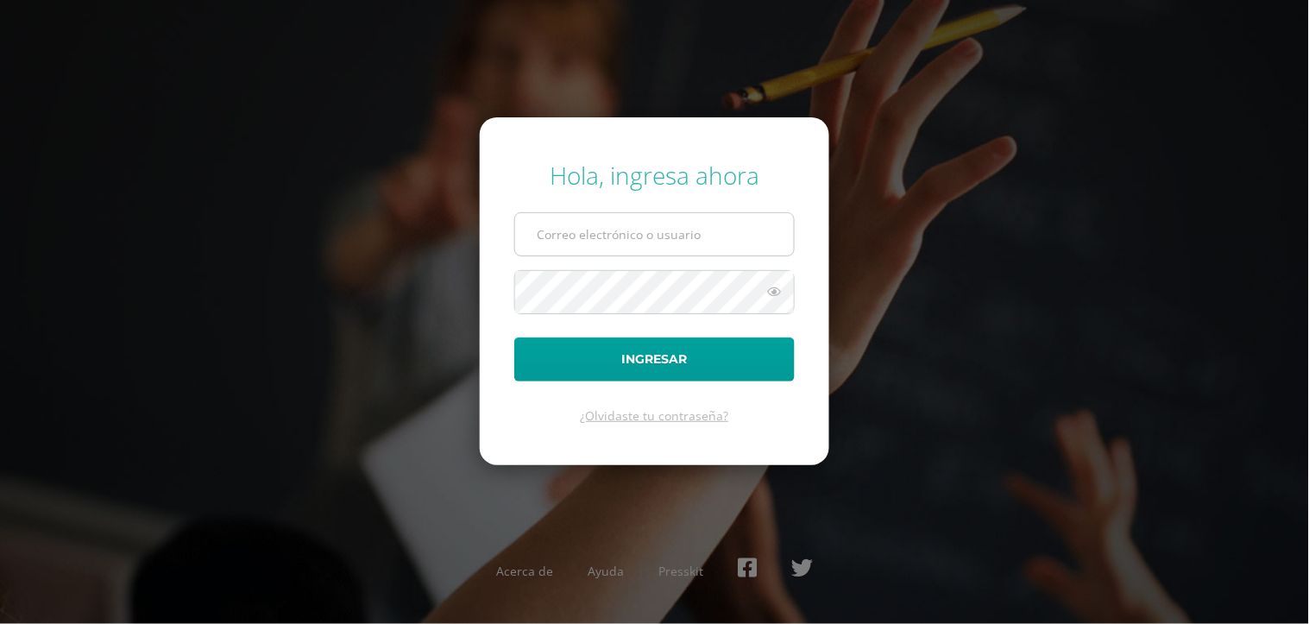
click at [616, 225] on input "text" at bounding box center [654, 234] width 279 height 42
type input "astridfgdg@hotmail.com"
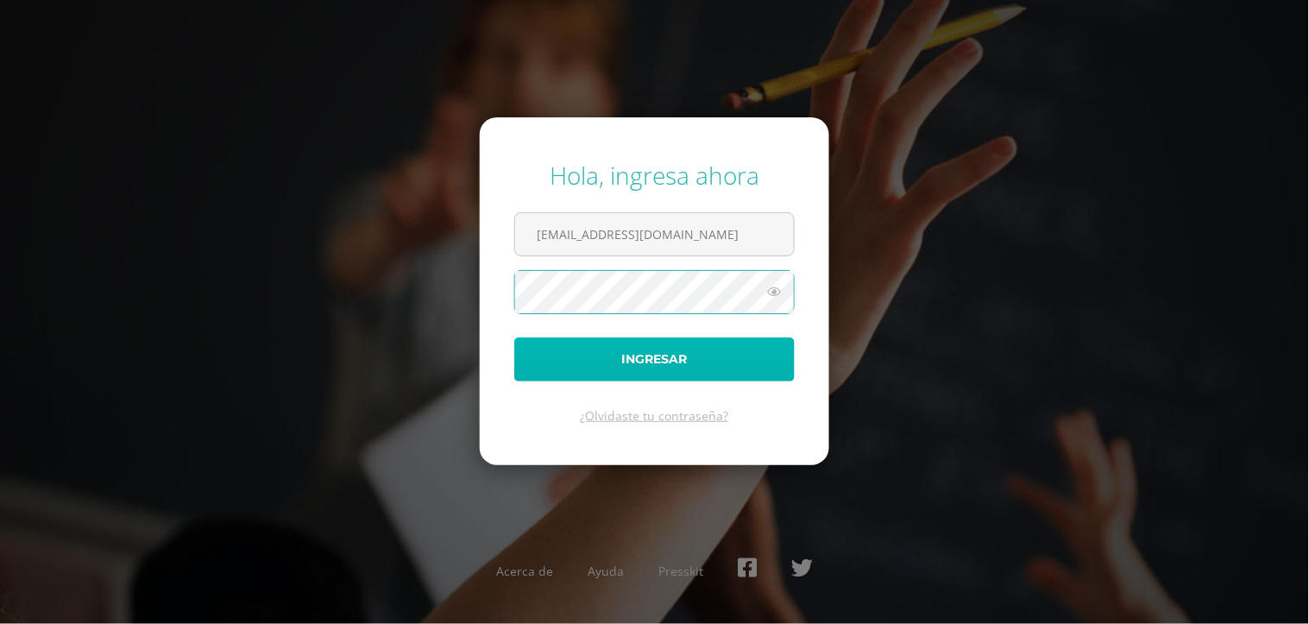
click at [650, 365] on button "Ingresar" at bounding box center [654, 359] width 280 height 44
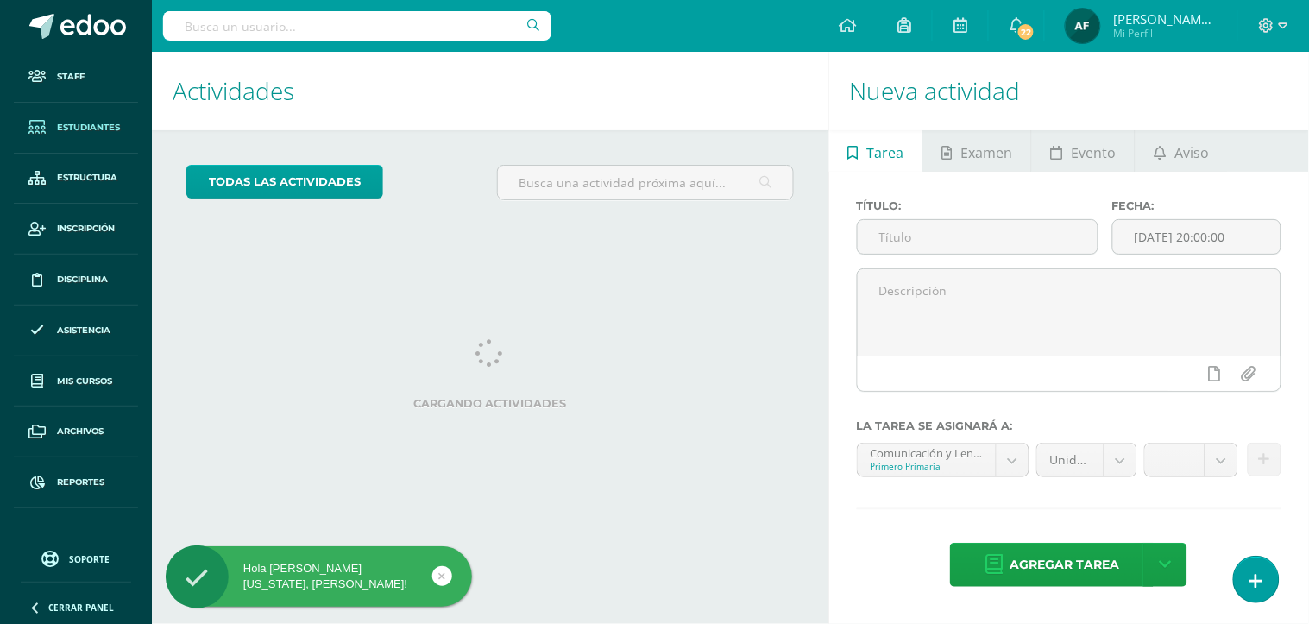
click at [102, 125] on span "Estudiantes" at bounding box center [88, 128] width 63 height 14
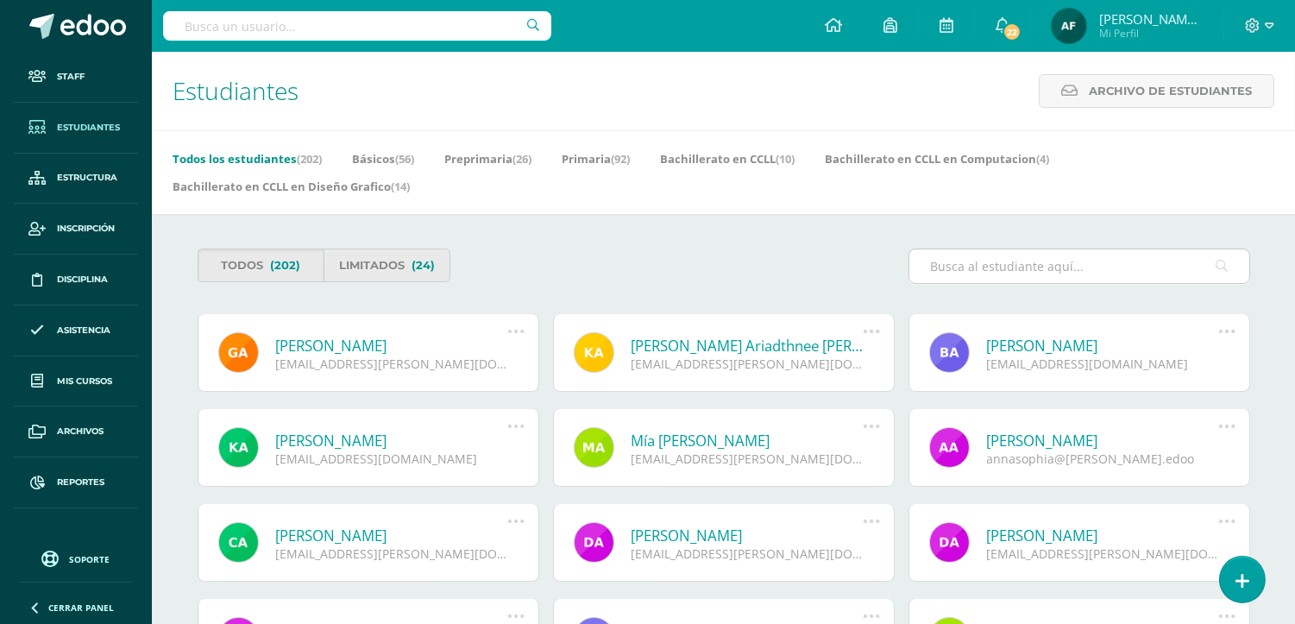
click at [1019, 262] on input "text" at bounding box center [1080, 266] width 340 height 34
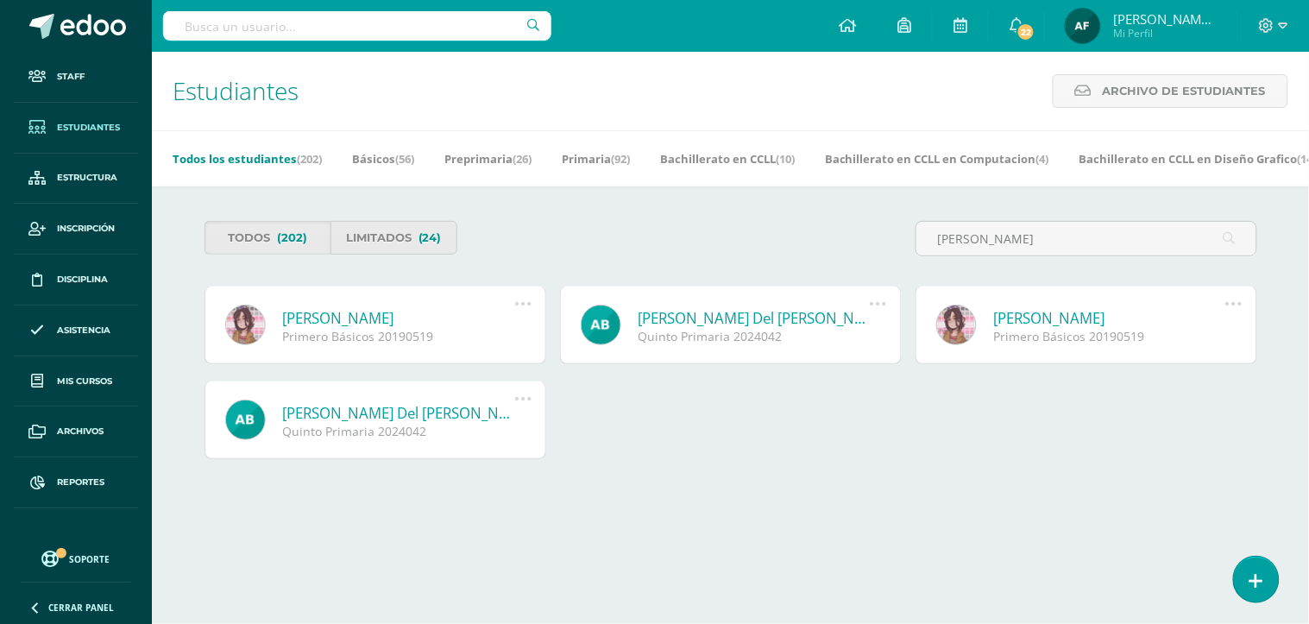
type input "EVA DE ROSA"
click at [397, 328] on link "[PERSON_NAME]" at bounding box center [399, 318] width 232 height 20
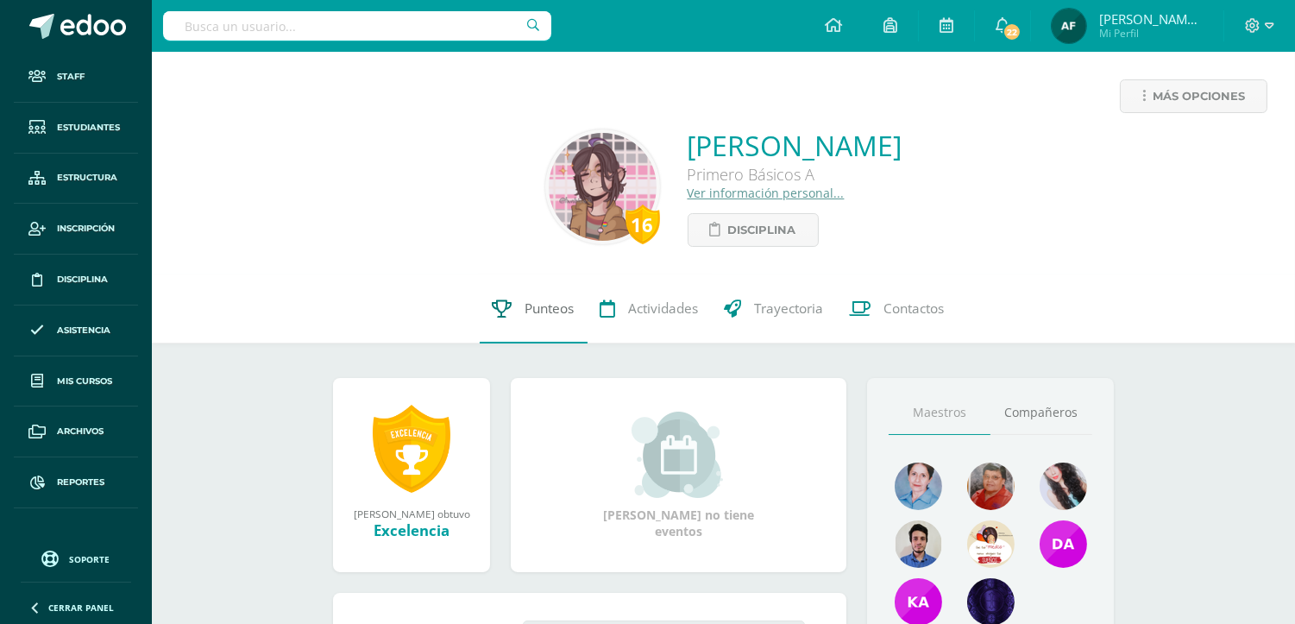
click at [550, 312] on span "Punteos" at bounding box center [550, 308] width 49 height 18
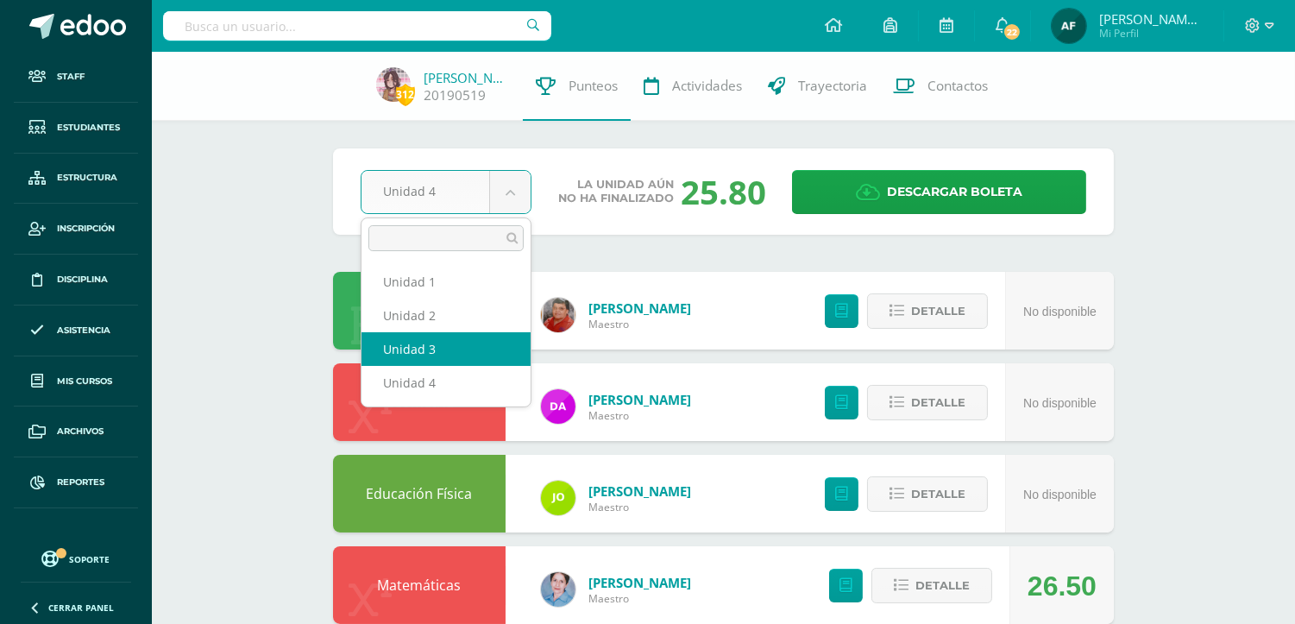
select select "Unidad 3"
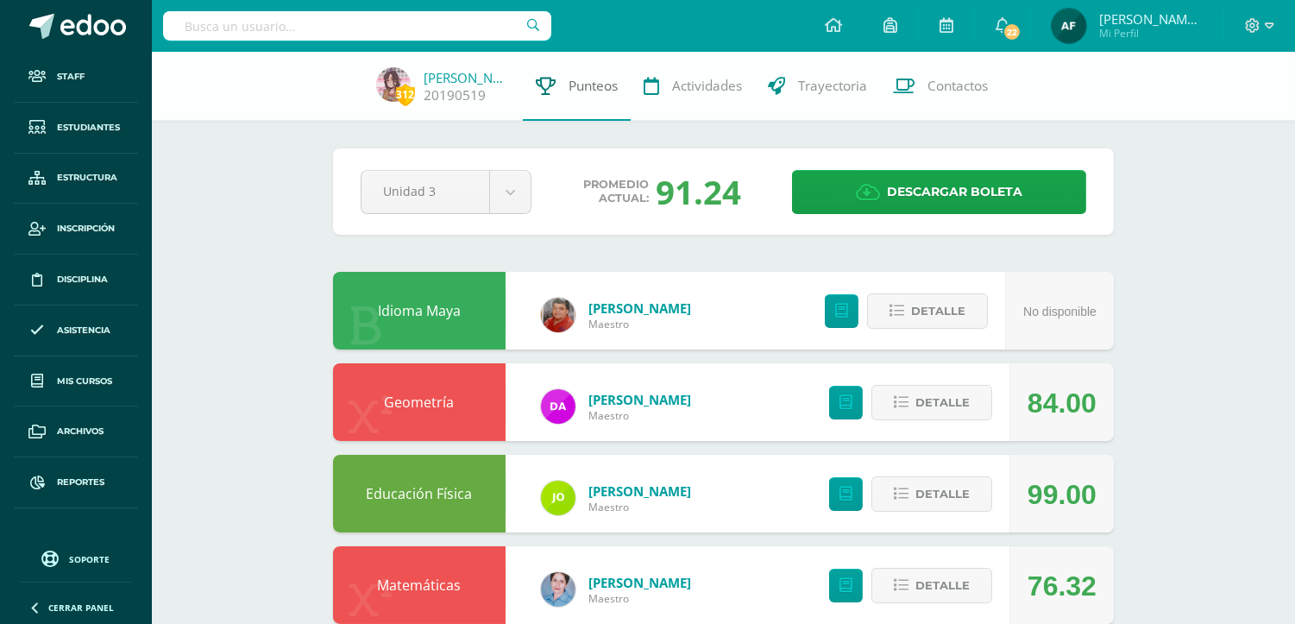
click at [576, 86] on span "Punteos" at bounding box center [593, 86] width 49 height 18
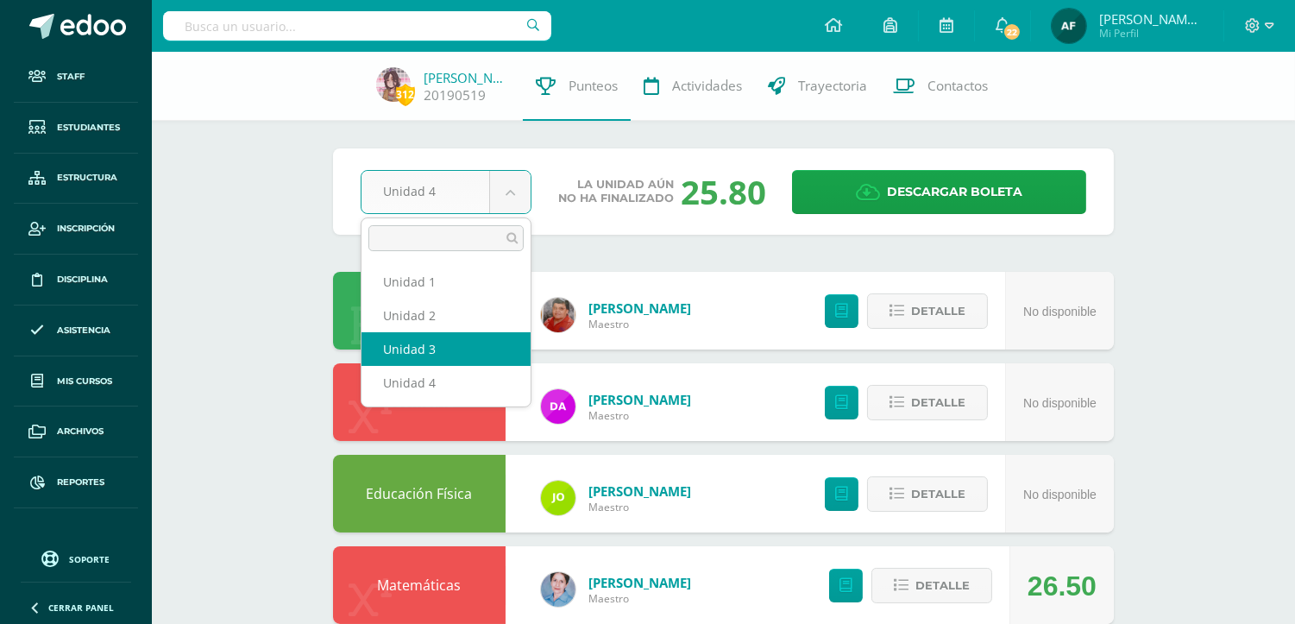
select select "Unidad 3"
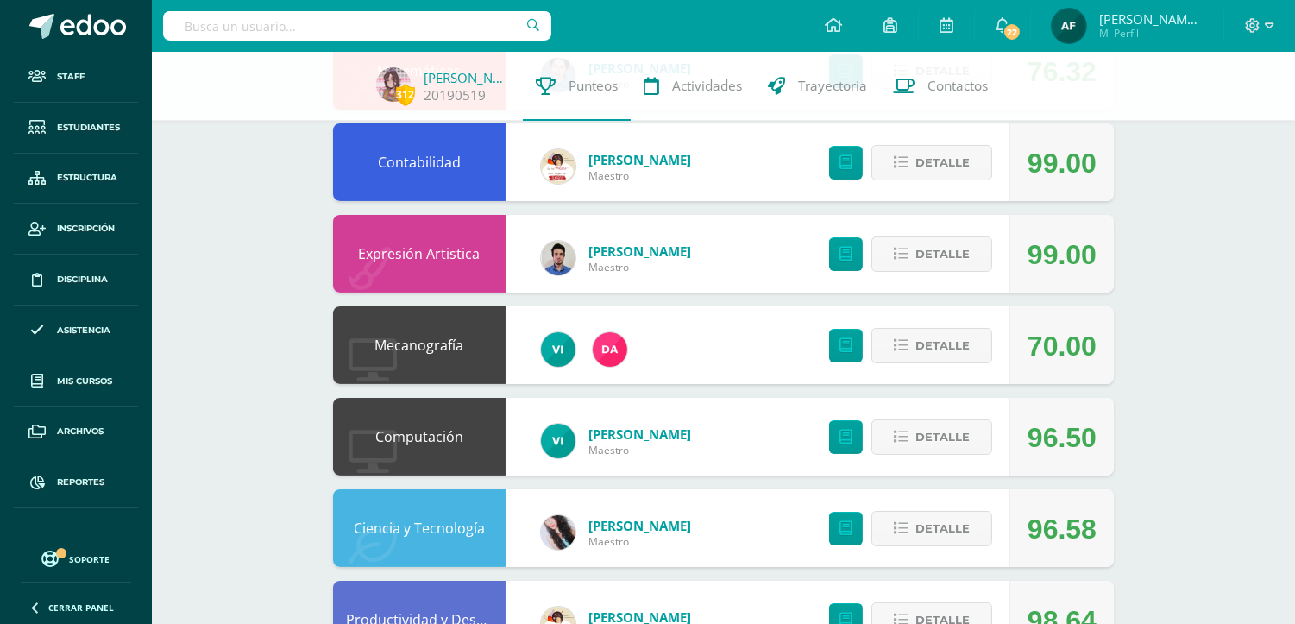
scroll to position [512, 0]
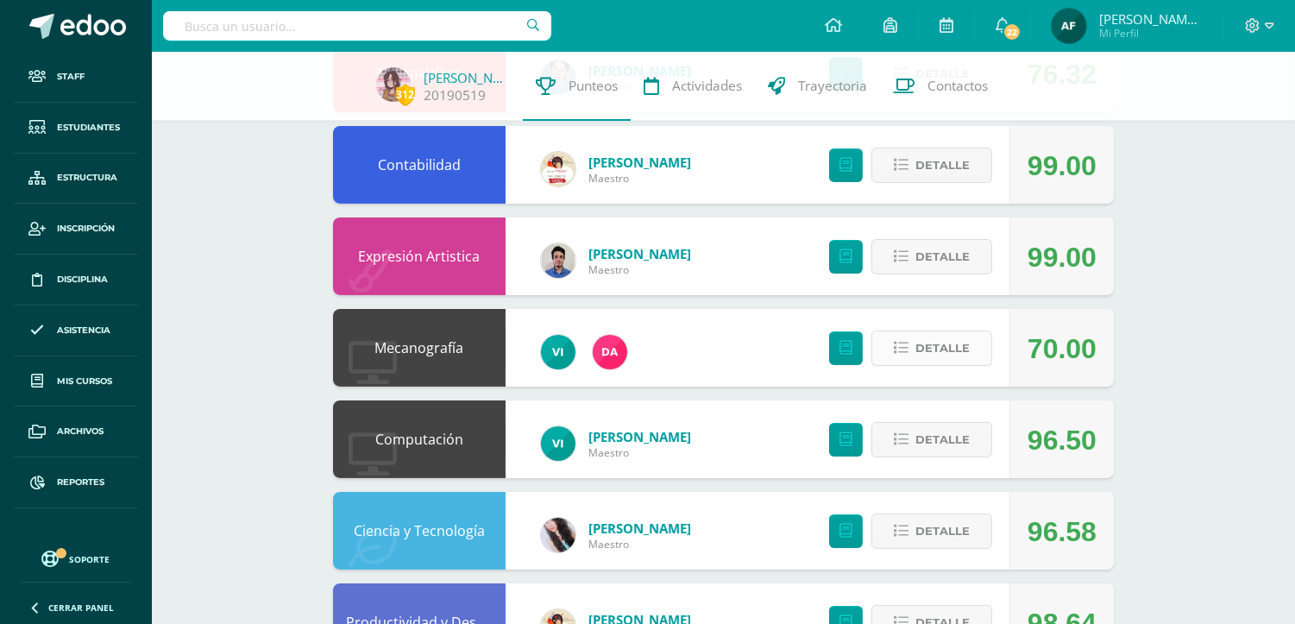
click at [935, 355] on span "Detalle" at bounding box center [943, 348] width 54 height 32
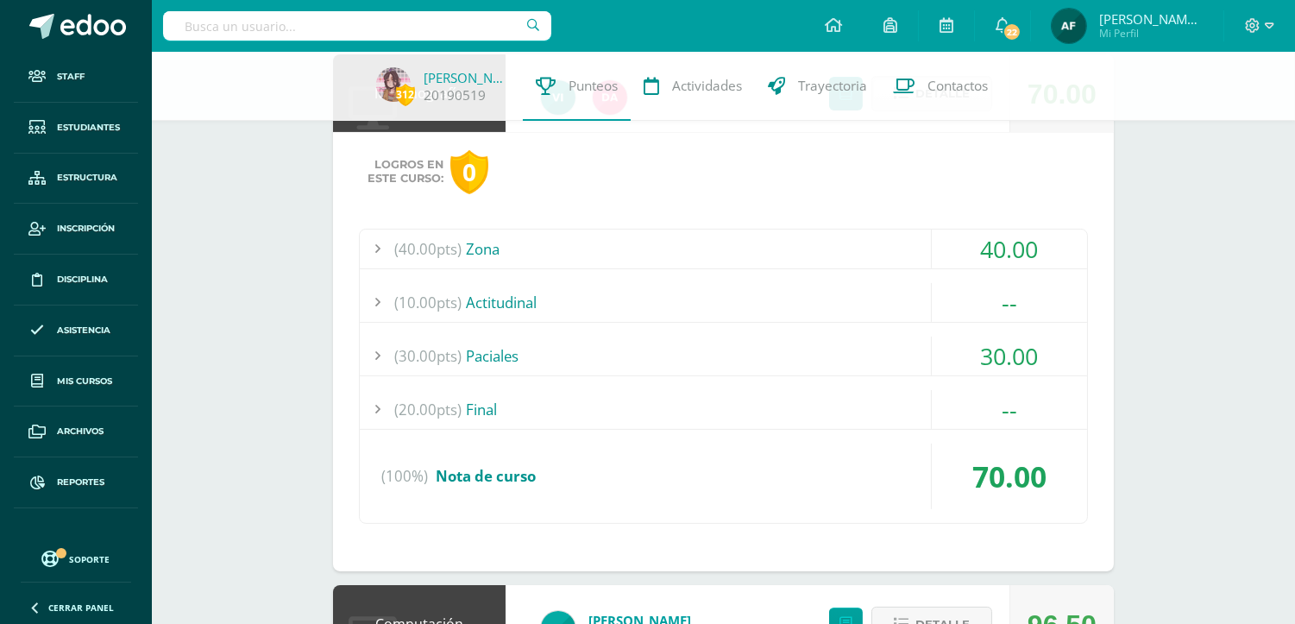
scroll to position [771, 0]
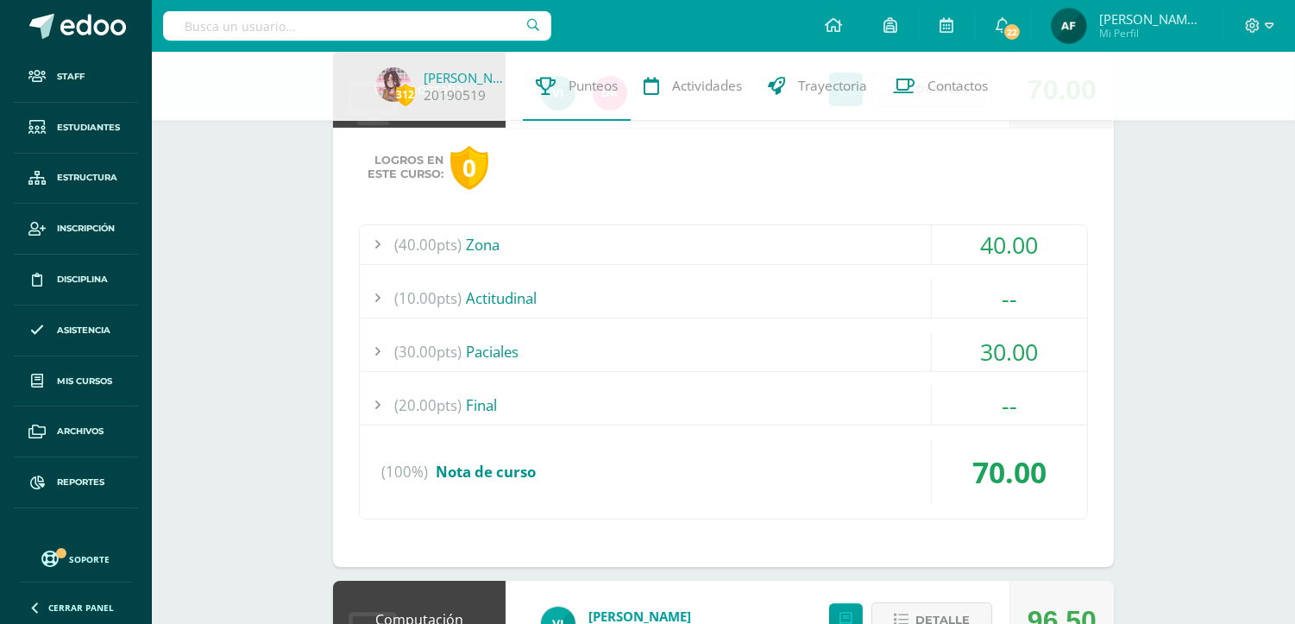
click at [1059, 361] on div "30.00" at bounding box center [1009, 351] width 155 height 39
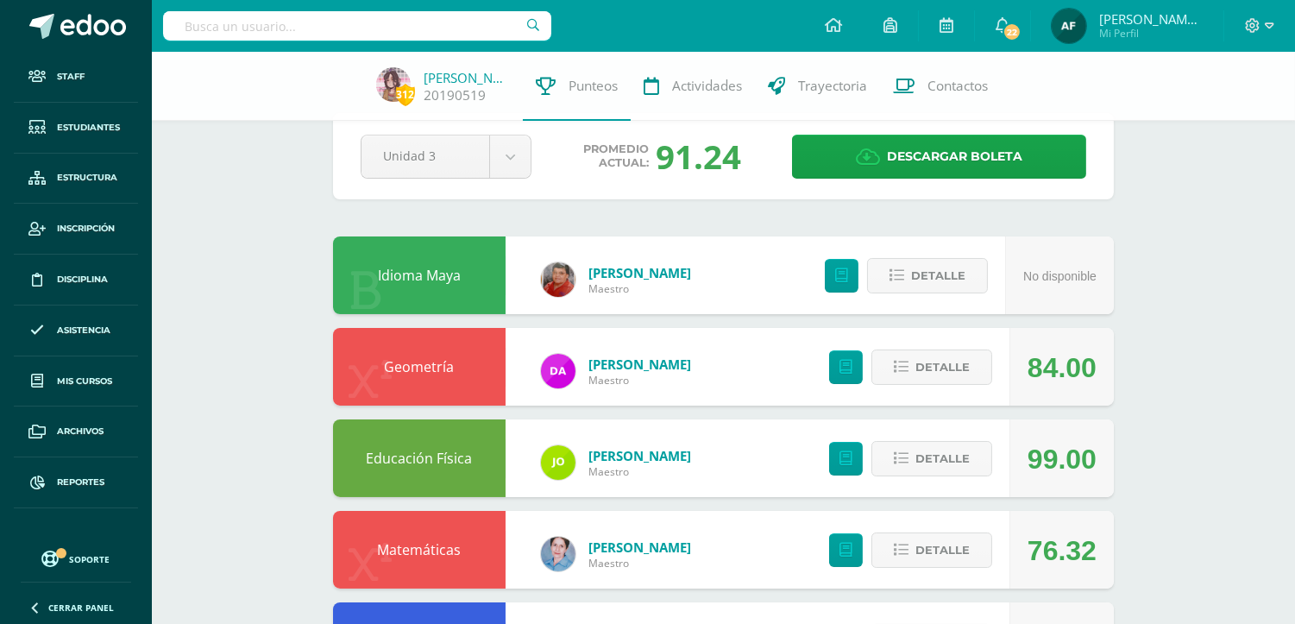
scroll to position [0, 0]
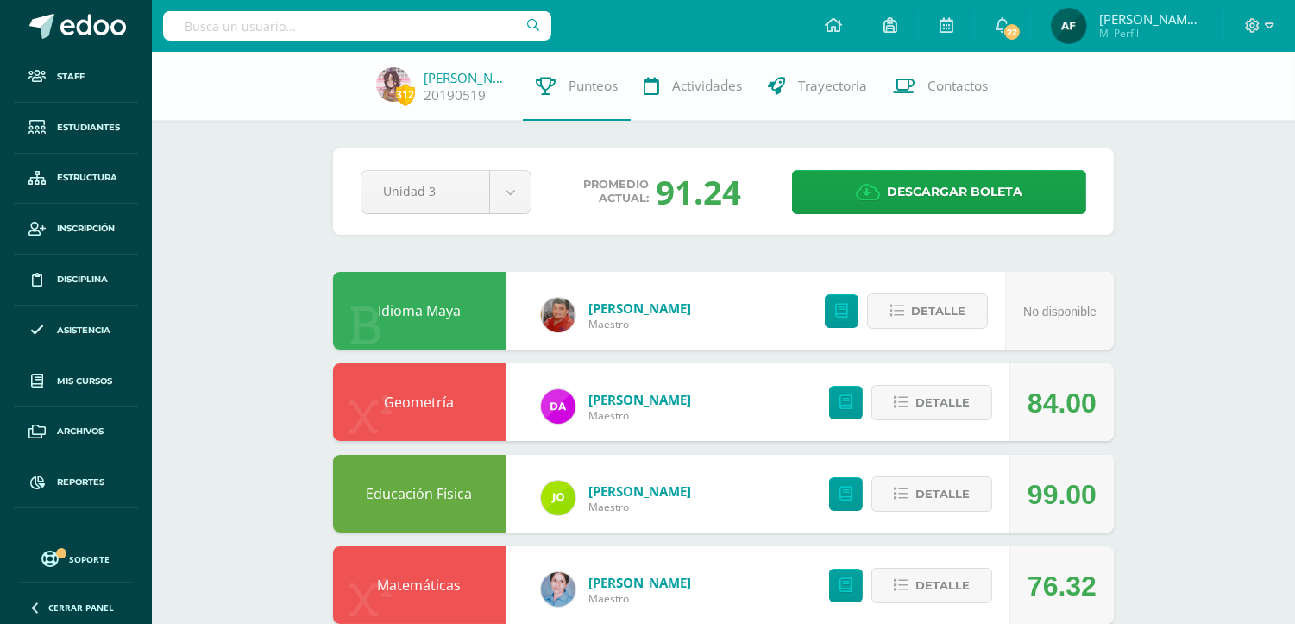
click at [723, 505] on div "Educación Física Jonathan Perez Maestro 99.00 Detalle" at bounding box center [723, 494] width 781 height 78
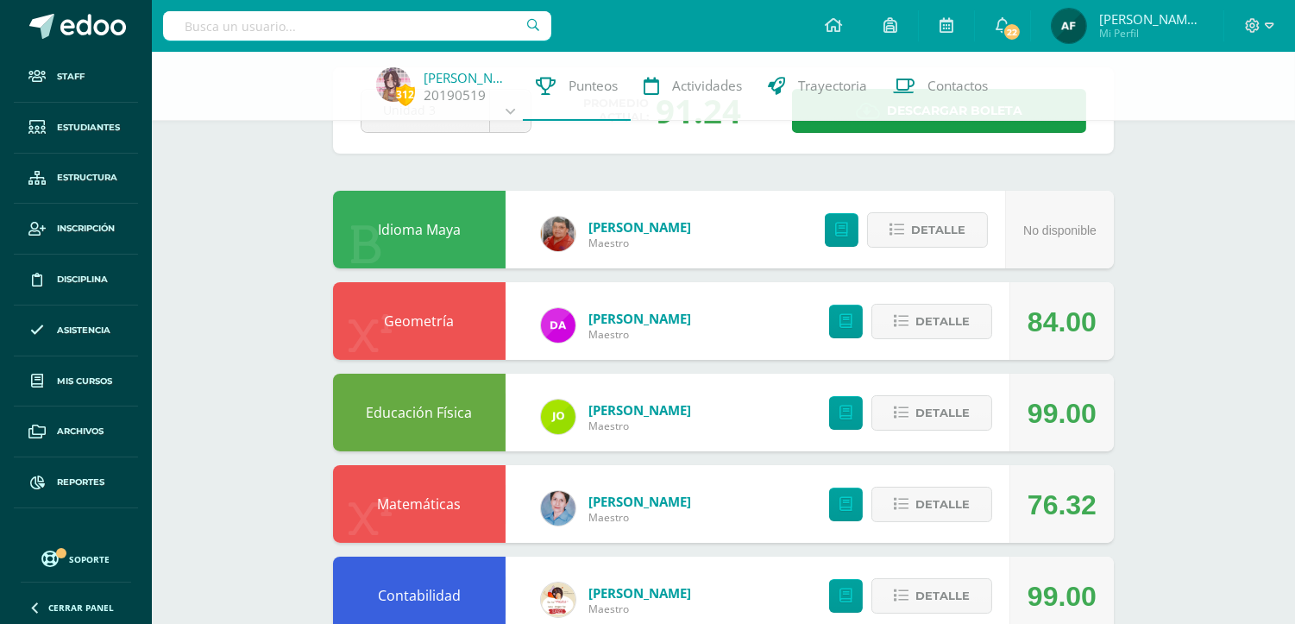
scroll to position [82, 0]
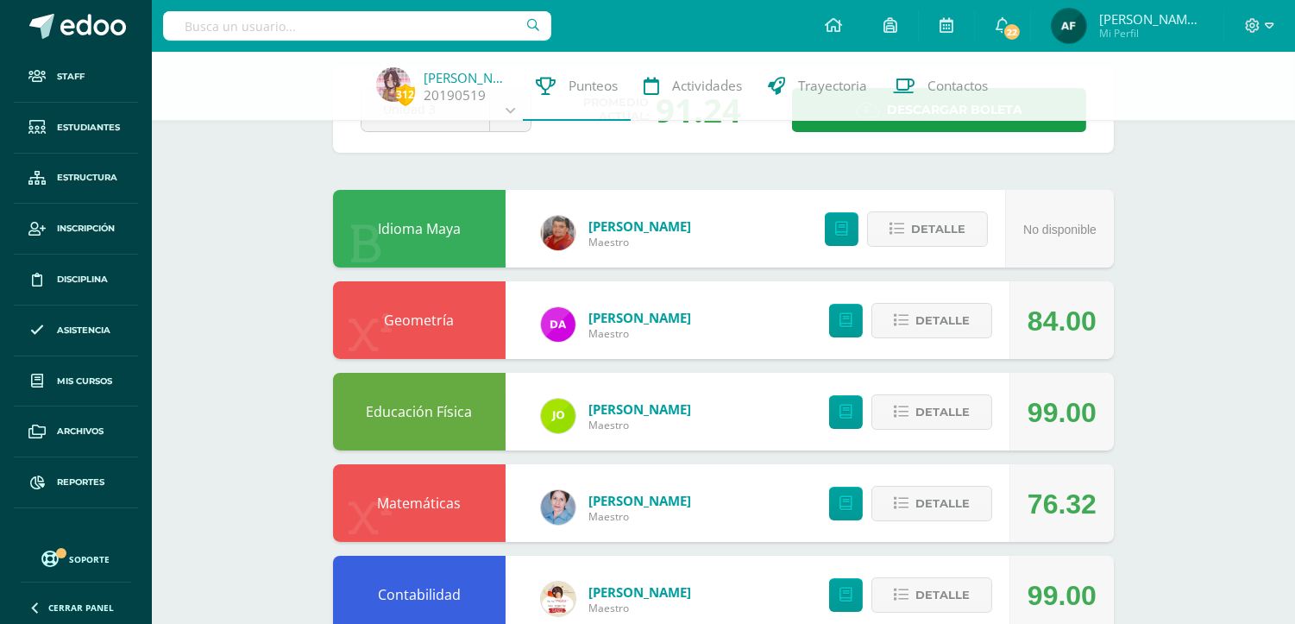
click at [621, 319] on link "[PERSON_NAME]" at bounding box center [640, 317] width 103 height 17
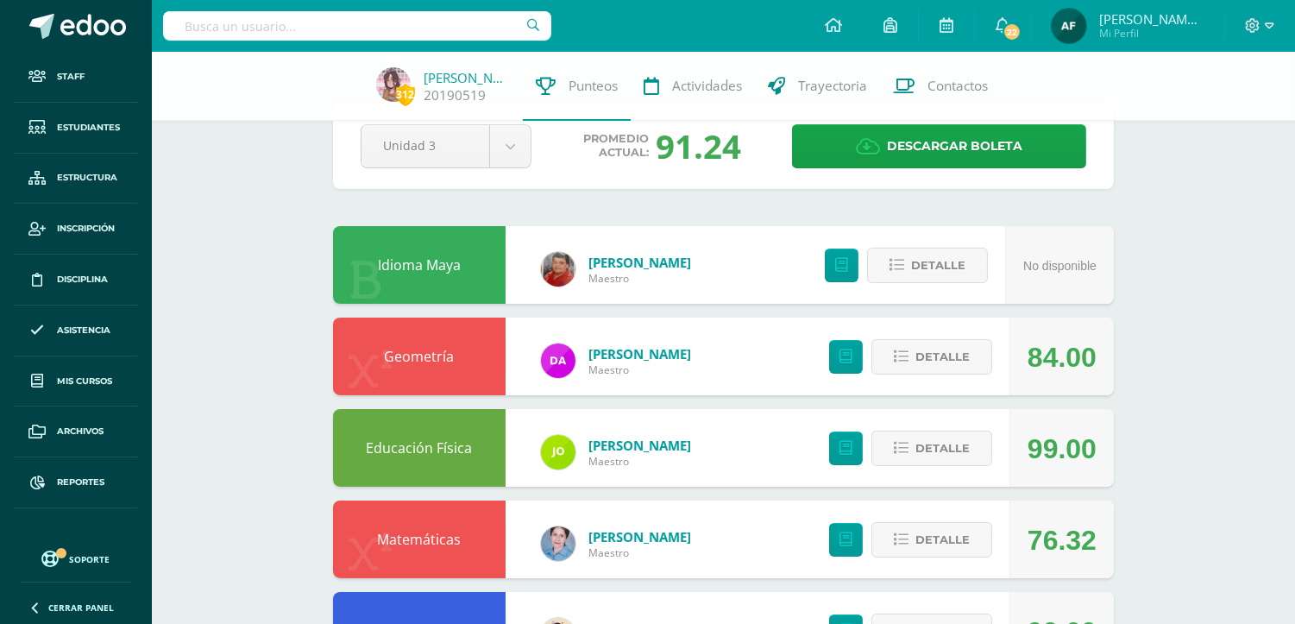
scroll to position [0, 0]
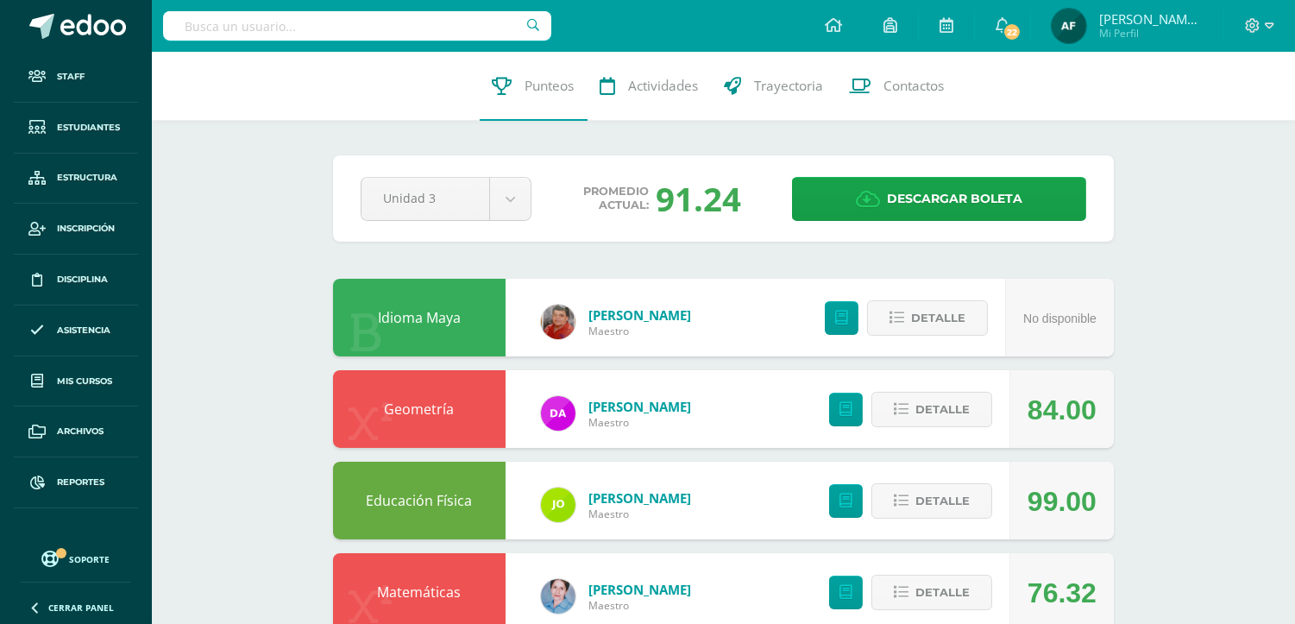
click at [621, 307] on link "[PERSON_NAME]" at bounding box center [640, 314] width 103 height 17
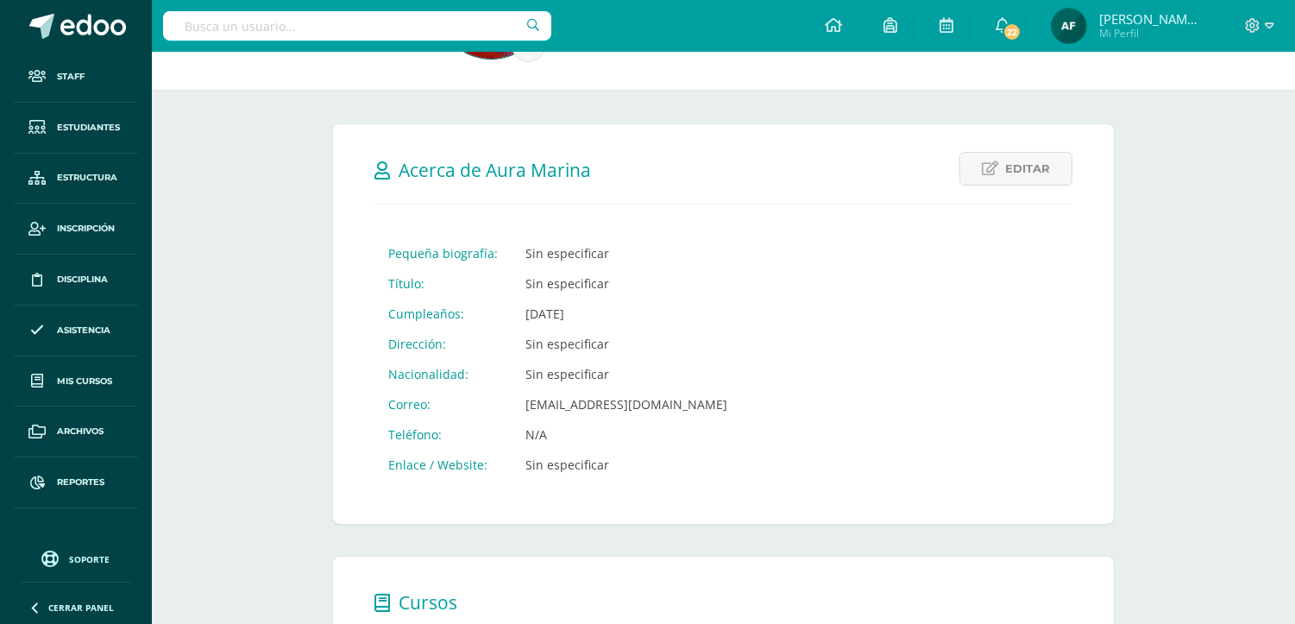
scroll to position [169, 0]
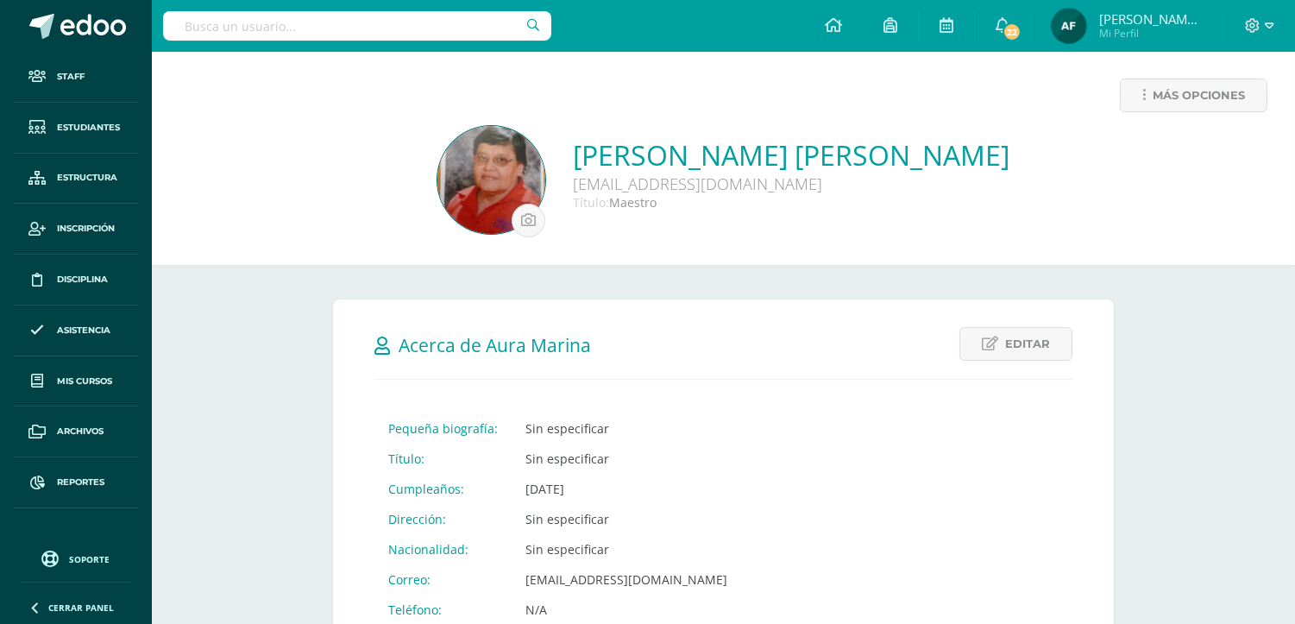
scroll to position [0, 0]
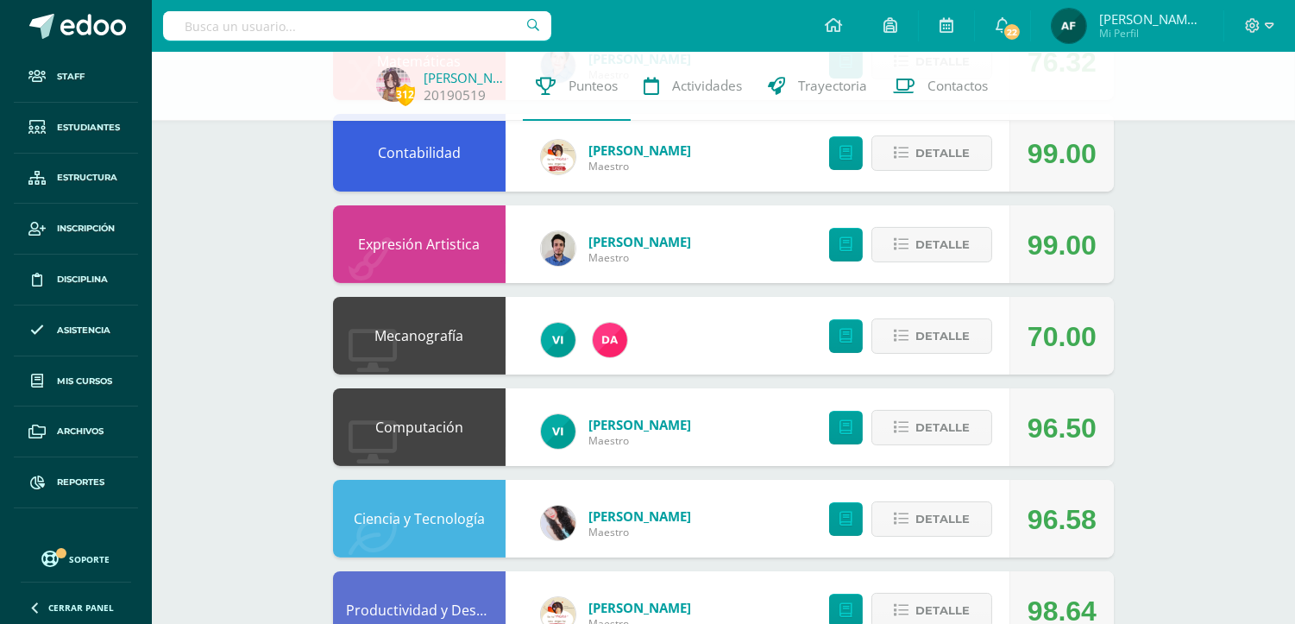
scroll to position [525, 0]
click at [438, 330] on link "Mecanografía" at bounding box center [419, 334] width 89 height 19
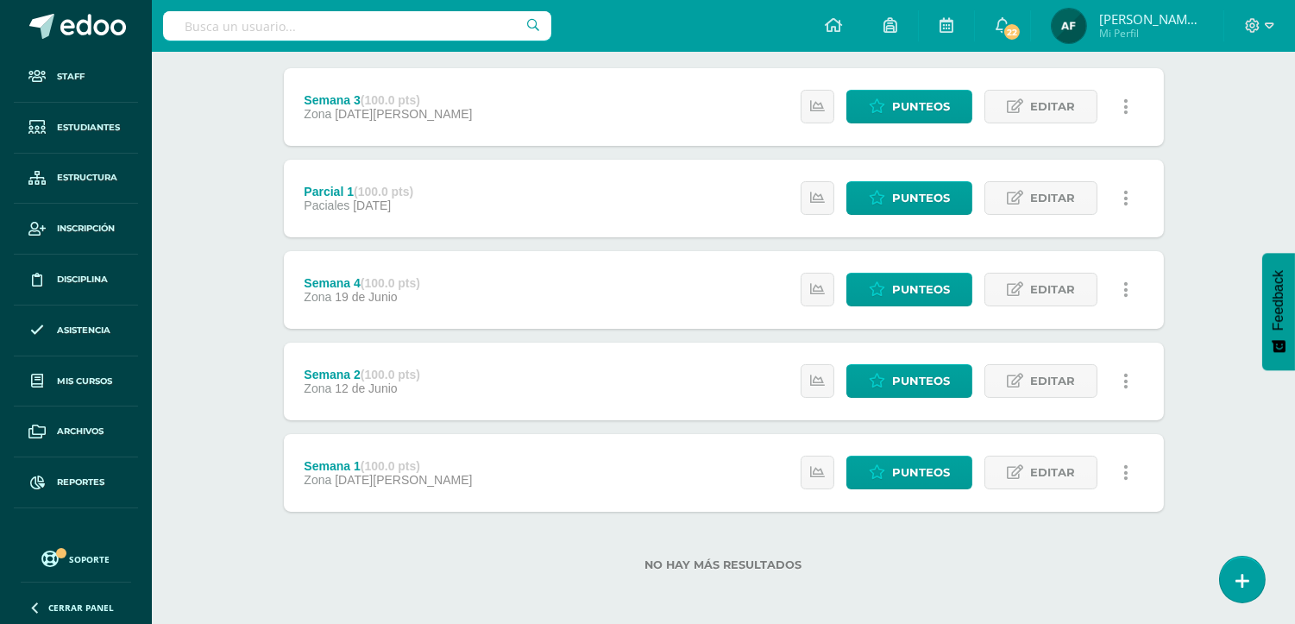
scroll to position [220, 0]
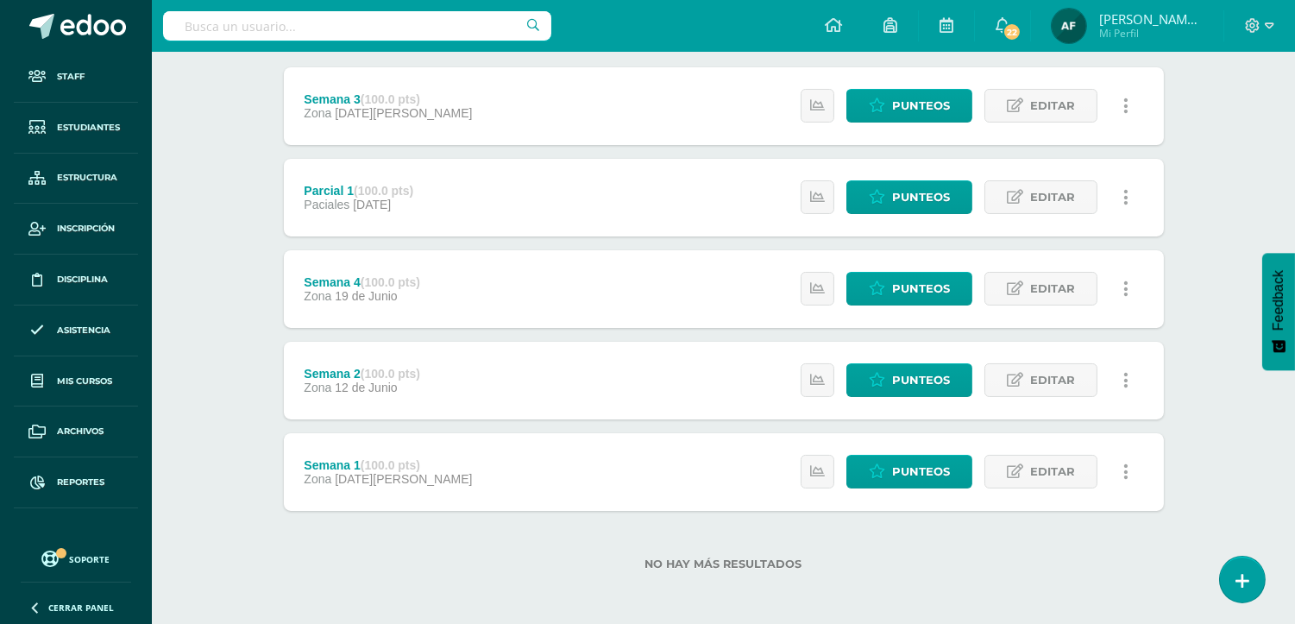
click at [719, 302] on div "Semana 4 (100.0 pts) Zona [DATE][PERSON_NAME] Estatus de Actividad: 0 Estudiant…" at bounding box center [724, 289] width 880 height 78
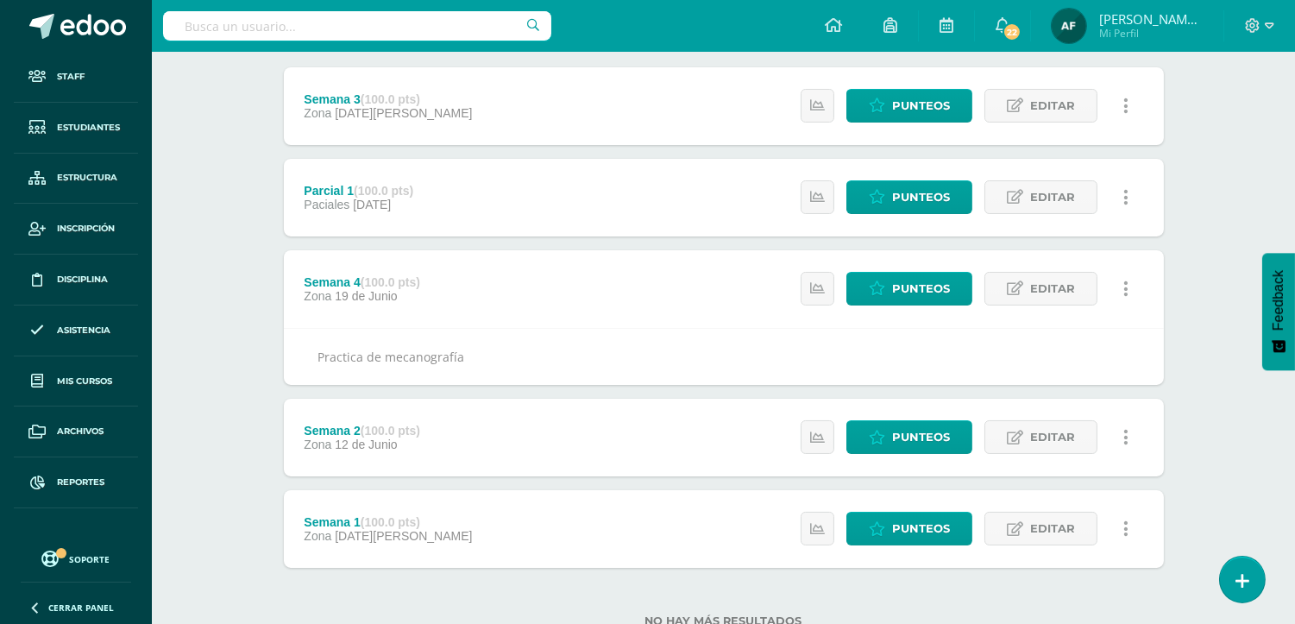
click at [358, 203] on span "[DATE]" at bounding box center [372, 205] width 38 height 14
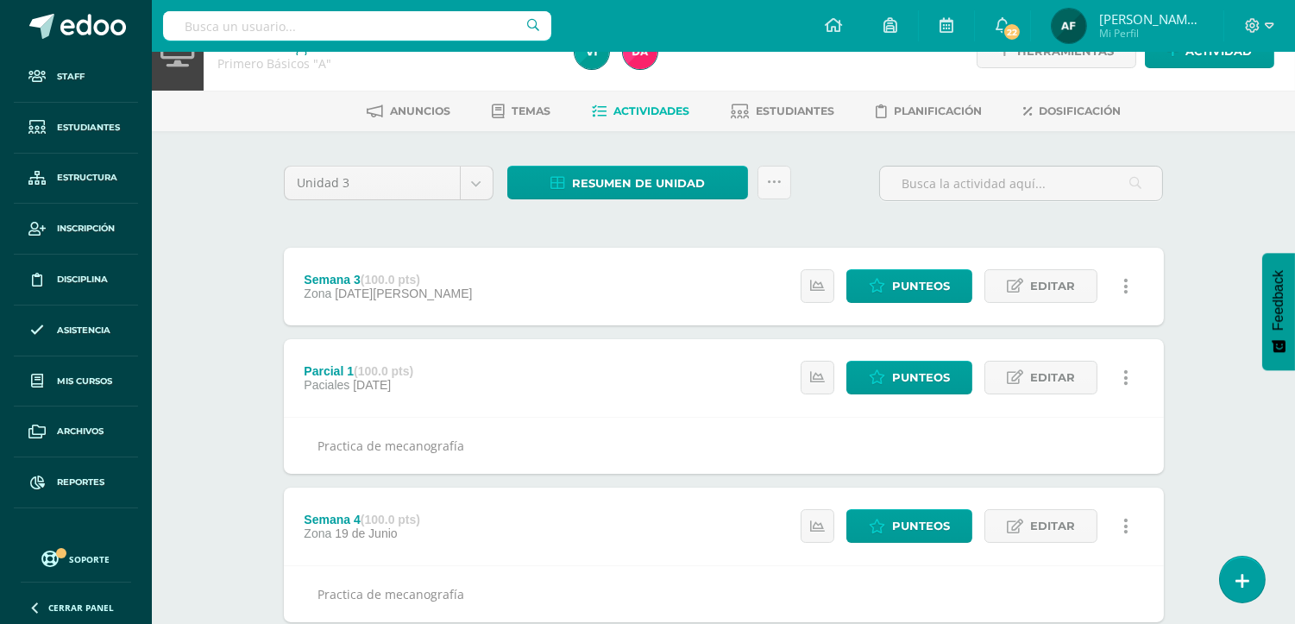
scroll to position [6, 0]
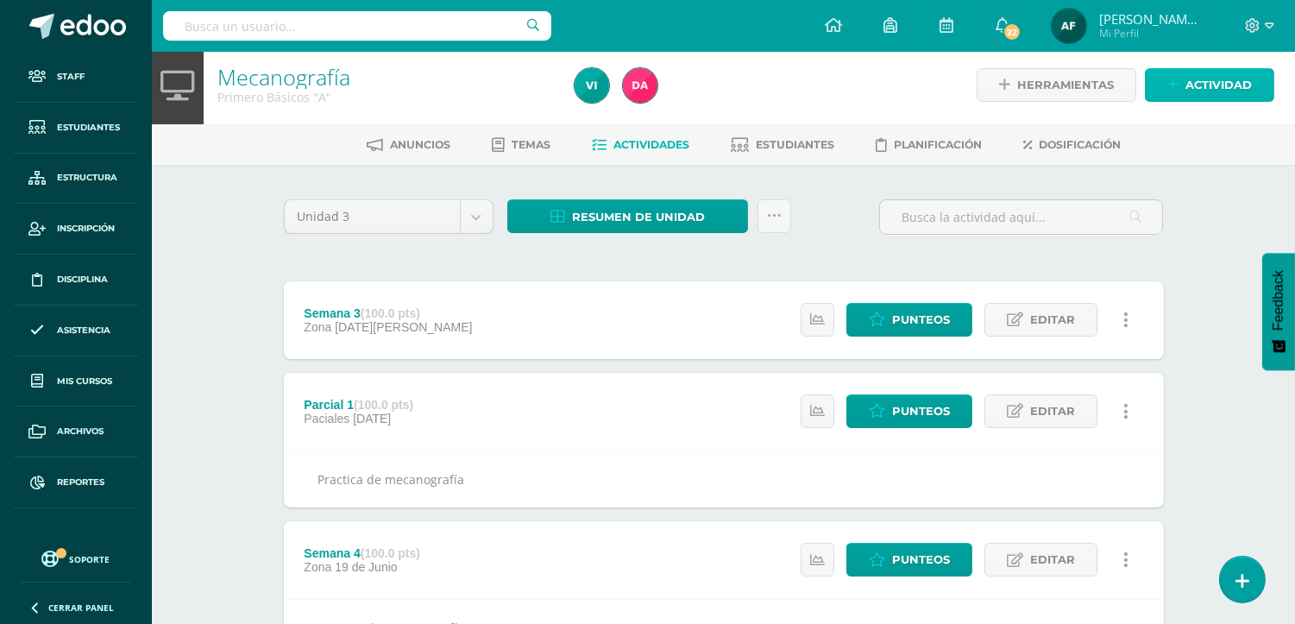
click at [1208, 91] on span "Actividad" at bounding box center [1219, 85] width 66 height 32
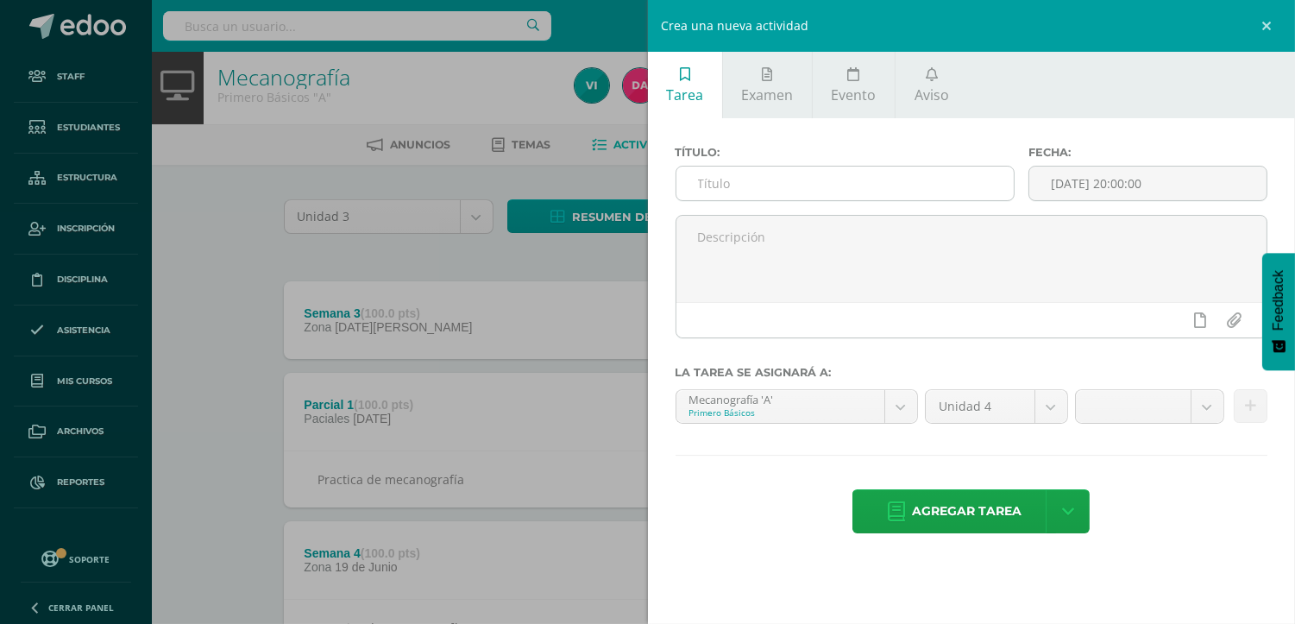
click at [941, 182] on input "text" at bounding box center [846, 184] width 338 height 34
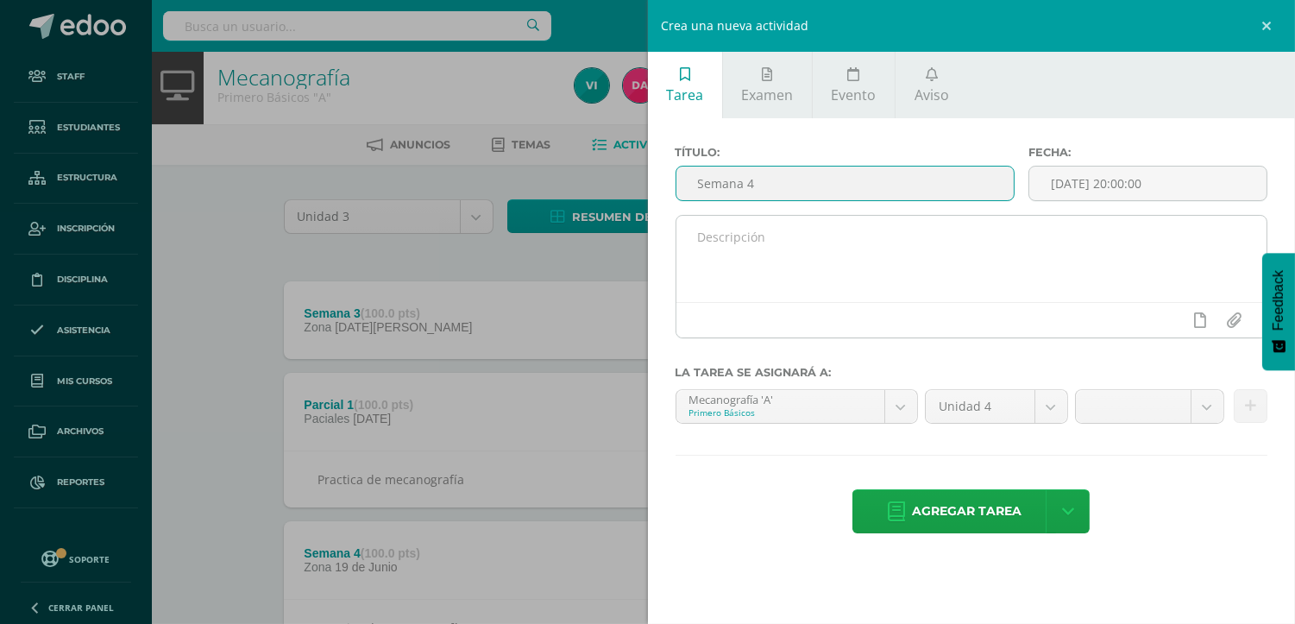
type input "Semana 4"
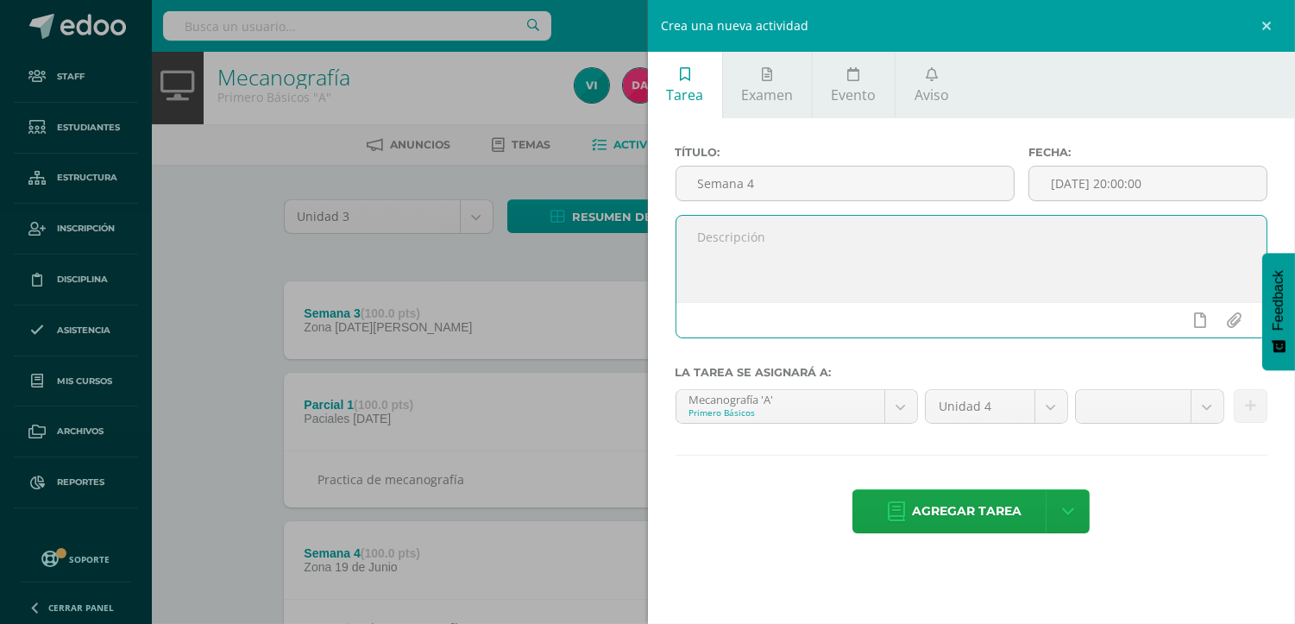
click at [910, 236] on textarea at bounding box center [972, 259] width 591 height 86
type textarea "Práctica de mecanografía"
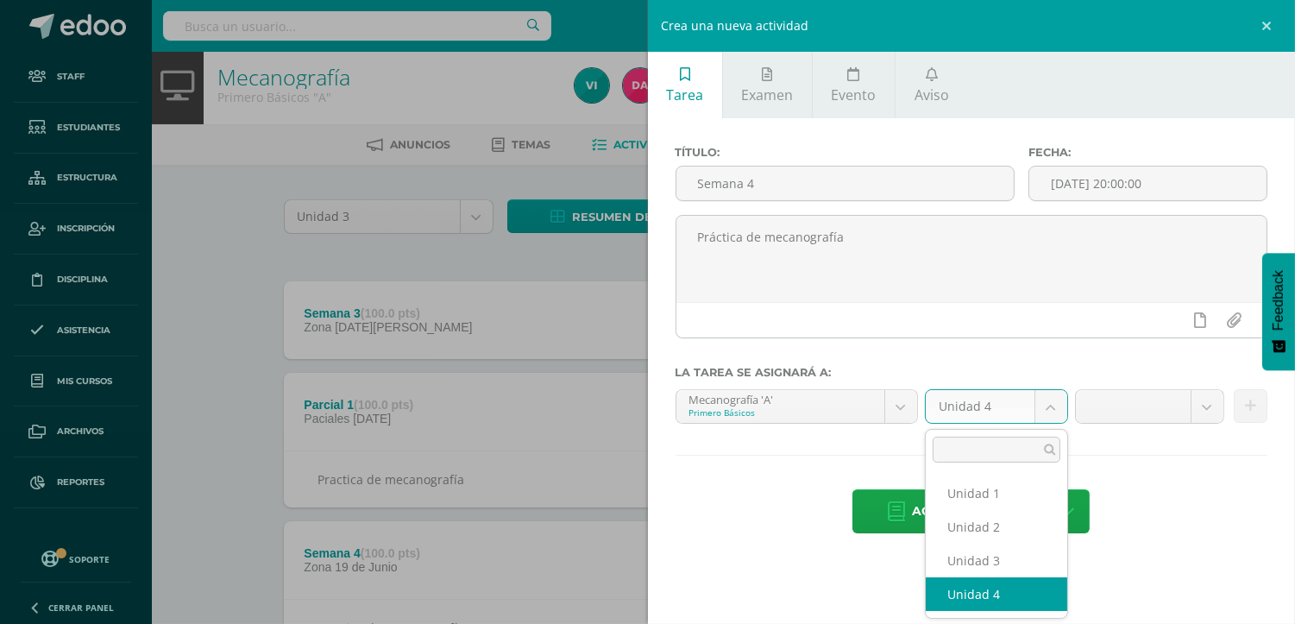
click at [1040, 400] on body "Staff Estudiantes Estructura Inscripción Disciplina Asistencia Mis cursos Archi…" at bounding box center [647, 474] width 1295 height 960
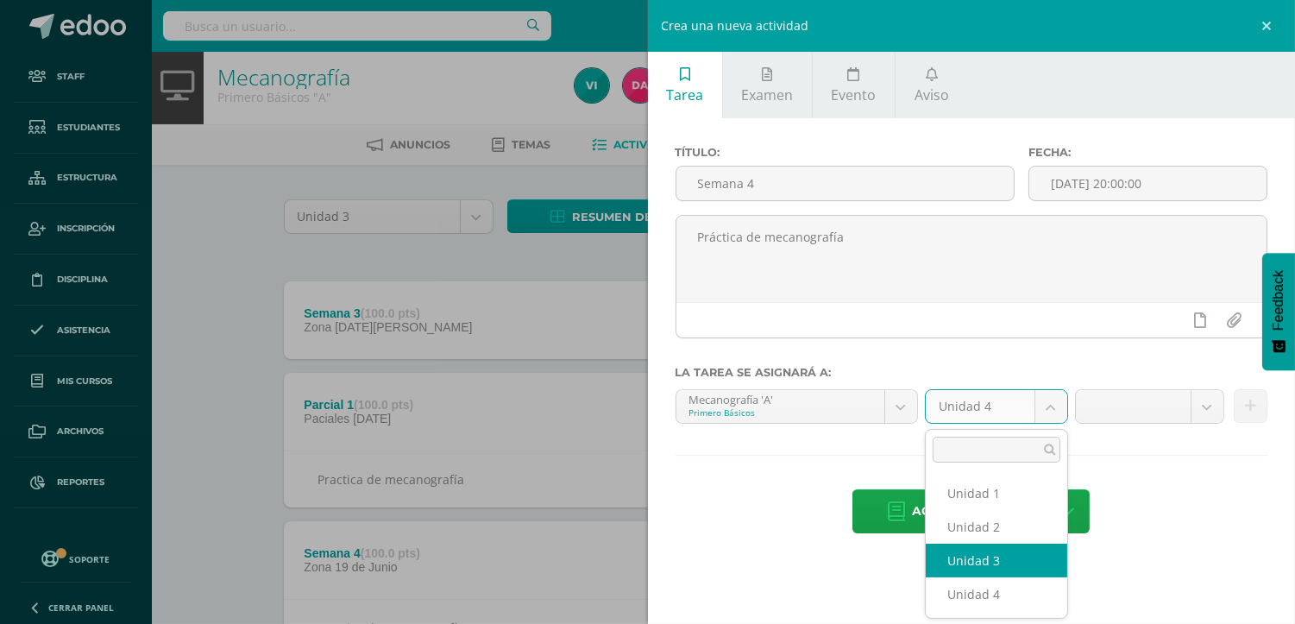
select select "157305"
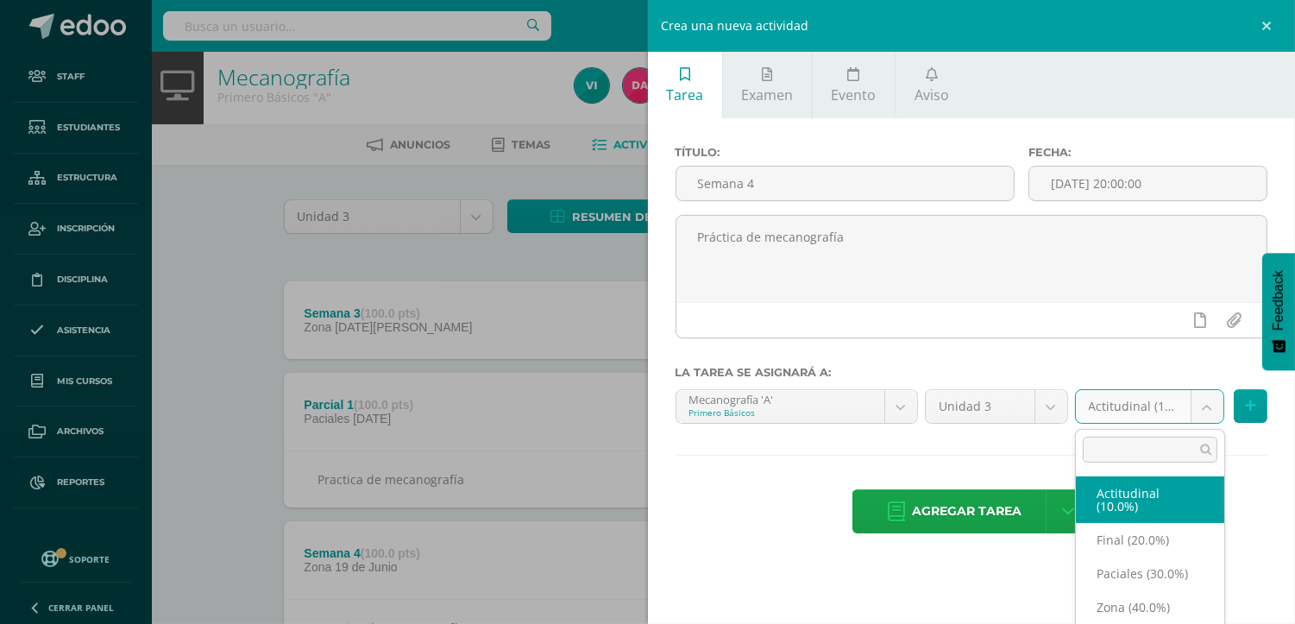
click at [1193, 406] on body "Staff Estudiantes Estructura Inscripción Disciplina Asistencia Mis cursos Archi…" at bounding box center [647, 474] width 1295 height 960
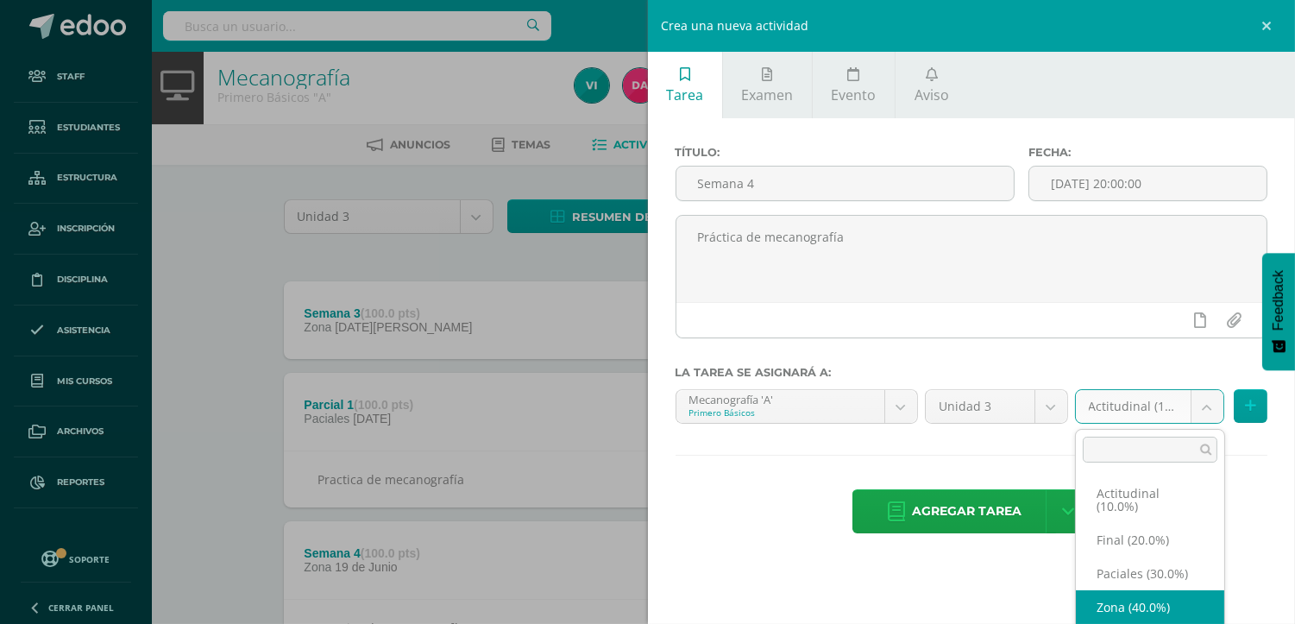
select select "168640"
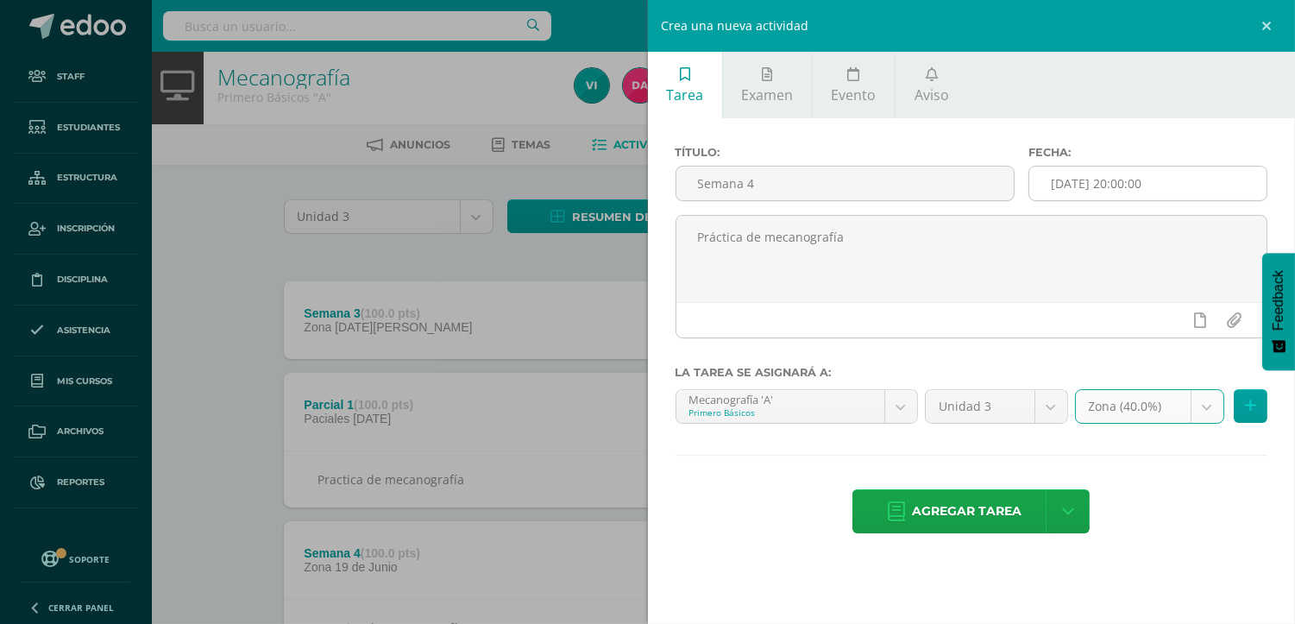
click at [1202, 181] on input "[DATE] 20:00:00" at bounding box center [1148, 184] width 237 height 34
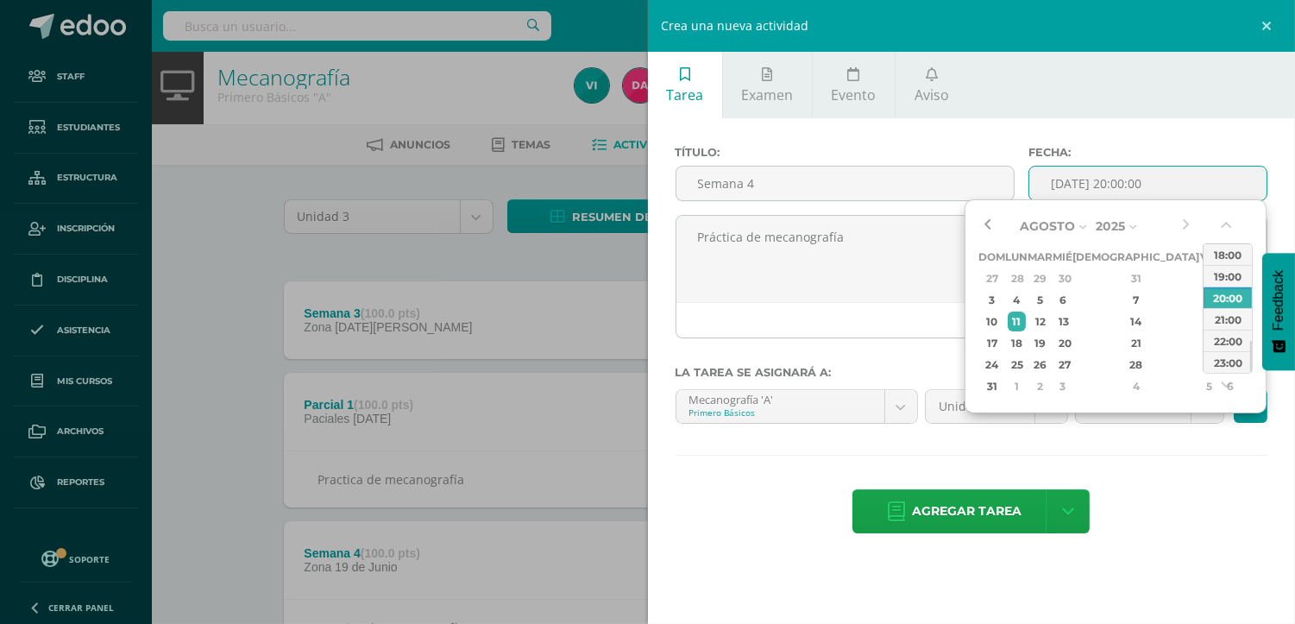
click at [992, 224] on button "button" at bounding box center [987, 226] width 17 height 26
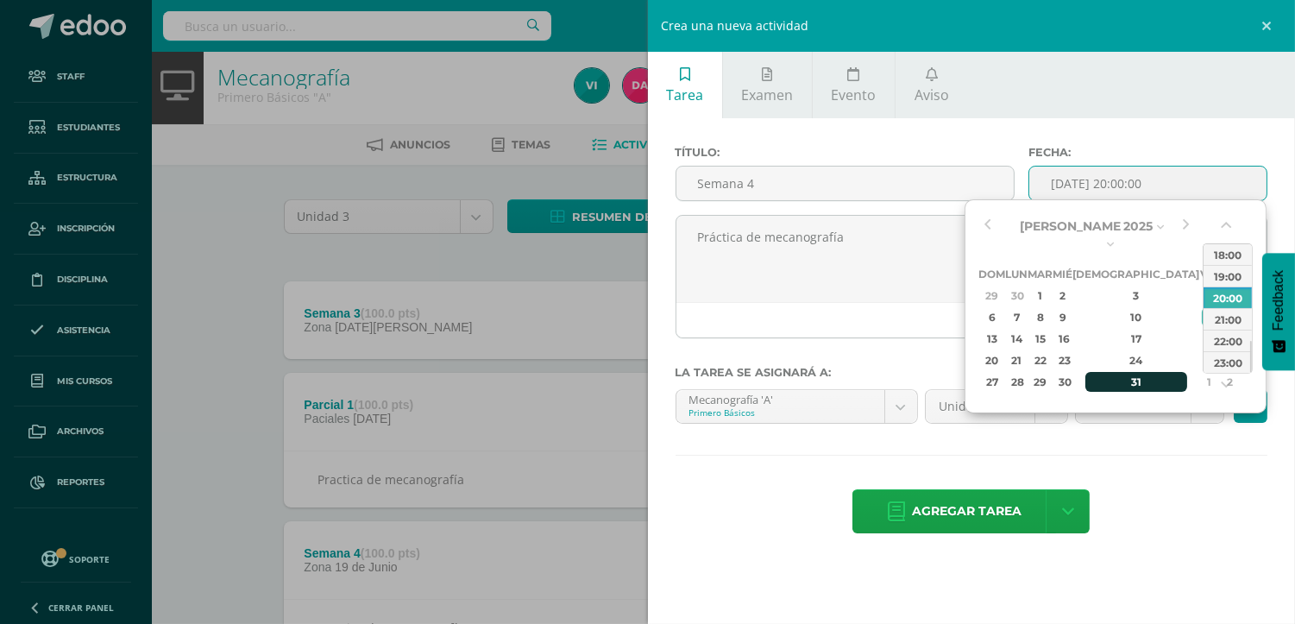
click at [1128, 372] on div "31" at bounding box center [1137, 382] width 102 height 20
type input "2025-07-31 20:00"
click at [948, 346] on div "Práctica de mecanografía" at bounding box center [972, 283] width 607 height 137
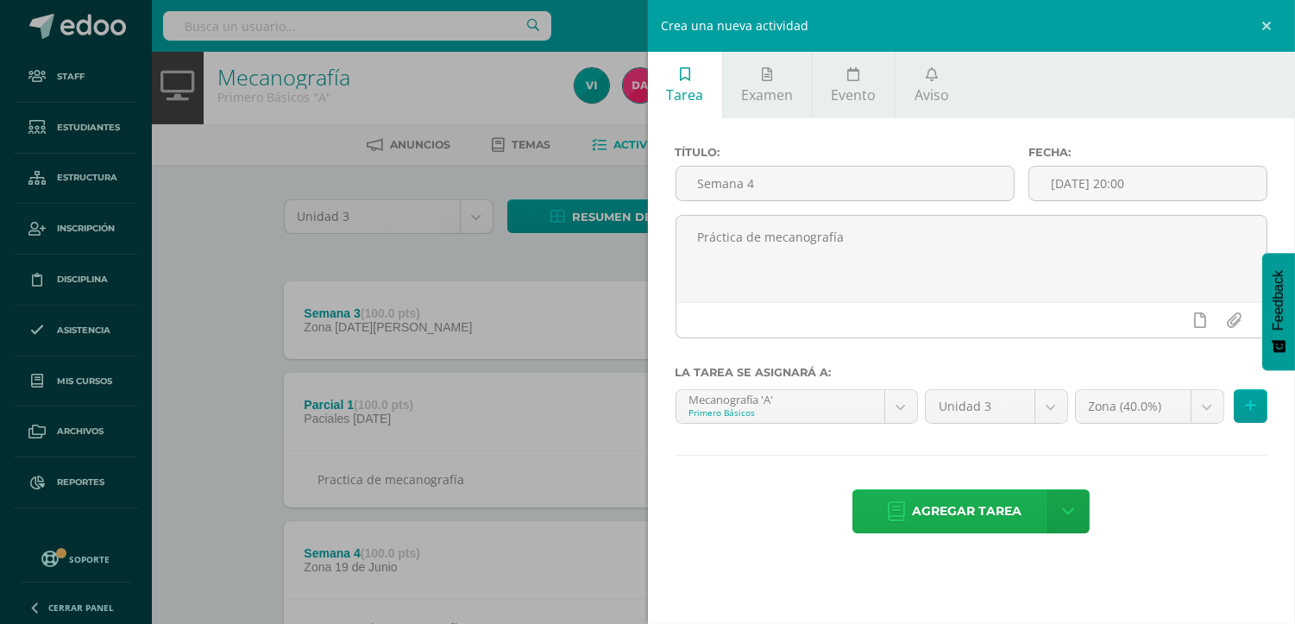
click at [937, 519] on span "Agregar tarea" at bounding box center [967, 511] width 110 height 42
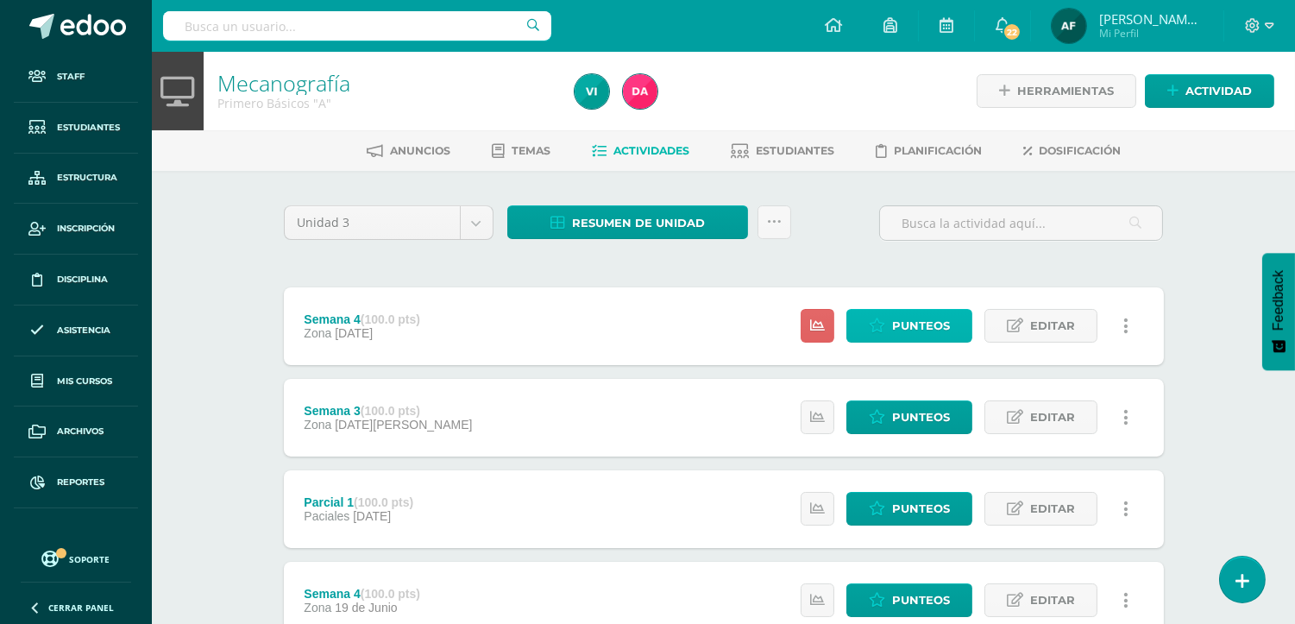
click at [883, 318] on icon at bounding box center [877, 325] width 16 height 15
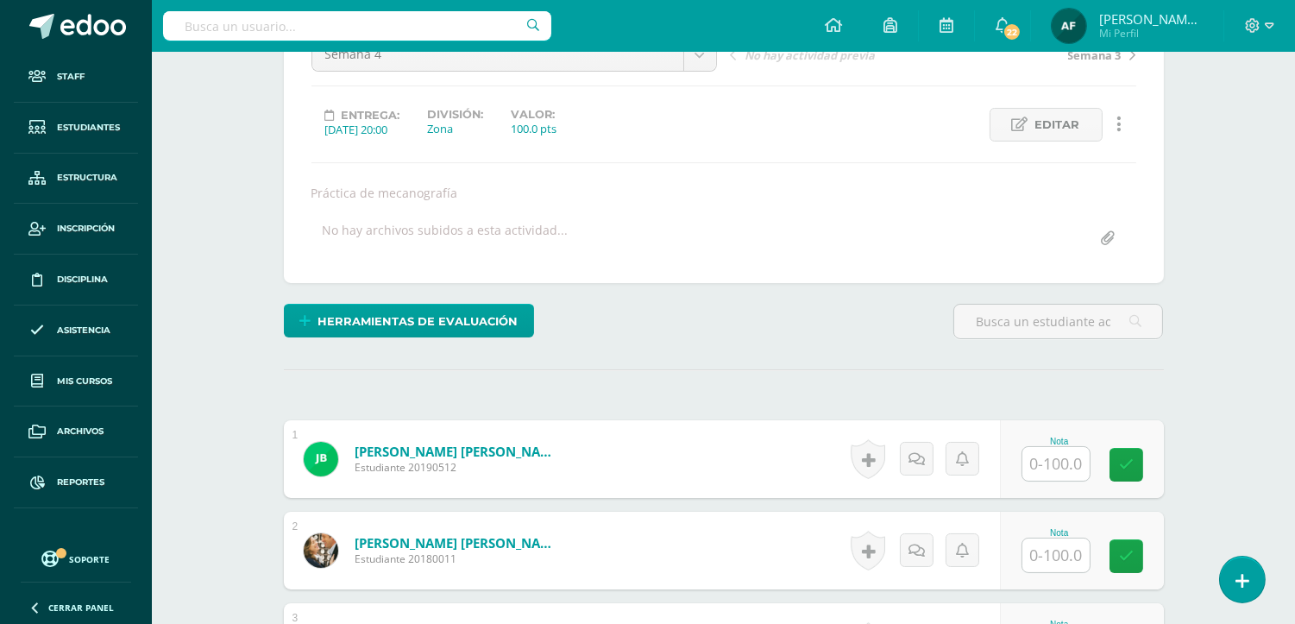
scroll to position [197, 0]
click at [902, 368] on hr at bounding box center [724, 369] width 880 height 2
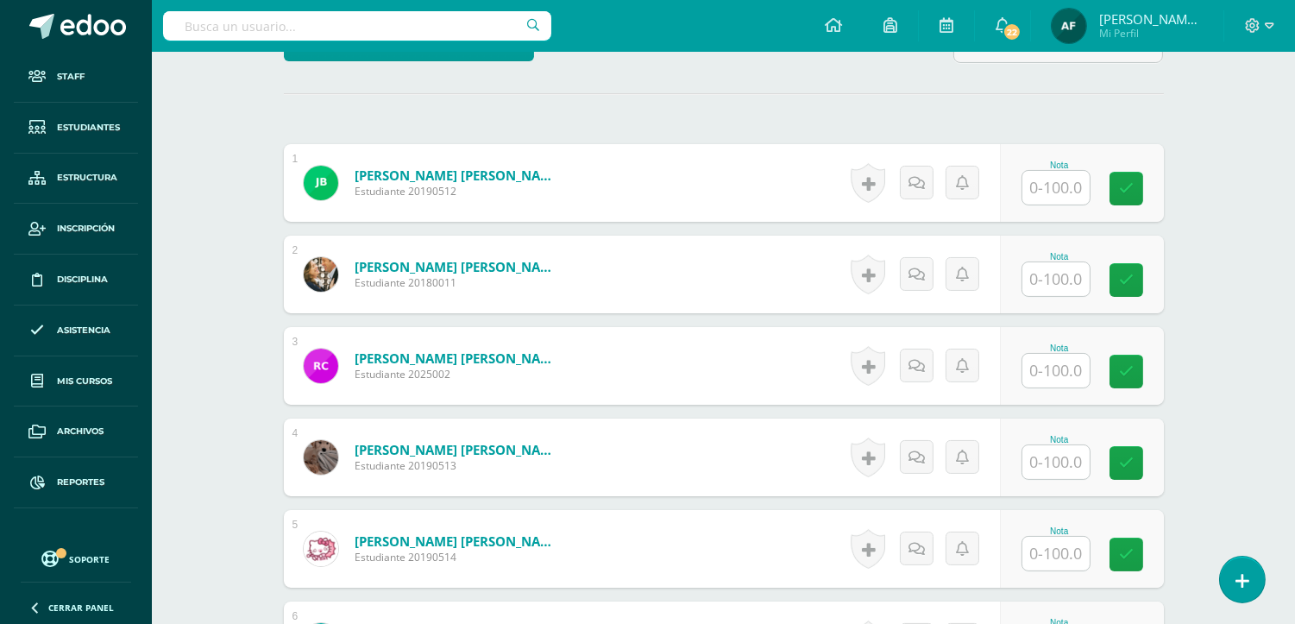
scroll to position [473, 0]
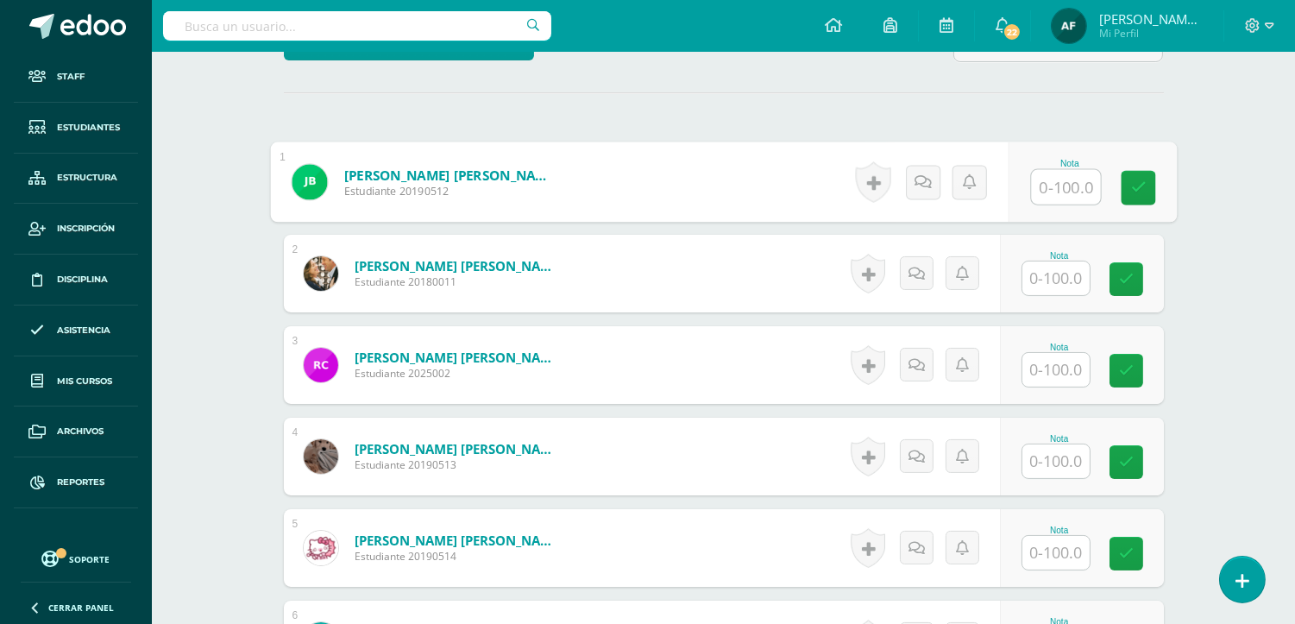
click at [1048, 195] on input "text" at bounding box center [1065, 187] width 69 height 35
type input "100"
click at [1057, 266] on input "text" at bounding box center [1056, 278] width 67 height 34
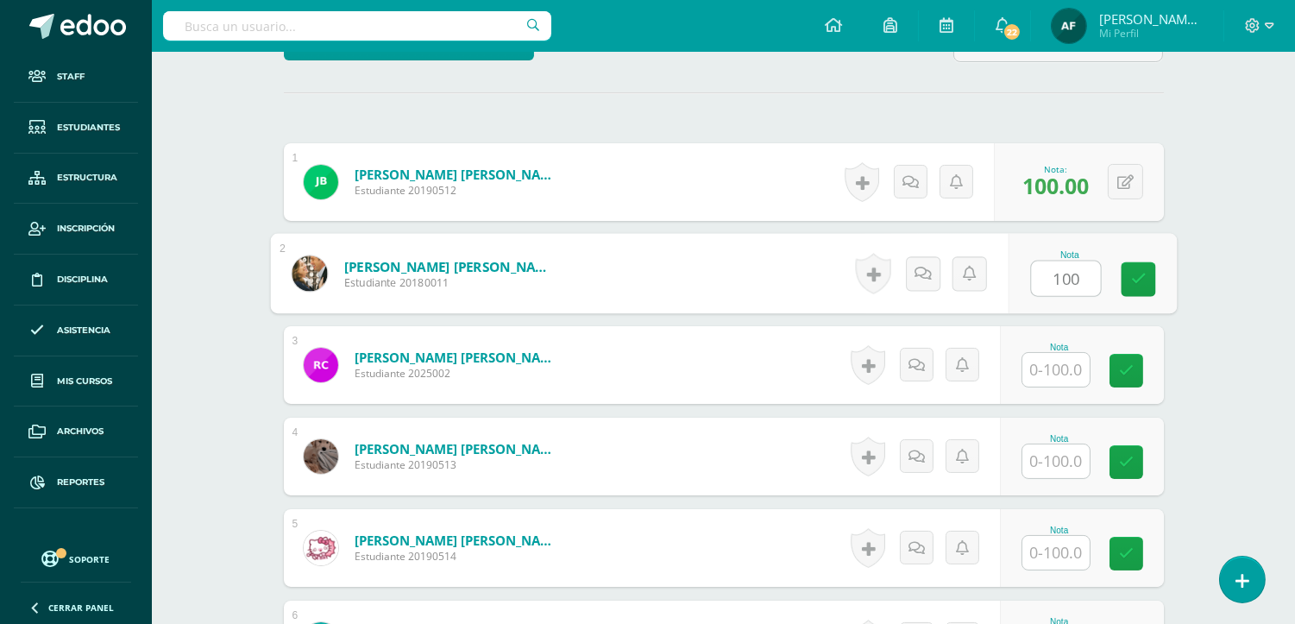
type input "100"
click at [1058, 356] on input "text" at bounding box center [1056, 370] width 67 height 34
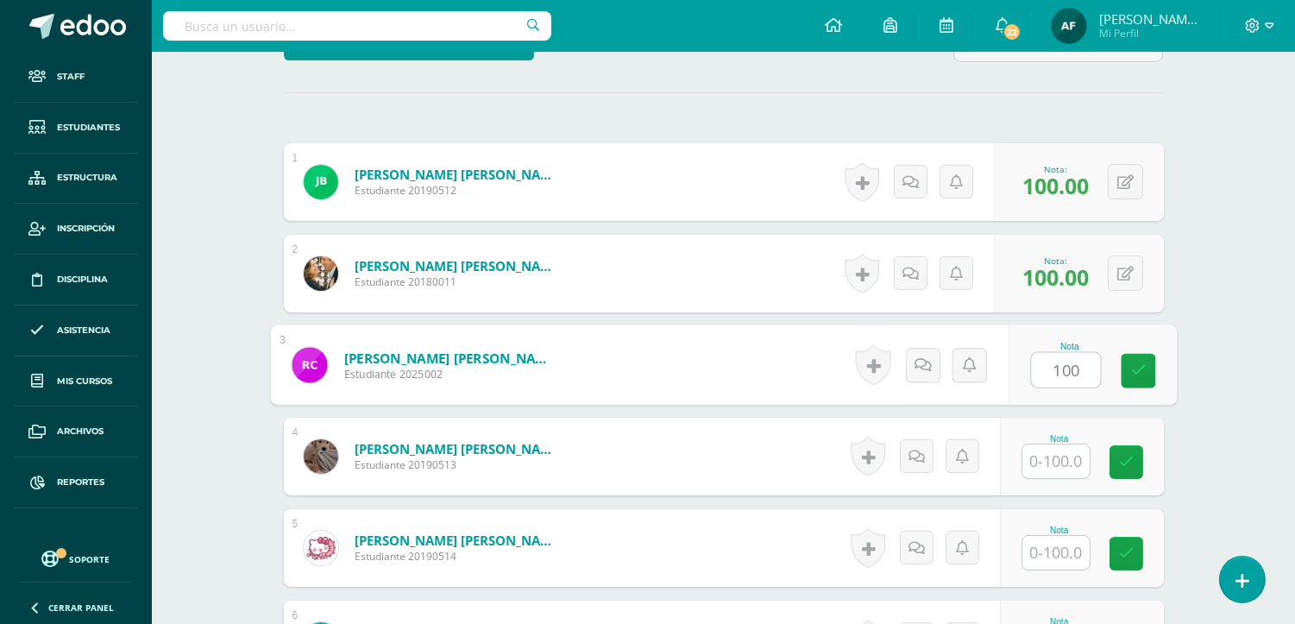
type input "100"
click at [1066, 464] on input "text" at bounding box center [1056, 461] width 67 height 34
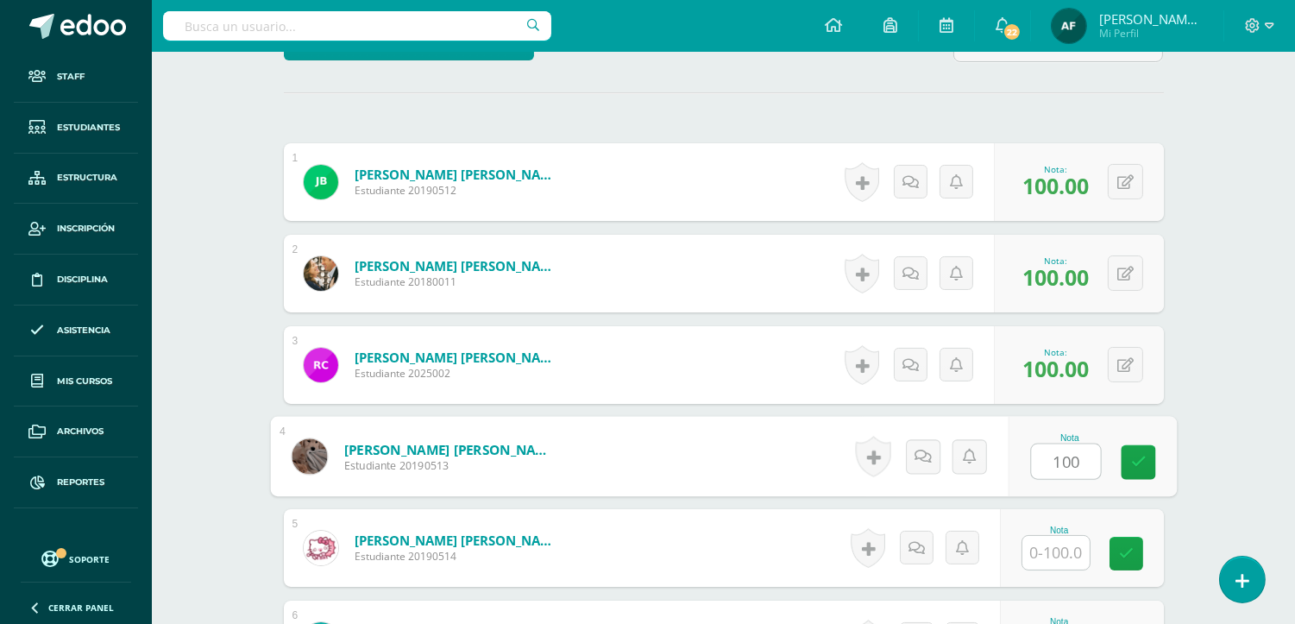
type input "100"
click at [1064, 536] on input "text" at bounding box center [1056, 553] width 67 height 34
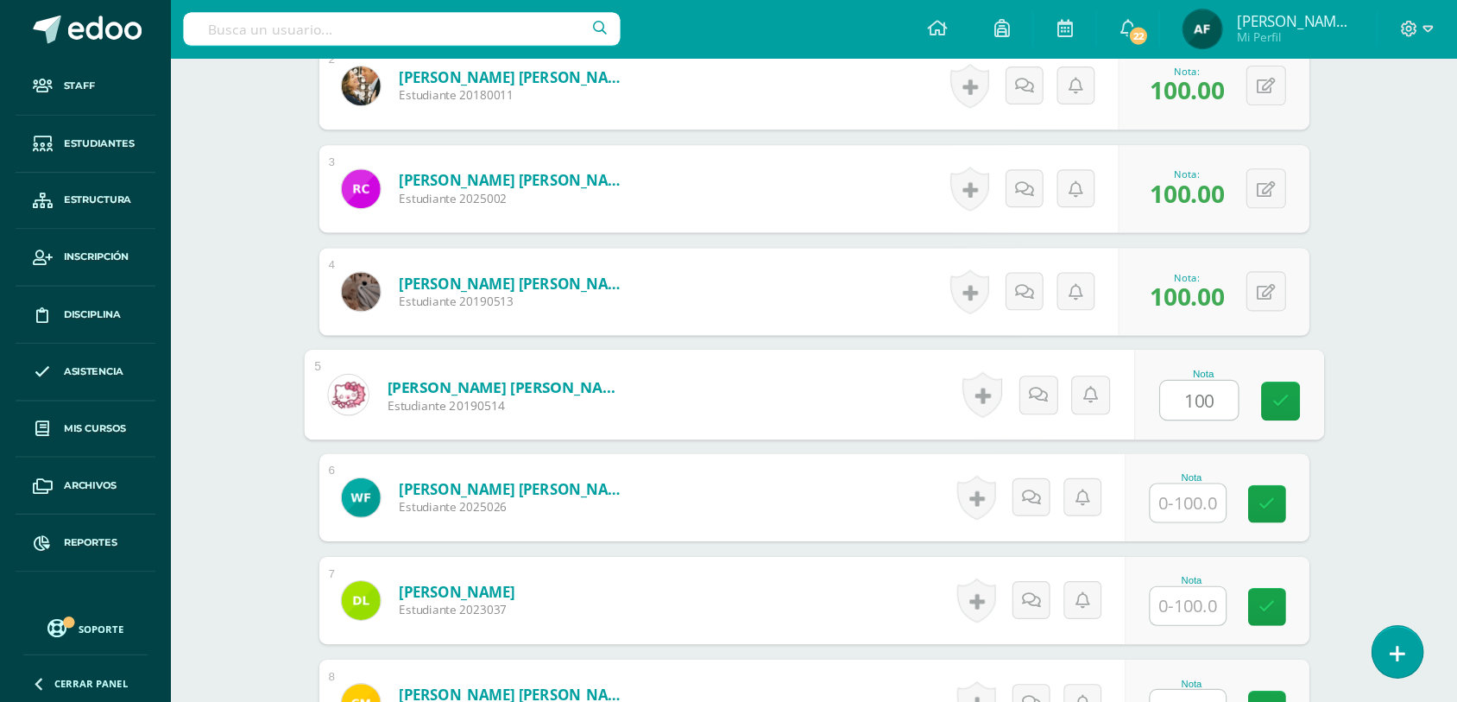
scroll to position [670, 0]
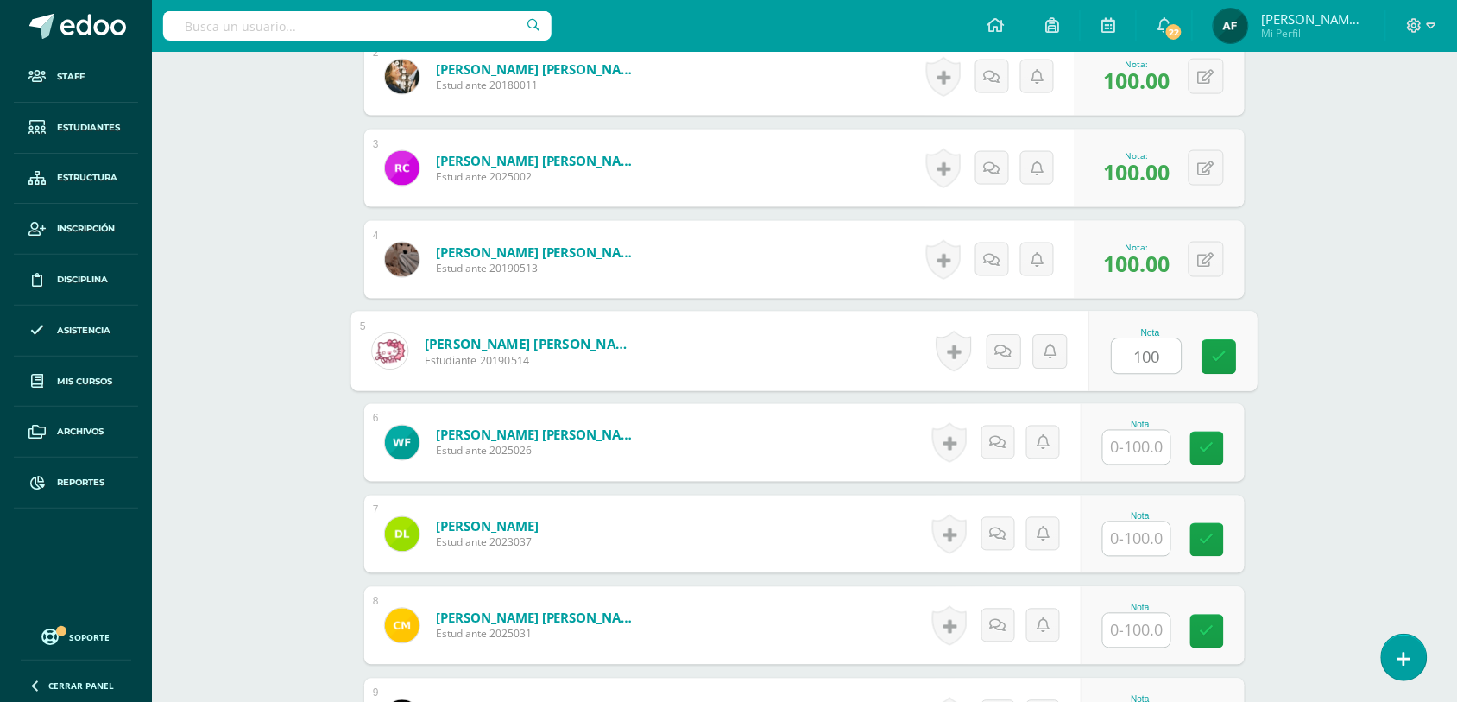
type input "100"
drag, startPoint x: 1068, startPoint y: 438, endPoint x: 1182, endPoint y: 501, distance: 129.8
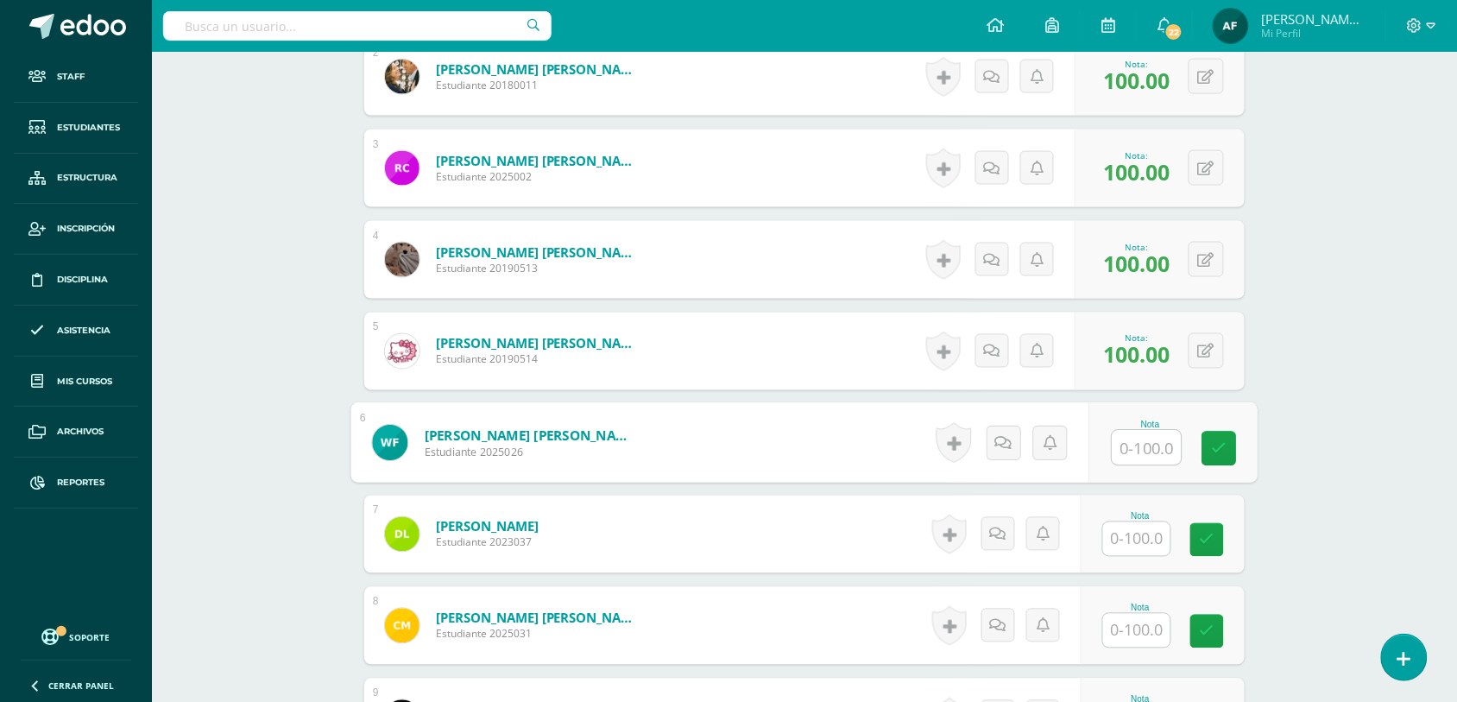
click at [1156, 455] on input "text" at bounding box center [1146, 448] width 69 height 35
type input "100"
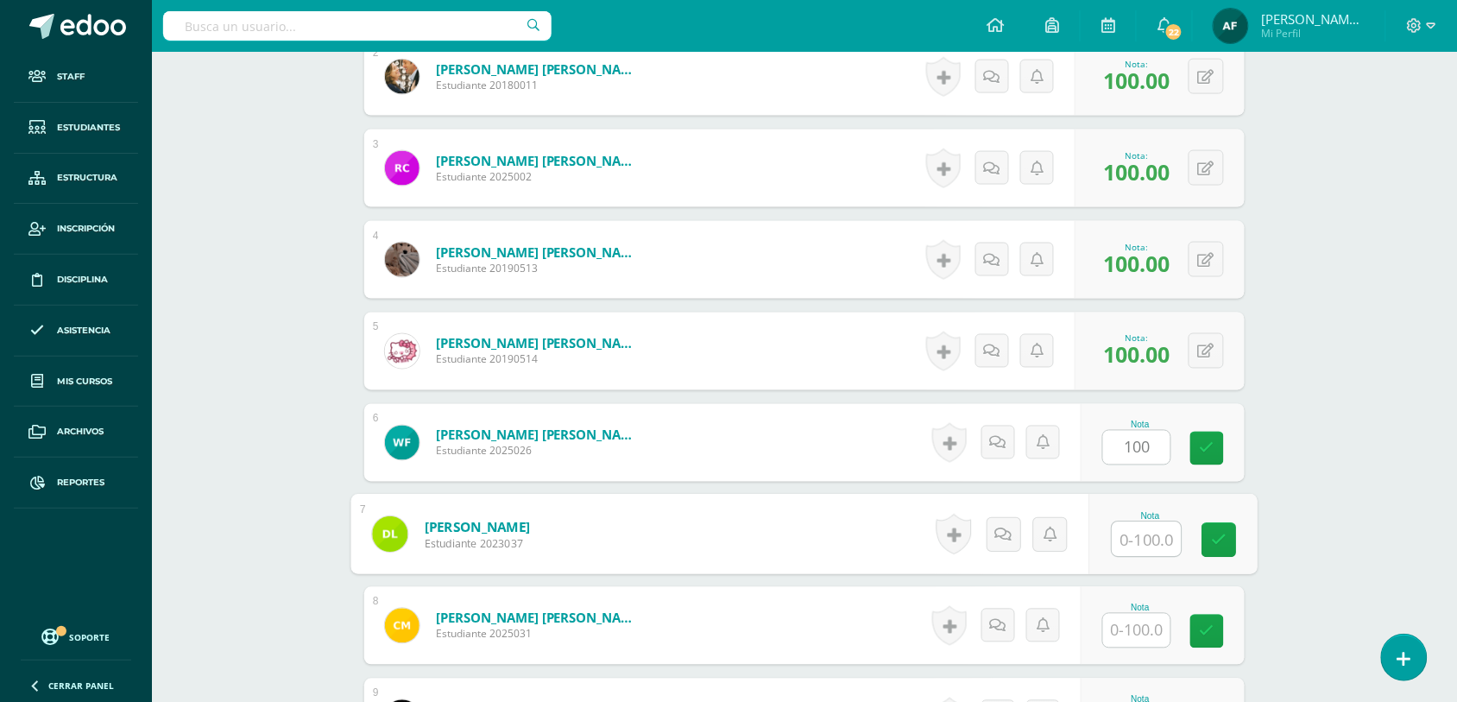
click at [1145, 532] on input "text" at bounding box center [1146, 539] width 69 height 35
type input "100"
click at [1139, 619] on input "text" at bounding box center [1136, 631] width 67 height 34
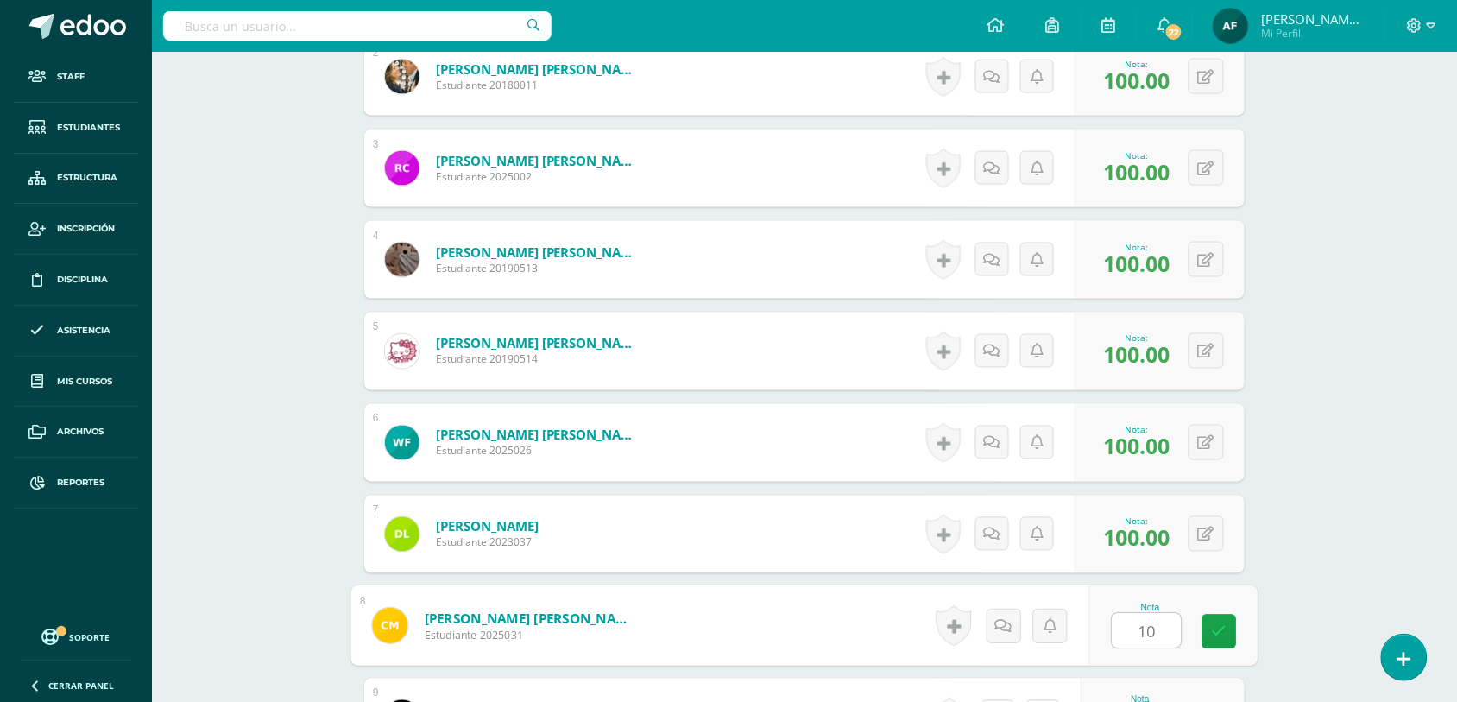
type input "100"
click at [1227, 641] on link at bounding box center [1219, 631] width 35 height 35
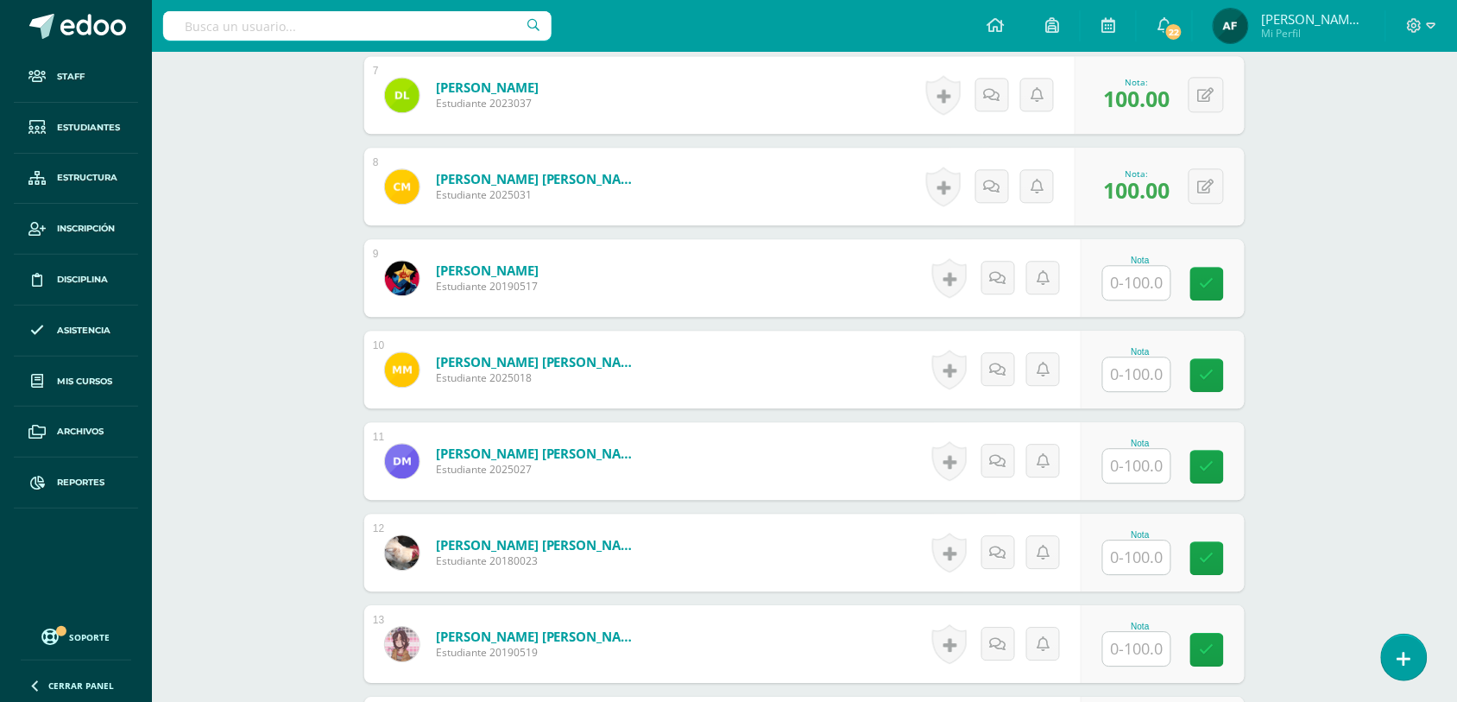
scroll to position [1198, 0]
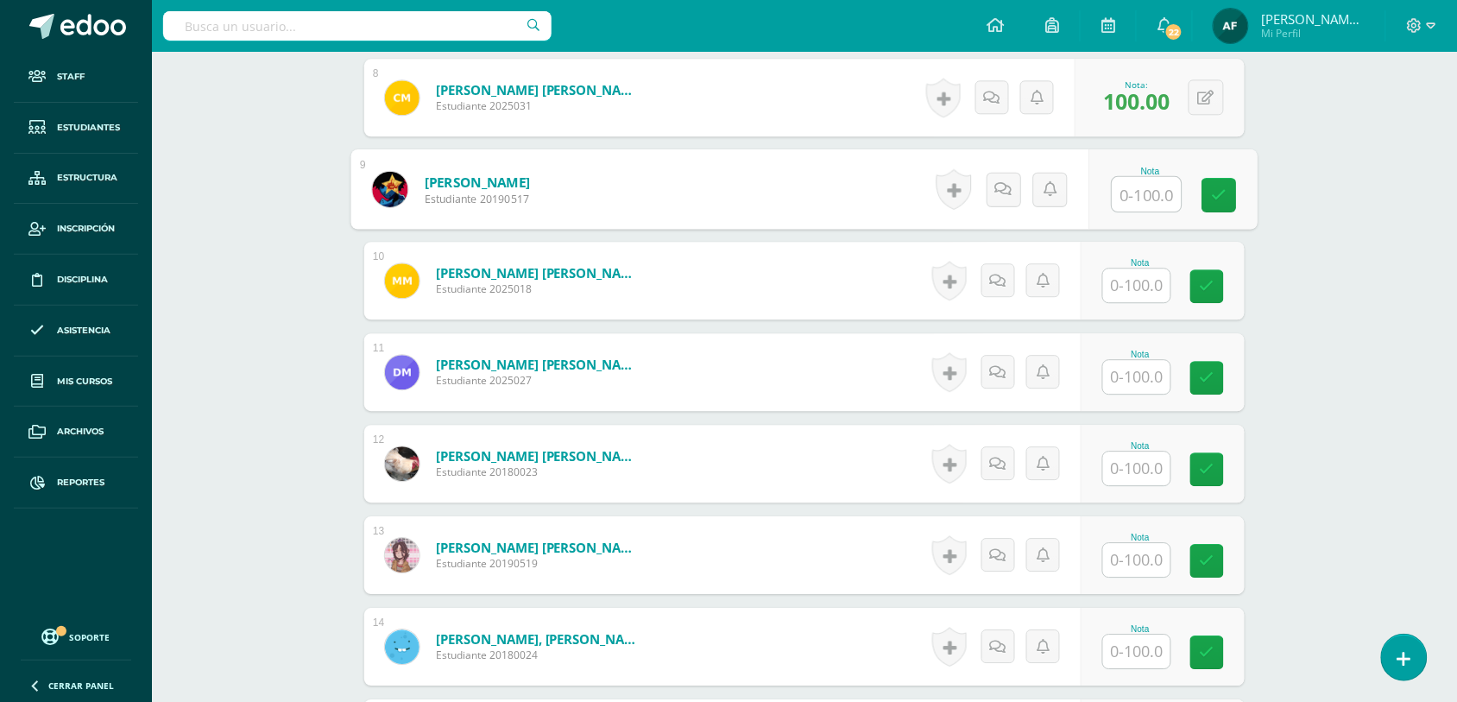
click at [1152, 199] on input "text" at bounding box center [1146, 194] width 69 height 35
type input "100"
click at [1228, 203] on link at bounding box center [1219, 195] width 35 height 35
click at [1154, 278] on input "text" at bounding box center [1136, 285] width 67 height 34
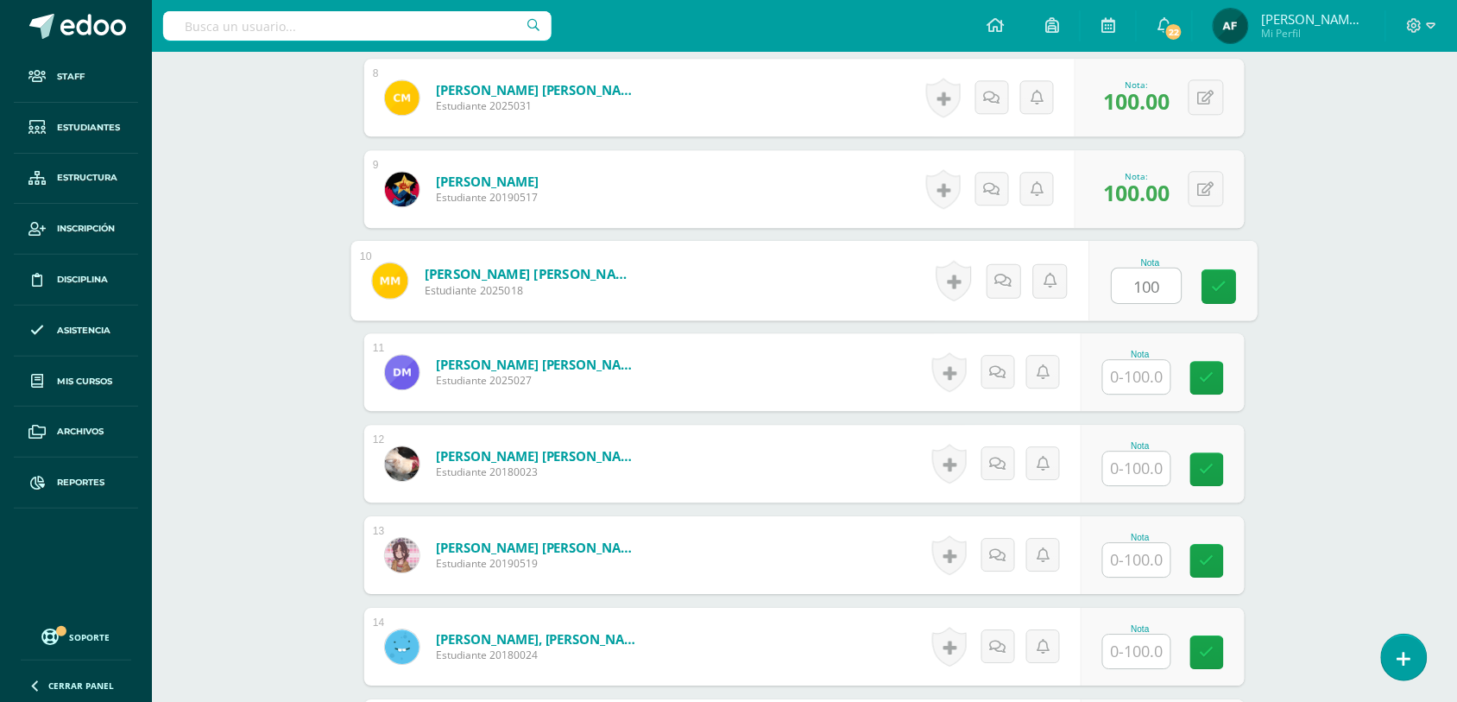
type input "100"
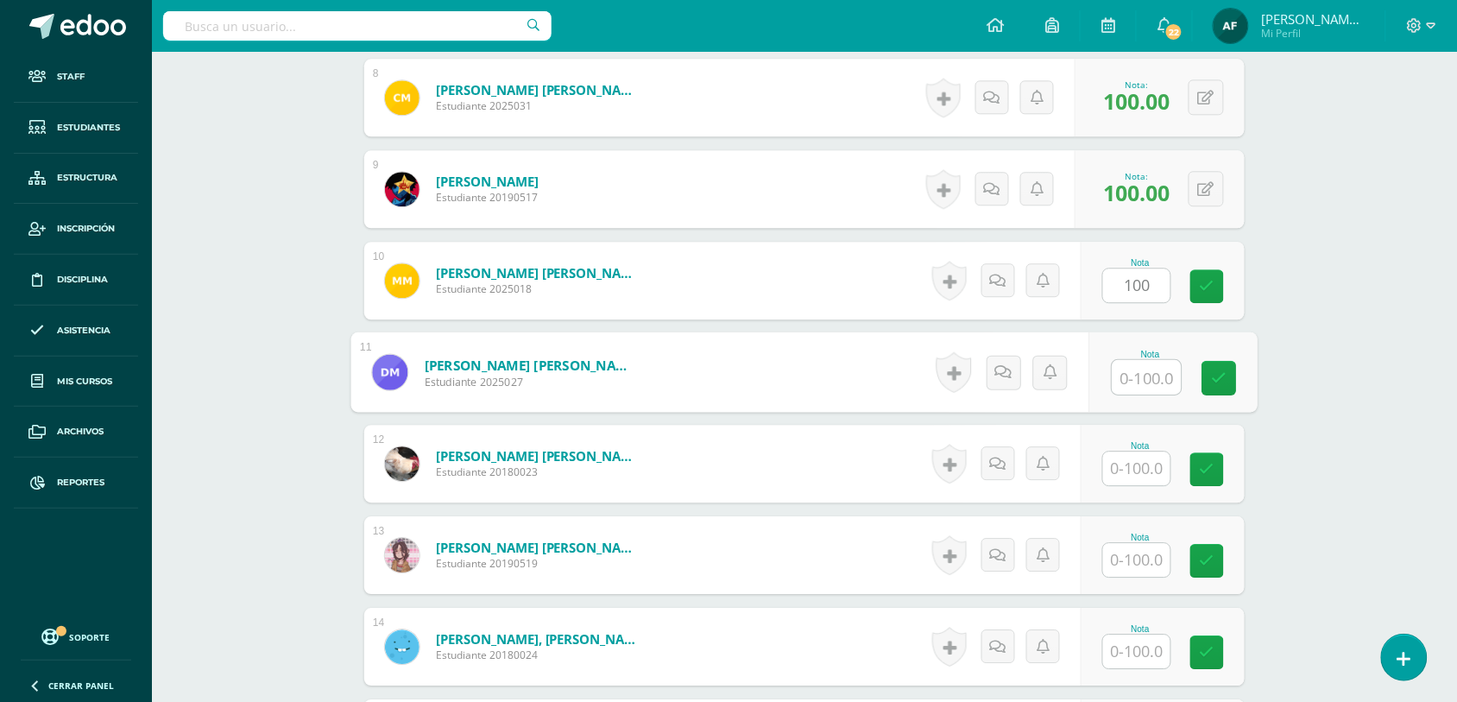
click at [1141, 373] on input "text" at bounding box center [1146, 377] width 69 height 35
type input "100"
click at [1141, 455] on input "text" at bounding box center [1136, 468] width 67 height 34
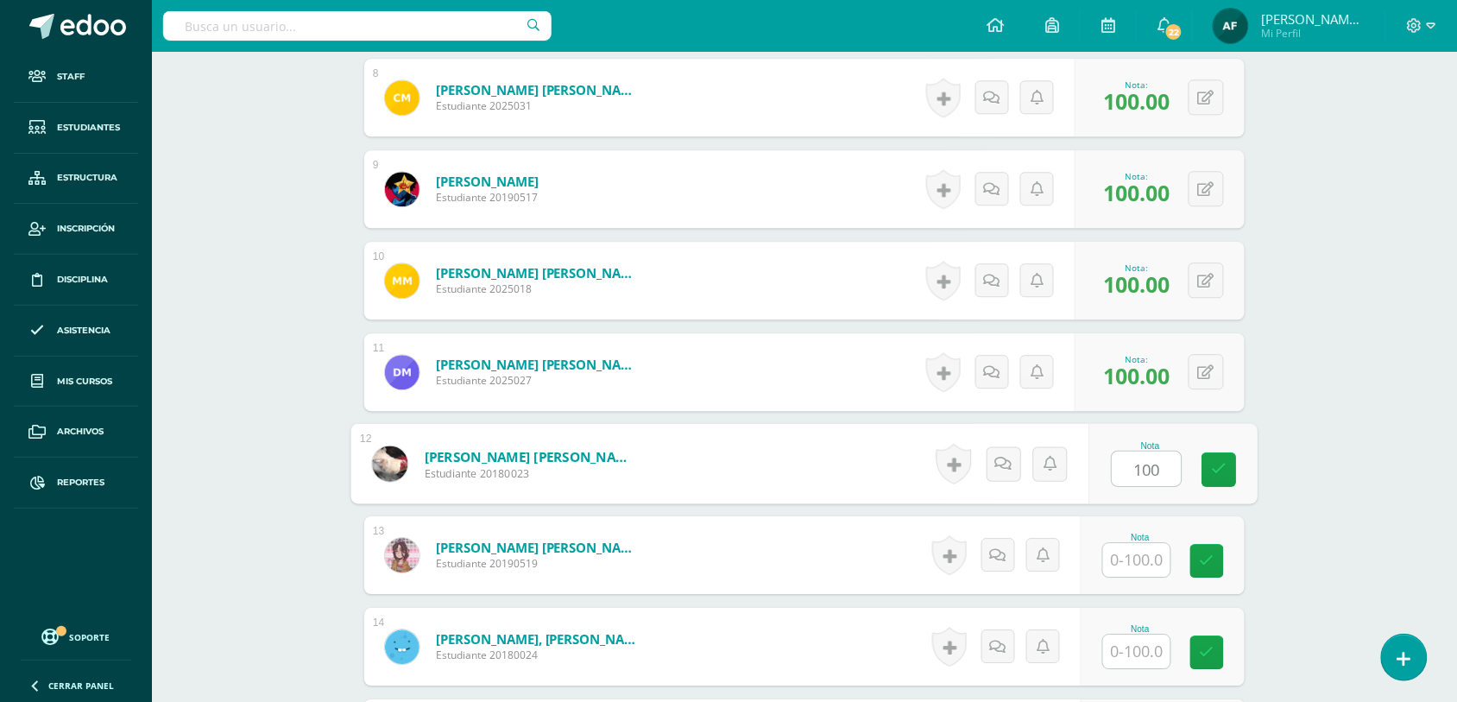
type input "100"
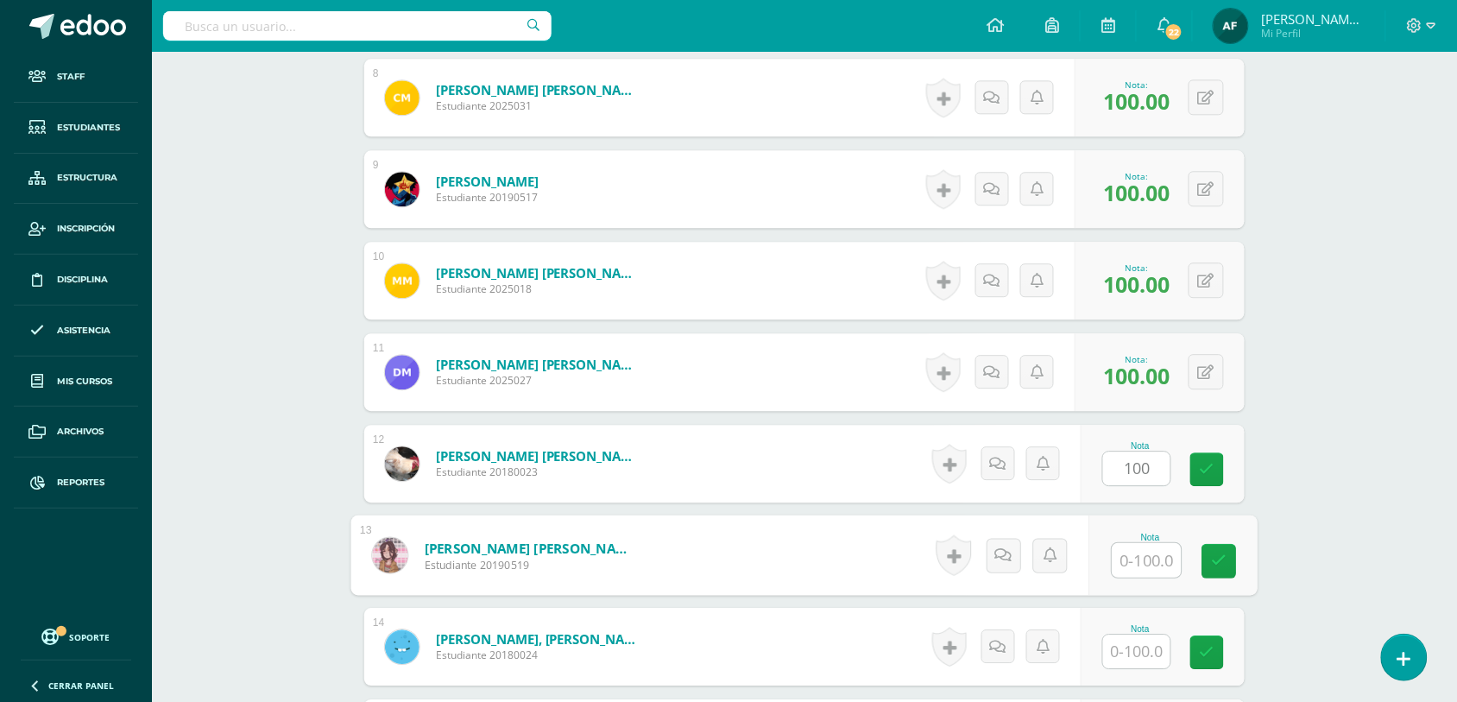
click at [1141, 545] on input "text" at bounding box center [1146, 560] width 69 height 35
type input "100"
click at [1141, 640] on input "text" at bounding box center [1136, 651] width 67 height 34
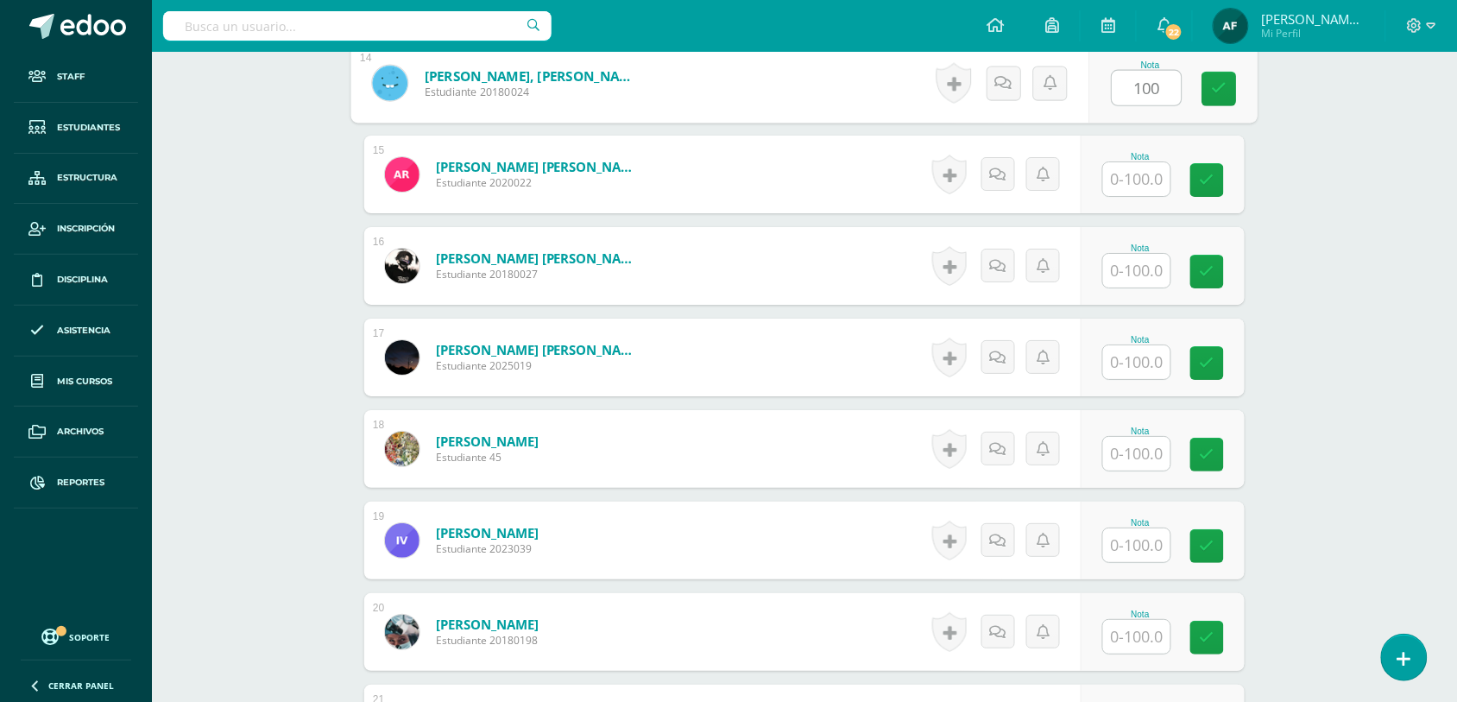
scroll to position [1756, 0]
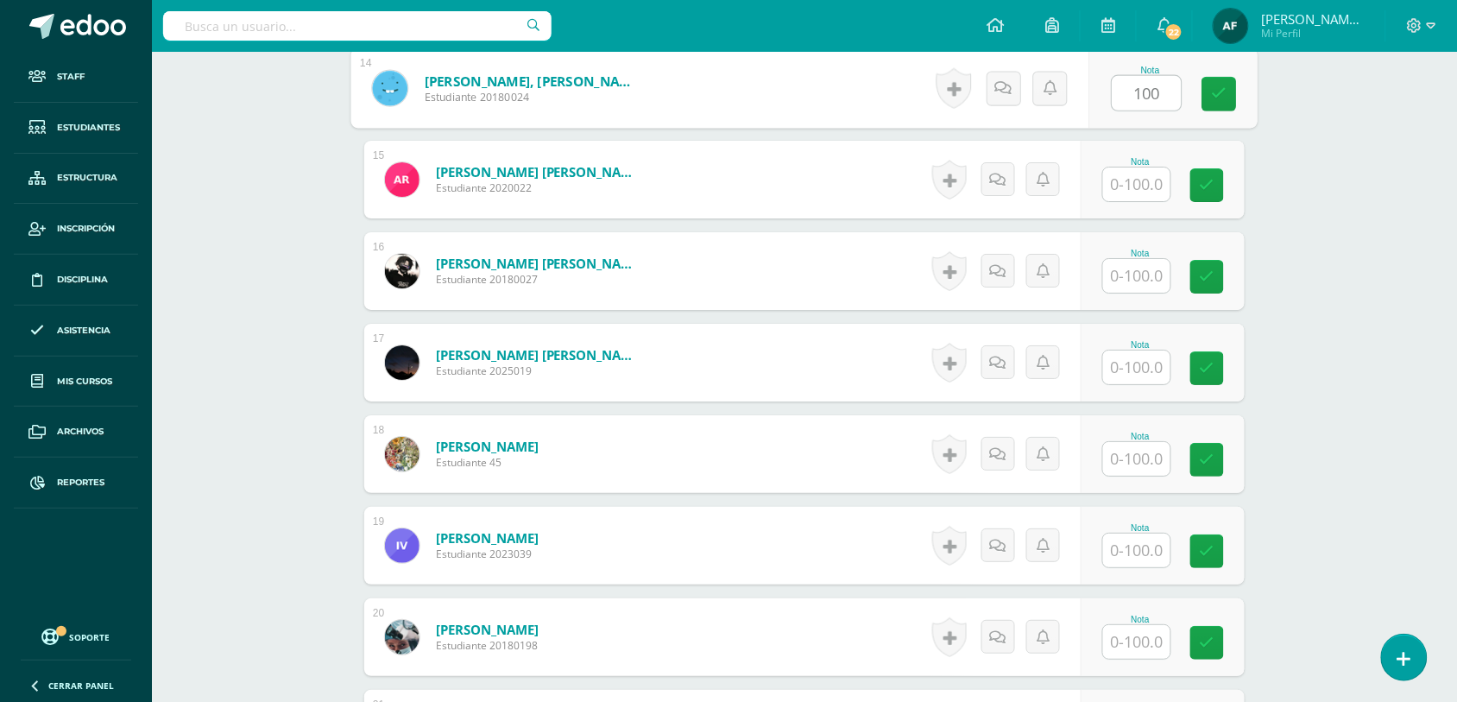
type input "100"
click at [1145, 187] on input "text" at bounding box center [1136, 184] width 67 height 34
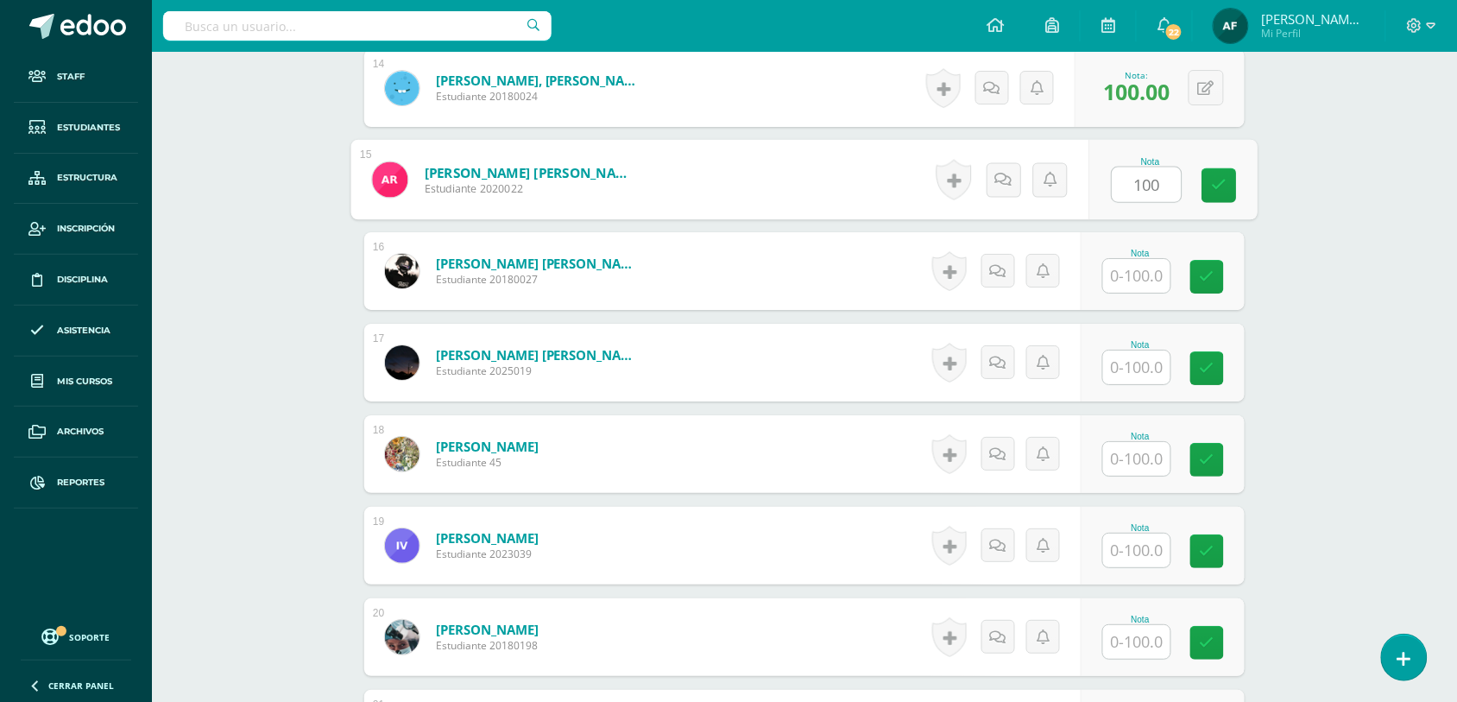
type input "100"
click at [1145, 270] on input "text" at bounding box center [1136, 276] width 67 height 34
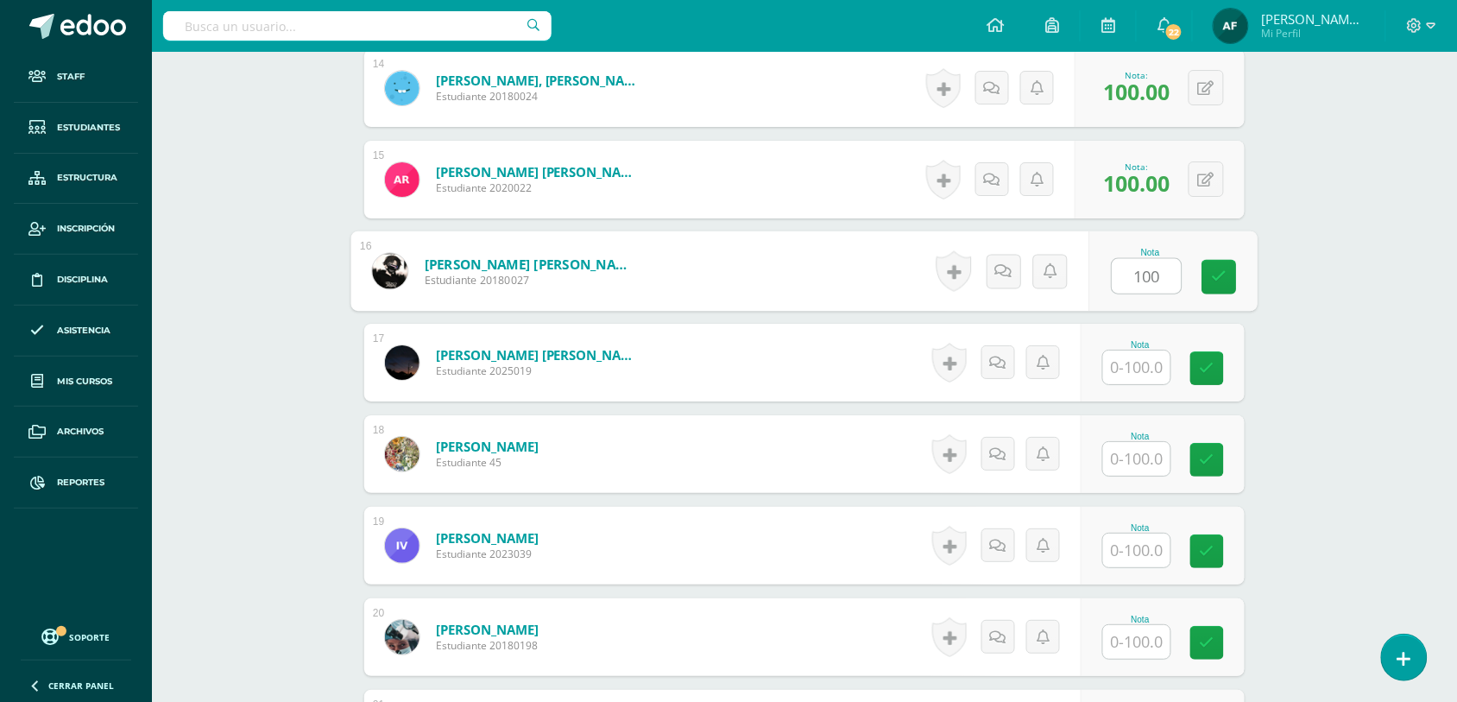
type input "100"
click at [1146, 368] on input "text" at bounding box center [1136, 367] width 67 height 34
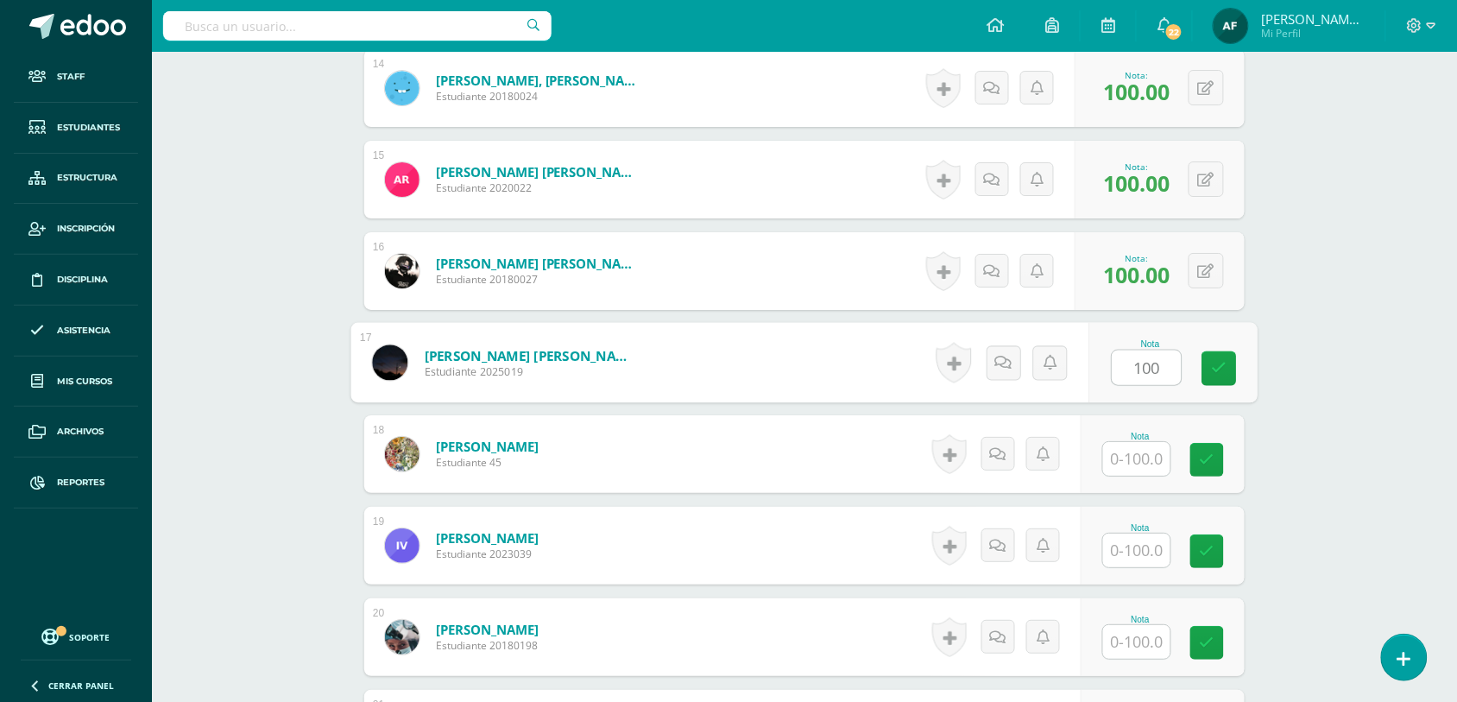
type input "100"
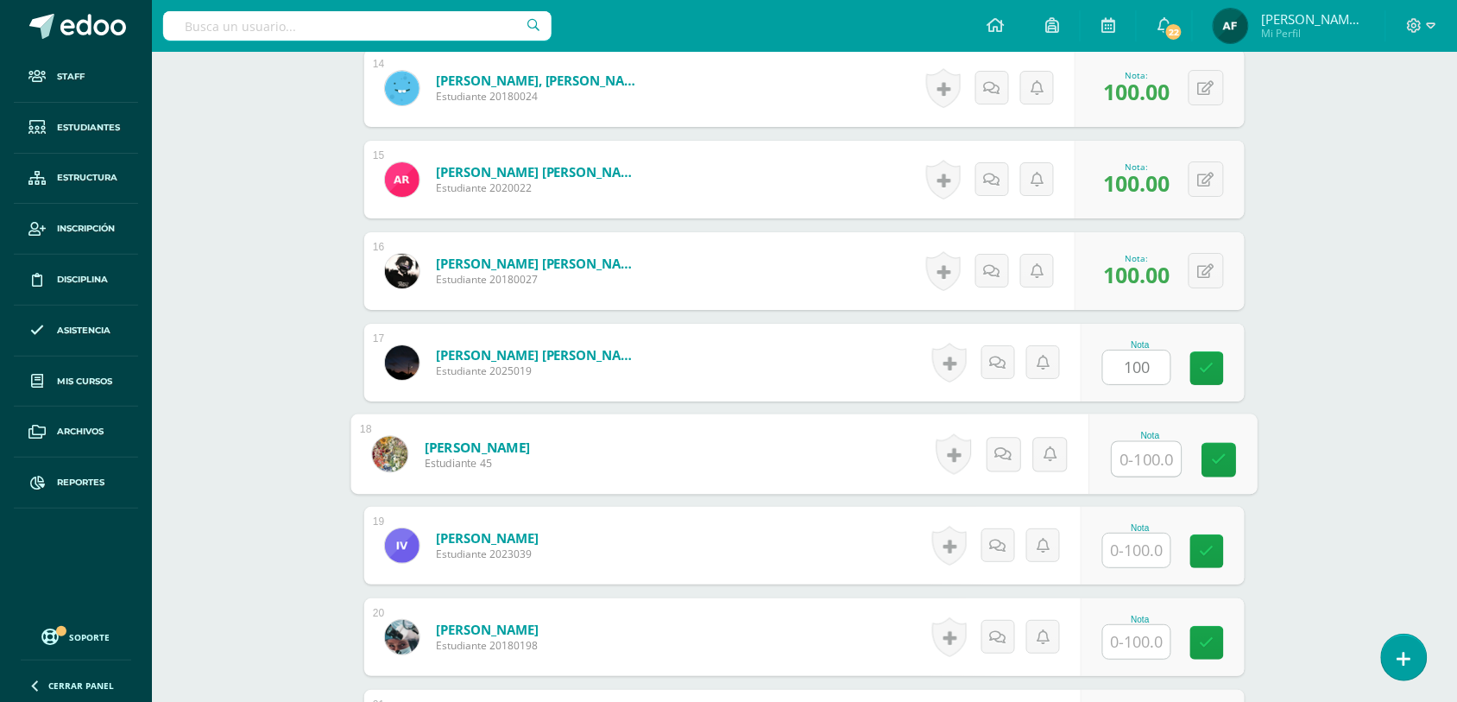
click at [1145, 455] on input "text" at bounding box center [1146, 459] width 69 height 35
type input "100"
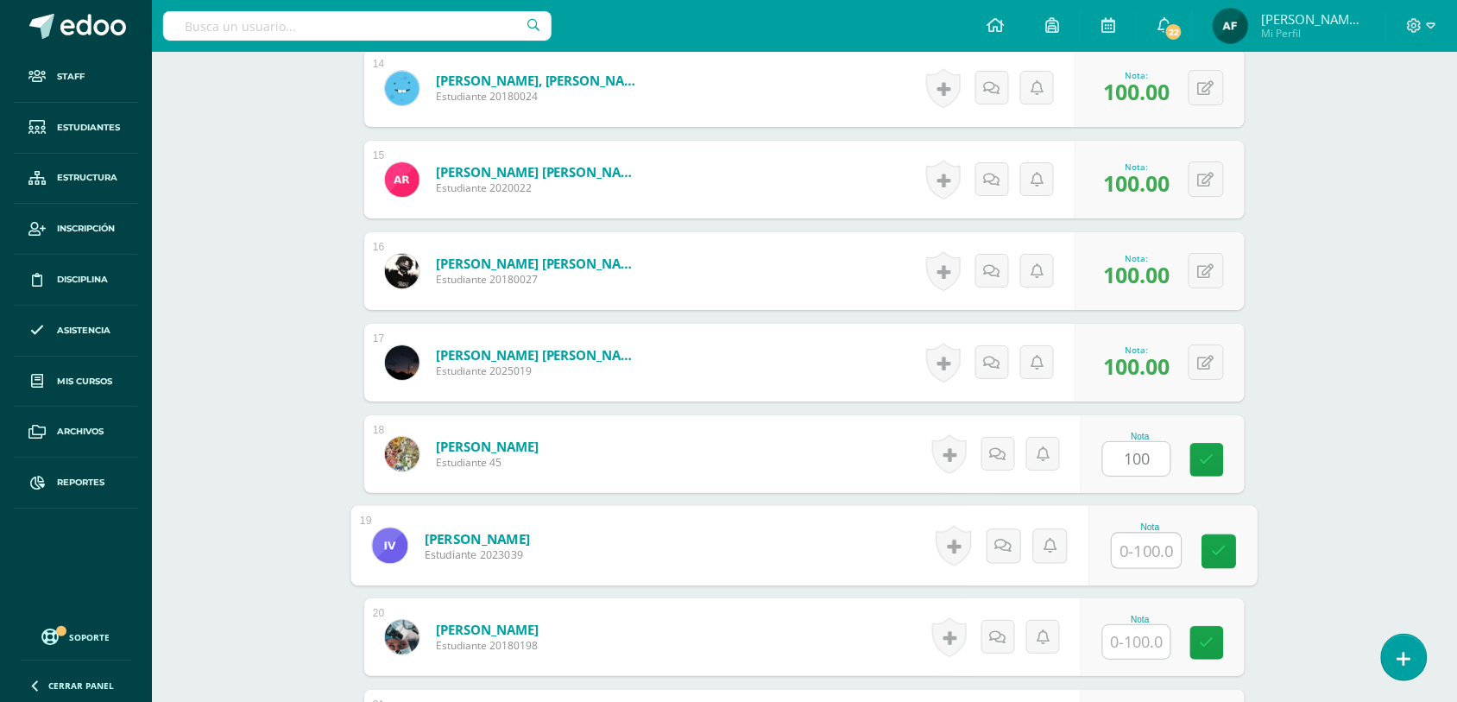
click at [1145, 542] on input "text" at bounding box center [1146, 550] width 69 height 35
type input "100"
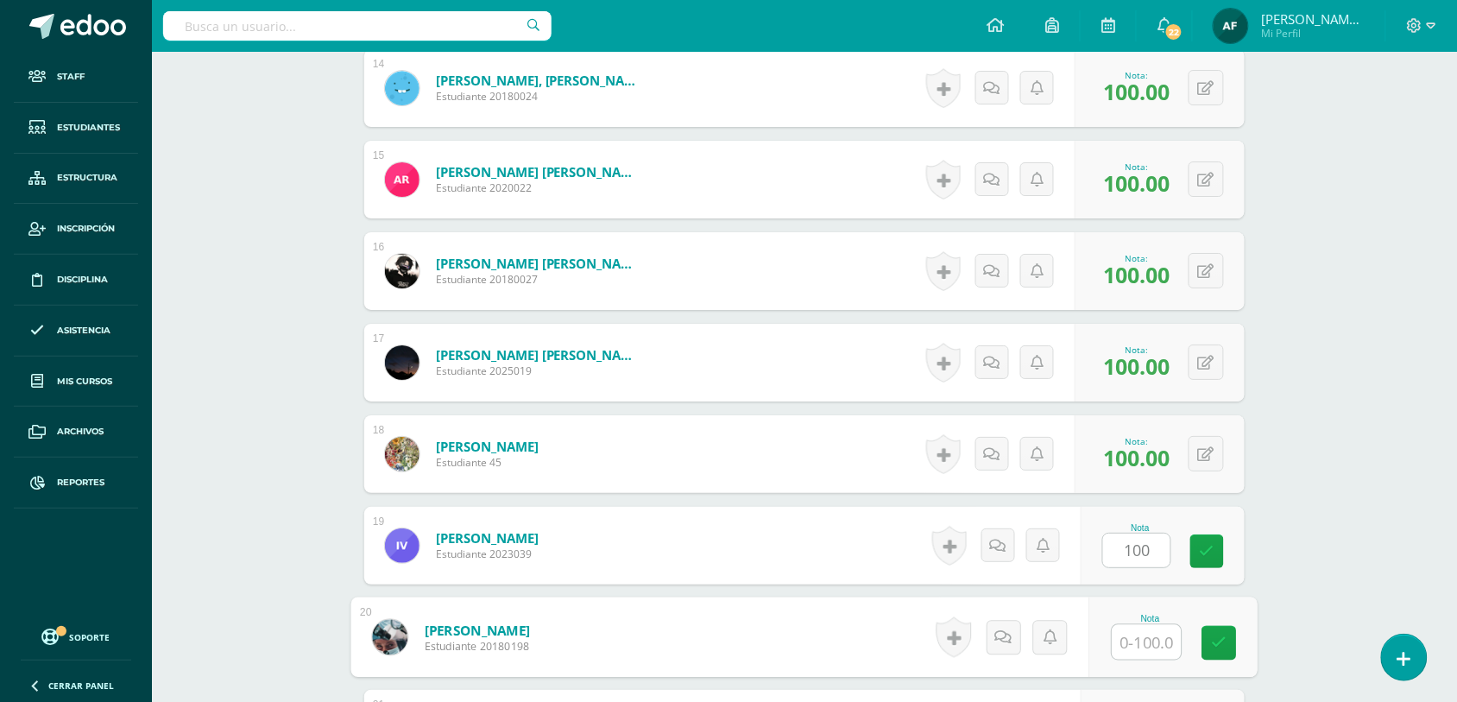
click at [1145, 636] on input "text" at bounding box center [1146, 642] width 69 height 35
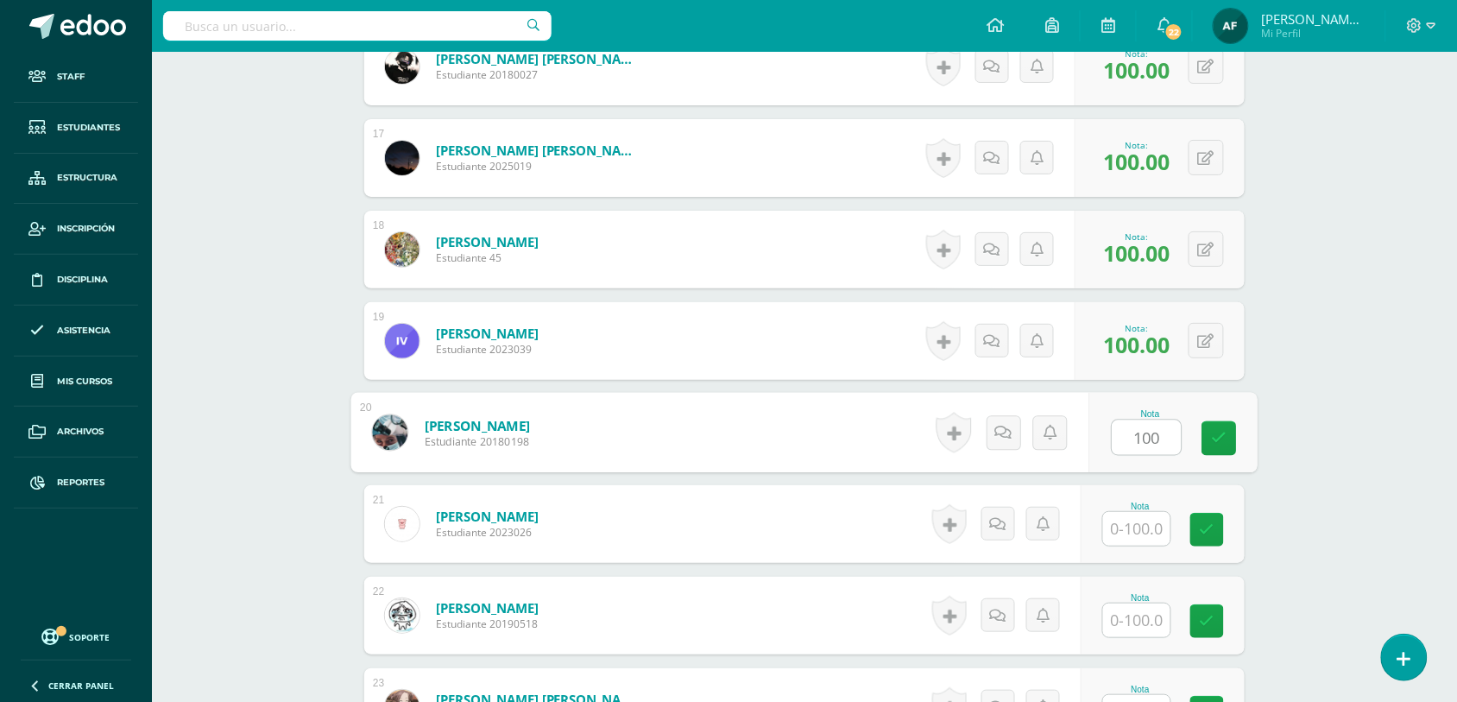
scroll to position [2003, 0]
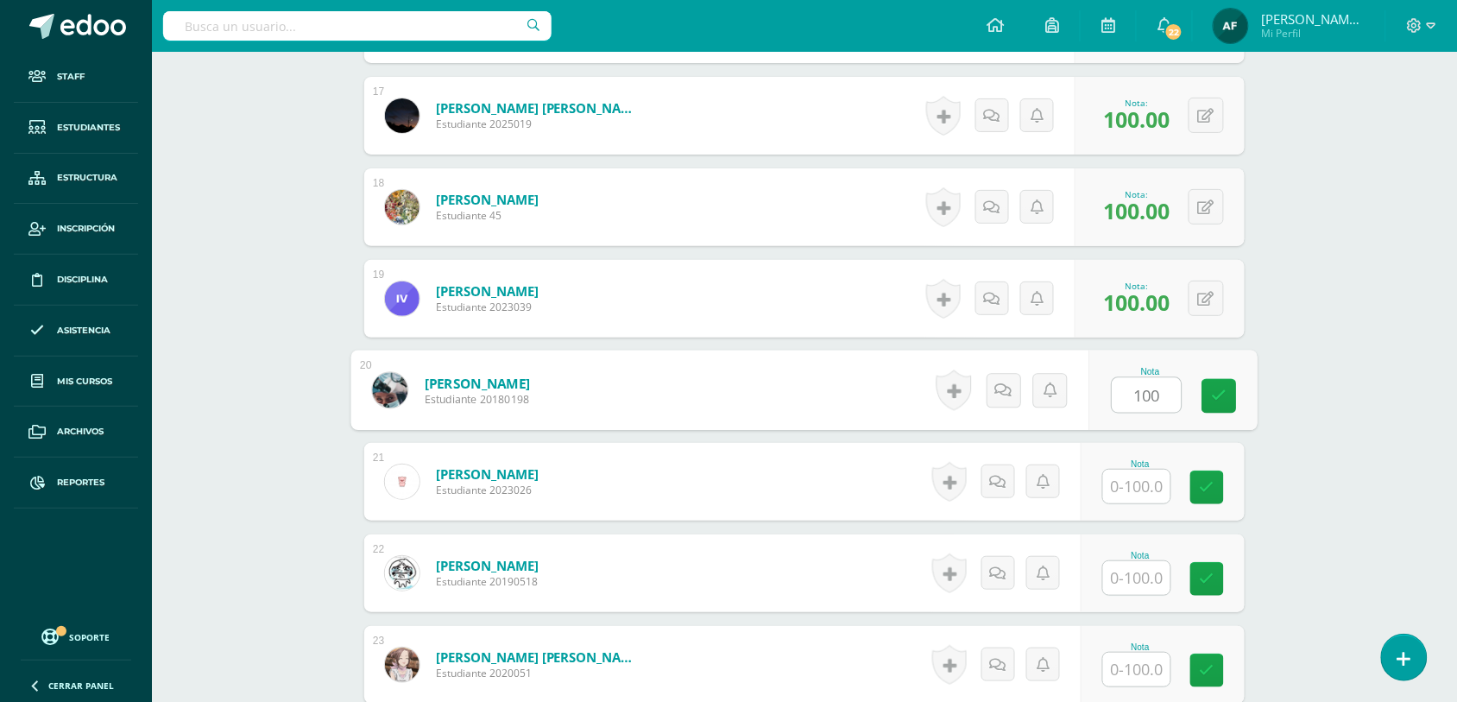
type input "100"
drag, startPoint x: 1372, startPoint y: 640, endPoint x: 1359, endPoint y: 684, distance: 45.9
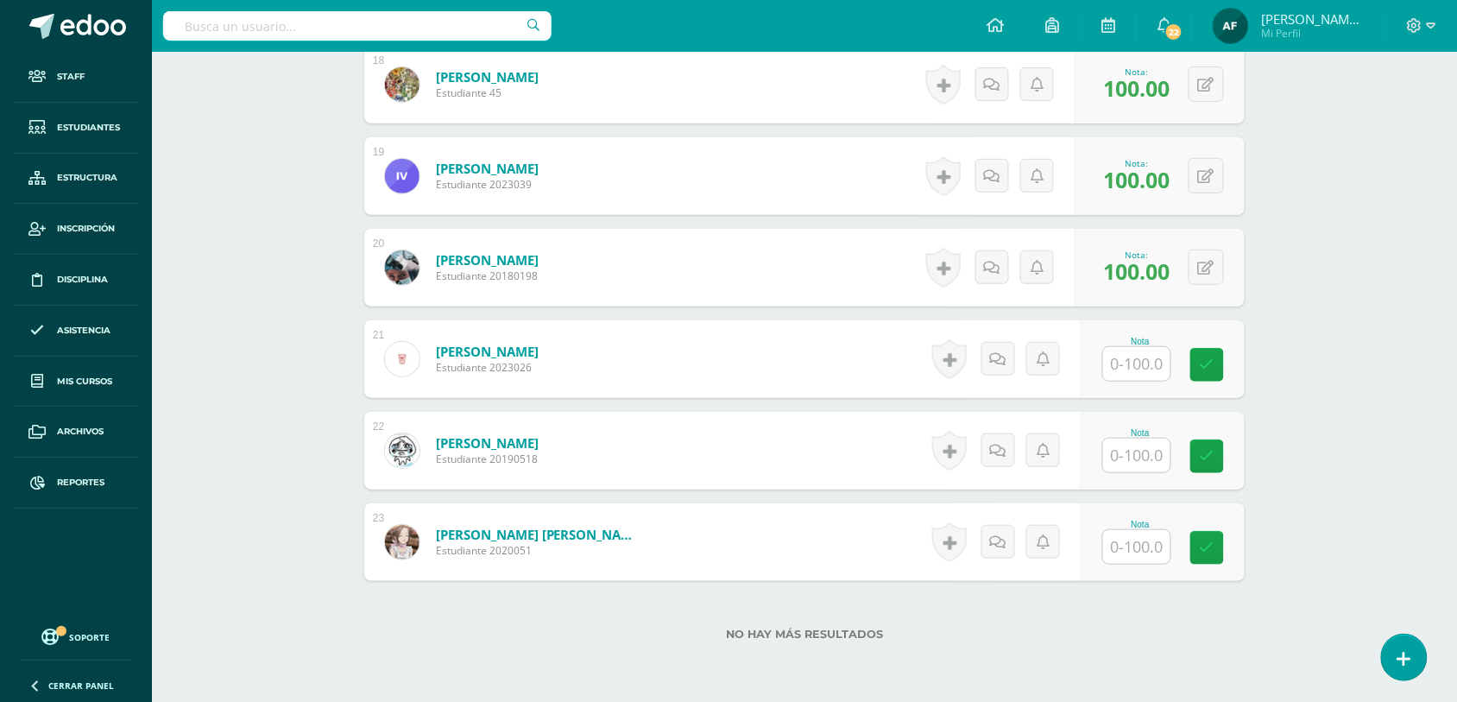
scroll to position [2201, 0]
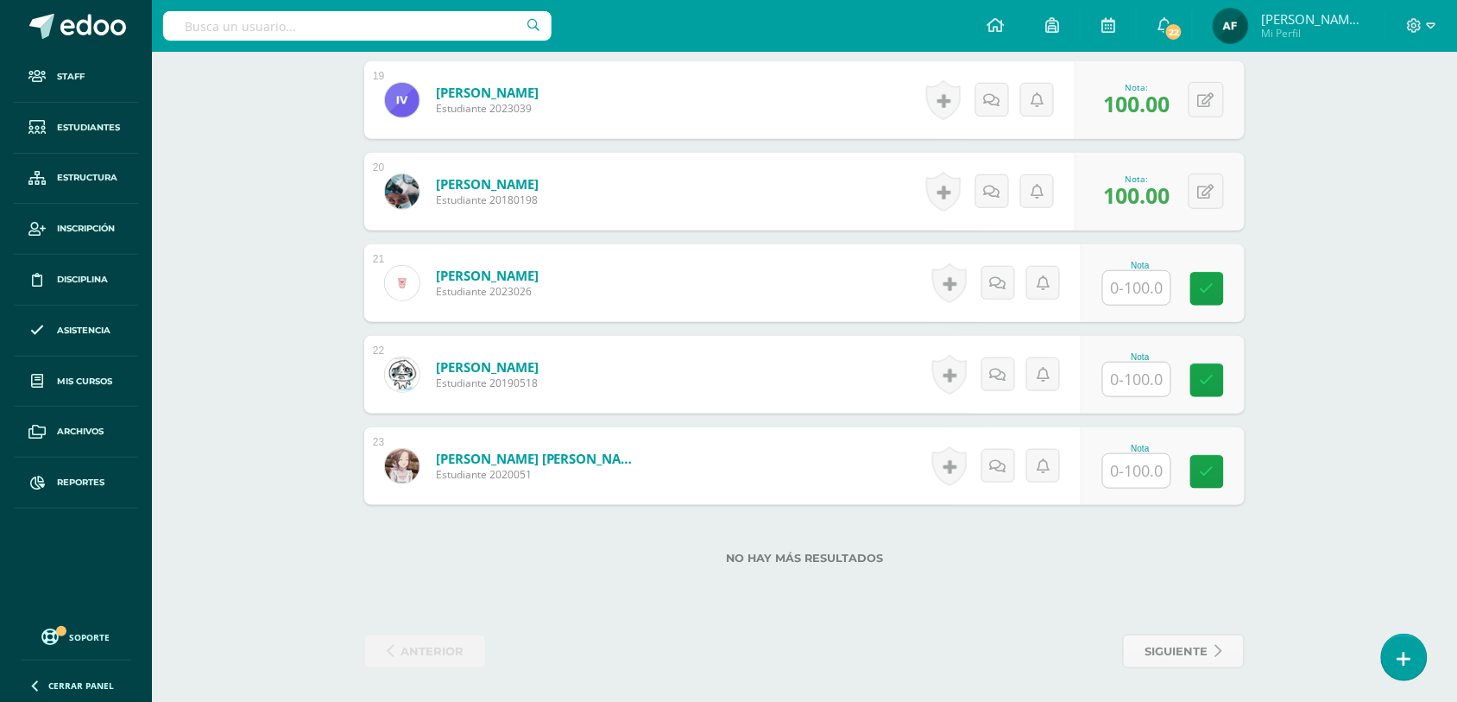
click at [1163, 290] on input "text" at bounding box center [1136, 288] width 67 height 34
type input "100"
click at [1149, 374] on input "text" at bounding box center [1146, 379] width 69 height 35
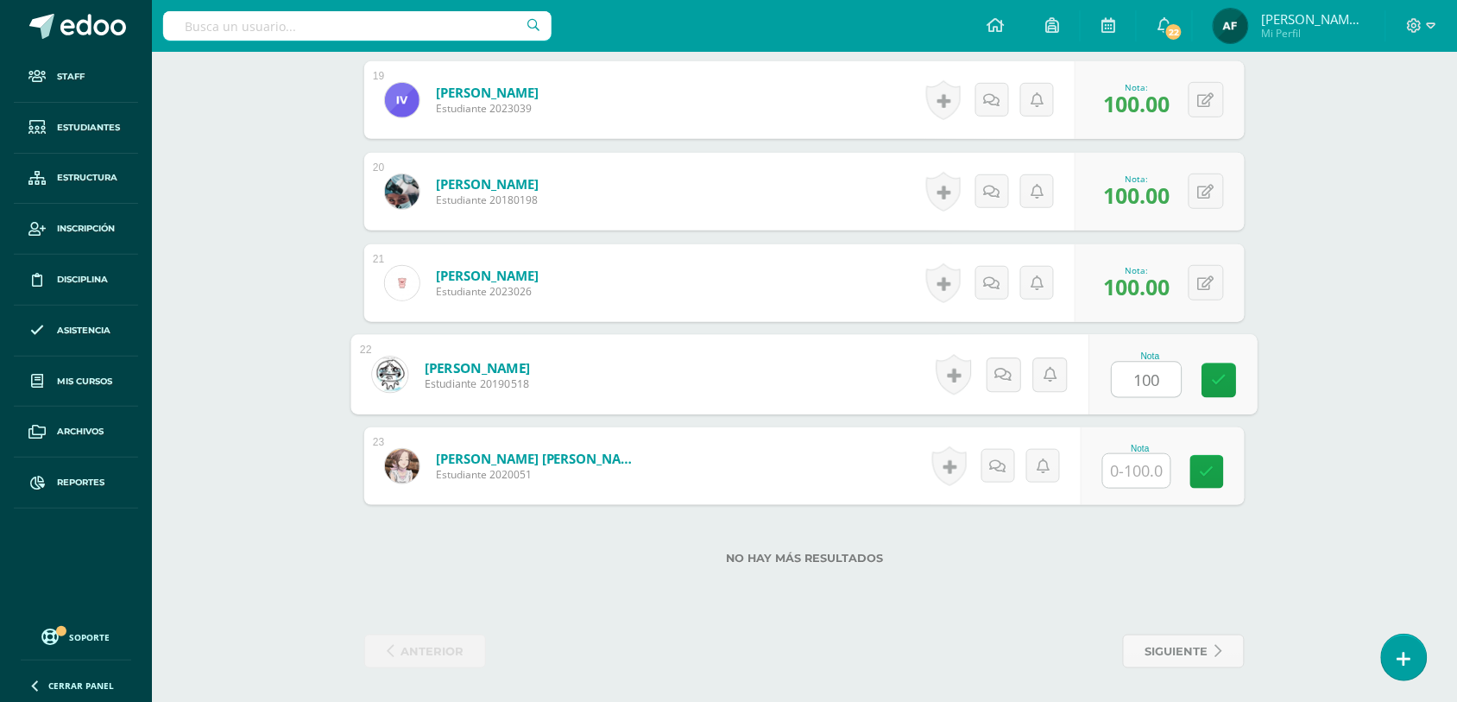
type input "100"
click at [1144, 462] on input "text" at bounding box center [1136, 471] width 67 height 34
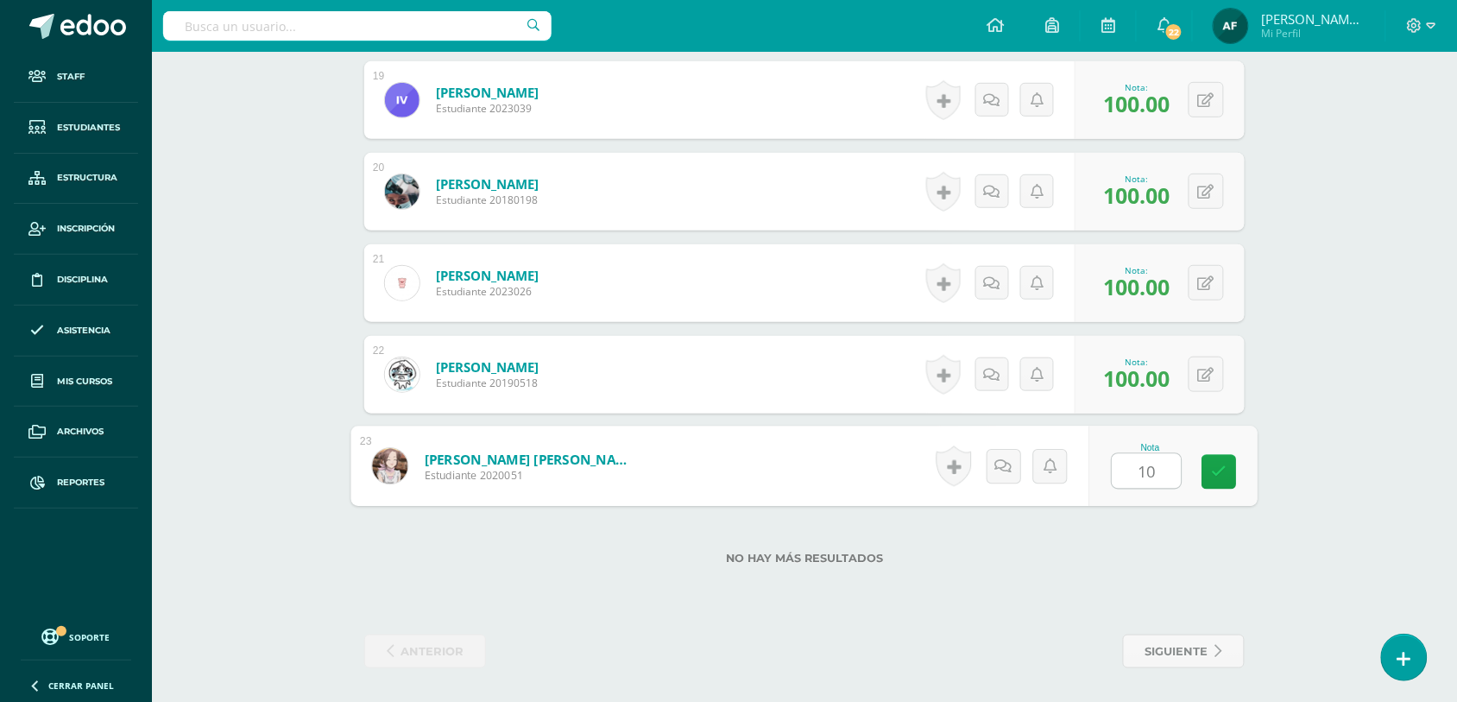
type input "100"
click at [1206, 473] on link at bounding box center [1219, 472] width 35 height 35
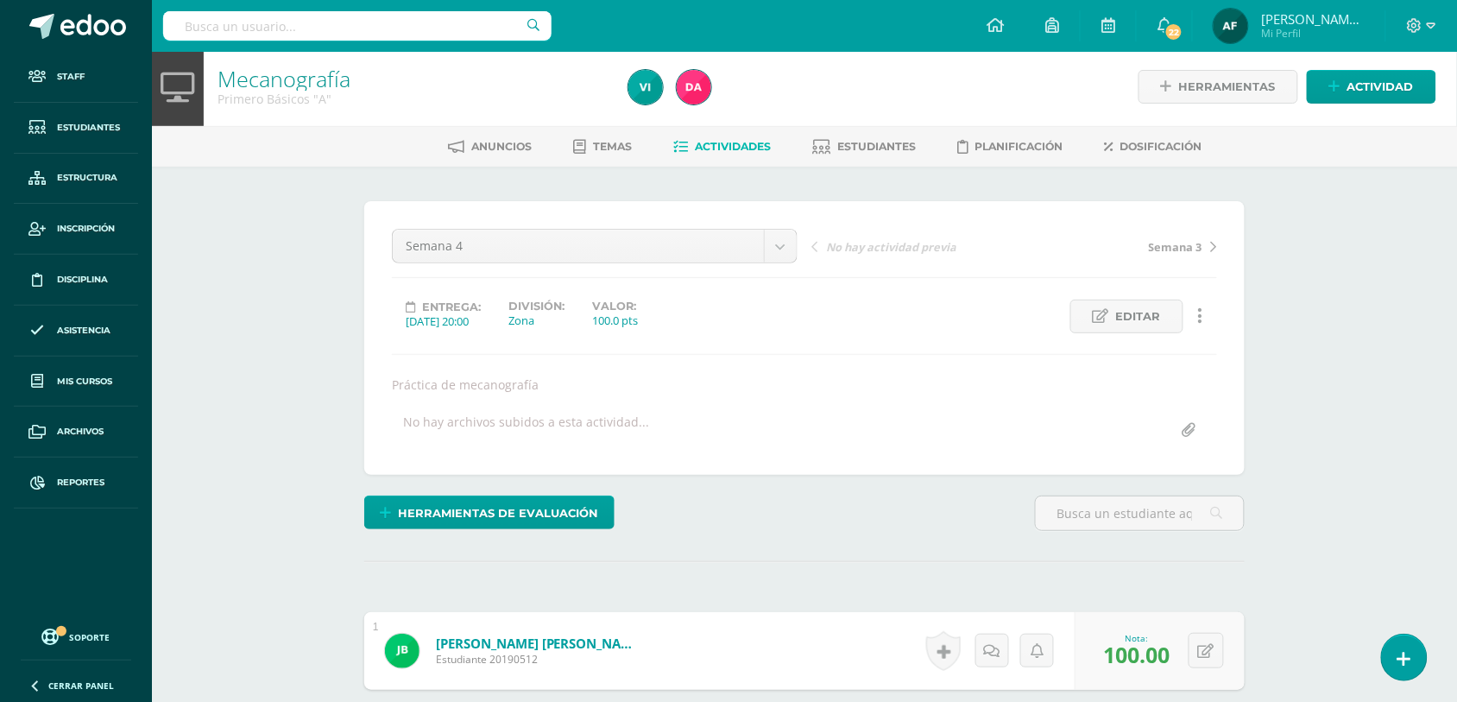
scroll to position [0, 0]
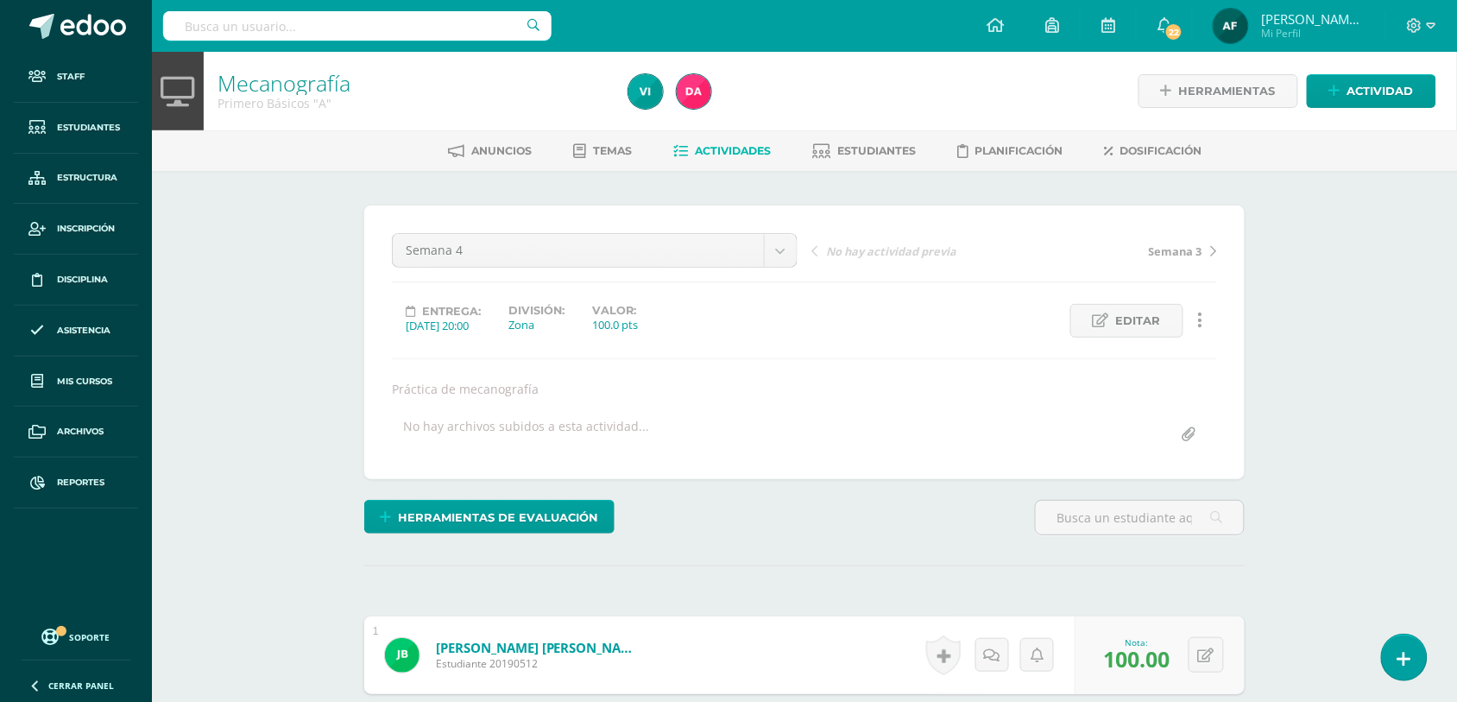
click at [721, 144] on span "Actividades" at bounding box center [733, 150] width 76 height 13
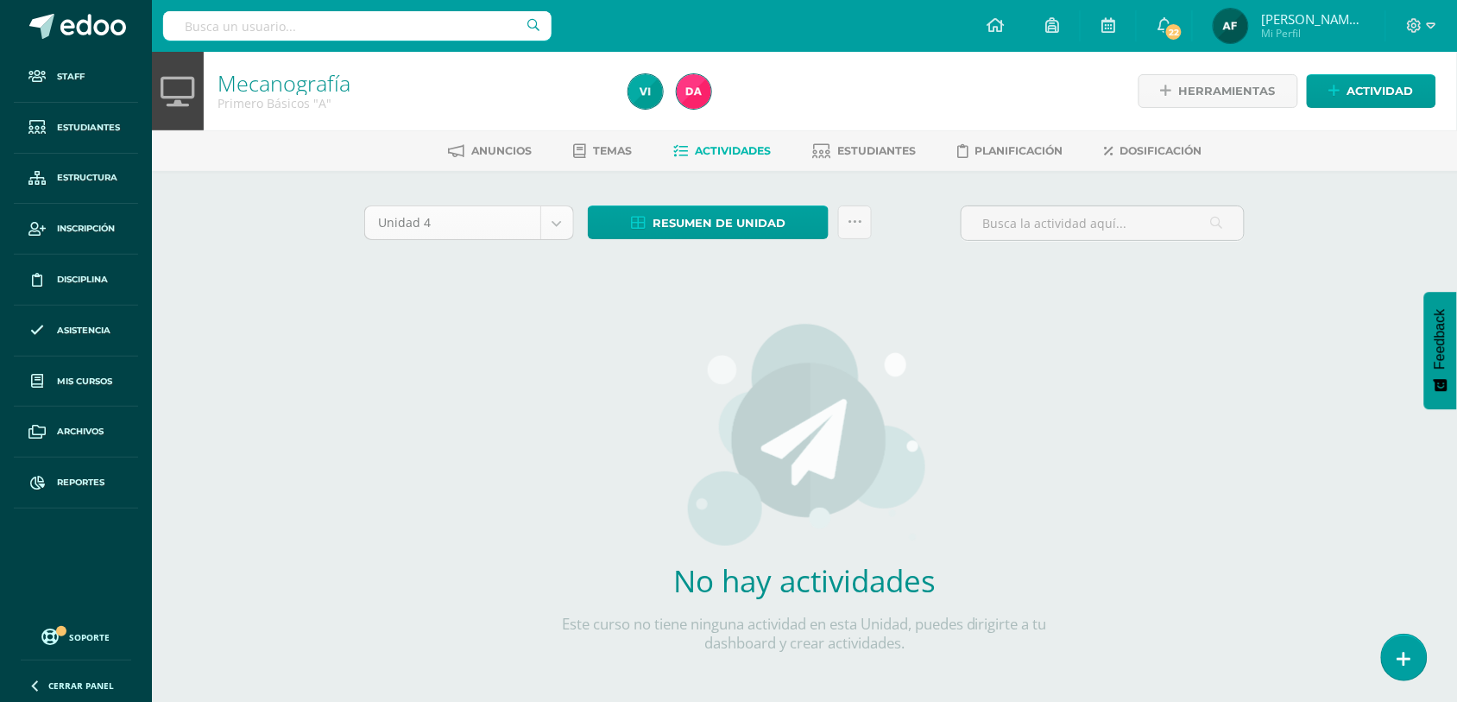
click at [559, 220] on body "Staff Estudiantes Estructura Inscripción Disciplina Asistencia Mis cursos Archi…" at bounding box center [728, 370] width 1457 height 741
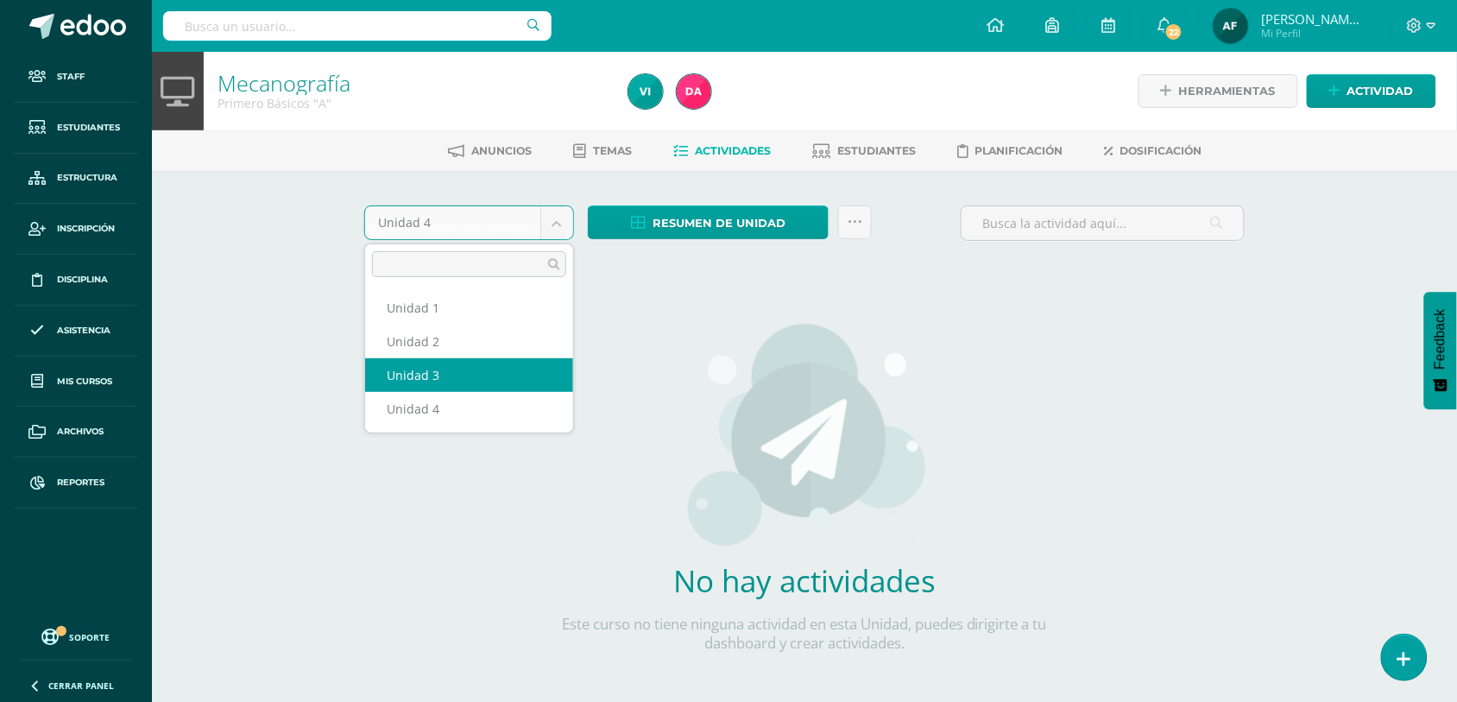
select select "Unidad 3"
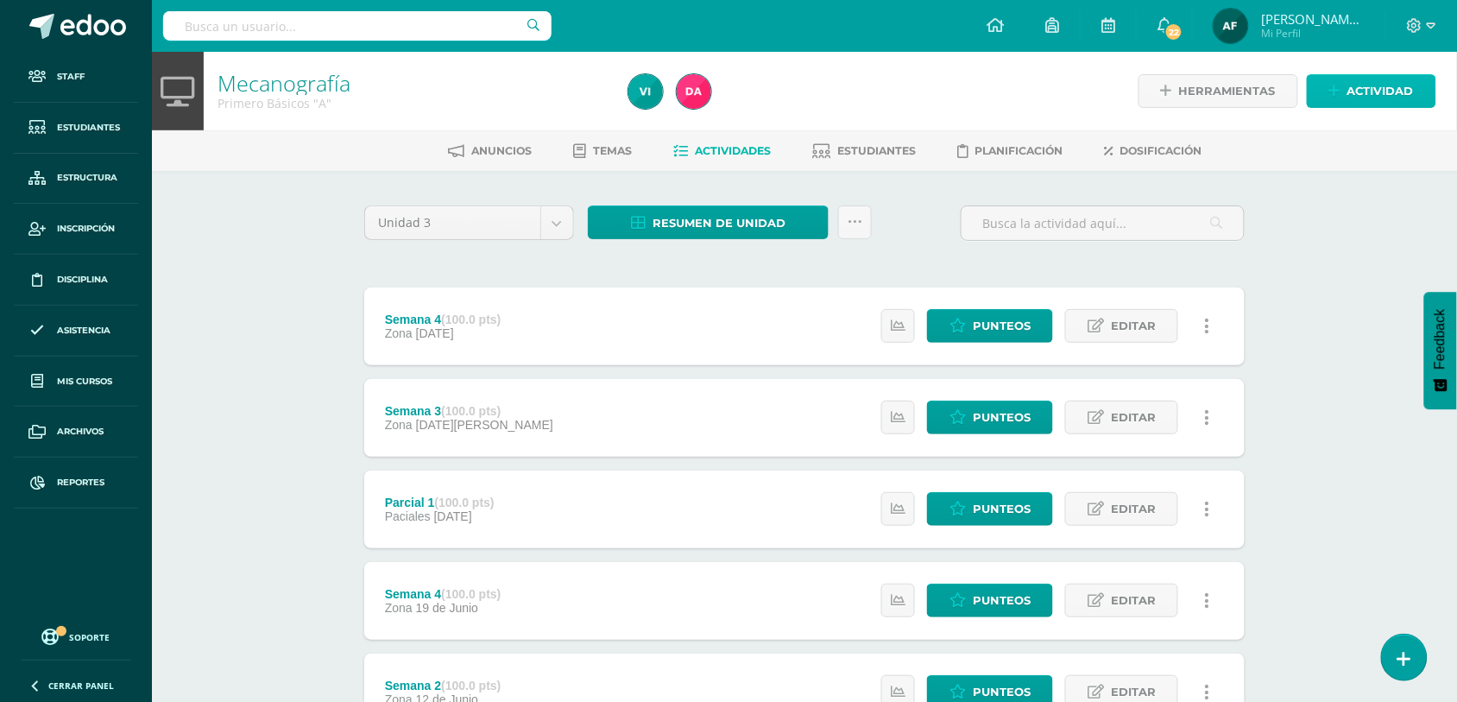
click at [1381, 93] on span "Actividad" at bounding box center [1380, 91] width 66 height 32
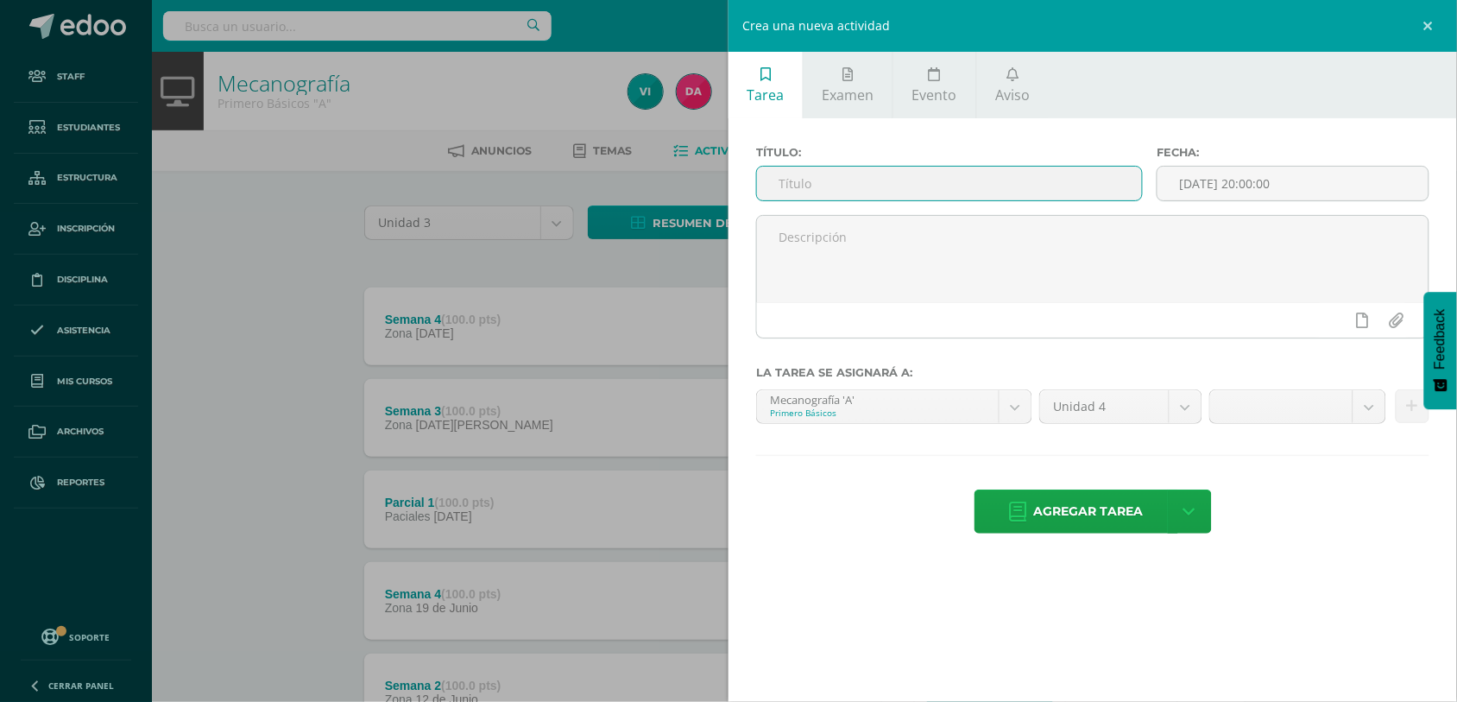
click at [954, 196] on input "text" at bounding box center [949, 184] width 385 height 34
type input "Semana 5"
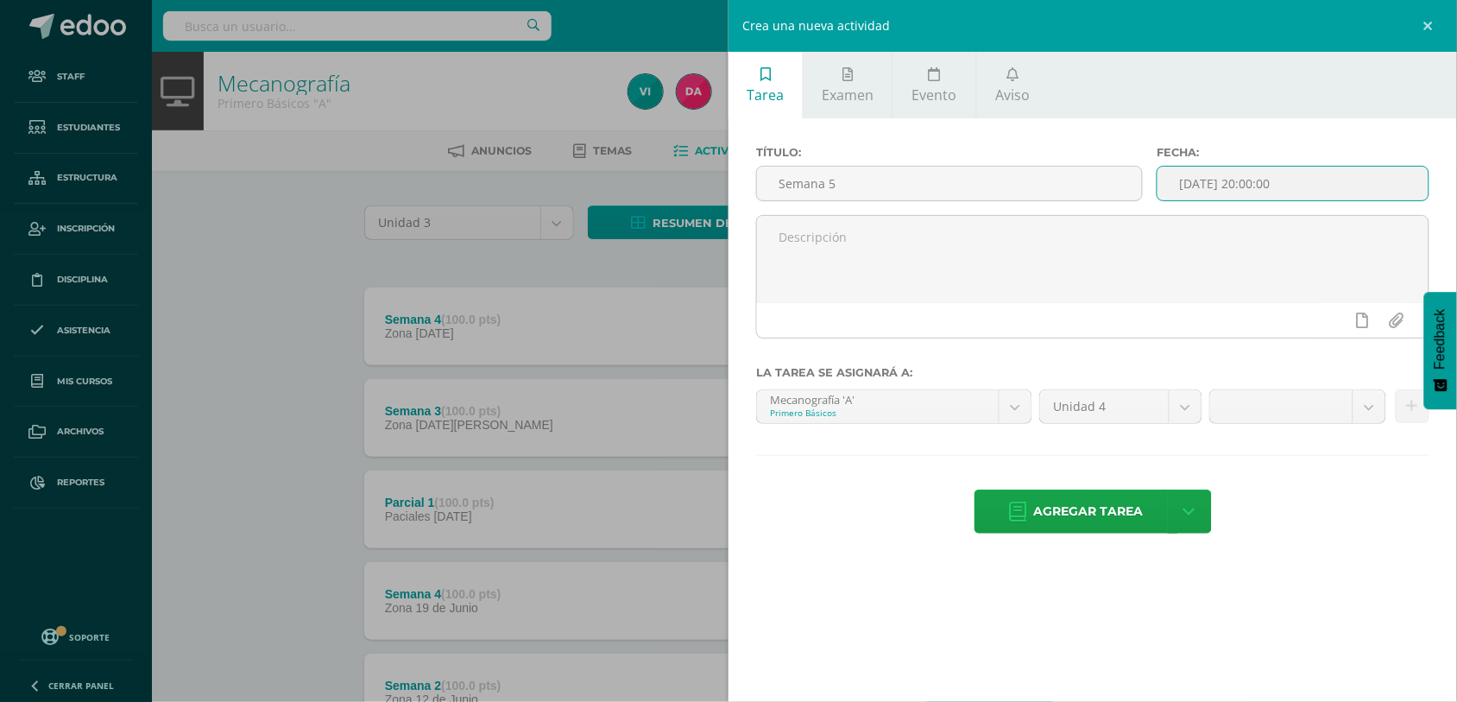
click at [1227, 195] on input "[DATE] 20:00:00" at bounding box center [1292, 184] width 271 height 34
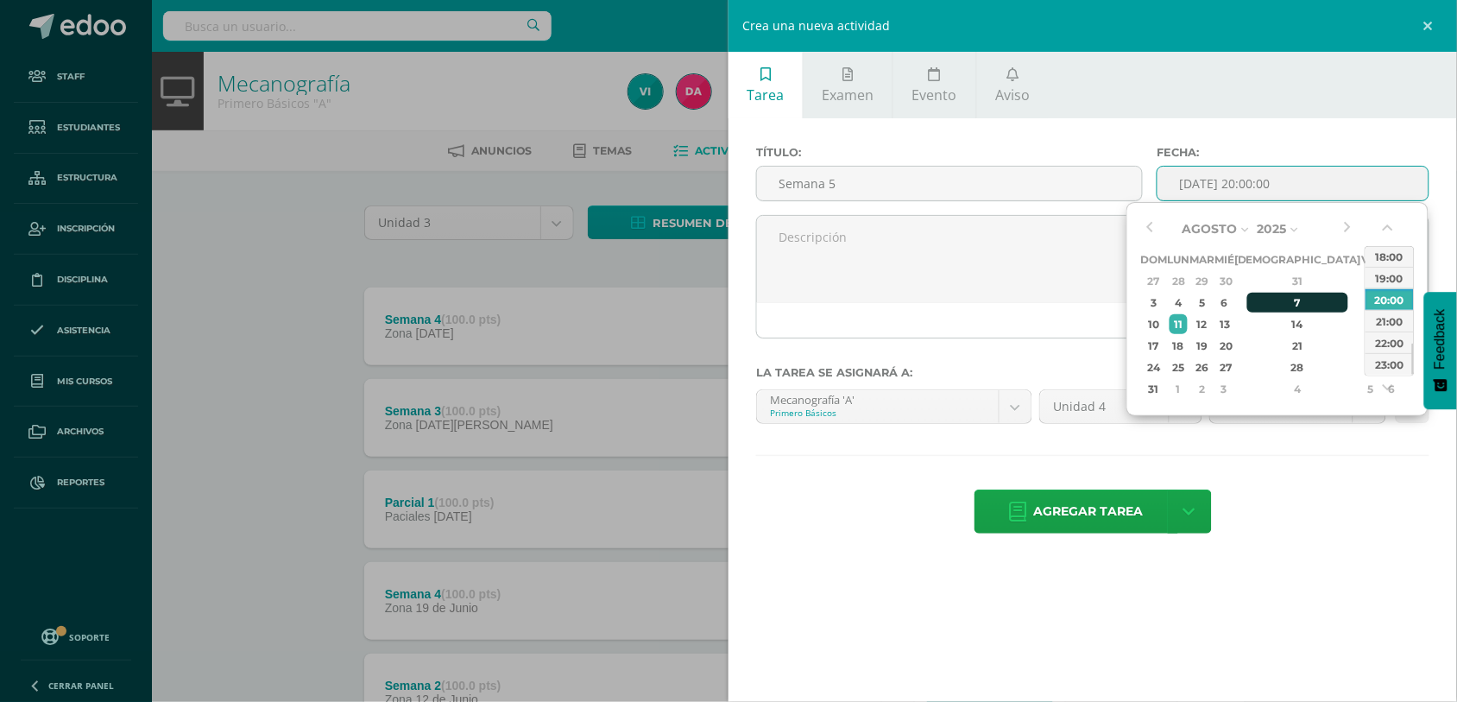
click at [1270, 300] on div "7" at bounding box center [1298, 303] width 102 height 20
type input "2025-08-07 20:00"
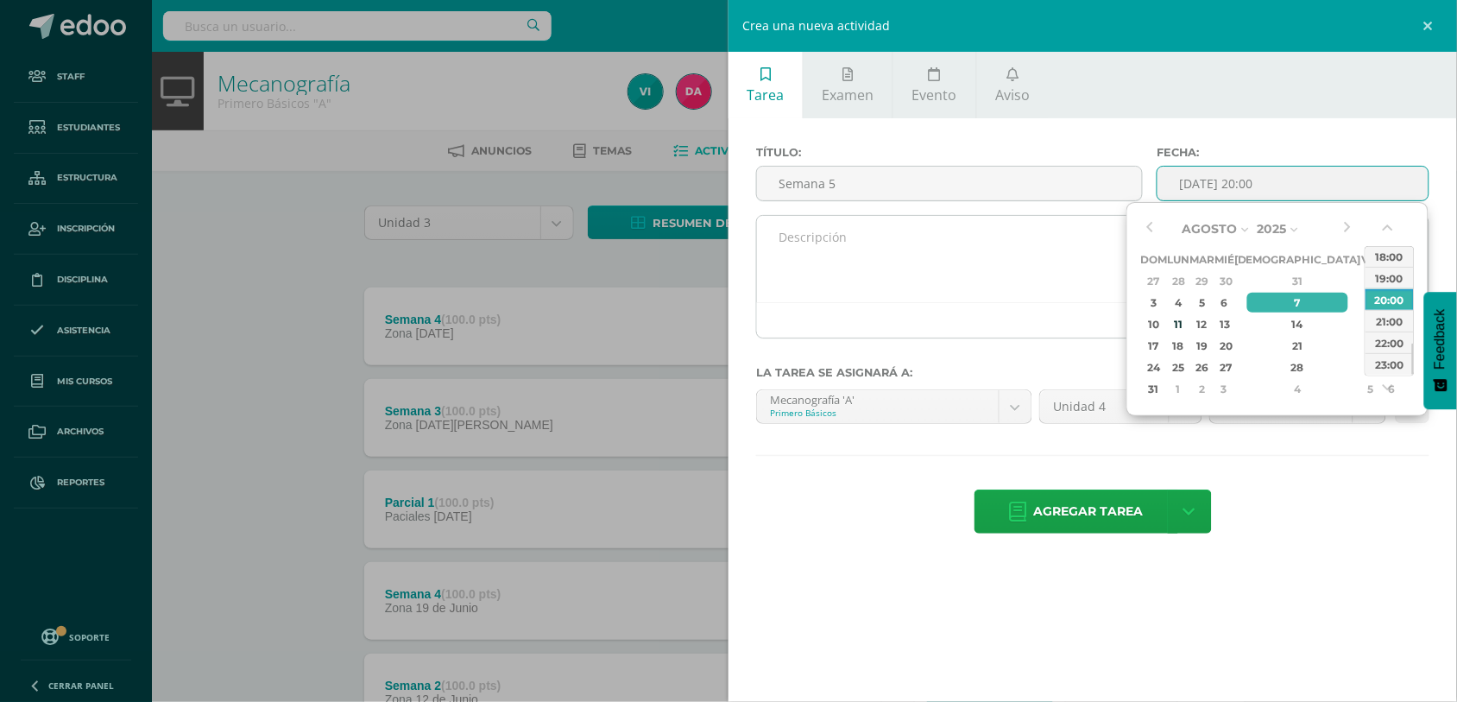
click at [1010, 247] on textarea at bounding box center [1092, 259] width 671 height 86
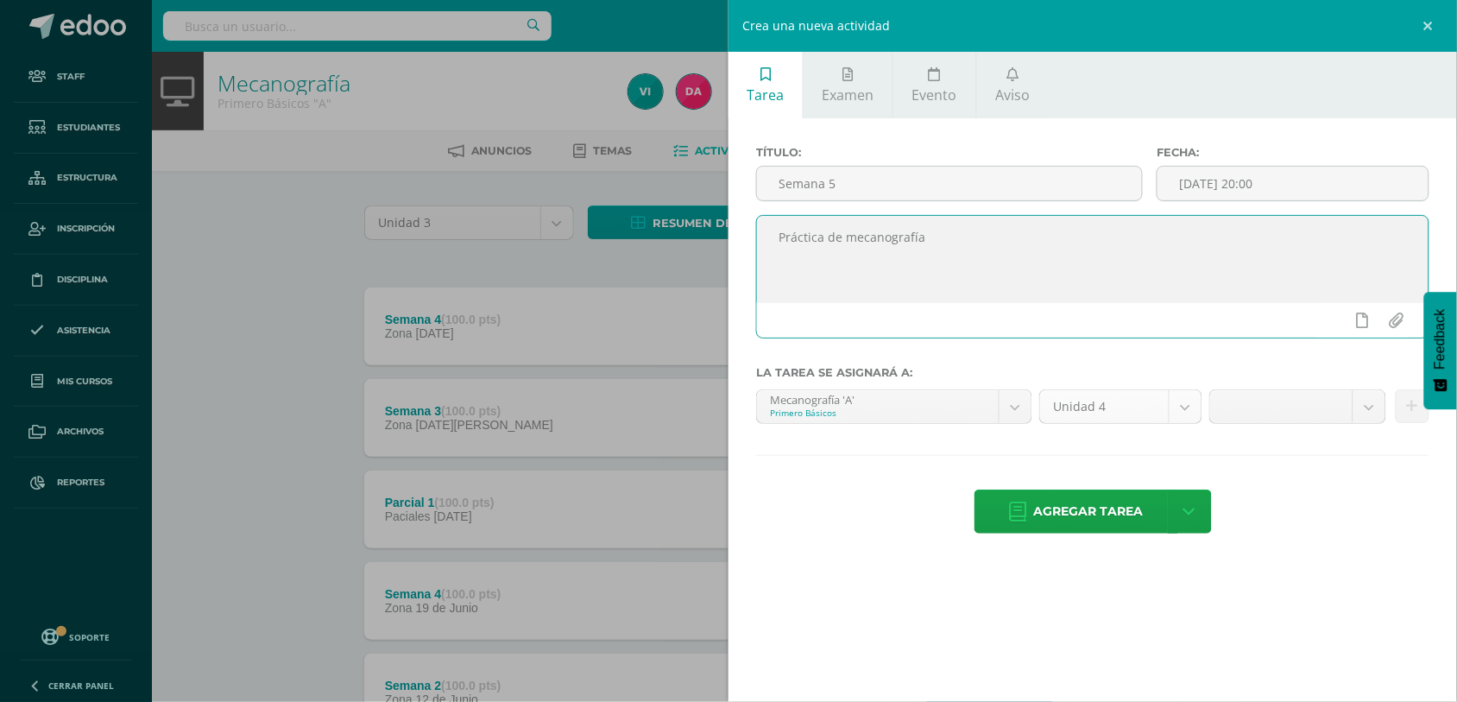
type textarea "Práctica de mecanografía"
click at [1181, 406] on body "Staff Estudiantes Estructura Inscripción Disciplina Asistencia Mis cursos Archi…" at bounding box center [728, 468] width 1457 height 937
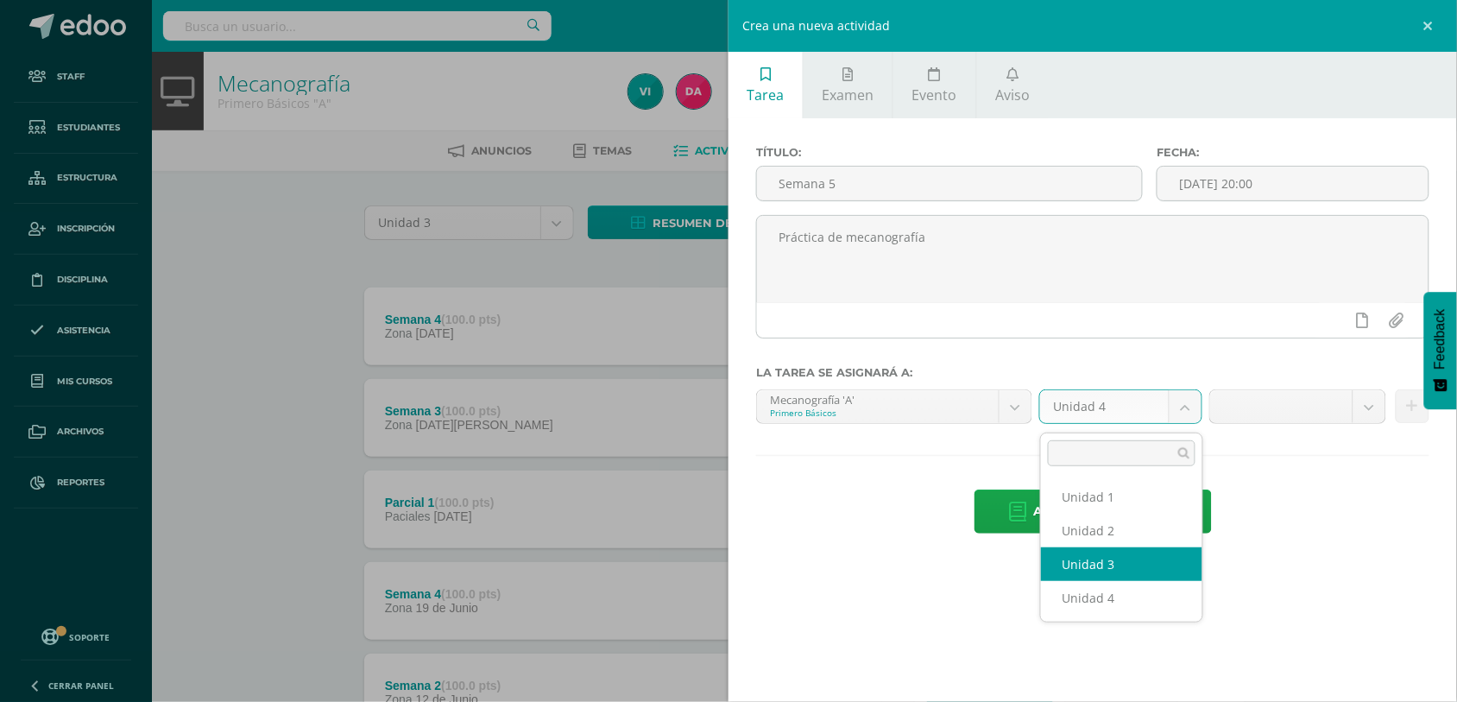
select select "157305"
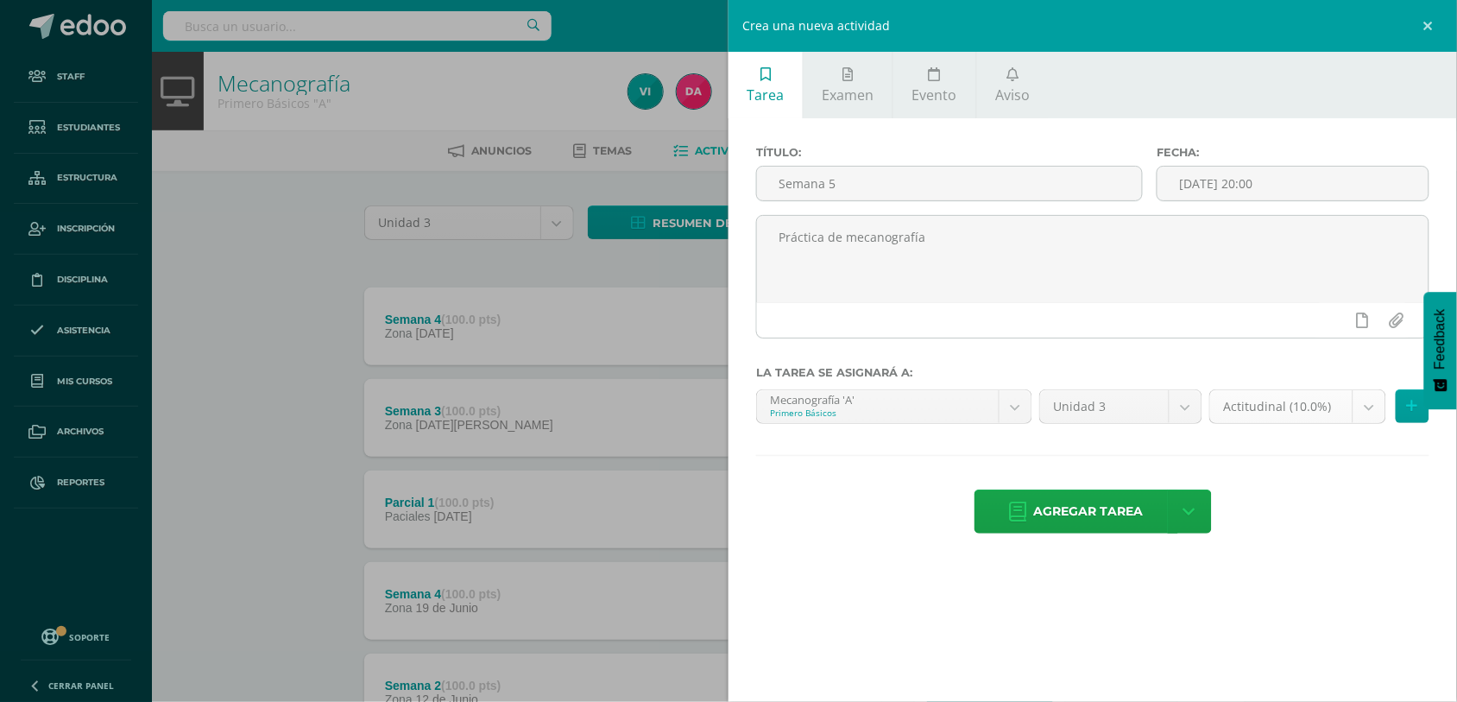
click at [1372, 399] on body "Staff Estudiantes Estructura Inscripción Disciplina Asistencia Mis cursos Archi…" at bounding box center [728, 468] width 1457 height 937
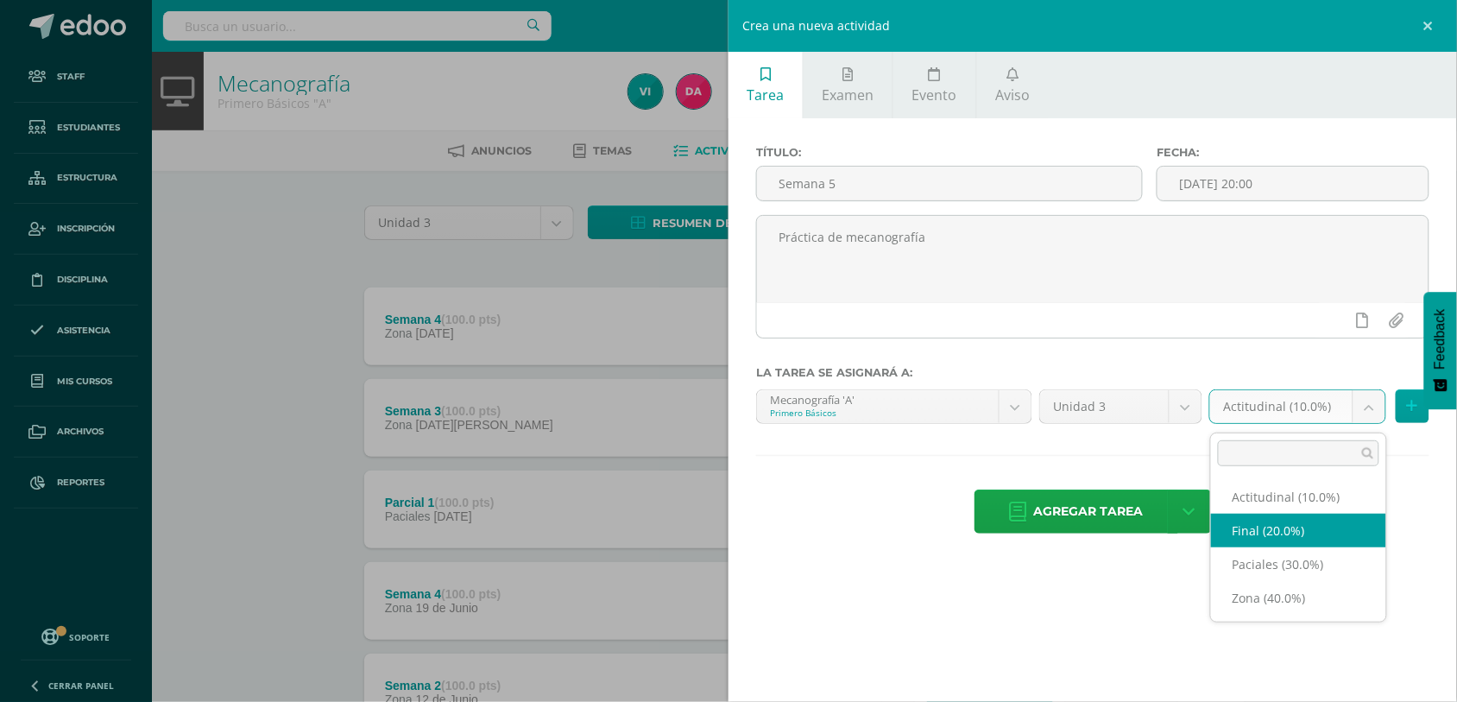
select select "168643"
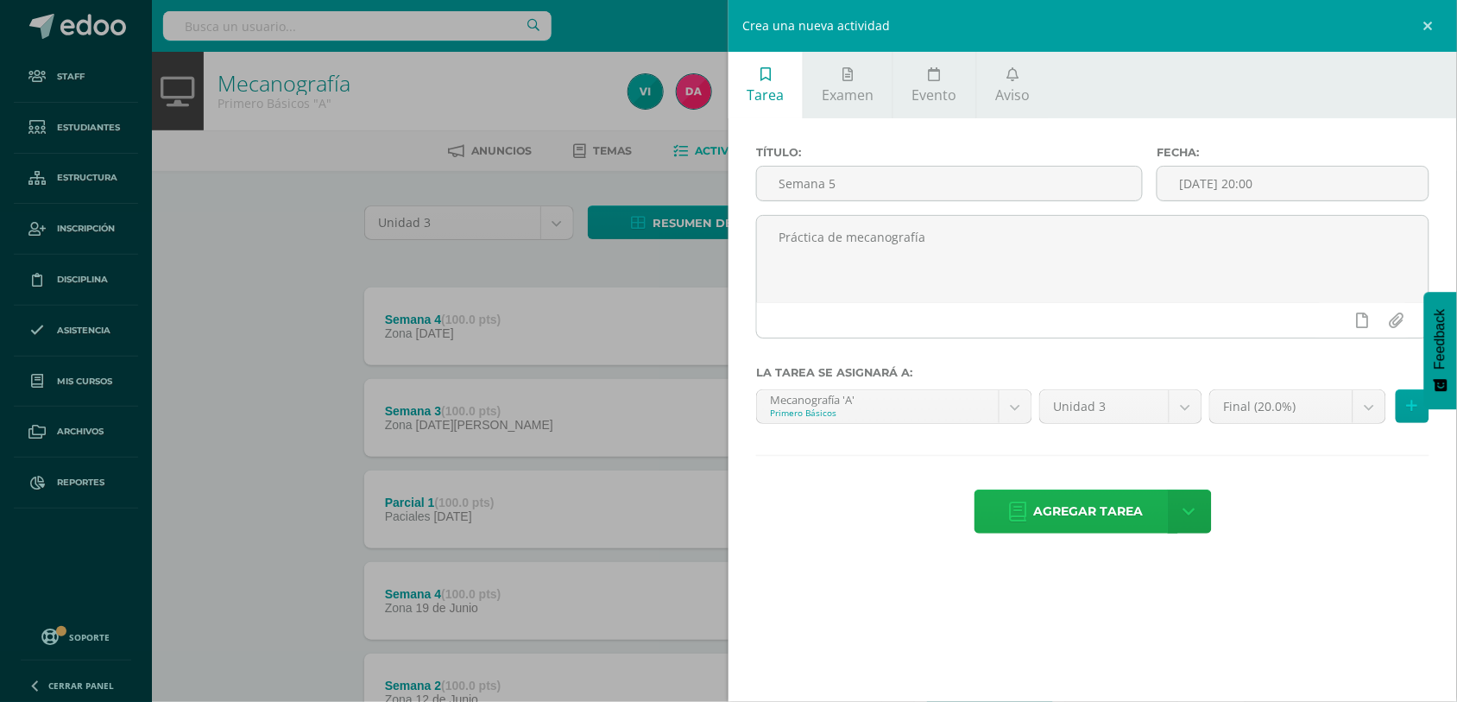
click at [1040, 498] on span "Agregar tarea" at bounding box center [1089, 511] width 110 height 42
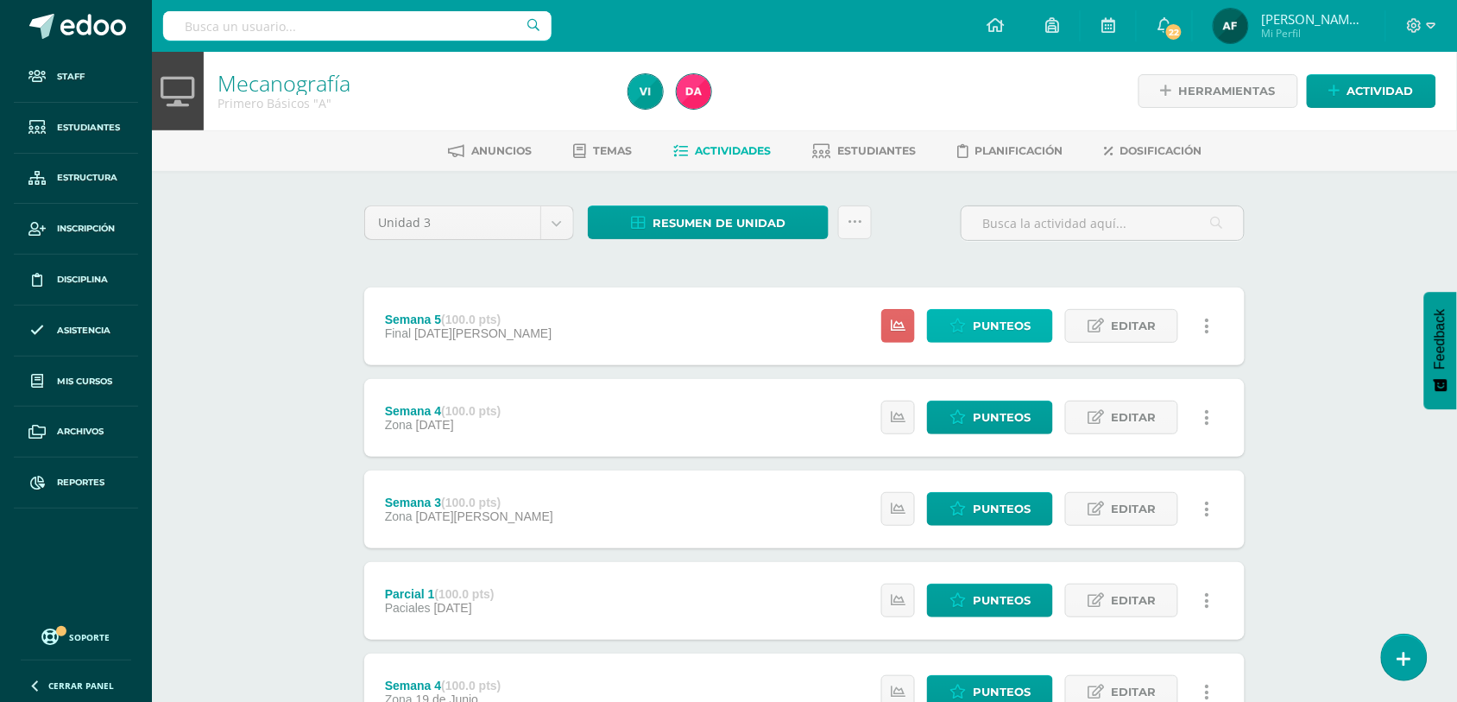
click at [997, 333] on span "Punteos" at bounding box center [1002, 326] width 58 height 32
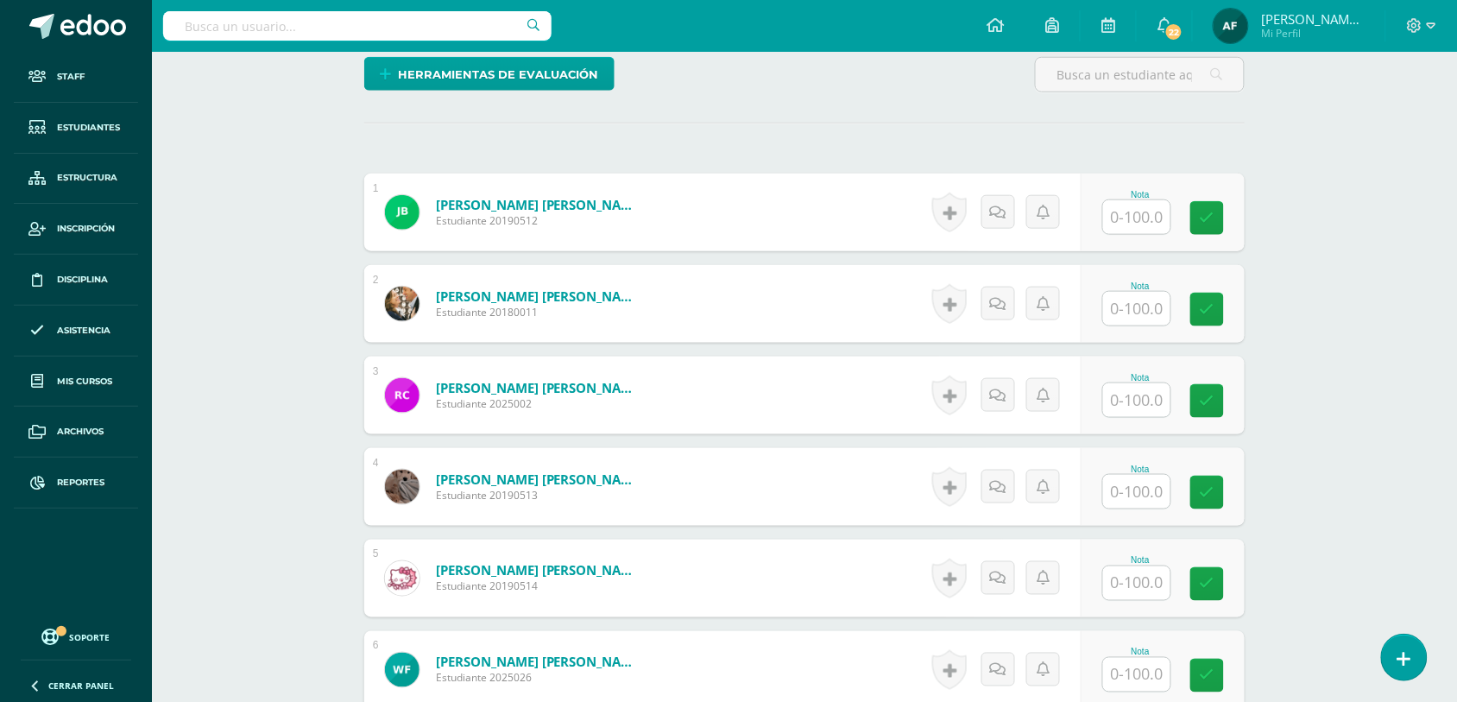
scroll to position [419, 0]
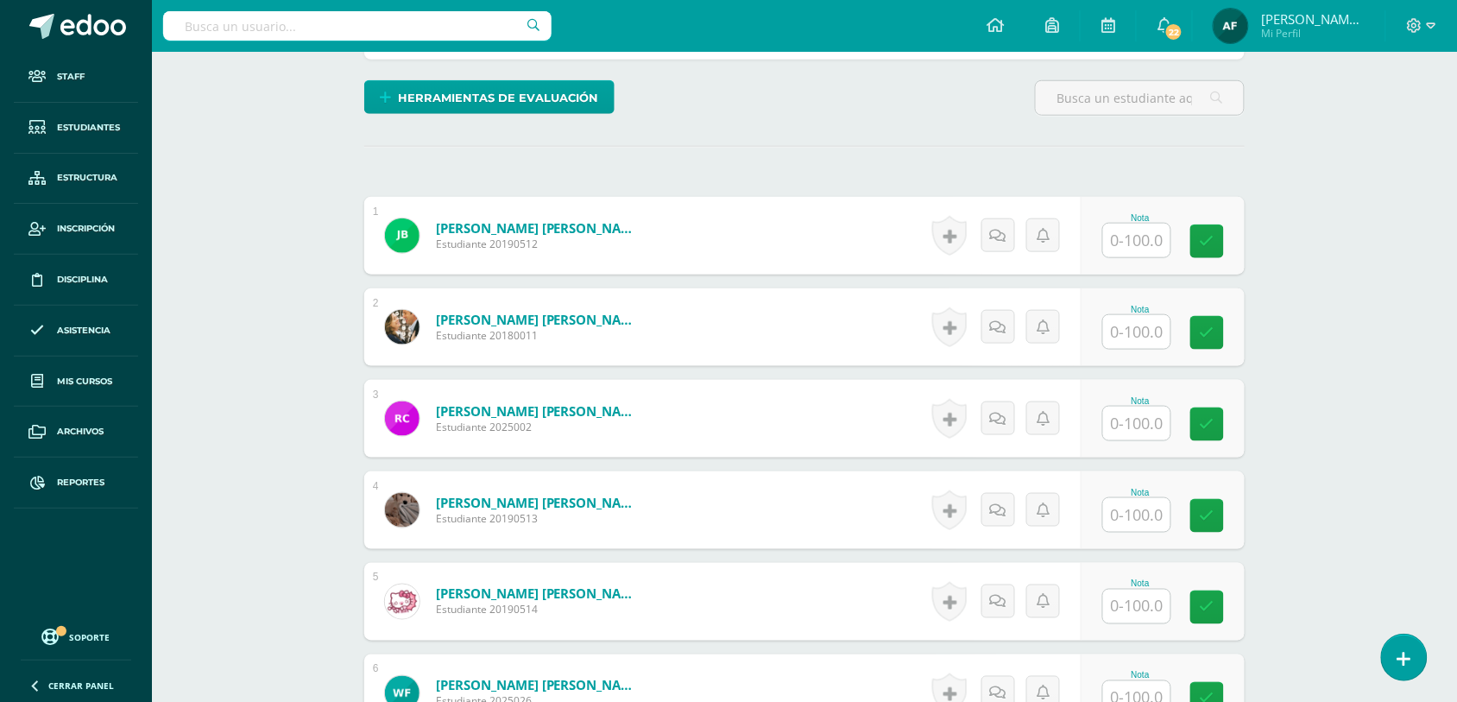
click at [1158, 236] on input "text" at bounding box center [1136, 241] width 67 height 34
type input "100"
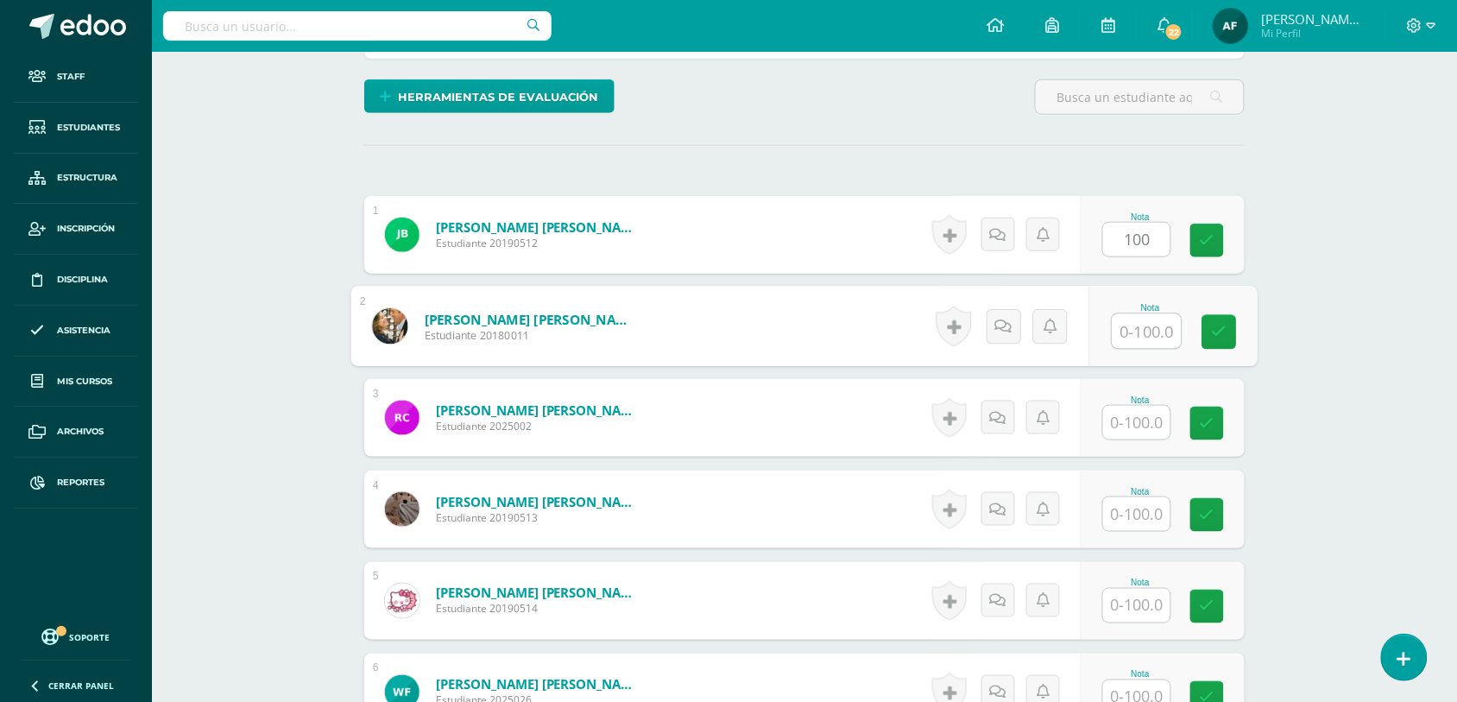
click at [1148, 324] on input "text" at bounding box center [1146, 331] width 69 height 35
type input "100"
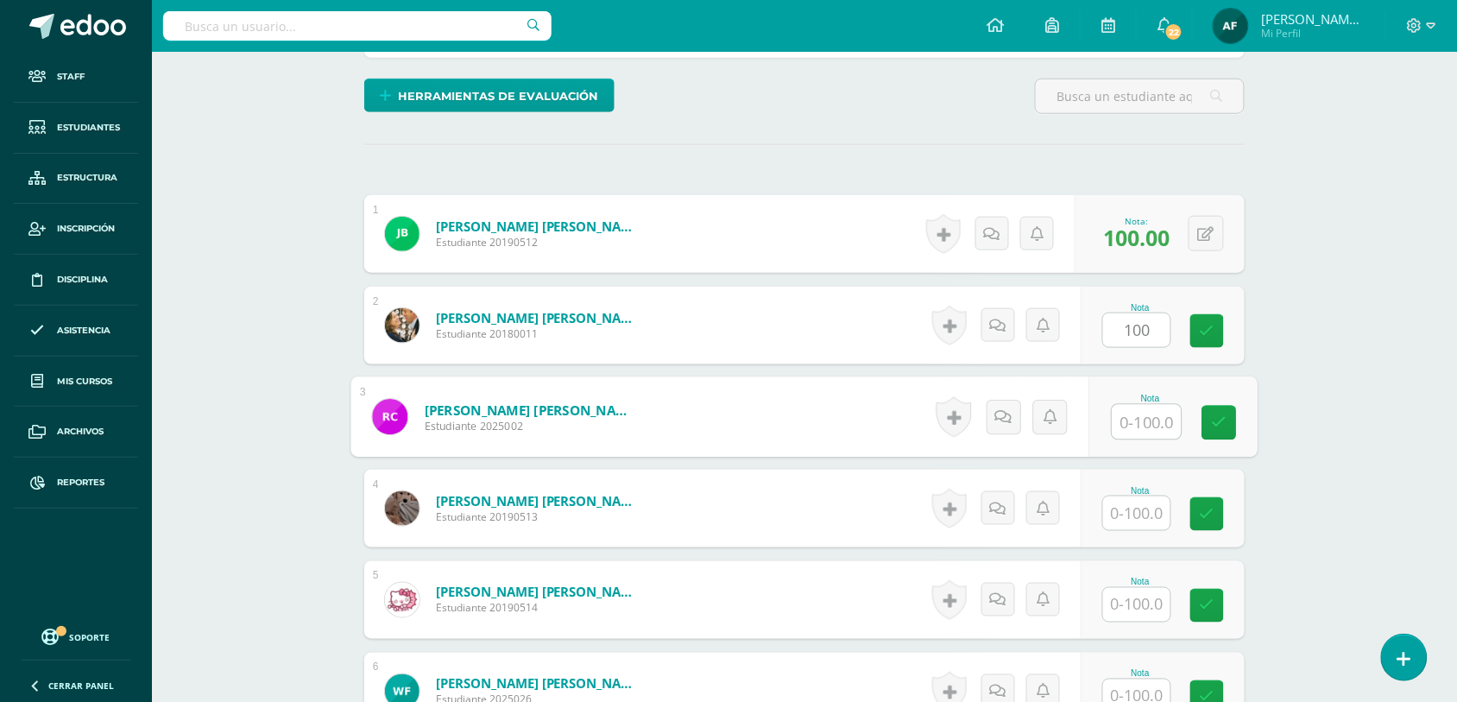
click at [1146, 410] on input "text" at bounding box center [1146, 422] width 69 height 35
type input "100"
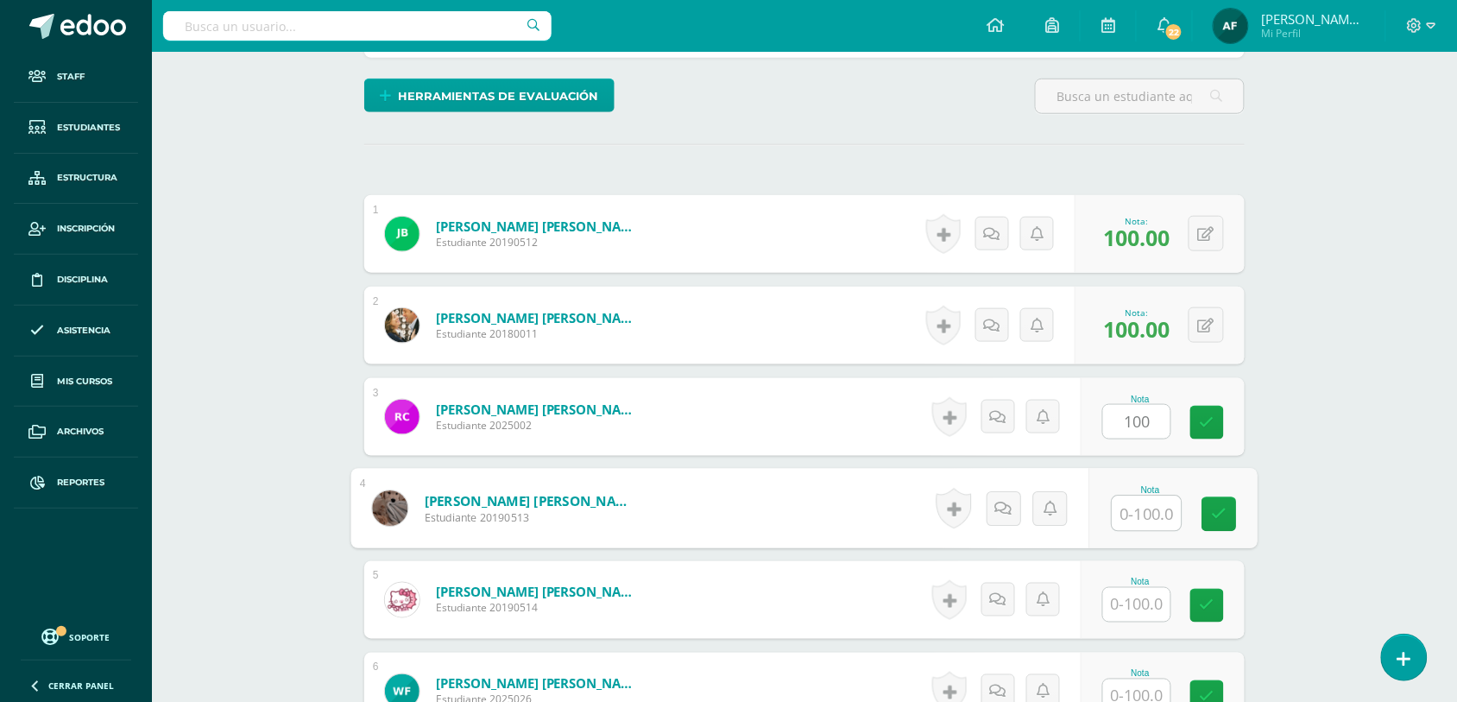
click at [1144, 505] on input "text" at bounding box center [1146, 513] width 69 height 35
type input "100"
click at [1145, 596] on input "text" at bounding box center [1136, 605] width 67 height 34
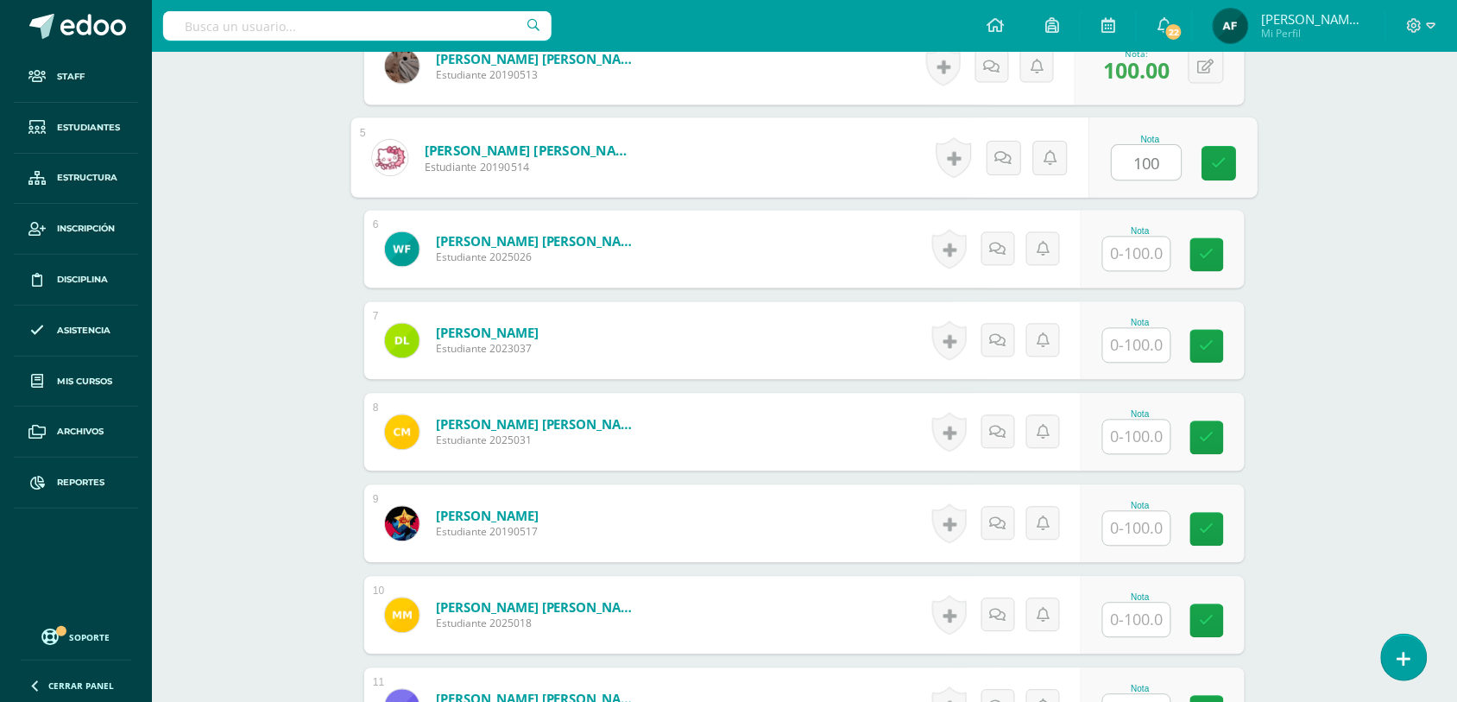
scroll to position [949, 0]
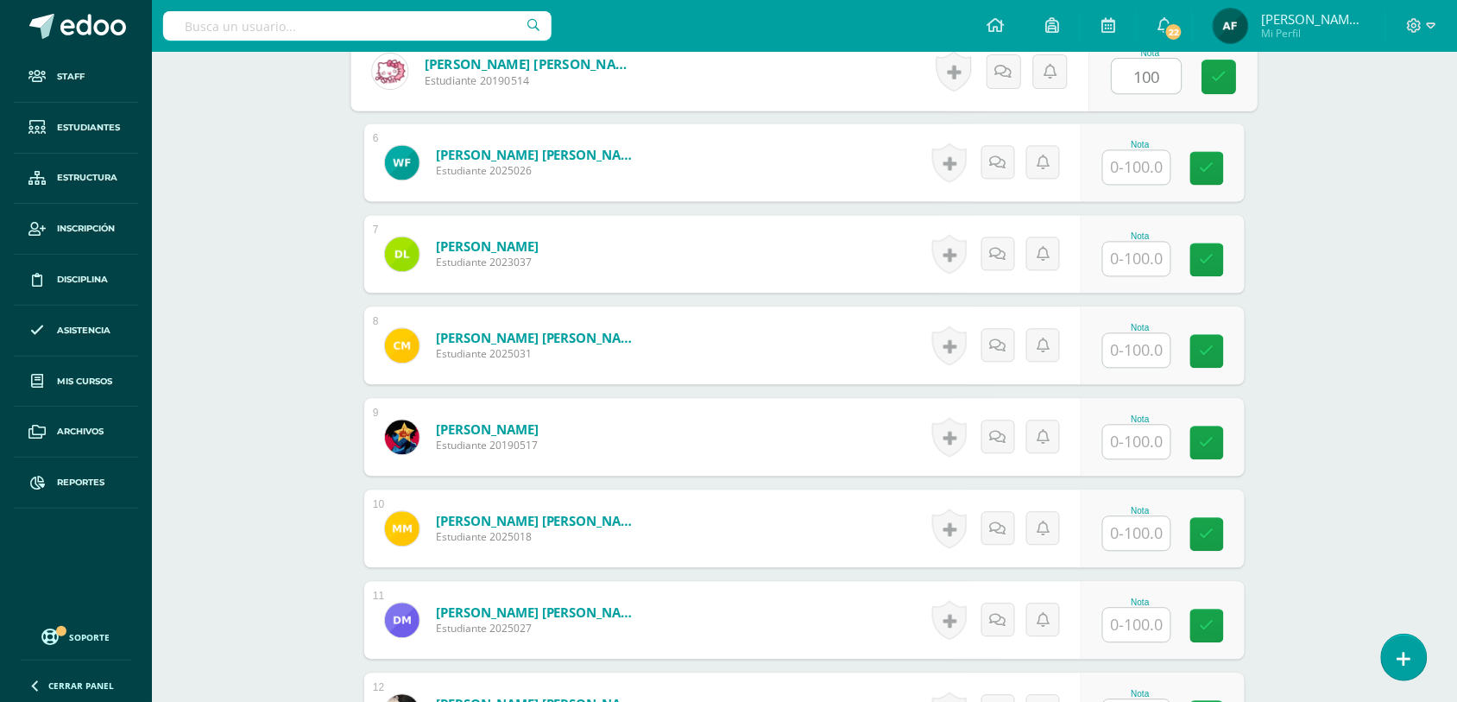
type input "100"
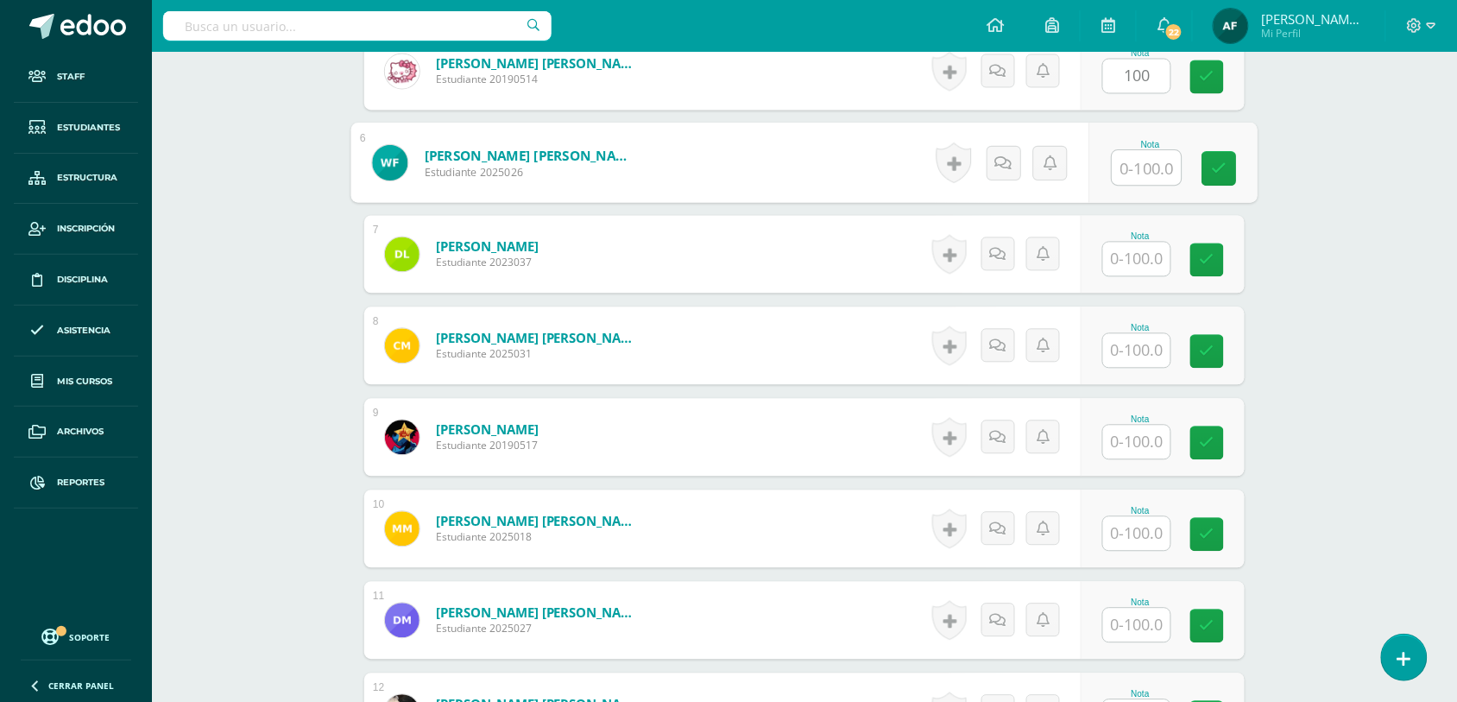
click at [1153, 175] on input "text" at bounding box center [1146, 168] width 69 height 35
type input "100"
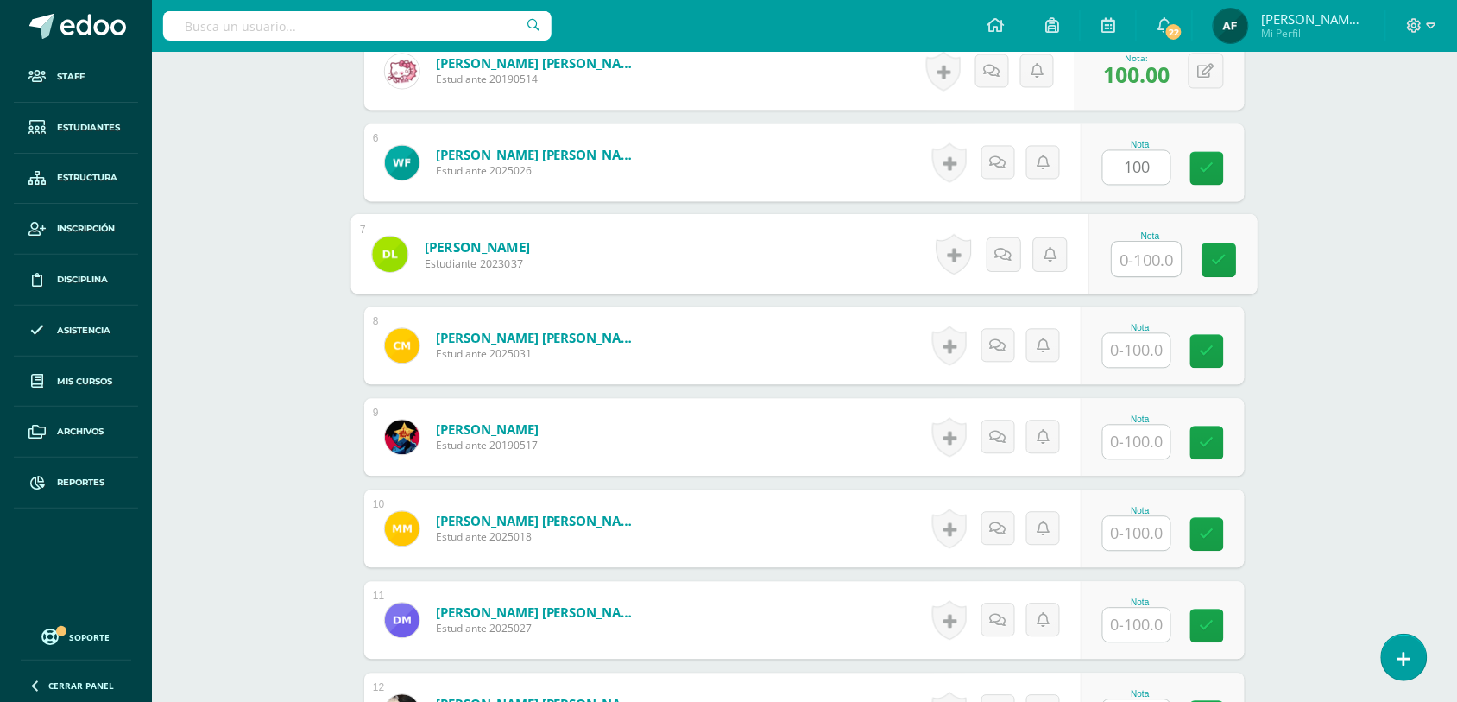
click at [1148, 253] on input "text" at bounding box center [1146, 259] width 69 height 35
type input "100"
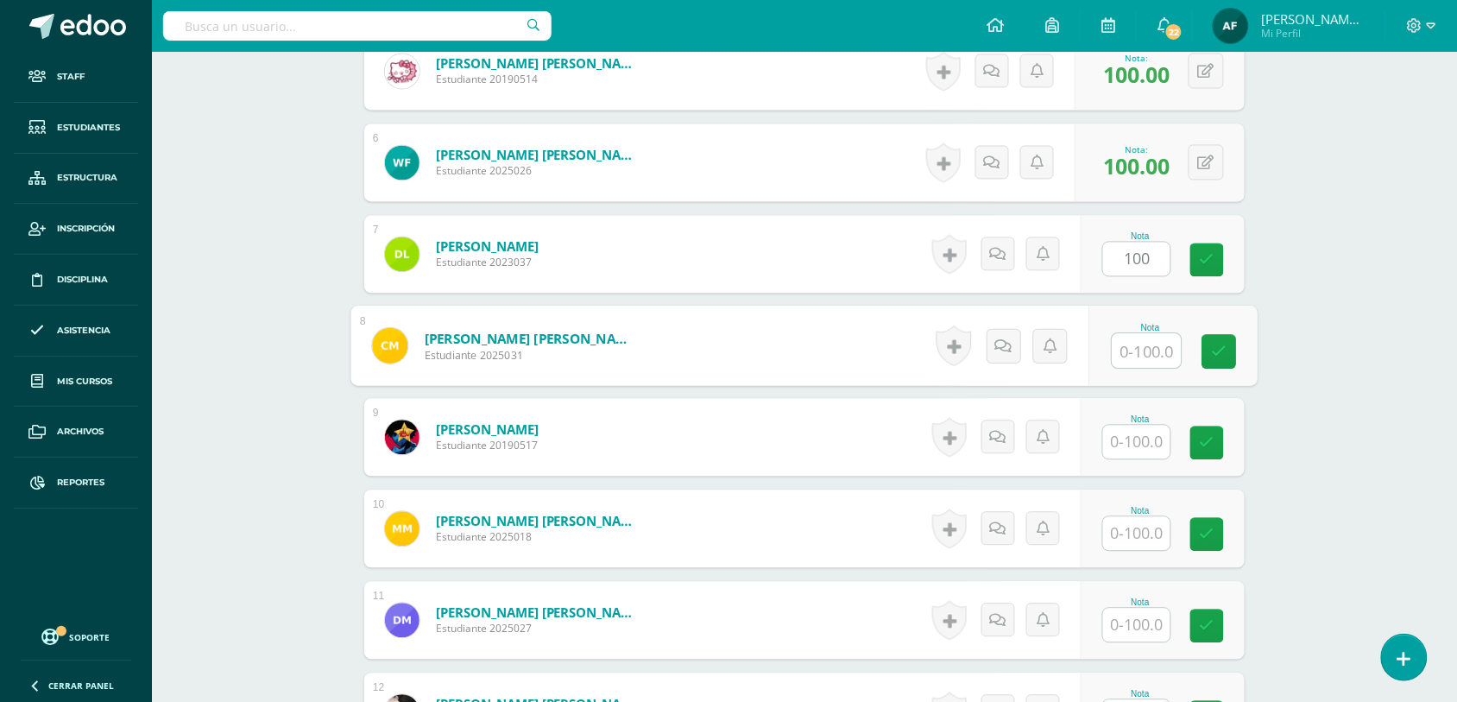
click at [1148, 342] on input "text" at bounding box center [1146, 351] width 69 height 35
type input "100"
click at [1146, 434] on input "text" at bounding box center [1136, 442] width 67 height 34
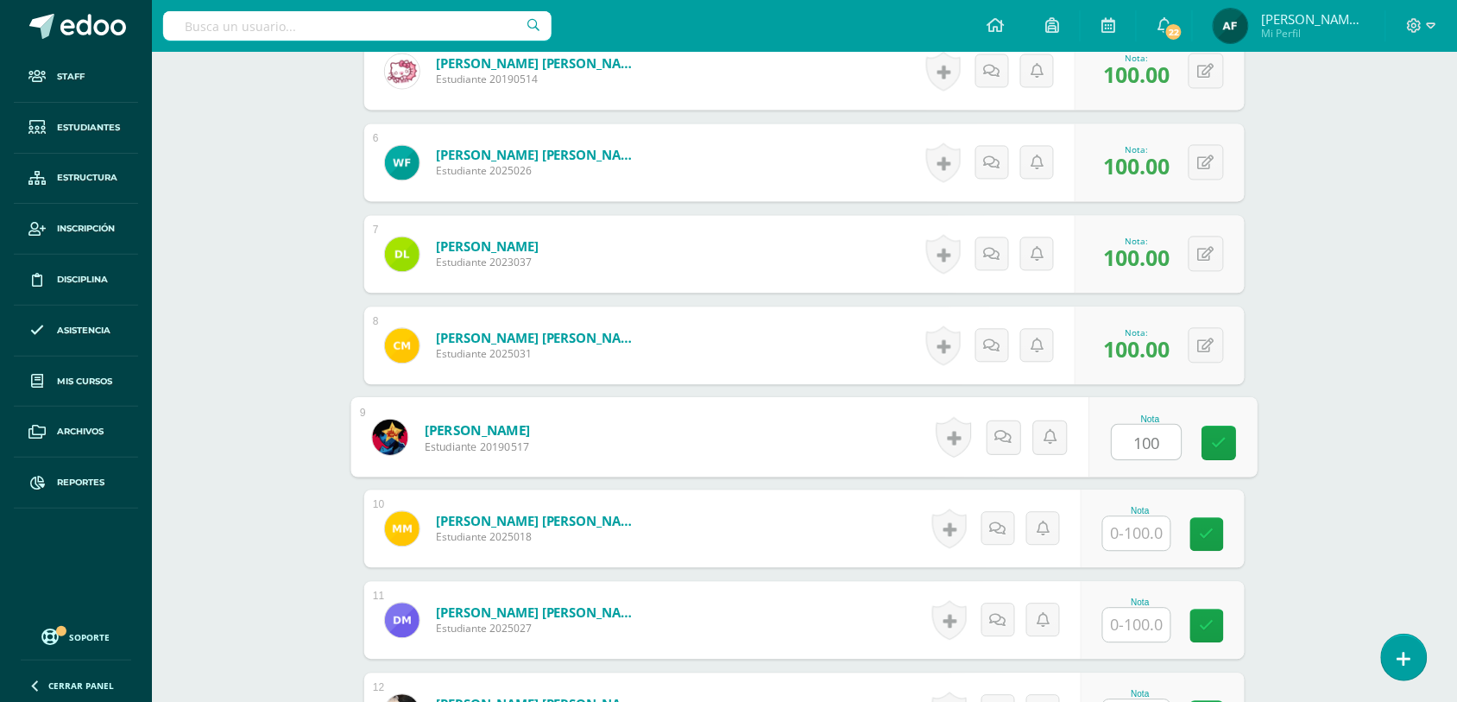
type input "100"
click at [1137, 542] on input "text" at bounding box center [1136, 534] width 67 height 34
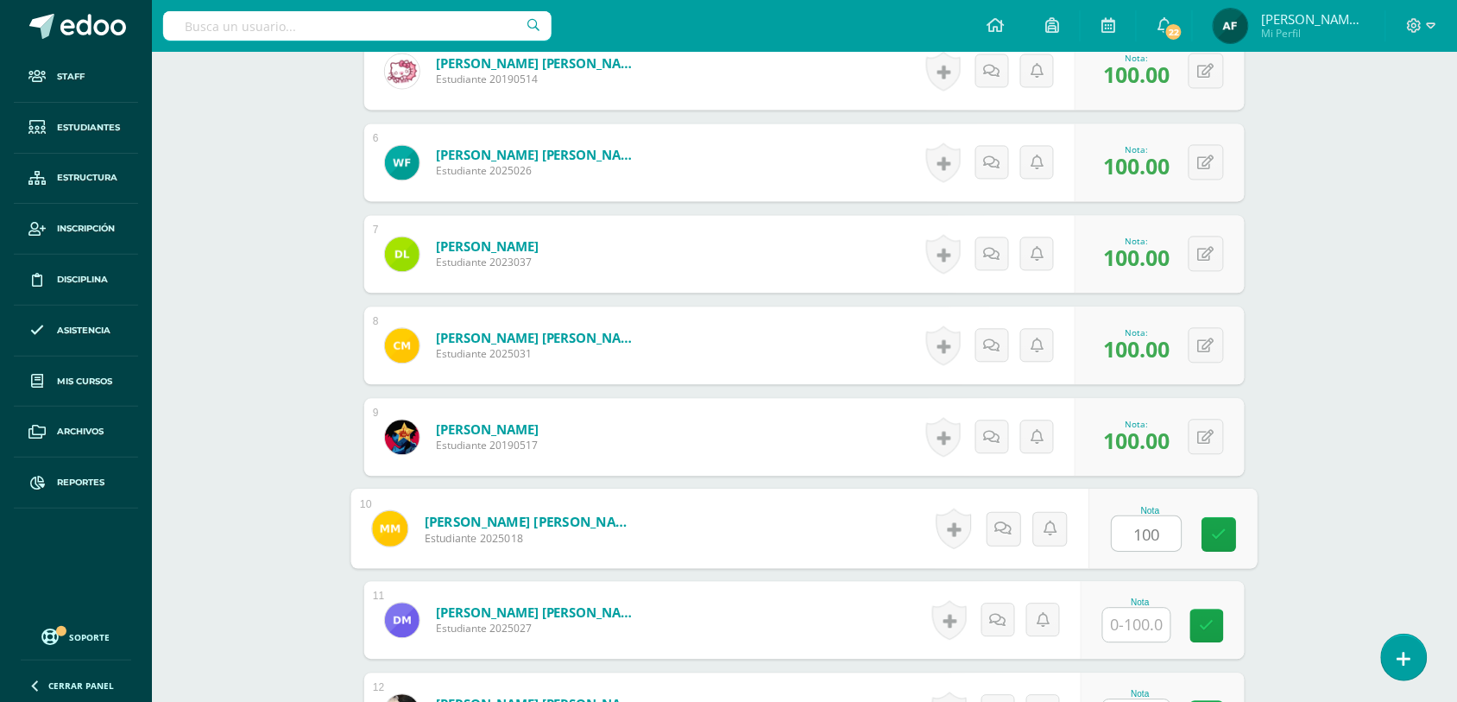
type input "100"
click at [1144, 609] on input "text" at bounding box center [1136, 625] width 67 height 34
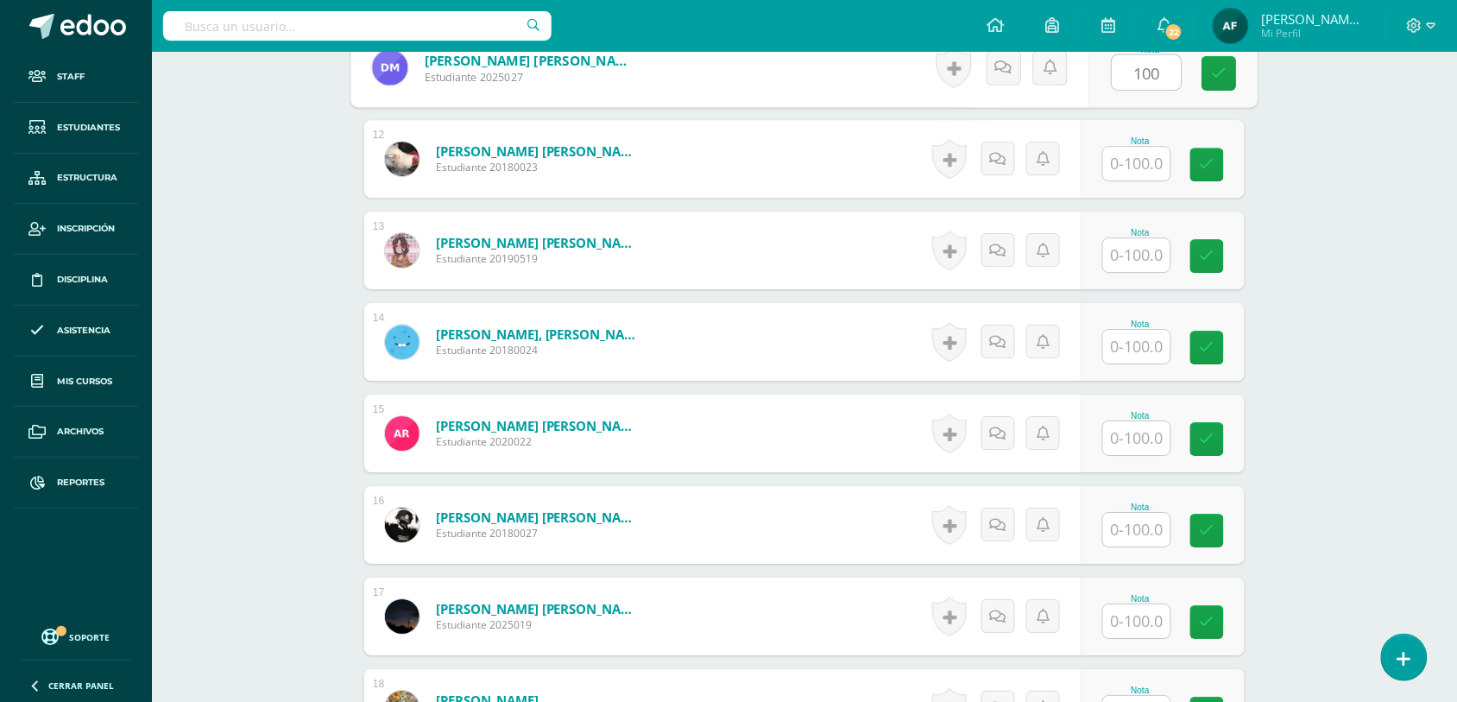
scroll to position [1481, 0]
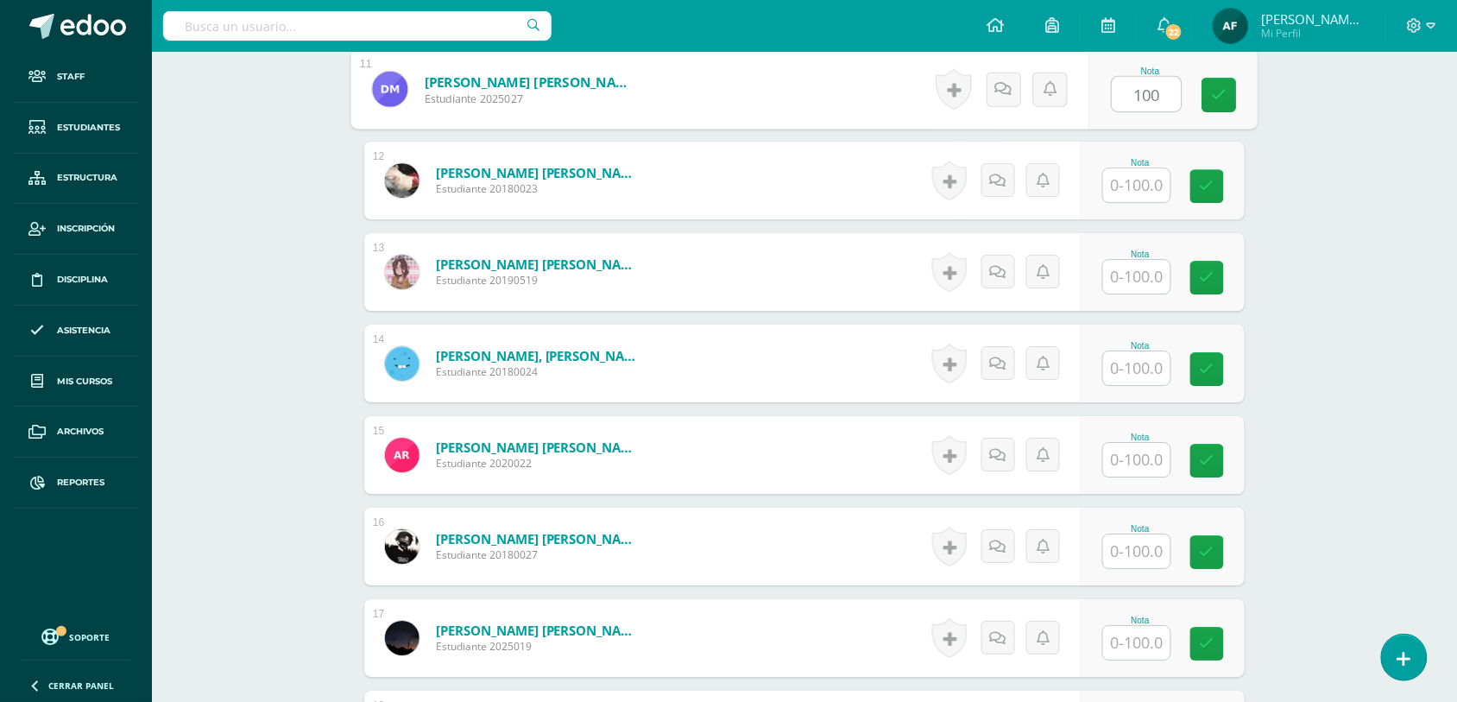
type input "100"
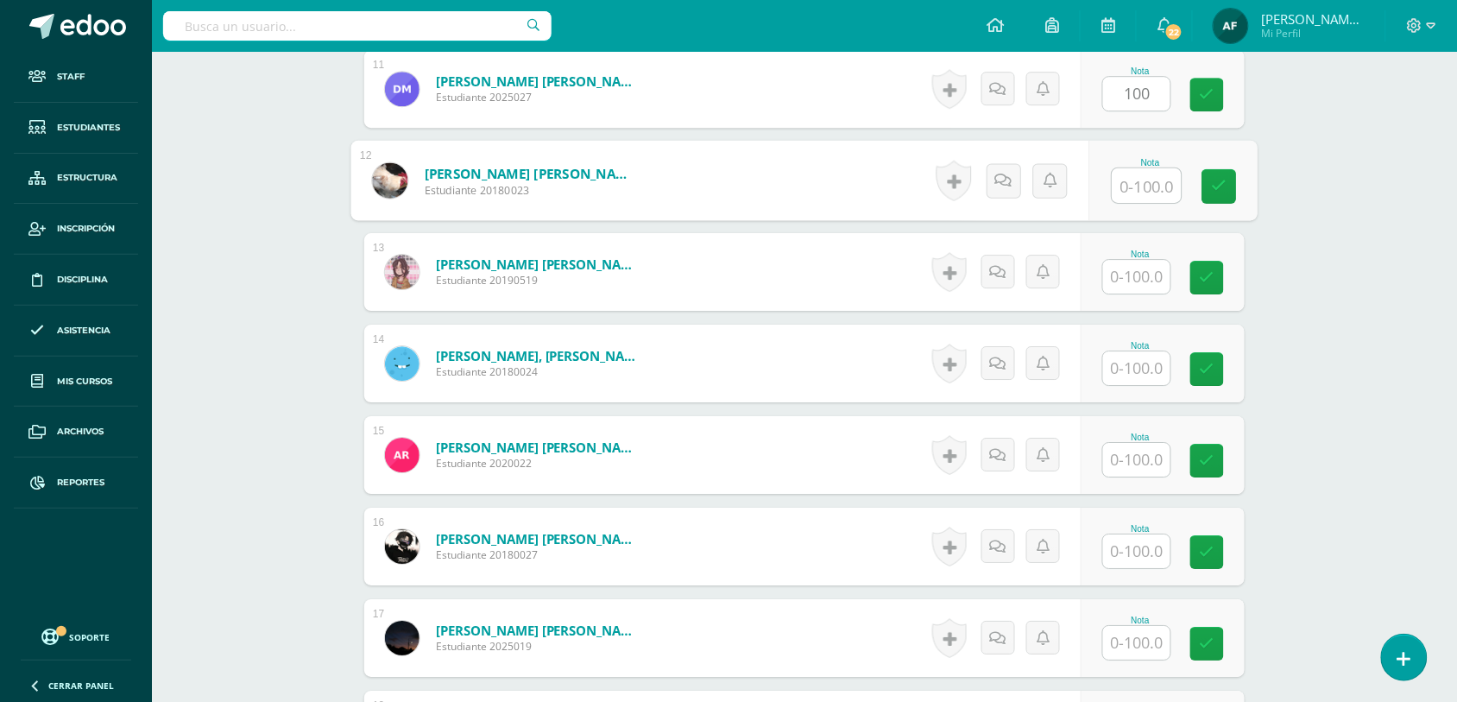
click at [1142, 187] on input "text" at bounding box center [1146, 185] width 69 height 35
type input "100"
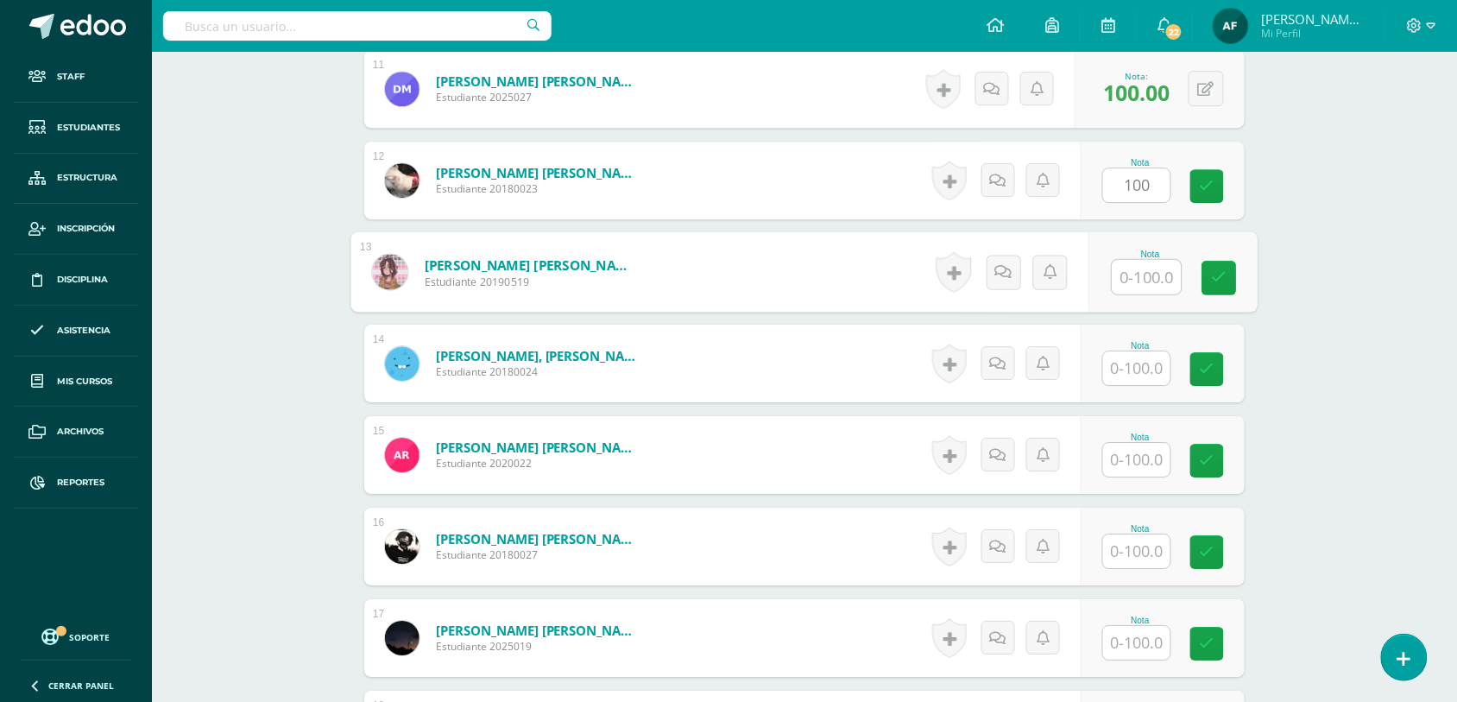
click at [1145, 269] on input "text" at bounding box center [1146, 277] width 69 height 35
type input "100"
click at [1148, 373] on input "text" at bounding box center [1136, 368] width 67 height 34
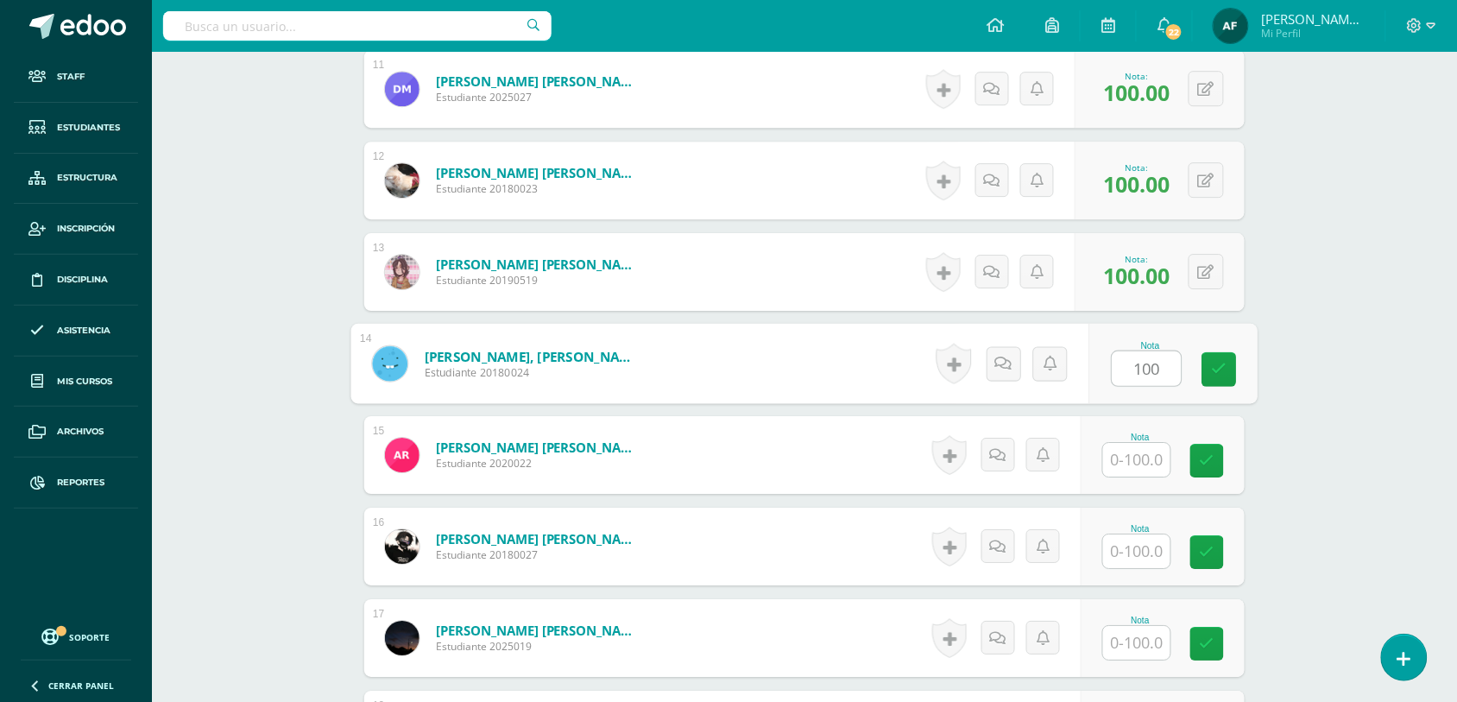
type input "100"
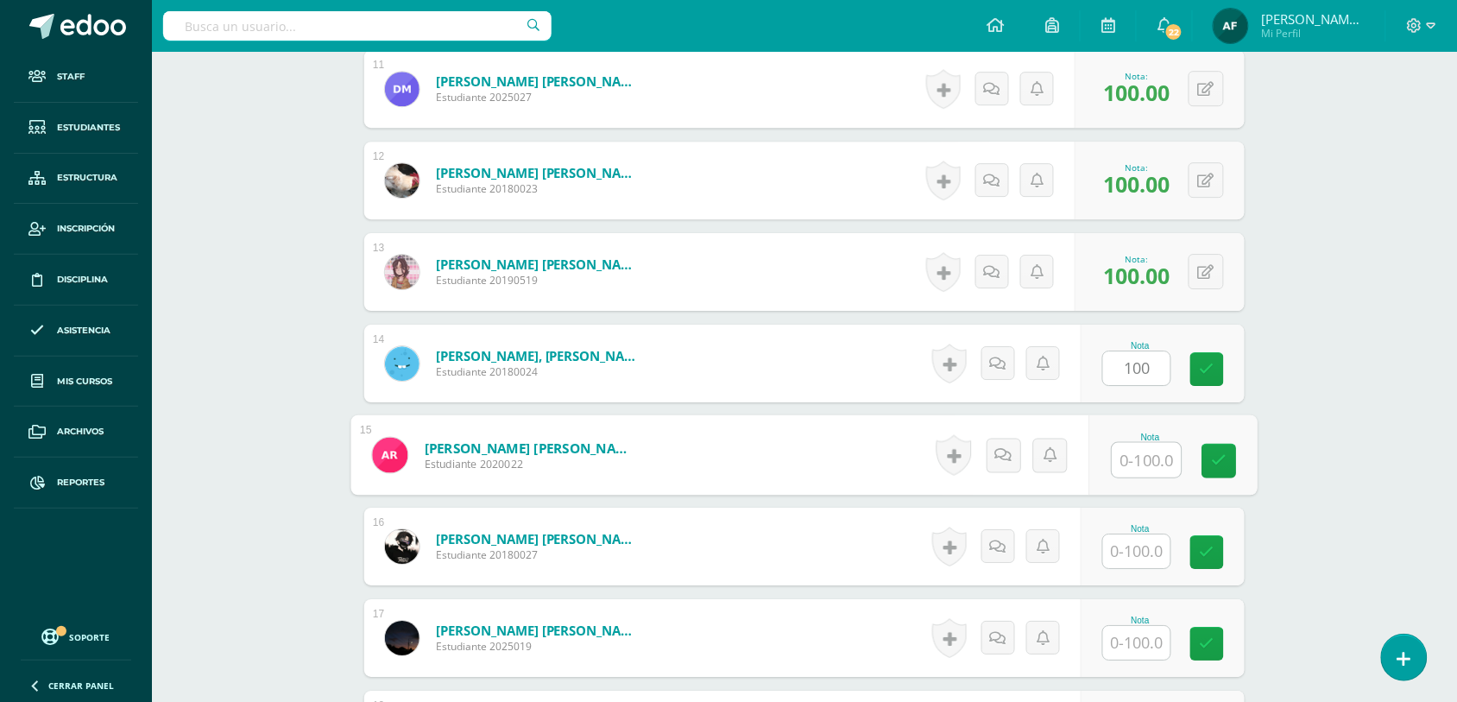
click at [1146, 449] on input "text" at bounding box center [1146, 460] width 69 height 35
type input "100"
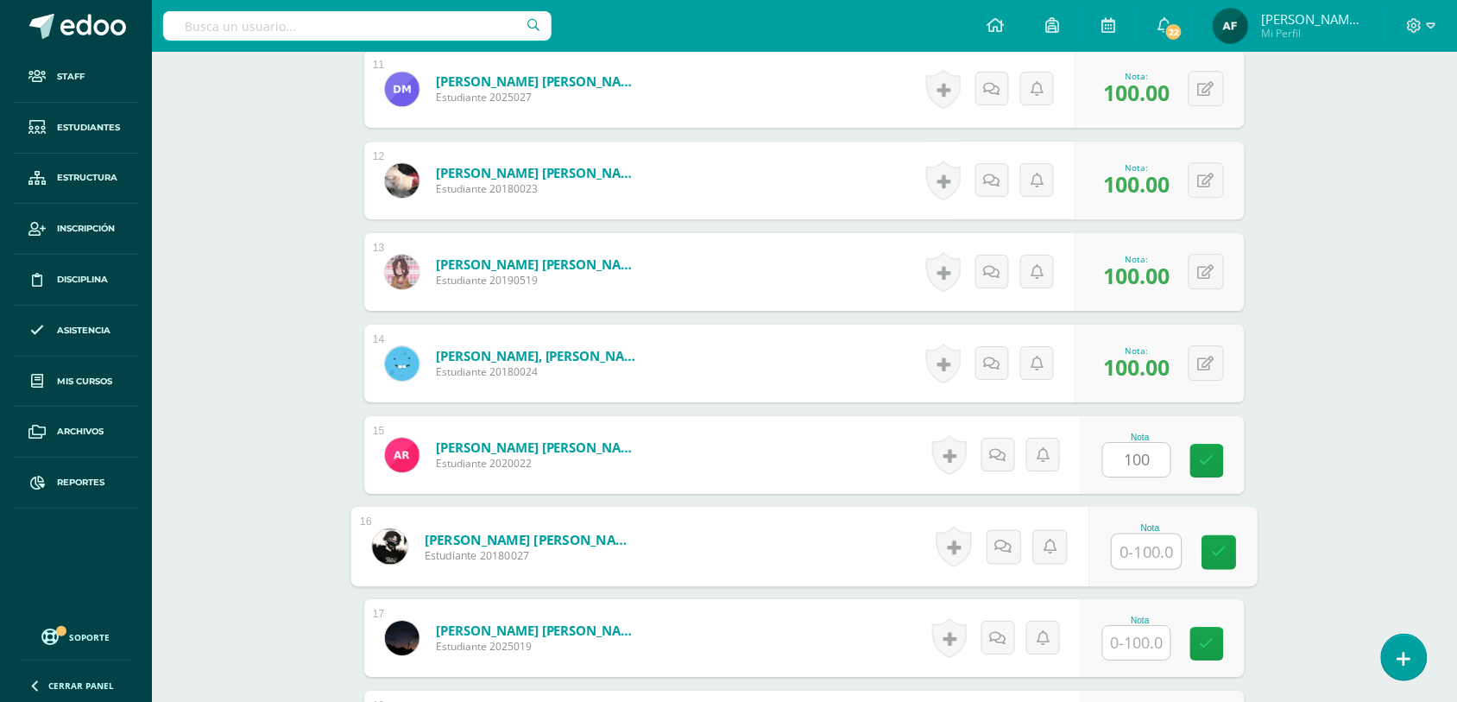
click at [1148, 554] on input "text" at bounding box center [1146, 551] width 69 height 35
type input "100"
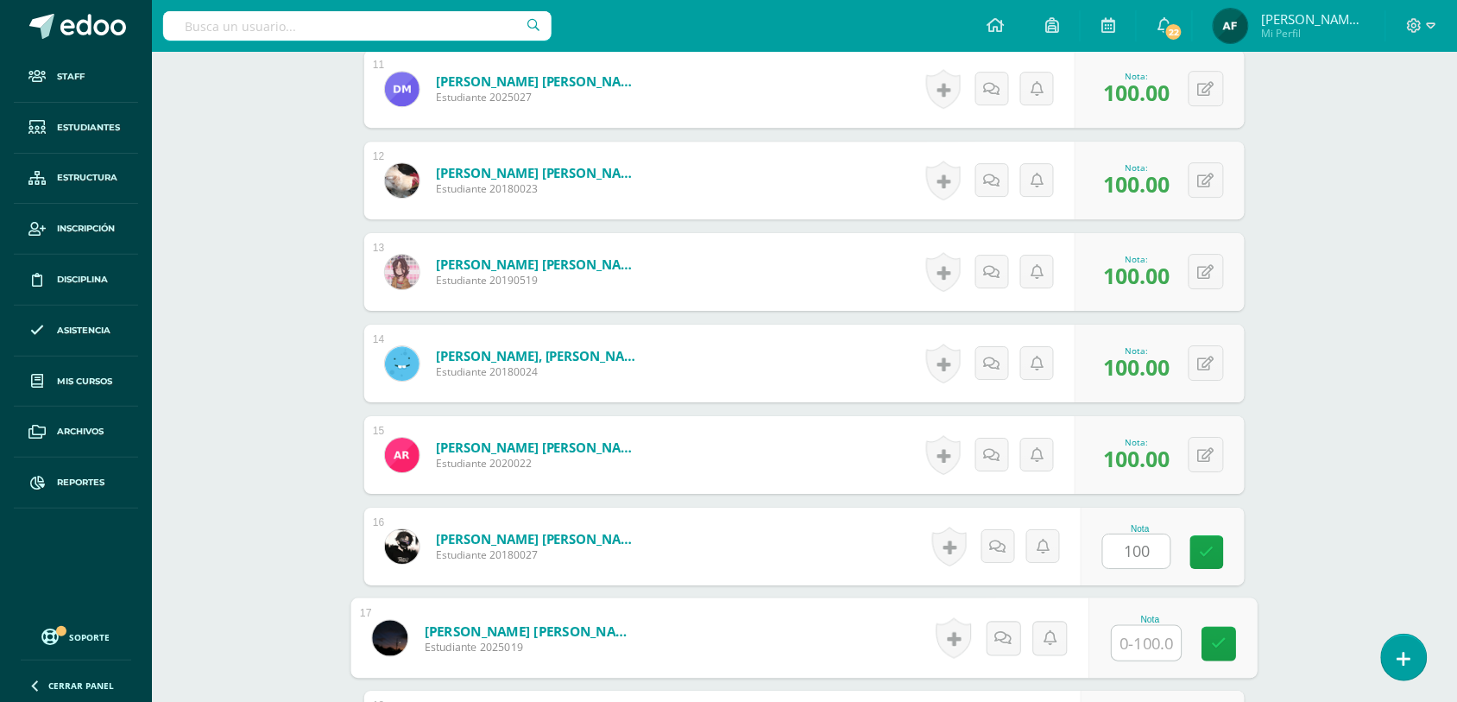
click at [1149, 645] on input "text" at bounding box center [1146, 643] width 69 height 35
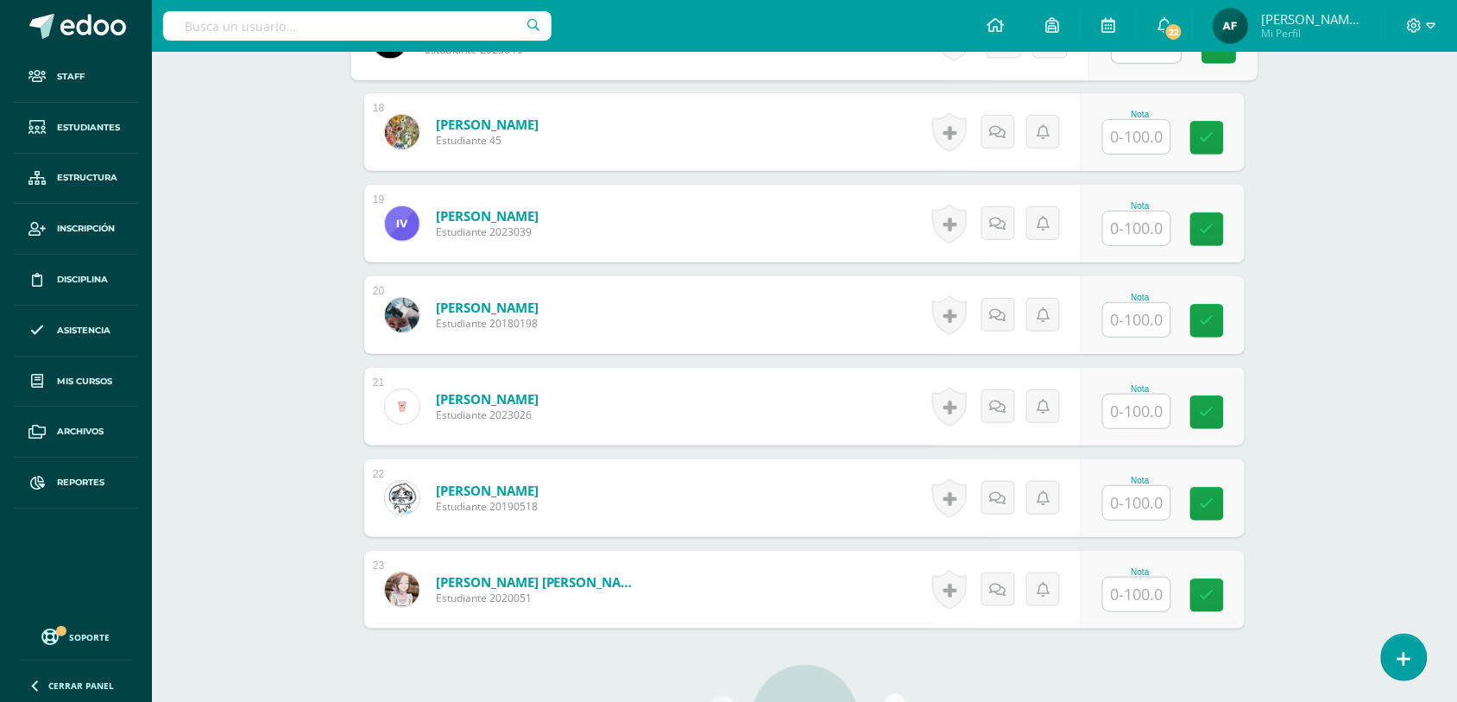
scroll to position [2073, 0]
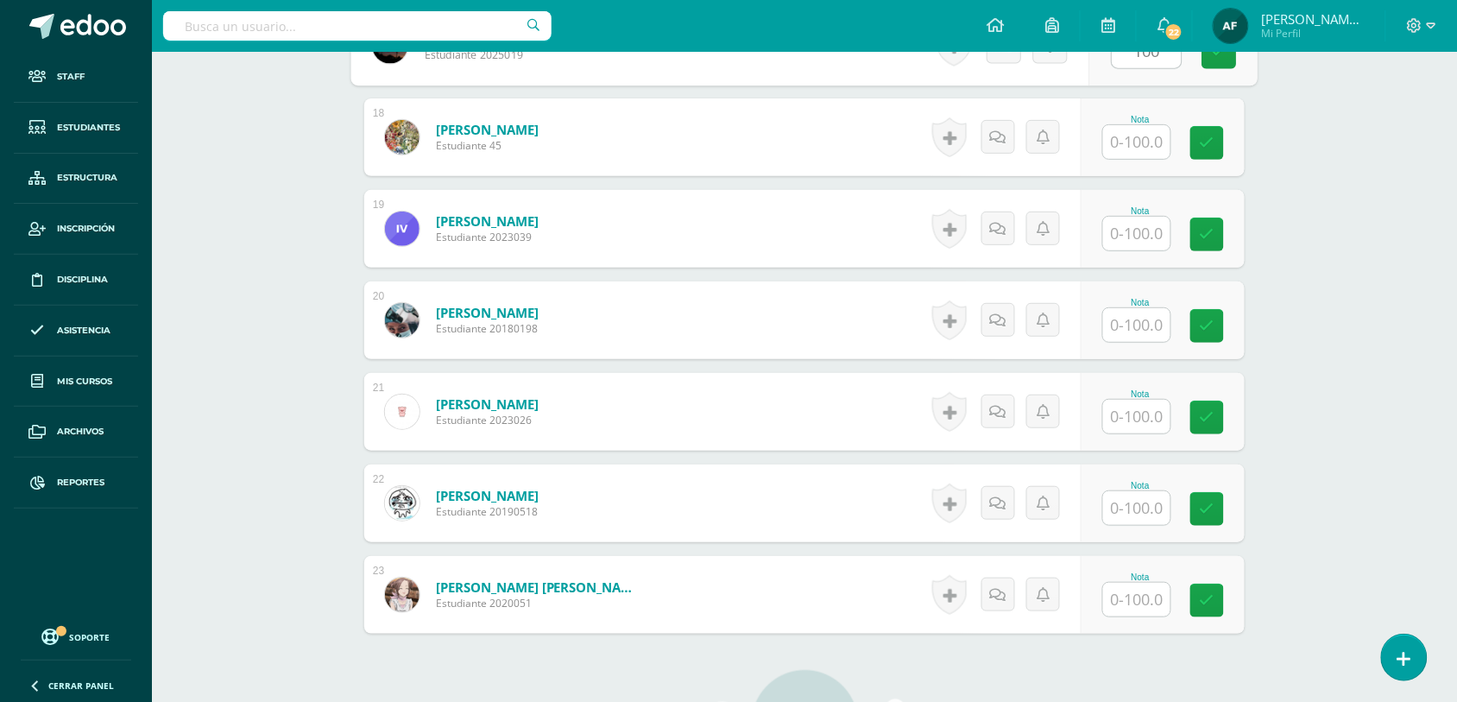
type input "100"
click at [1142, 135] on input "text" at bounding box center [1146, 142] width 69 height 35
type input "100"
click at [1143, 223] on input "text" at bounding box center [1146, 234] width 69 height 35
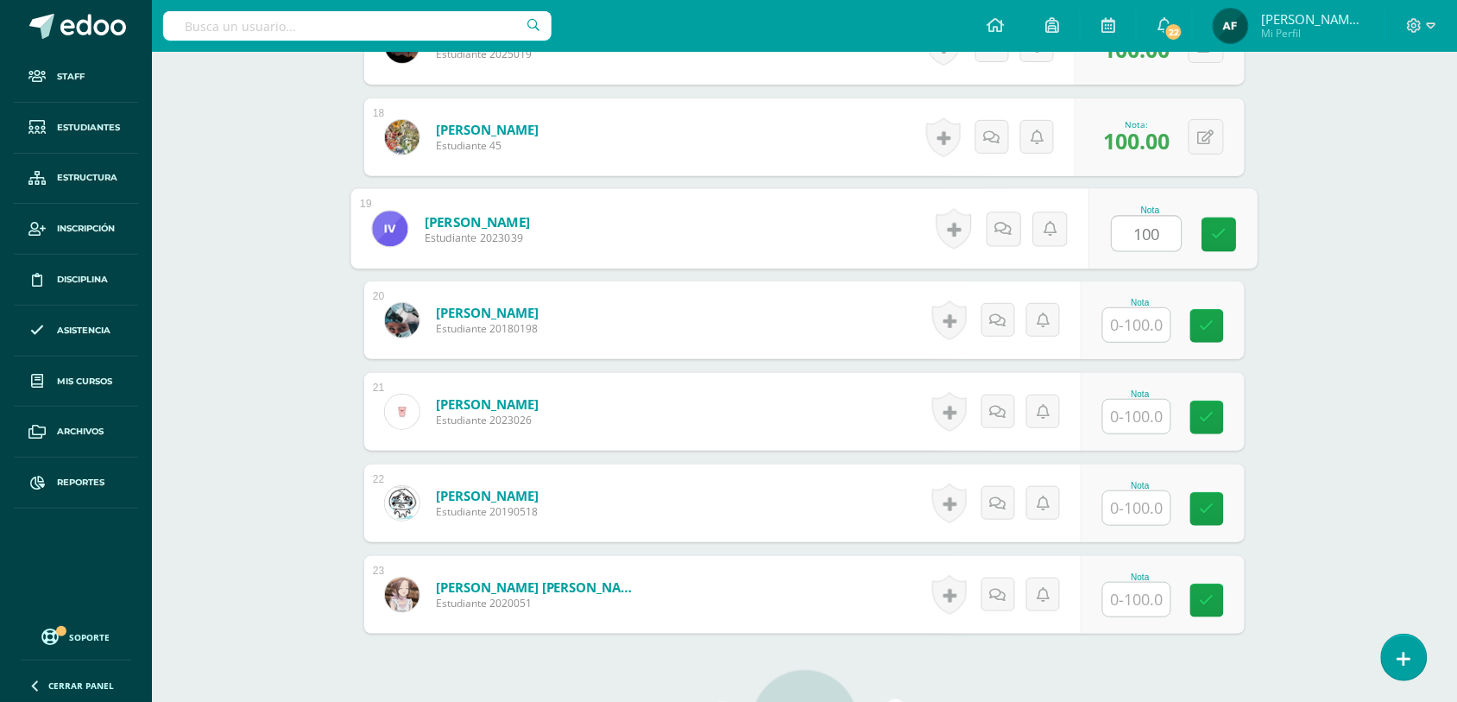
type input "100"
click at [1144, 319] on input "text" at bounding box center [1136, 325] width 67 height 34
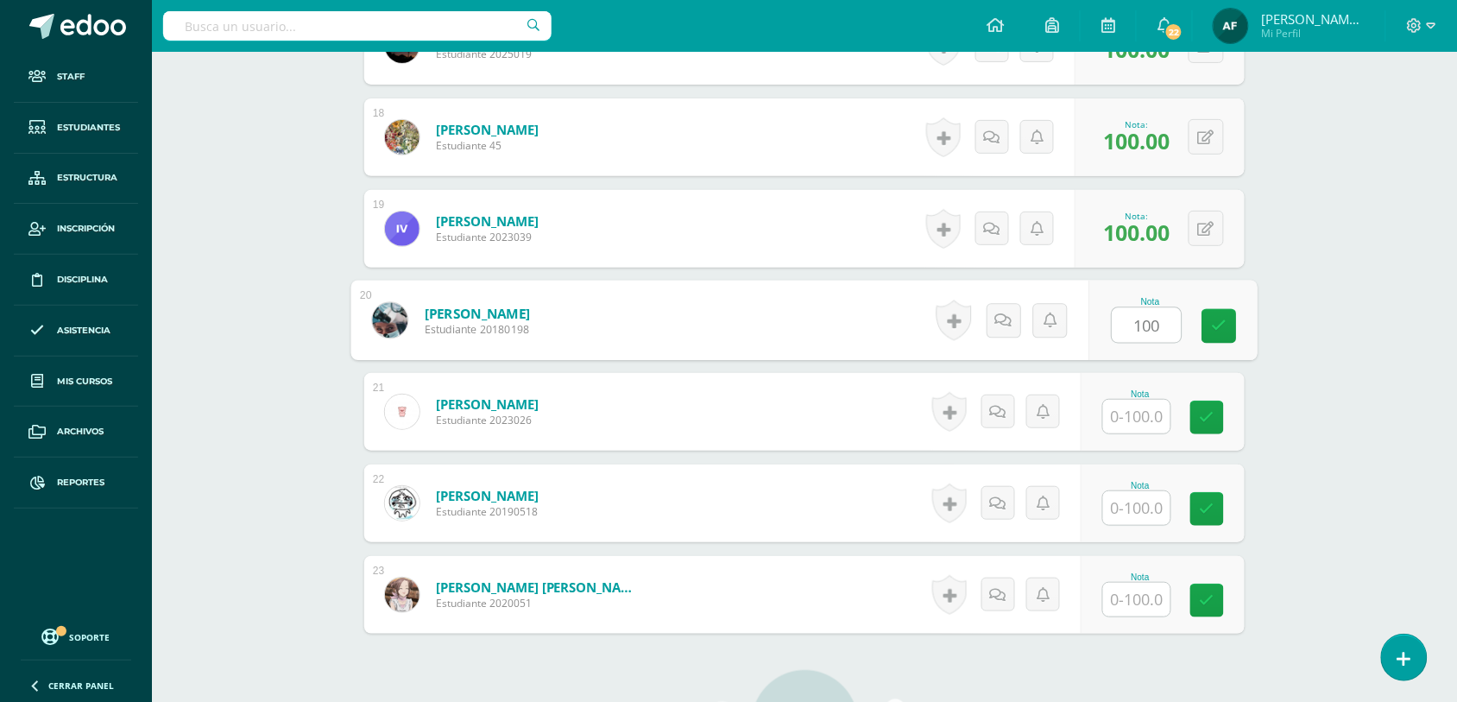
type input "100"
click at [1144, 406] on input "text" at bounding box center [1136, 417] width 67 height 34
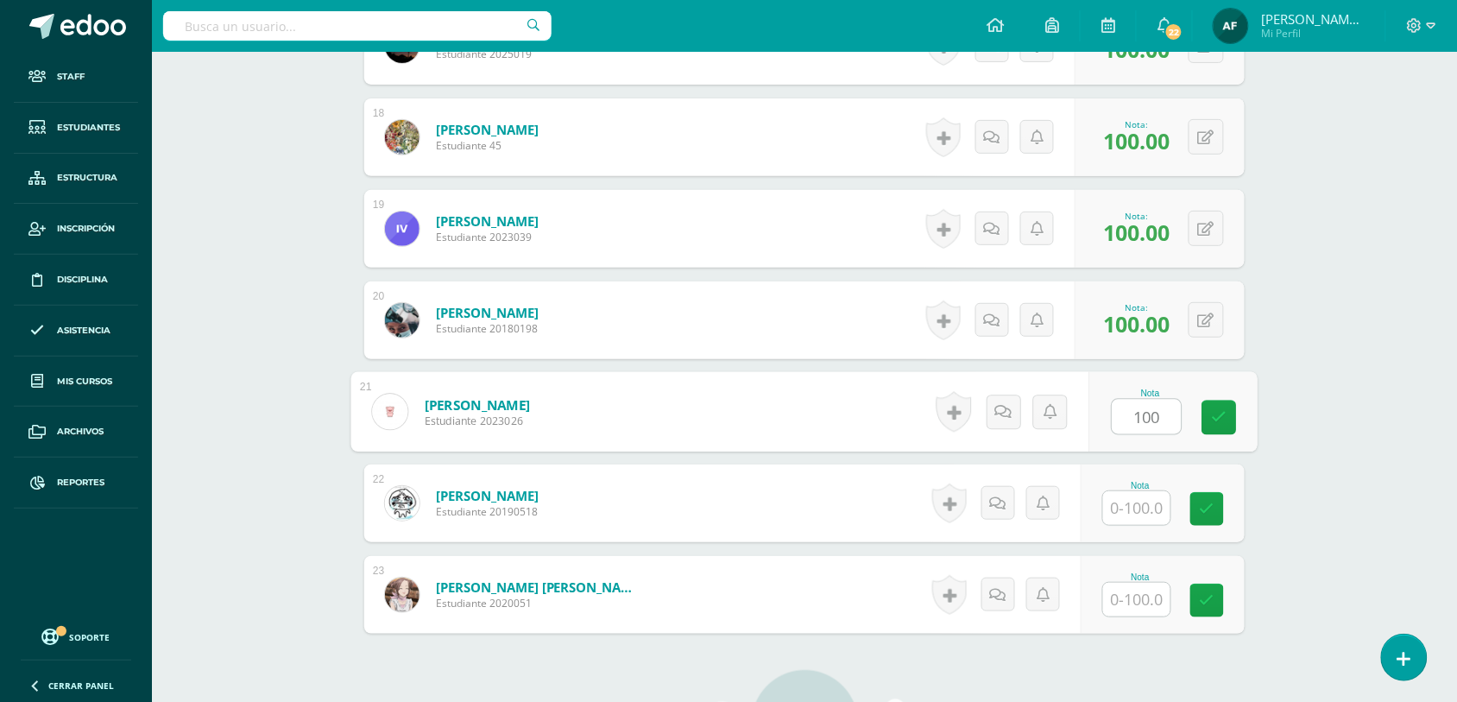
type input "100"
click at [1144, 499] on input "text" at bounding box center [1146, 508] width 69 height 35
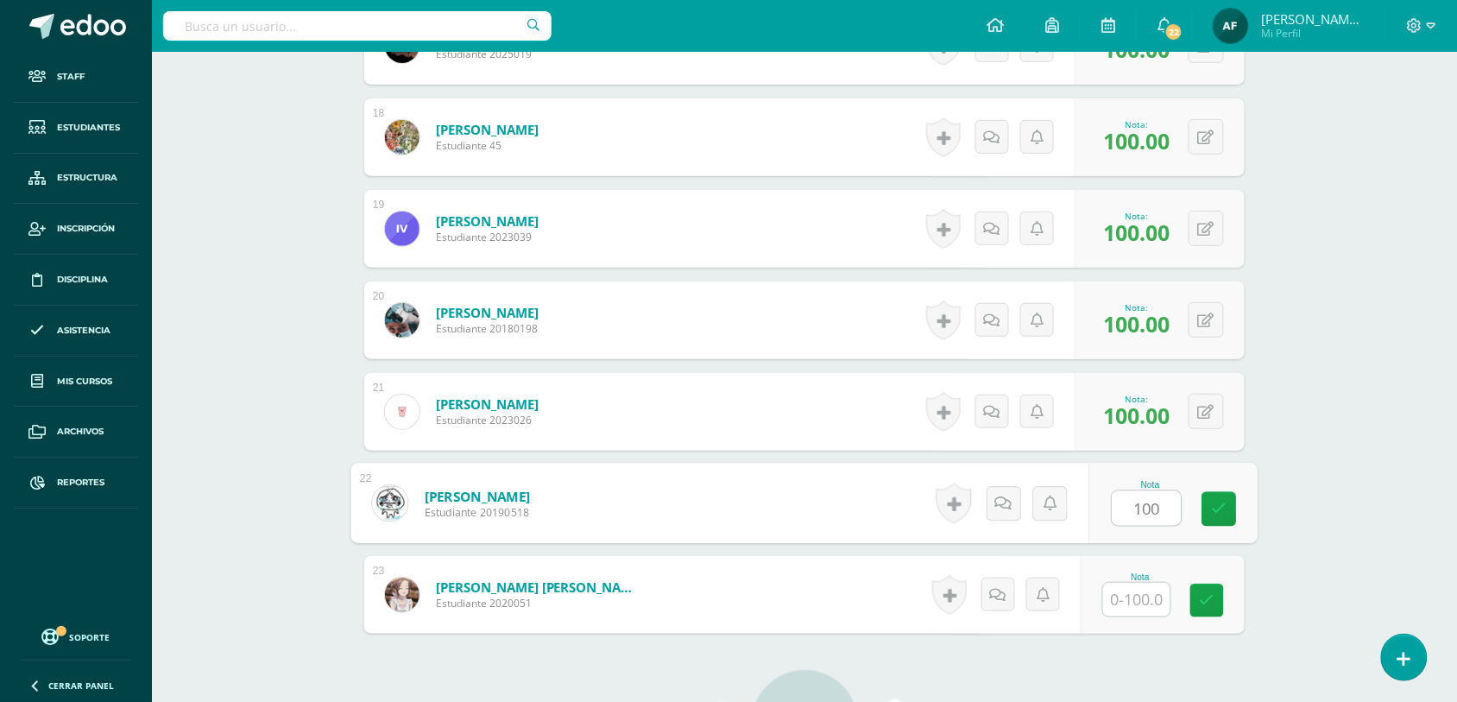
type input "100"
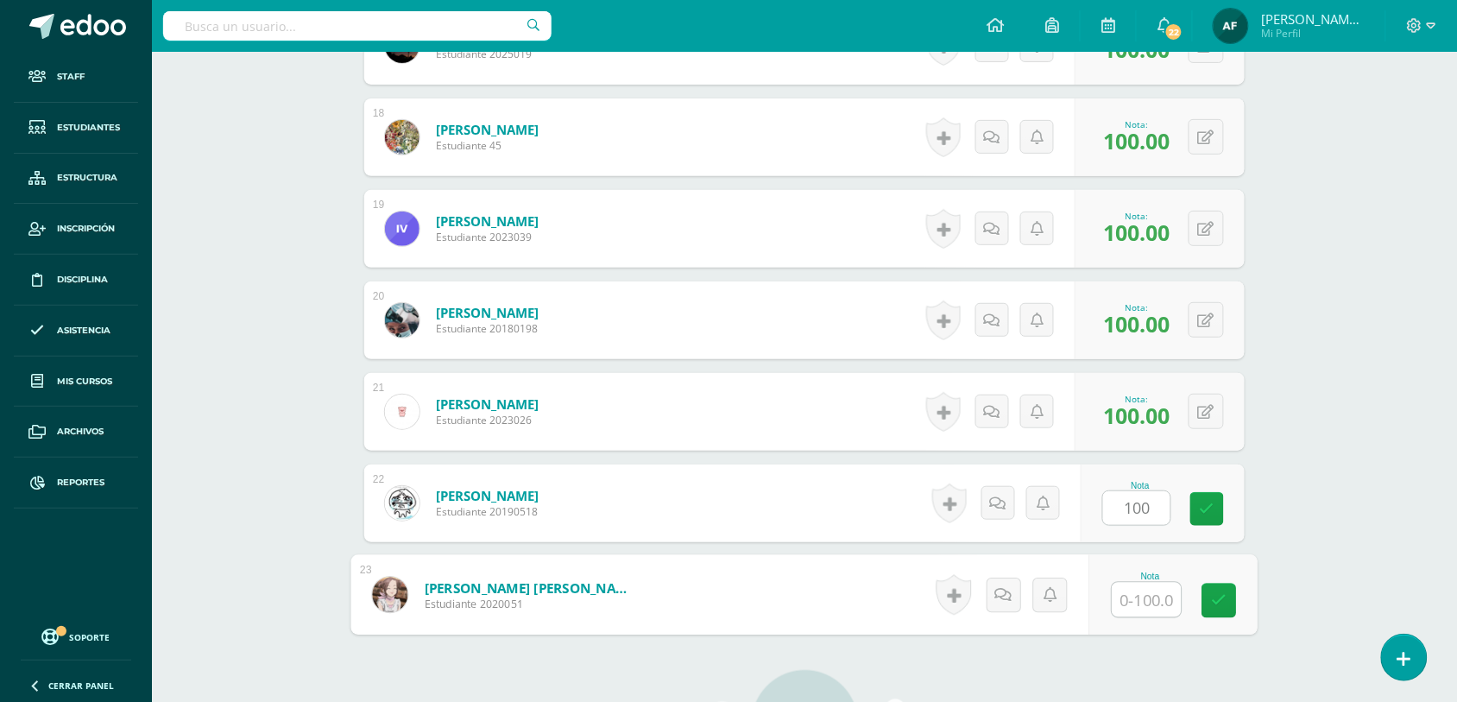
click at [1144, 592] on input "text" at bounding box center [1146, 599] width 69 height 35
type input "100"
click at [1204, 610] on link at bounding box center [1219, 600] width 35 height 35
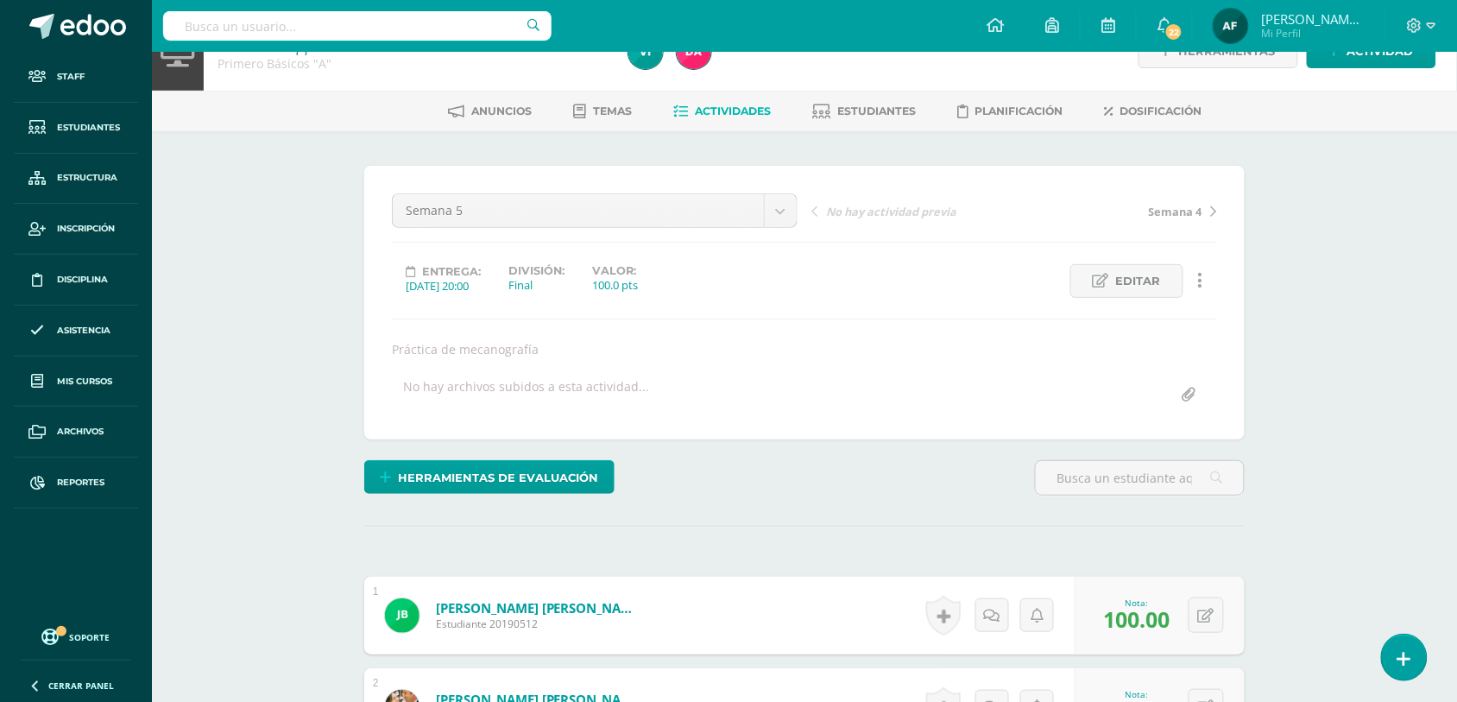
scroll to position [7, 0]
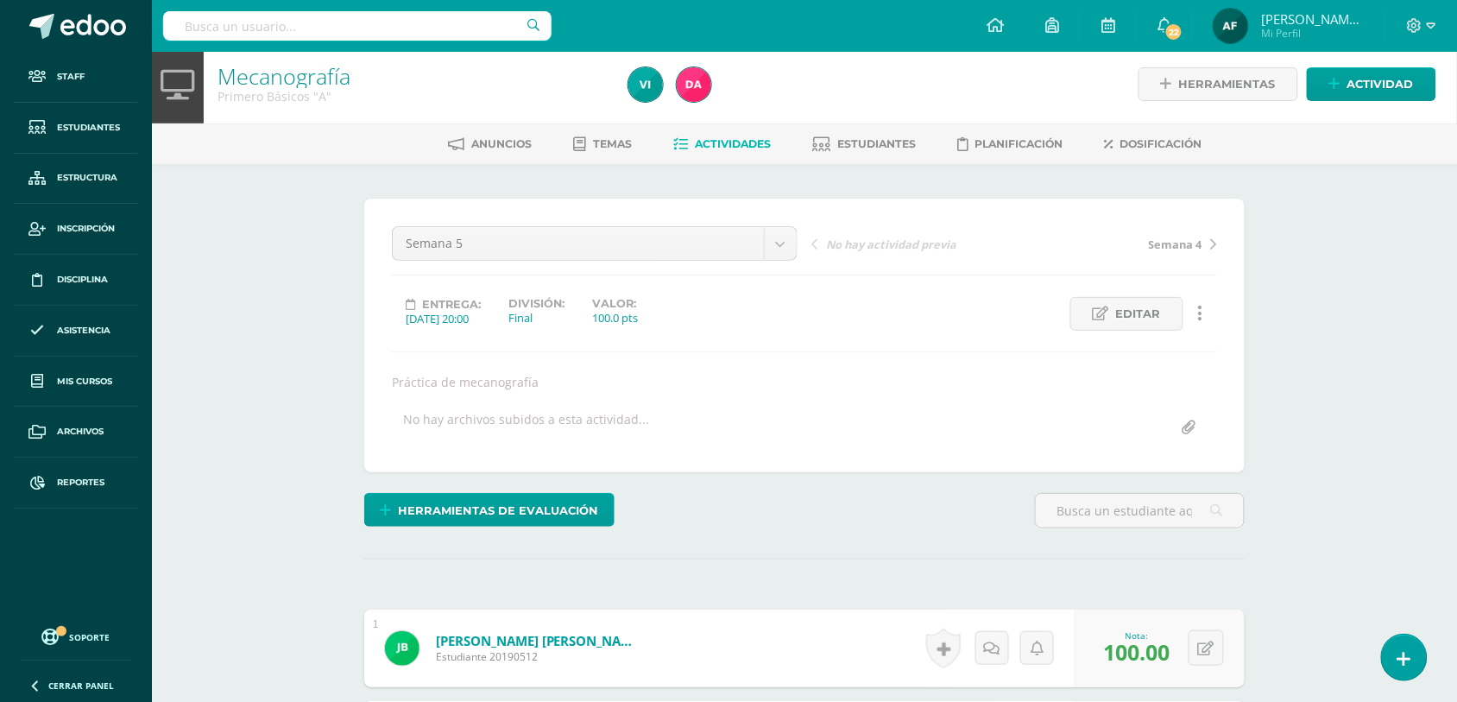
click at [751, 137] on span "Actividades" at bounding box center [733, 143] width 76 height 13
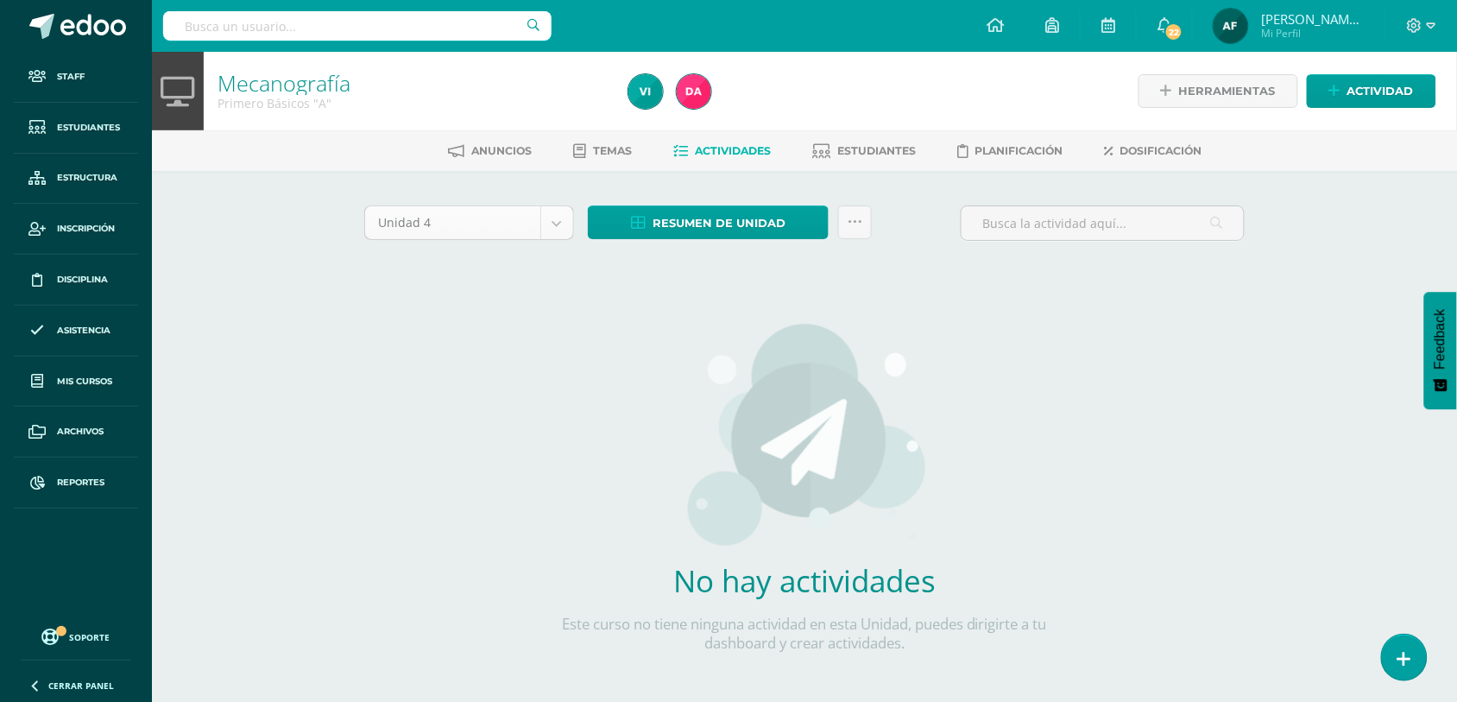
click at [561, 230] on body "Staff Estudiantes Estructura Inscripción Disciplina Asistencia Mis cursos Archi…" at bounding box center [728, 370] width 1457 height 741
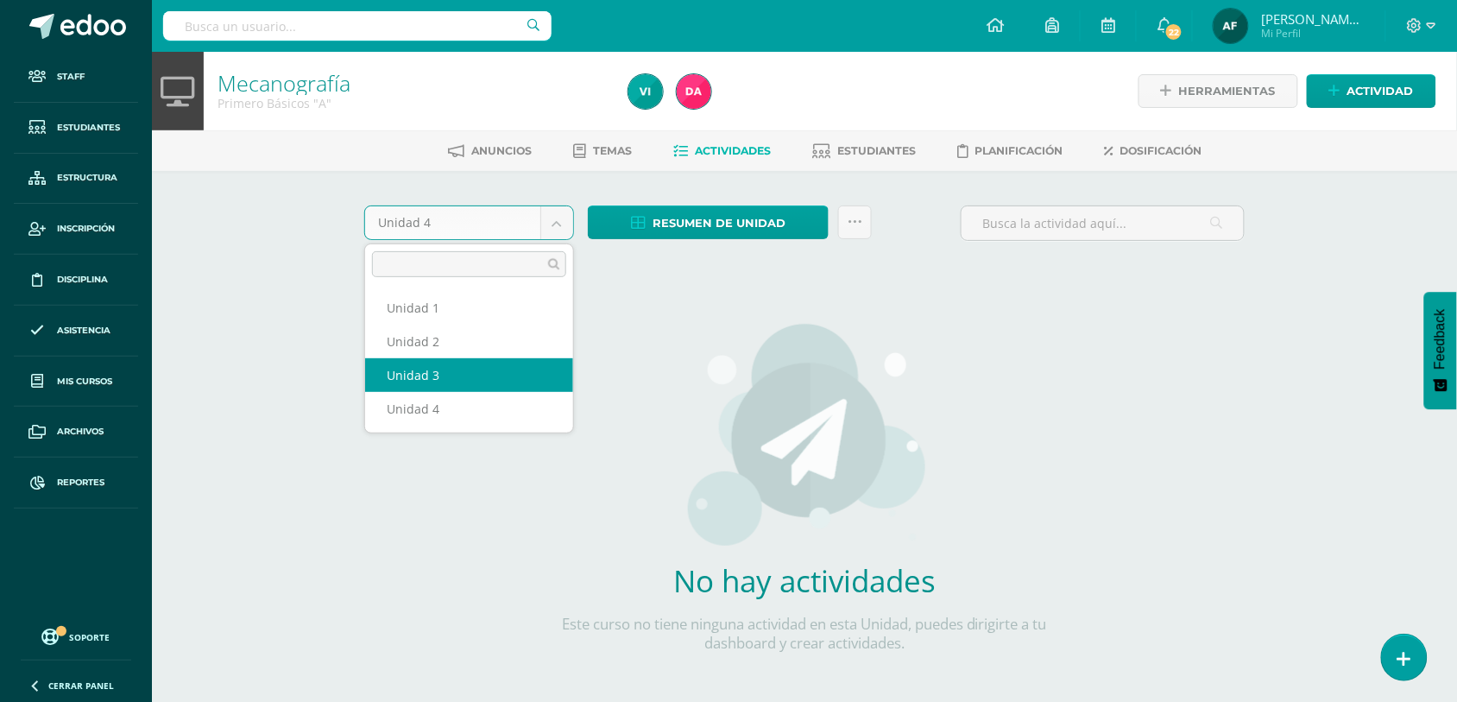
select select "Unidad 3"
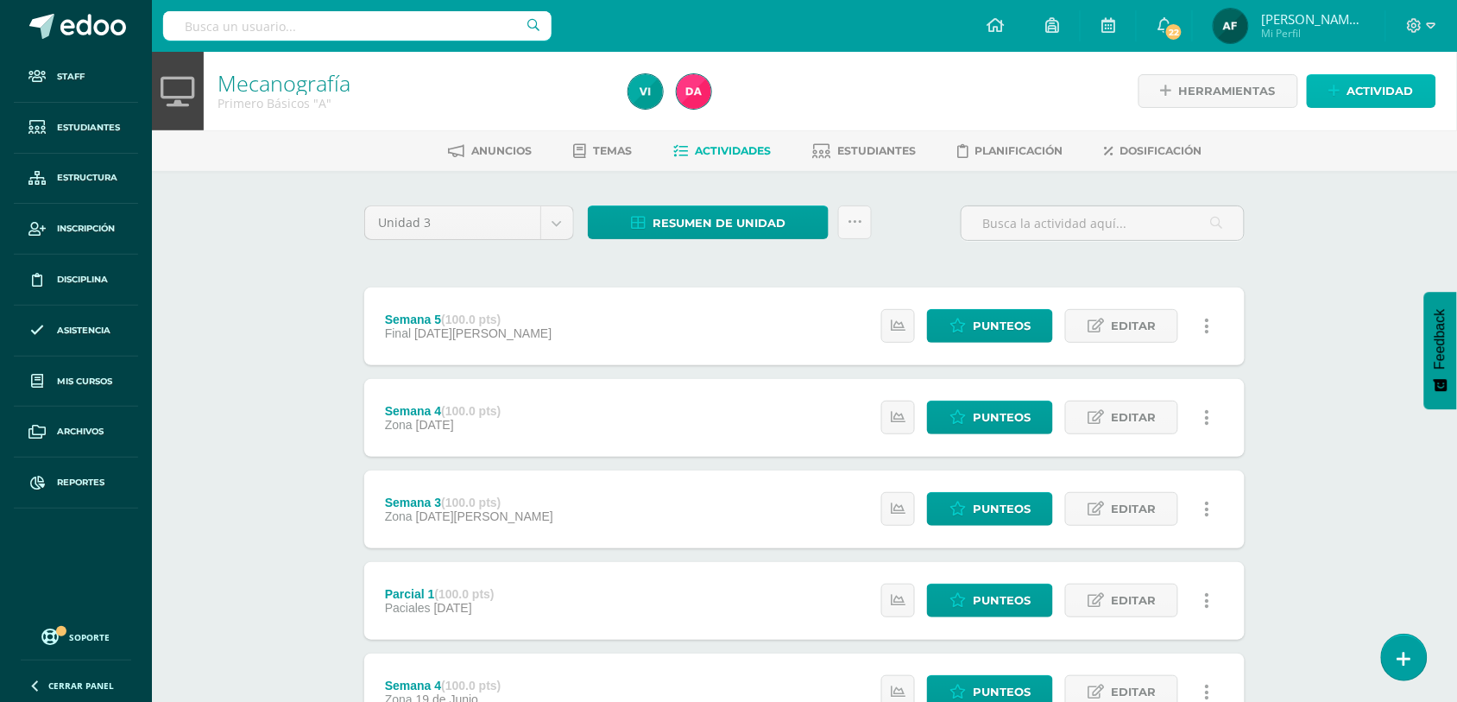
click at [1344, 80] on link "Actividad" at bounding box center [1371, 91] width 129 height 34
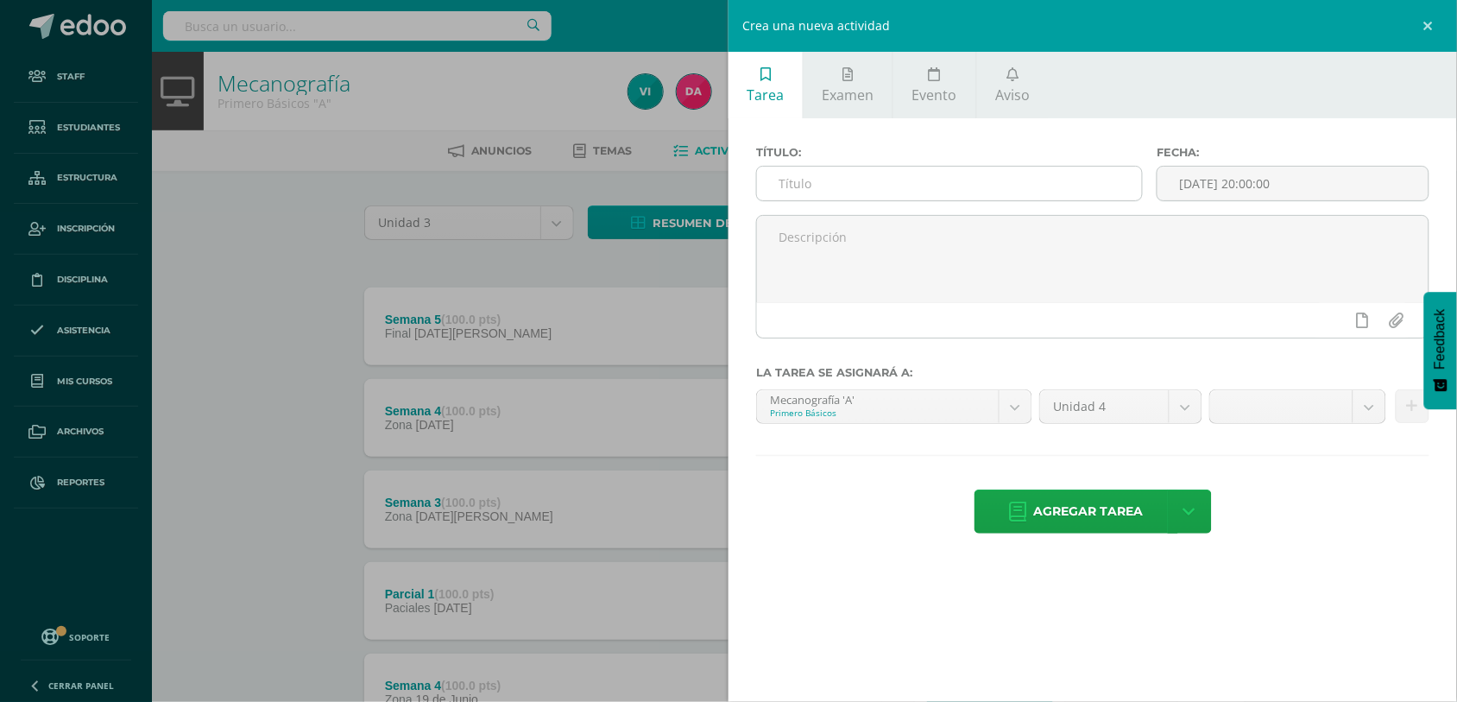
click at [1017, 184] on input "text" at bounding box center [949, 184] width 385 height 34
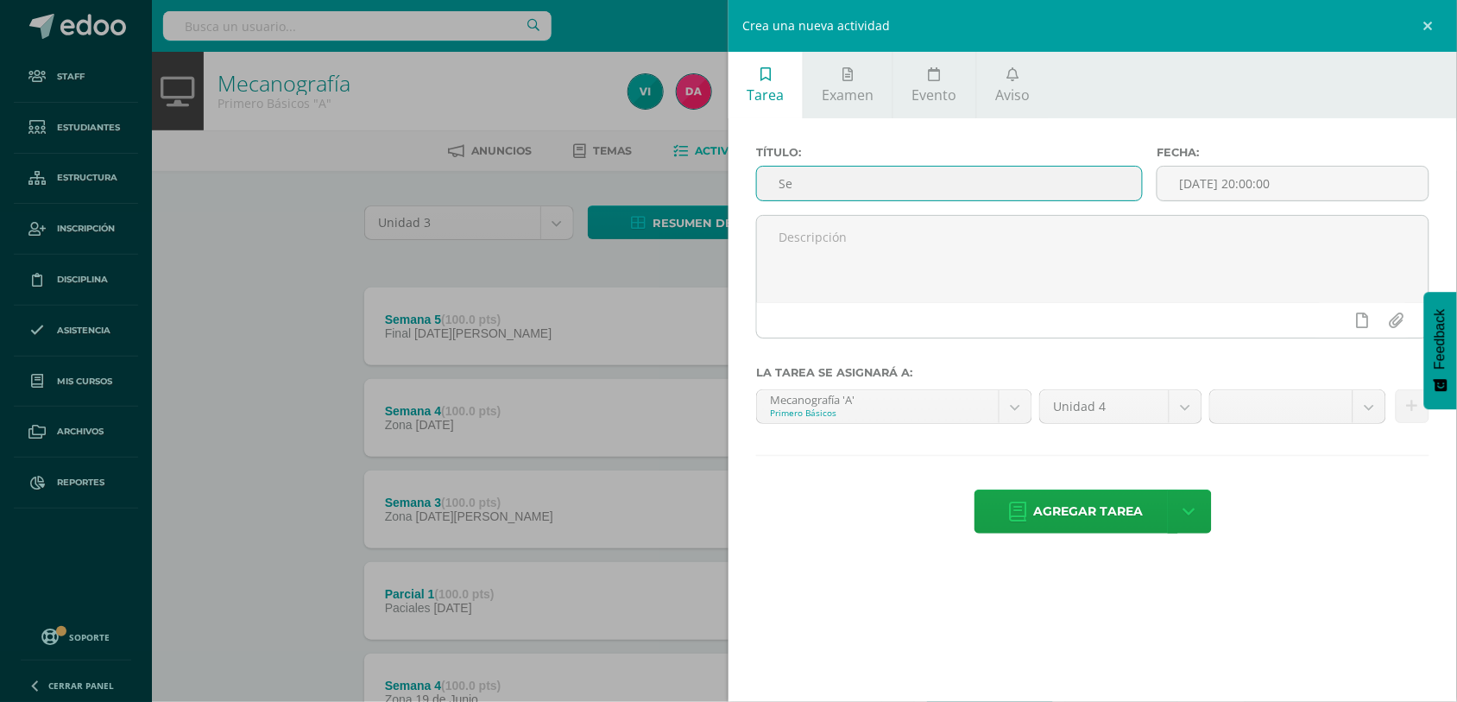
type input "S"
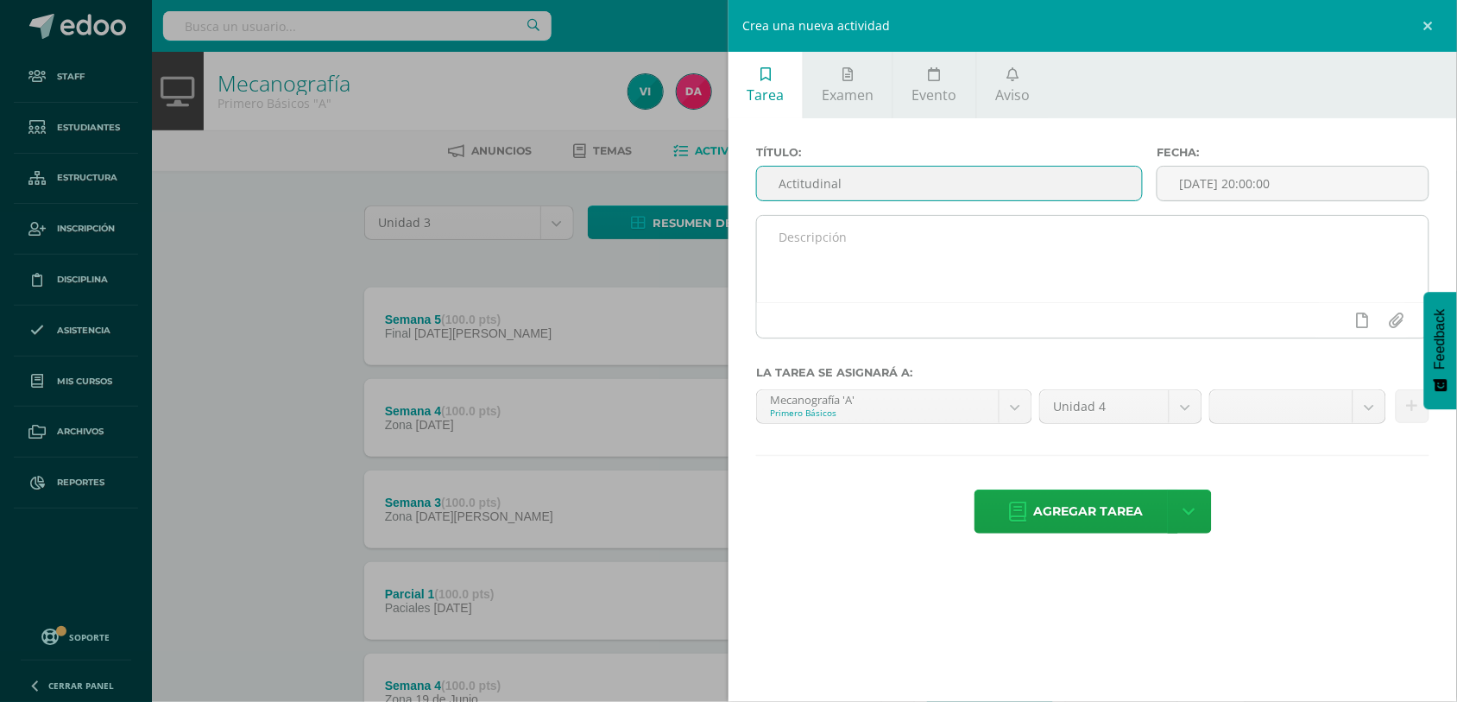
type input "Actitudinal"
click at [960, 261] on textarea at bounding box center [1092, 259] width 671 height 86
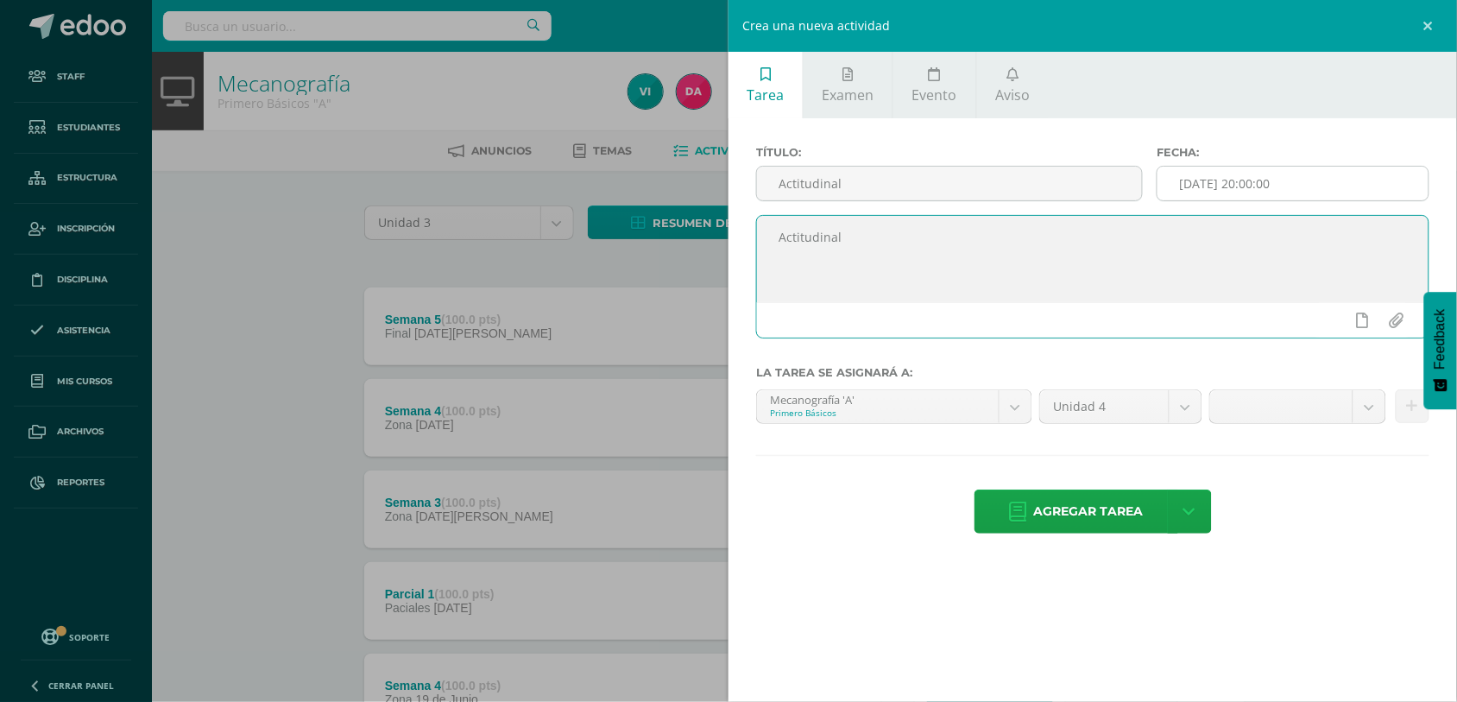
type textarea "Actitudinal"
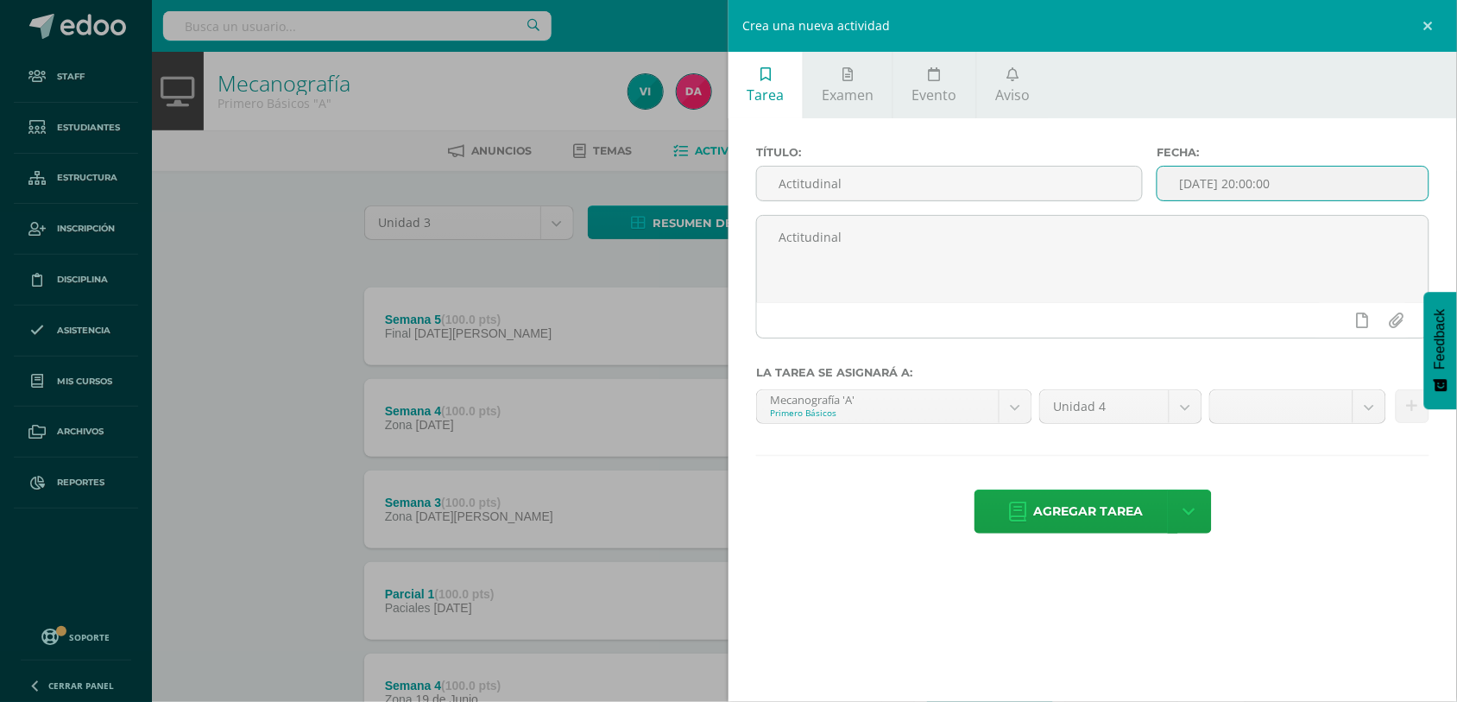
click at [1281, 192] on input "[DATE] 20:00:00" at bounding box center [1292, 184] width 271 height 34
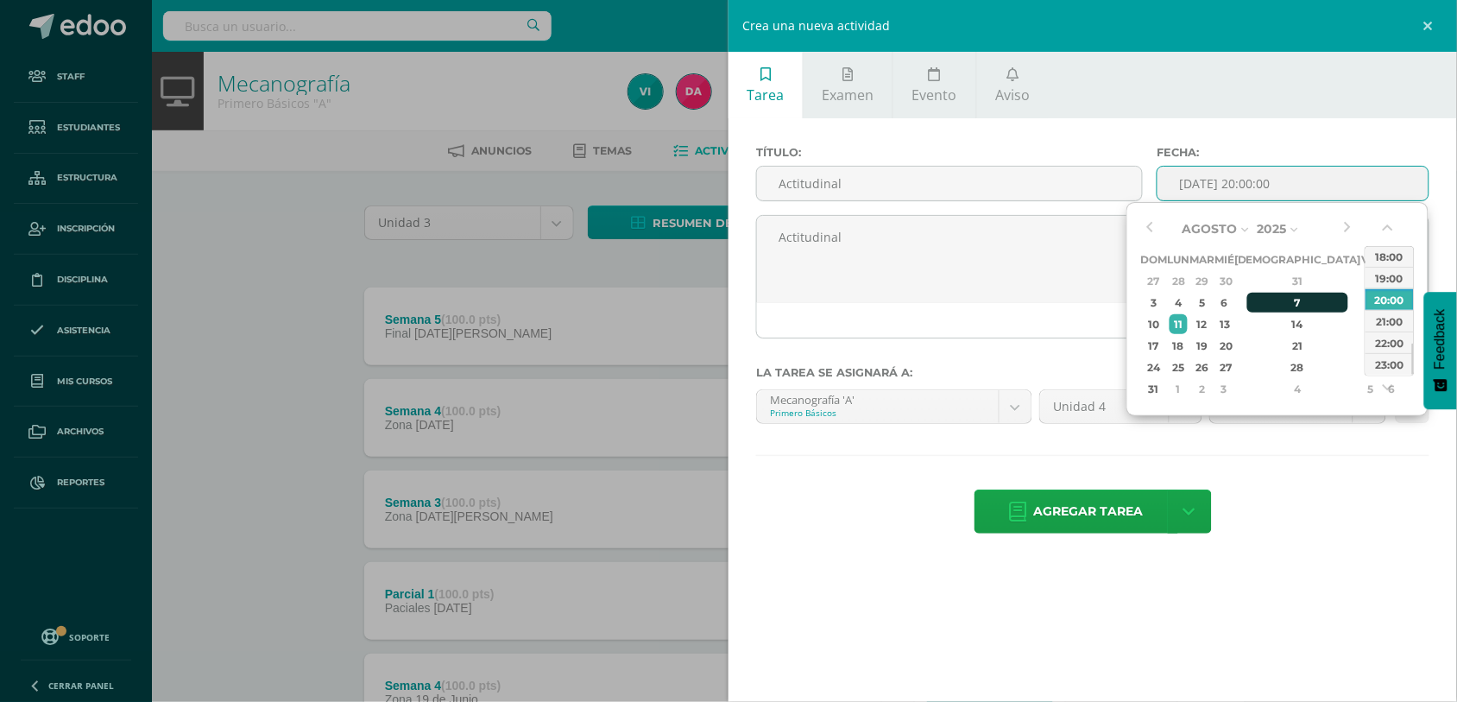
click at [1273, 304] on div "7" at bounding box center [1298, 303] width 102 height 20
type input "2025-08-07 20:00"
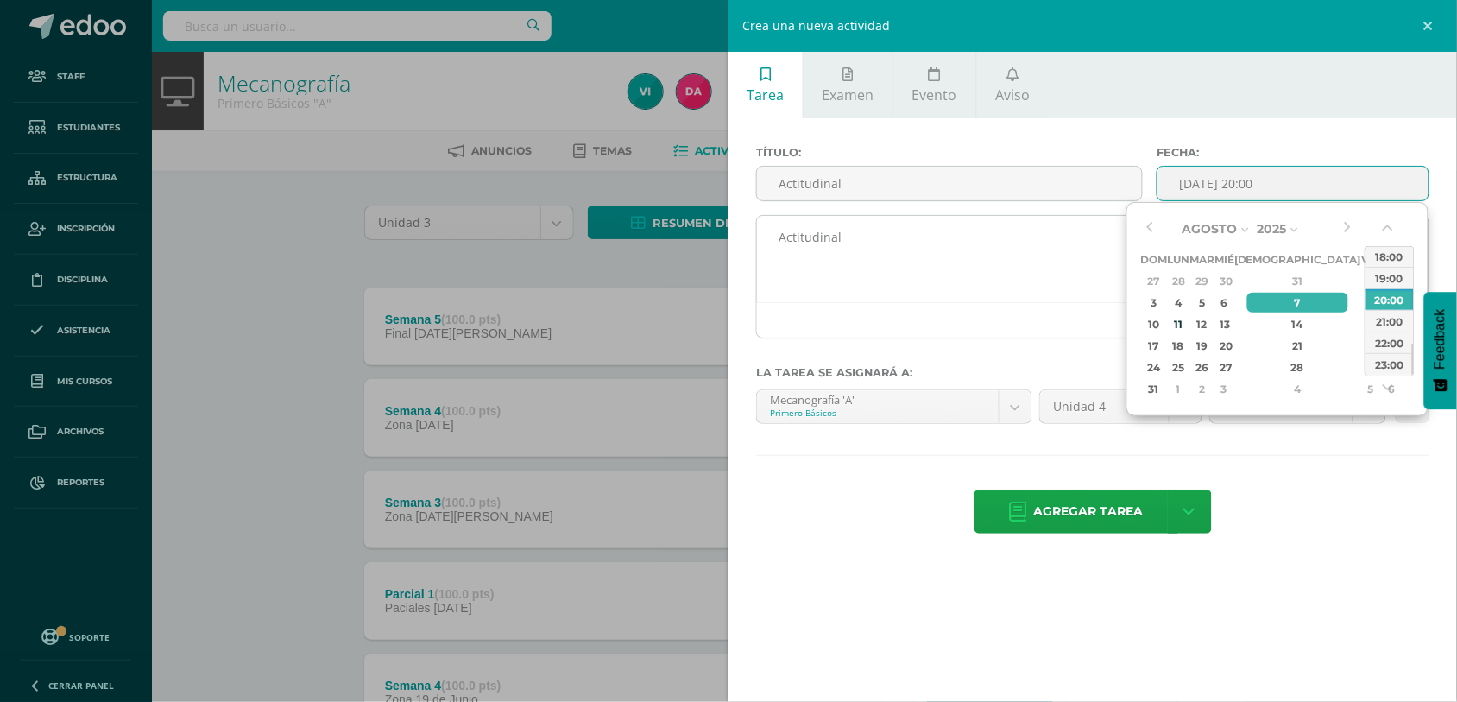
click at [1077, 316] on div at bounding box center [1092, 319] width 671 height 35
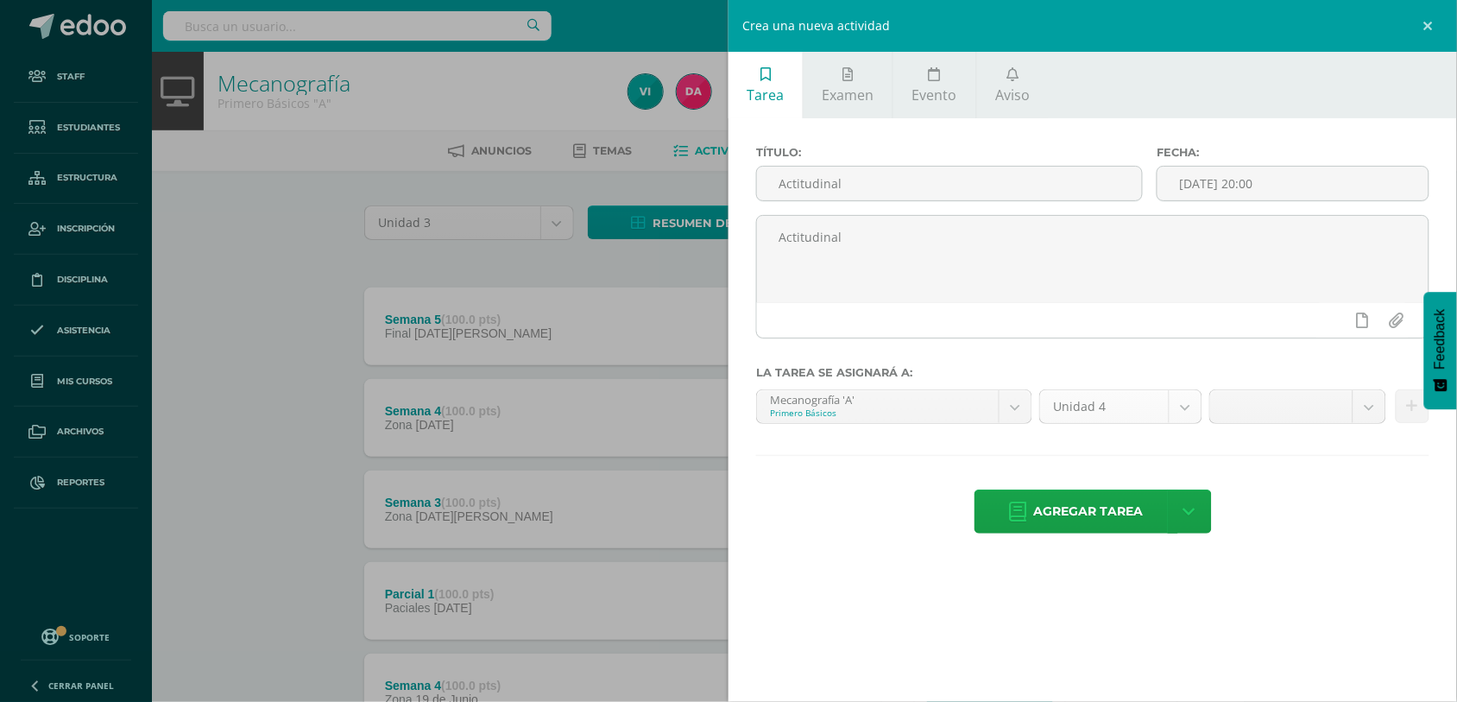
click at [1178, 414] on body "Staff Estudiantes Estructura Inscripción Disciplina Asistencia Mis cursos Archi…" at bounding box center [728, 514] width 1457 height 1029
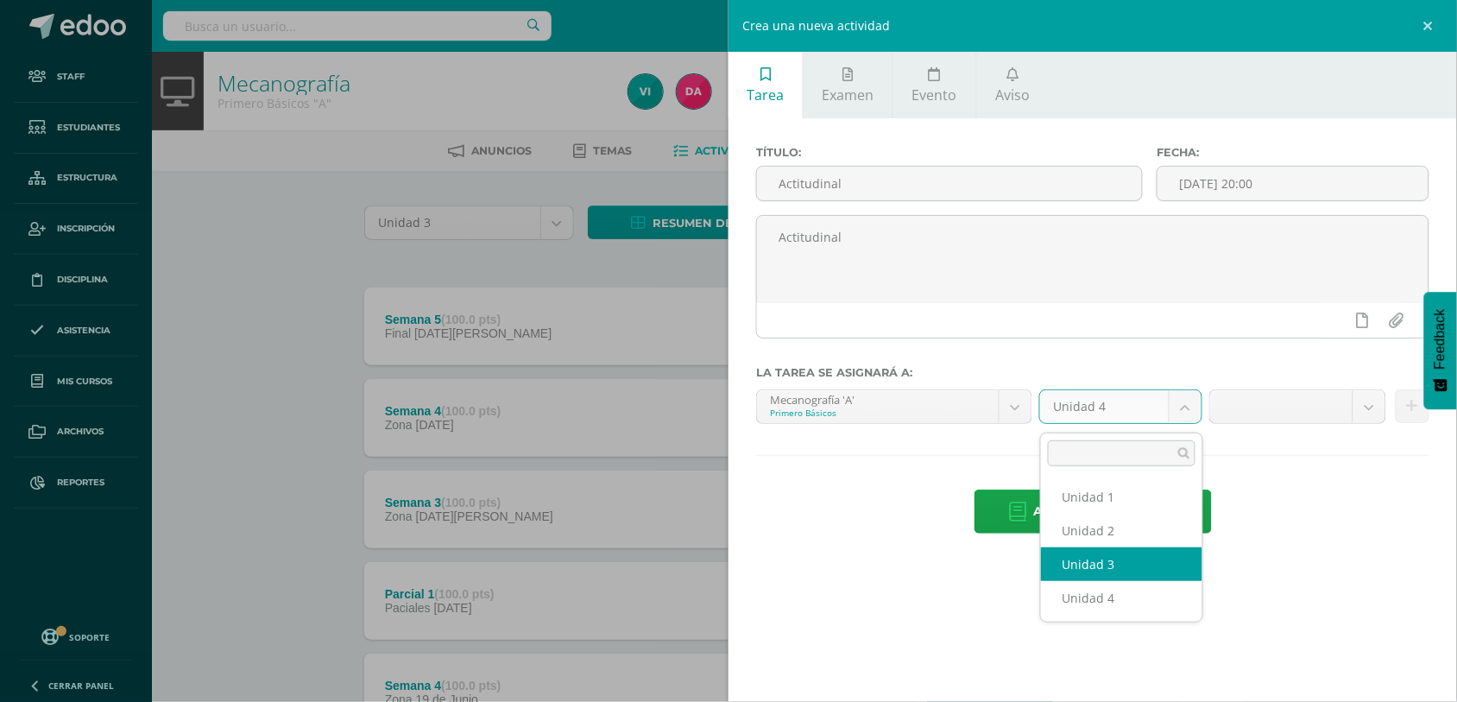
select select "157305"
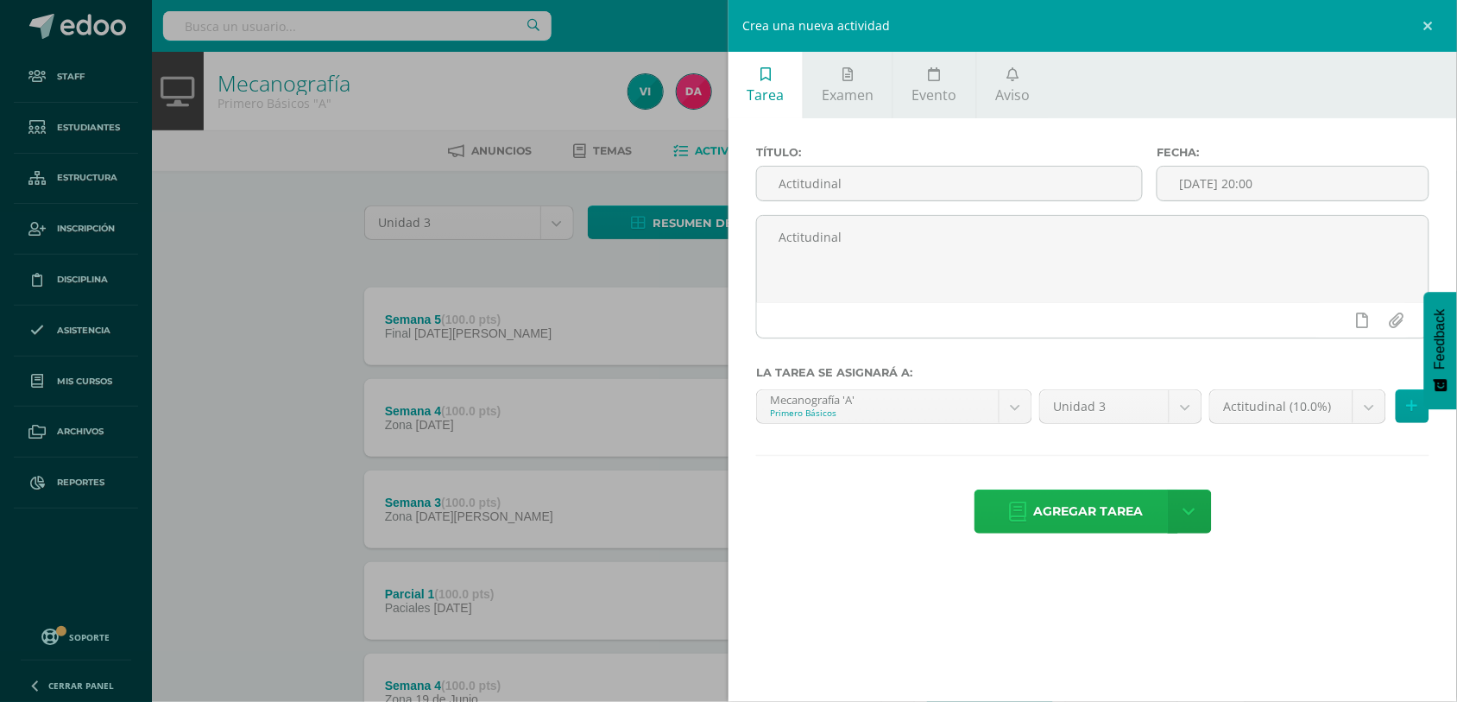
click at [1102, 515] on span "Agregar tarea" at bounding box center [1089, 511] width 110 height 42
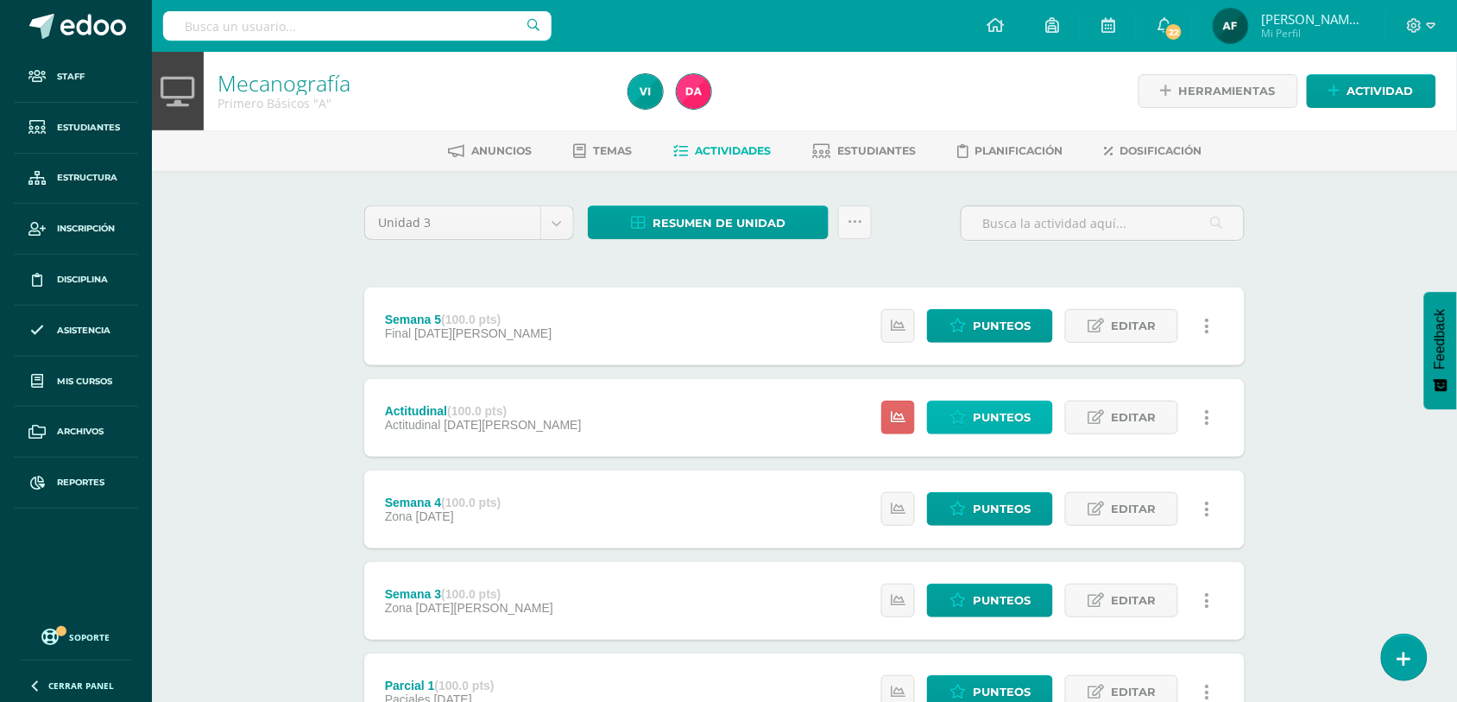
click at [959, 420] on icon at bounding box center [957, 417] width 16 height 15
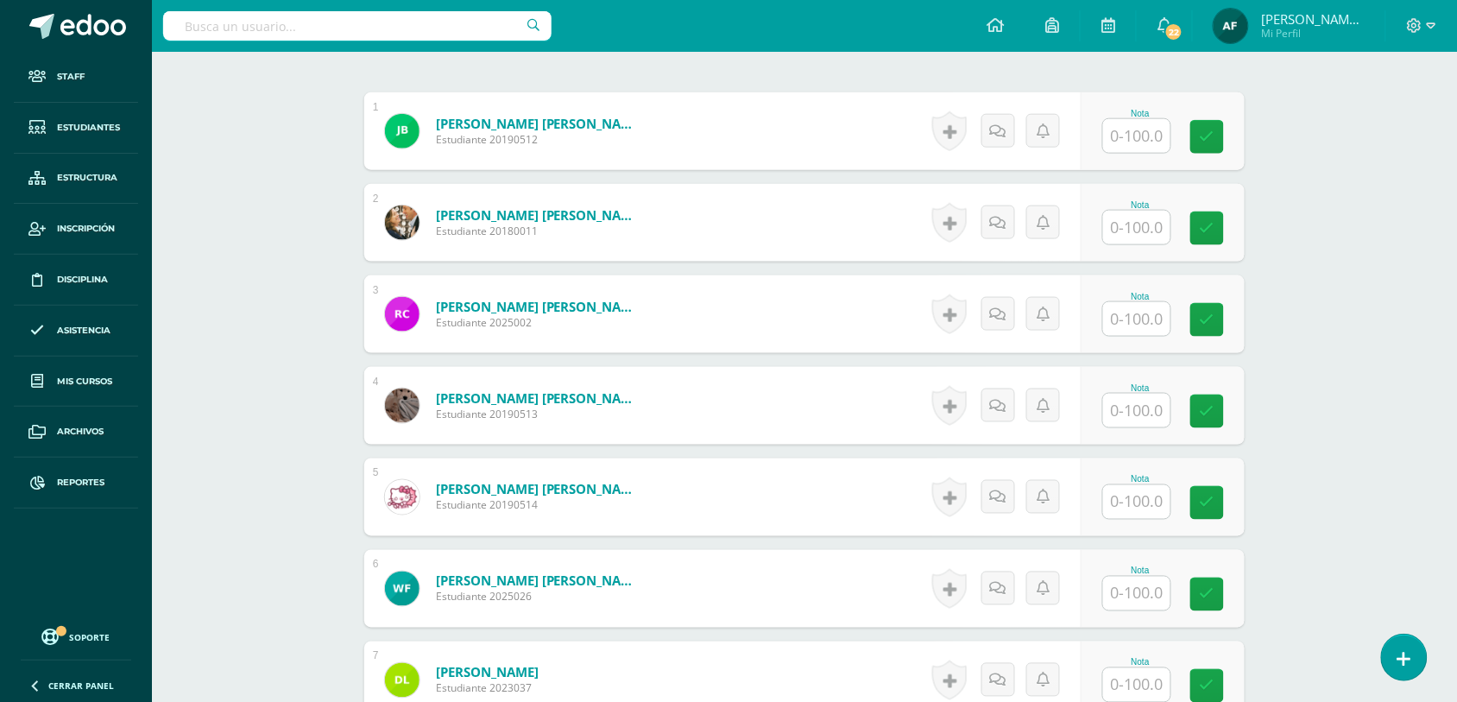
scroll to position [525, 0]
click at [1141, 139] on input "text" at bounding box center [1146, 135] width 69 height 35
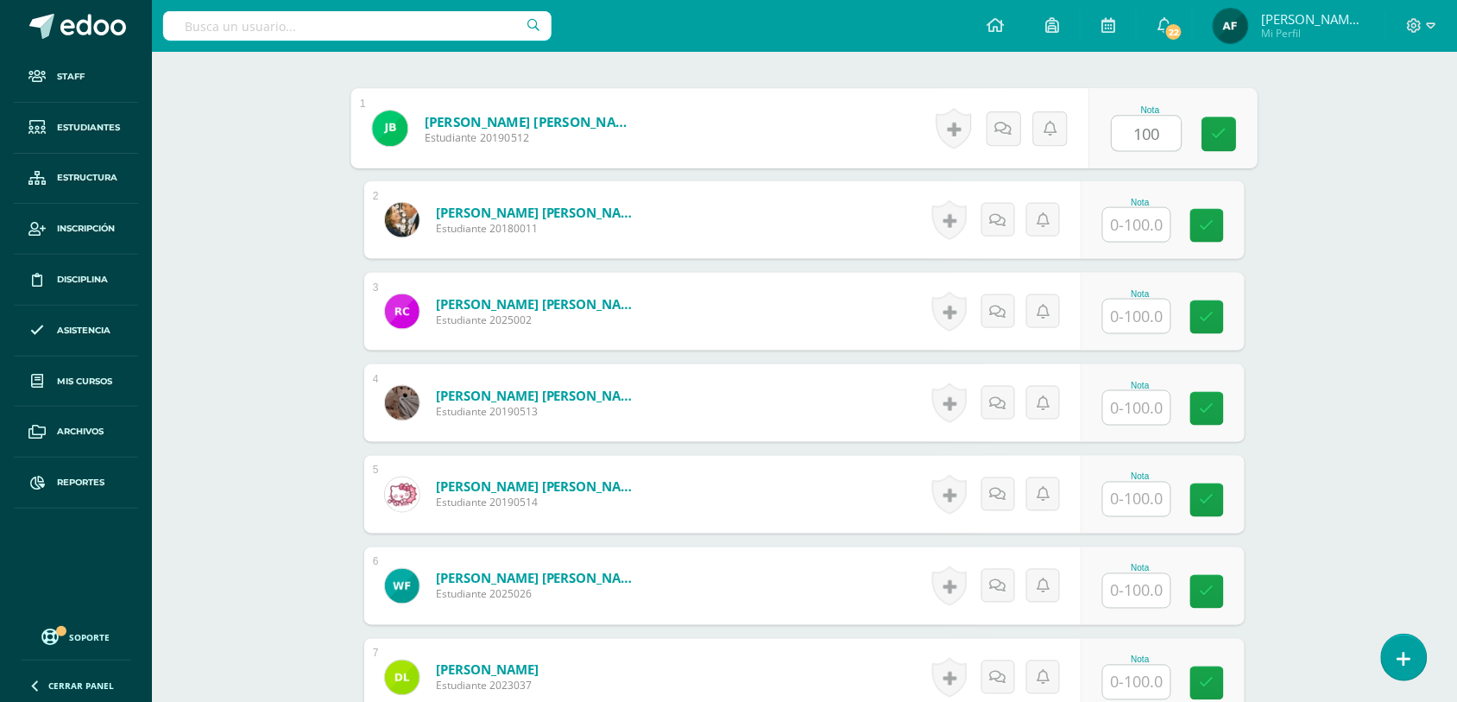
scroll to position [527, 0]
type input "100"
click at [1141, 218] on input "text" at bounding box center [1136, 224] width 67 height 34
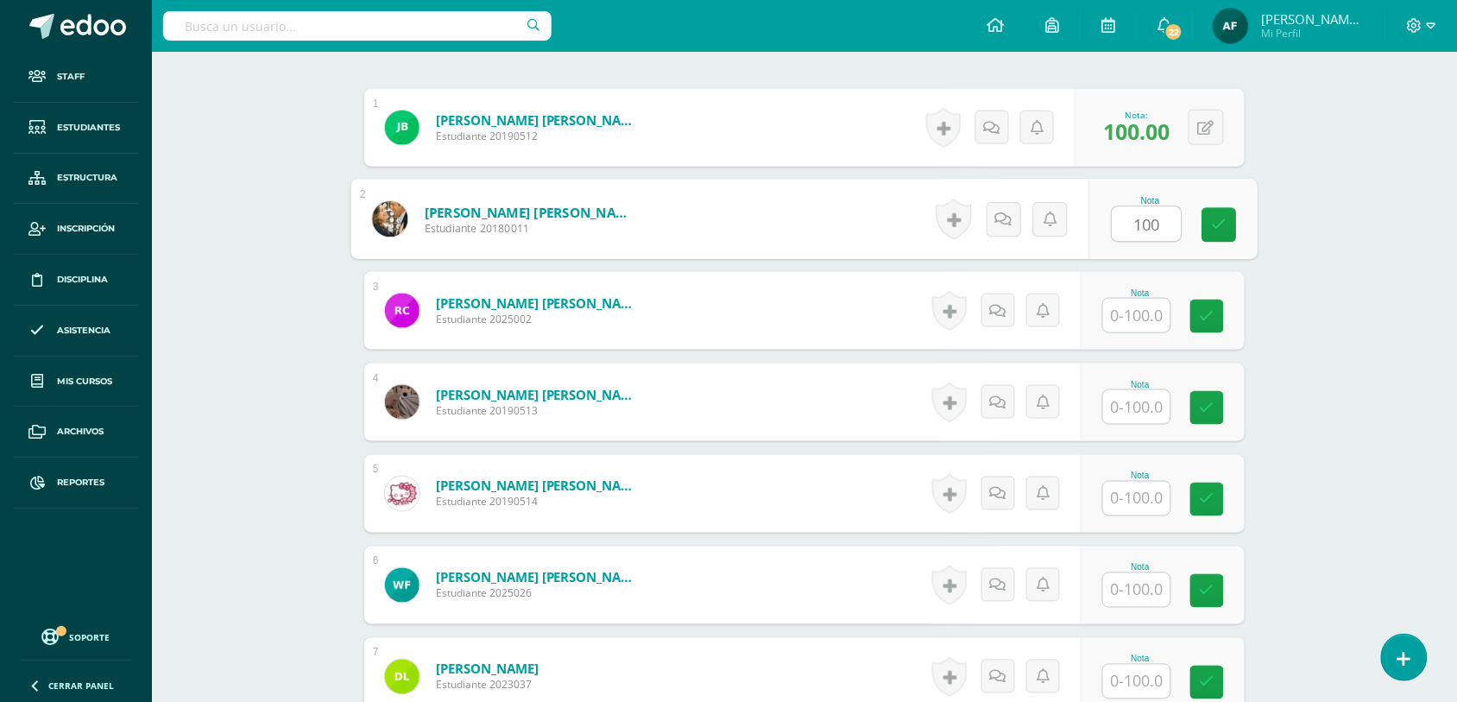
type input "100"
click at [1142, 306] on input "text" at bounding box center [1136, 316] width 67 height 34
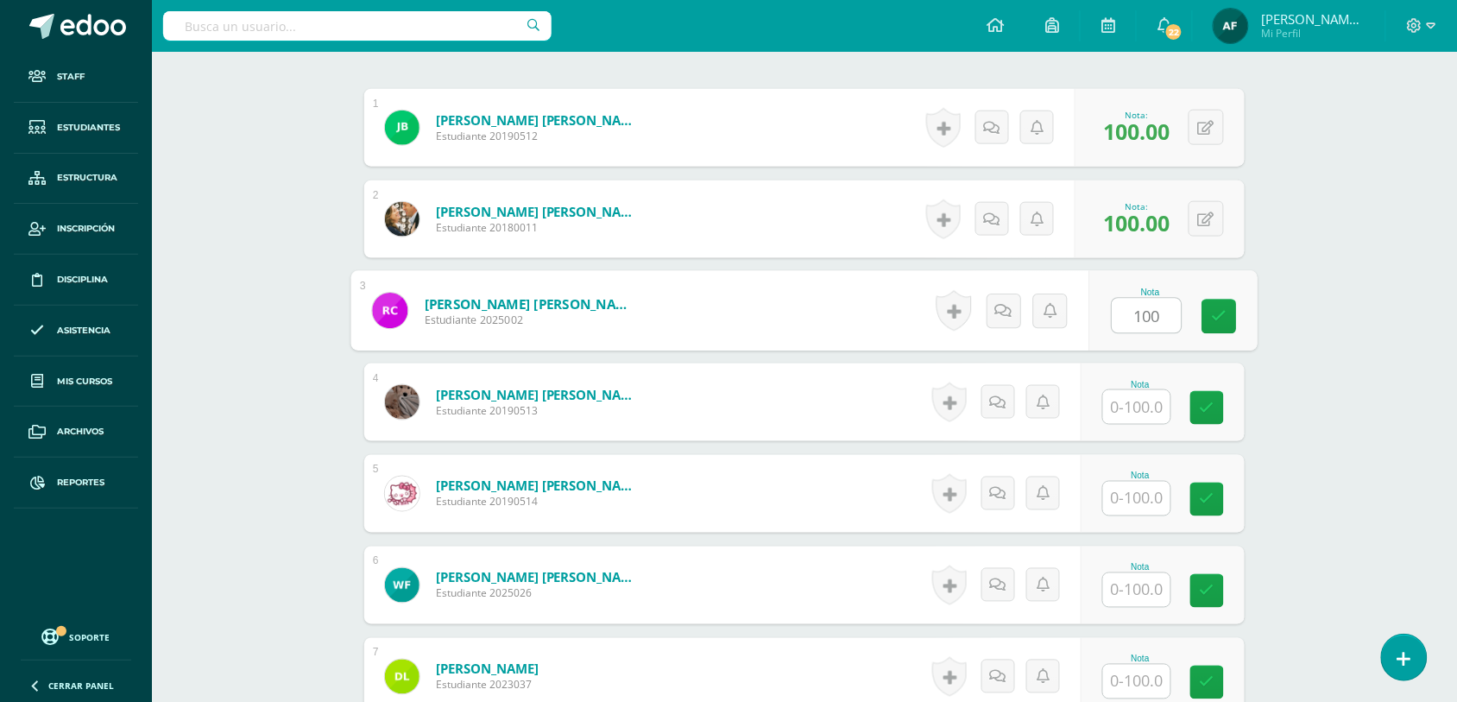
type input "100"
click at [1142, 412] on input "text" at bounding box center [1136, 407] width 67 height 34
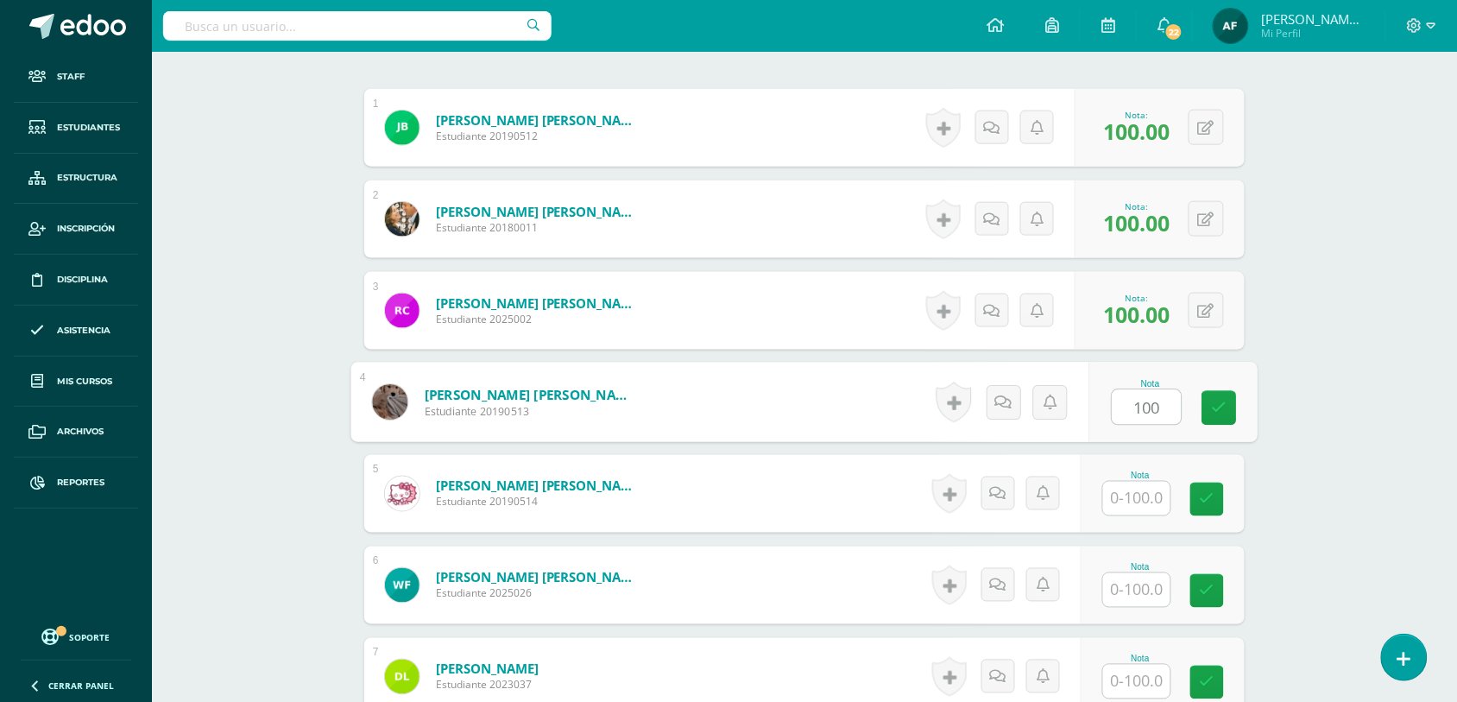
type input "100"
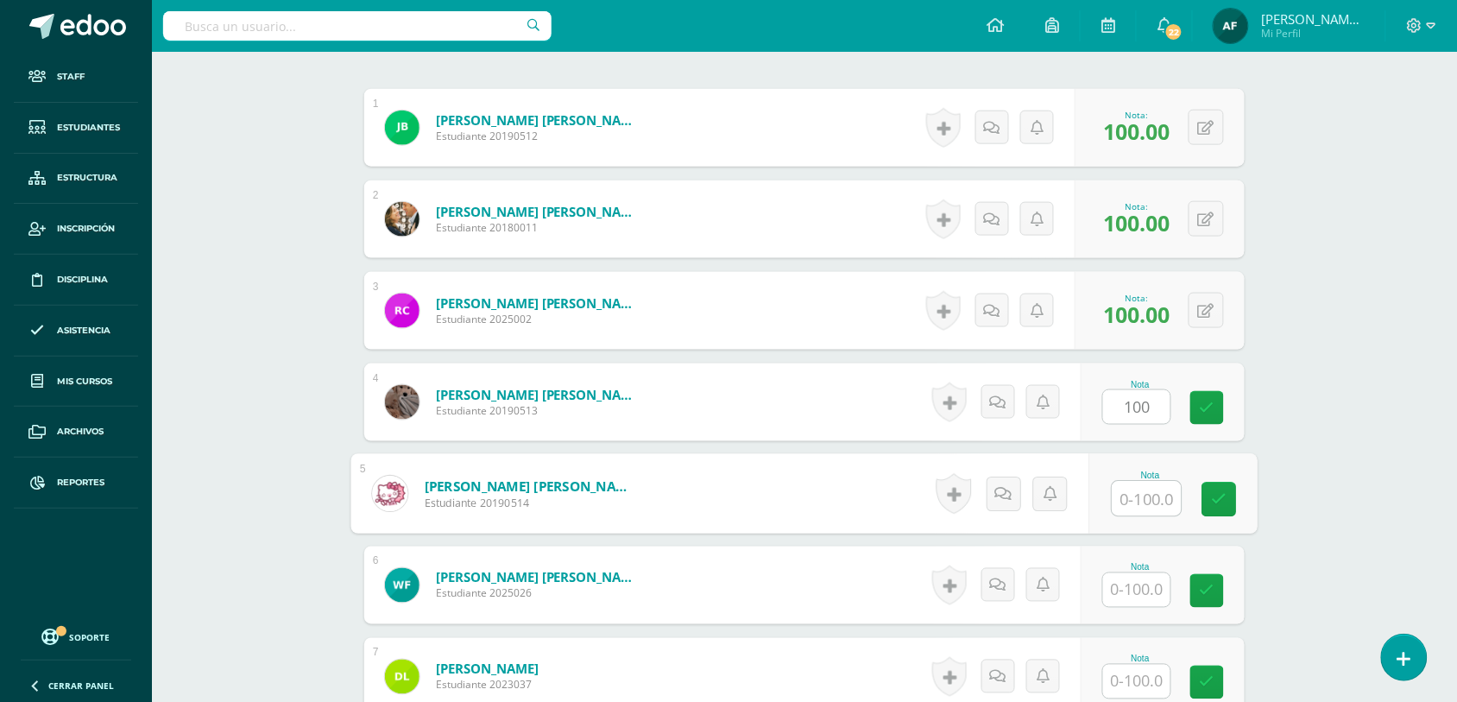
click at [1141, 488] on input "text" at bounding box center [1146, 499] width 69 height 35
type input "100"
click at [1143, 594] on input "text" at bounding box center [1136, 590] width 67 height 34
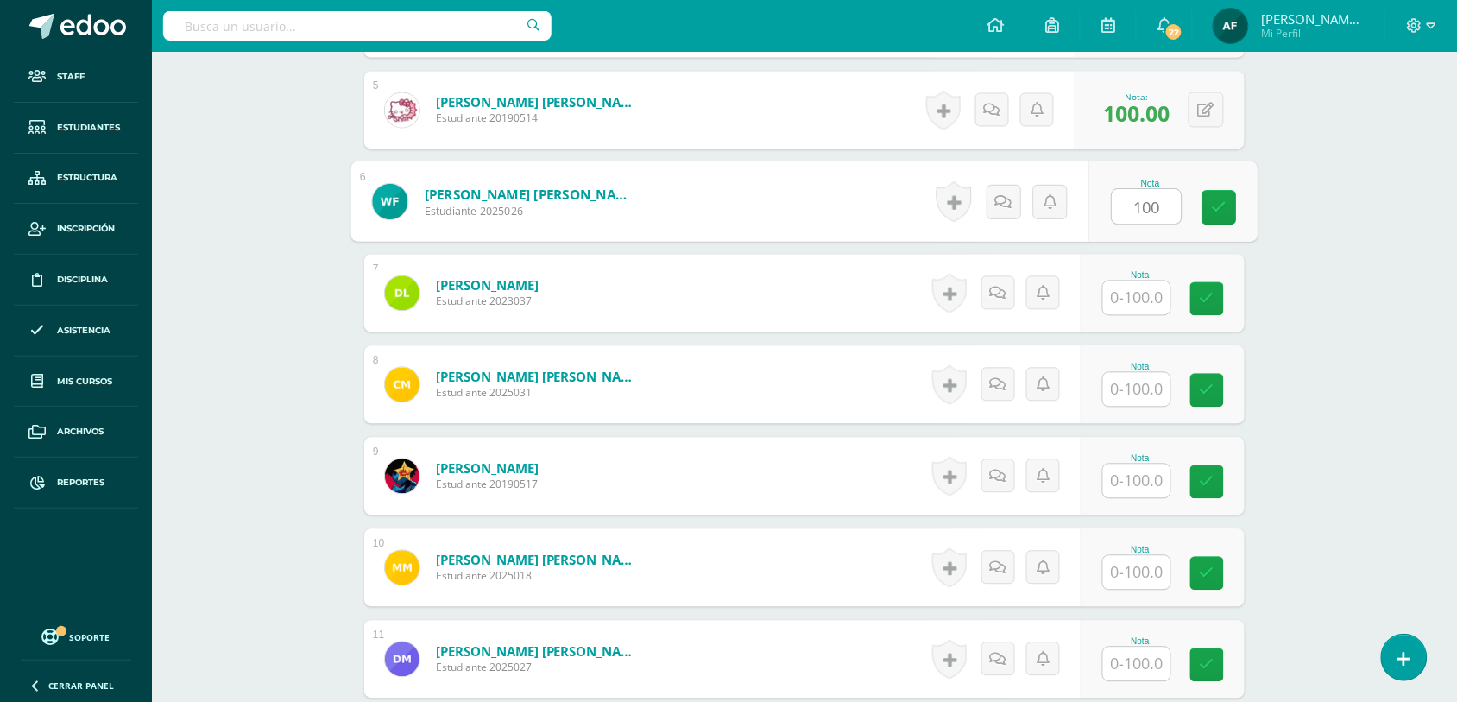
scroll to position [915, 0]
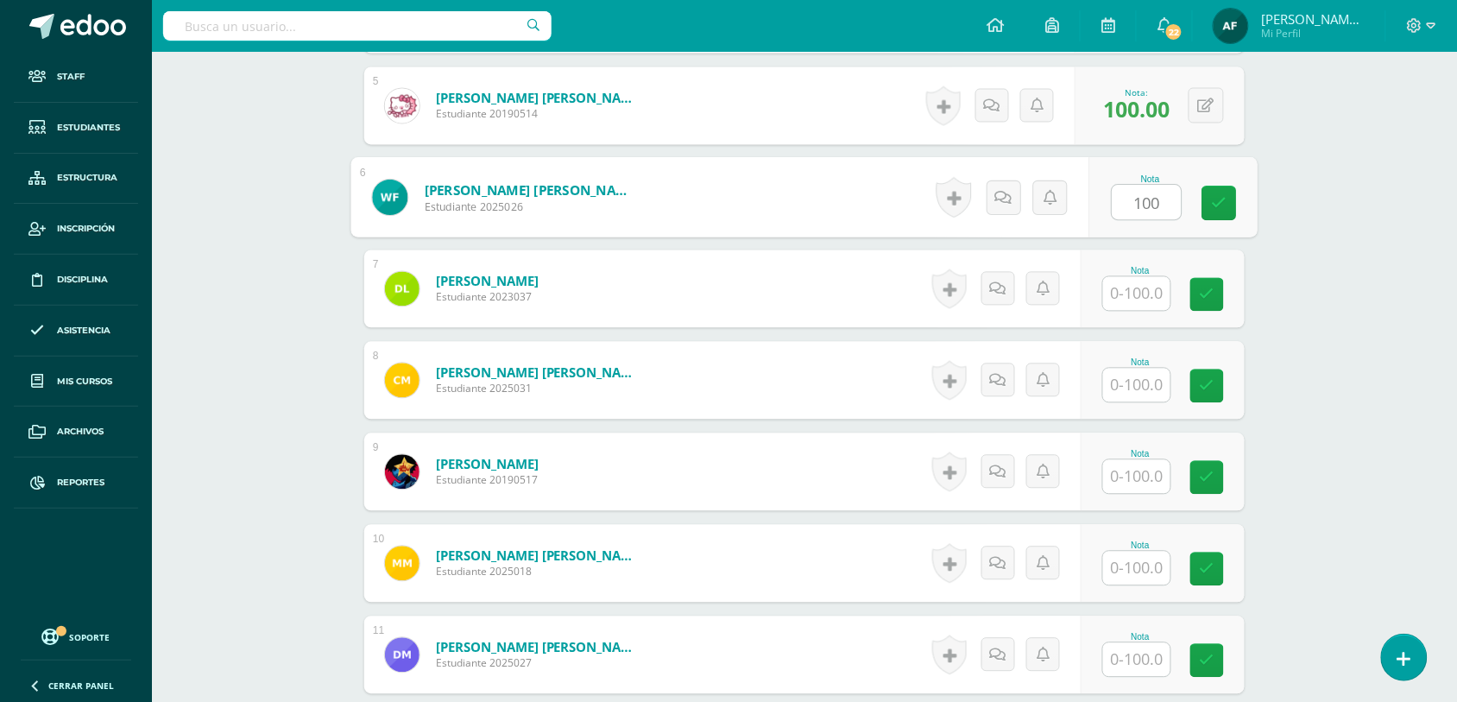
type input "100"
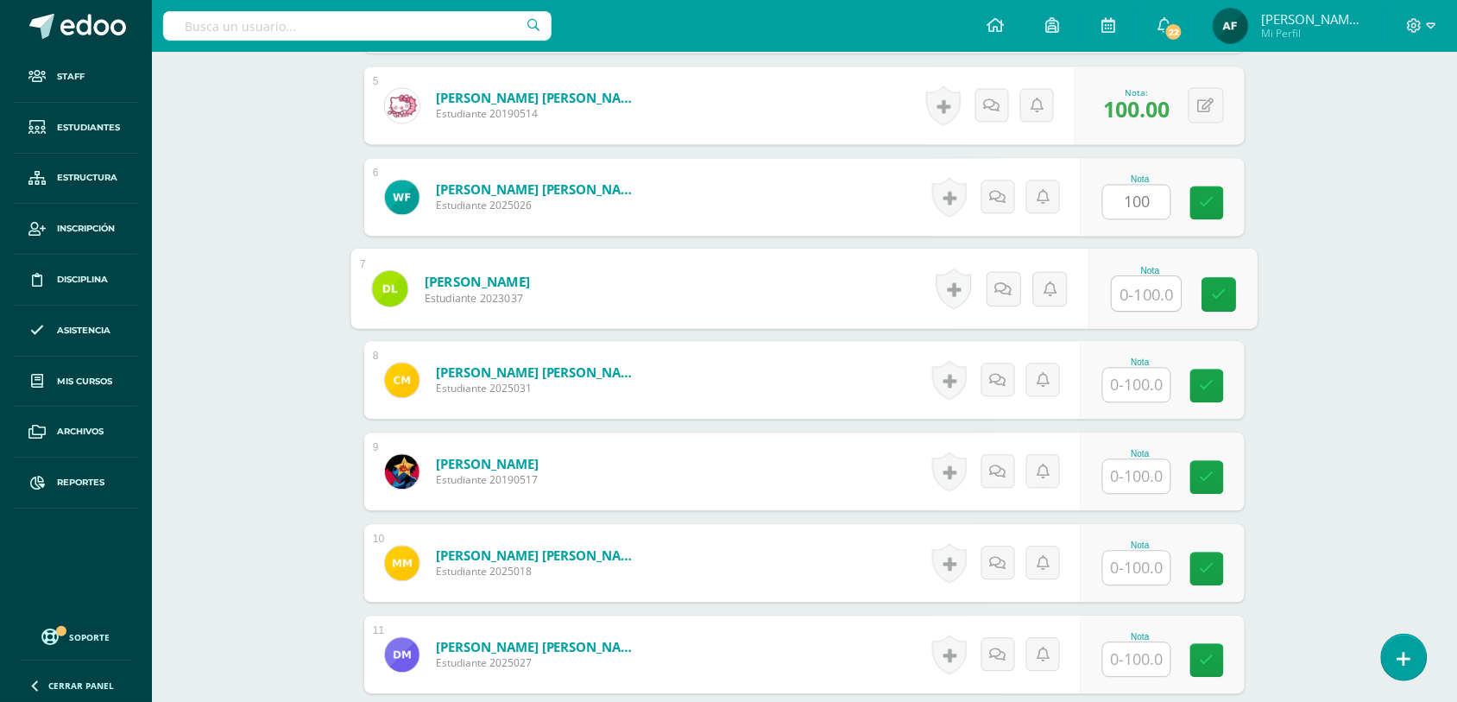
click at [1167, 283] on input "text" at bounding box center [1146, 294] width 69 height 35
type input "100"
click at [1149, 398] on input "text" at bounding box center [1136, 385] width 67 height 34
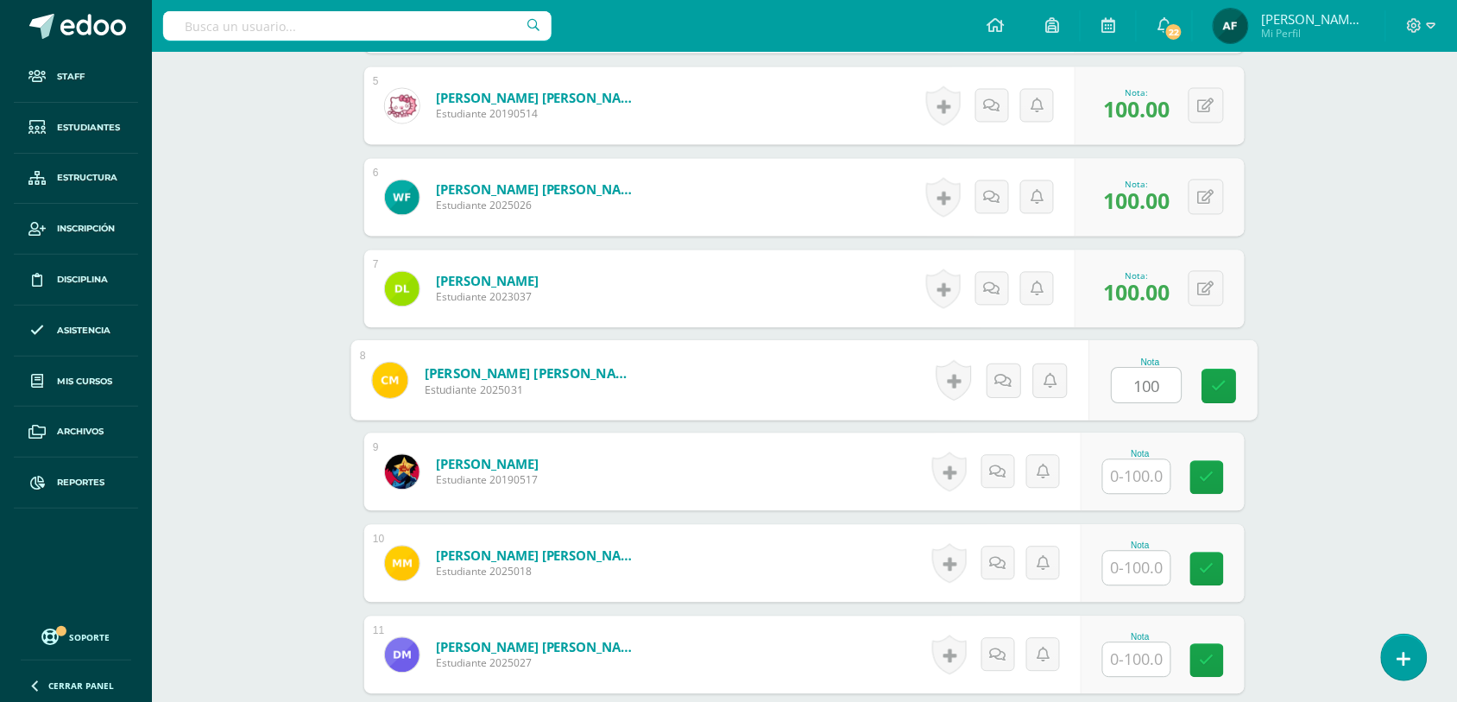
type input "100"
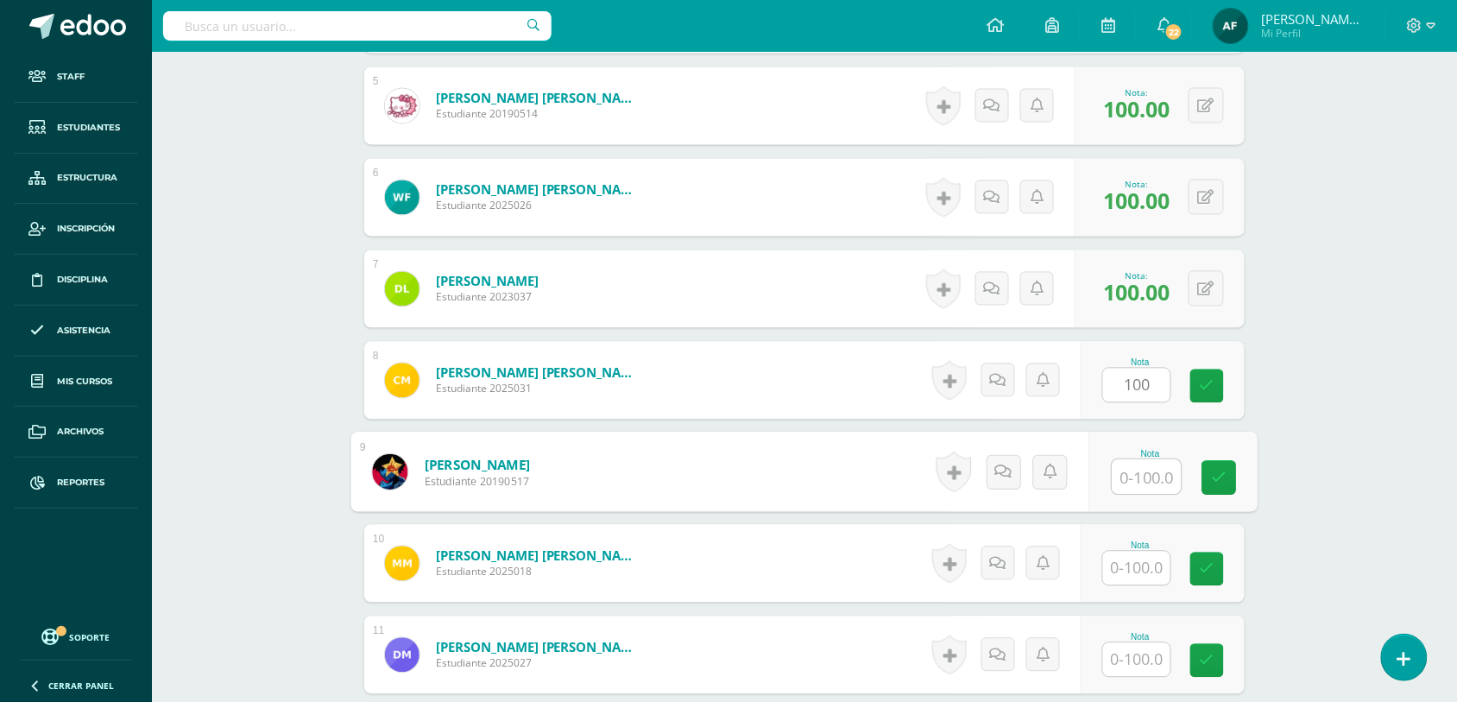
click at [1146, 469] on input "text" at bounding box center [1146, 477] width 69 height 35
type input "100"
click at [1143, 559] on input "text" at bounding box center [1136, 568] width 67 height 34
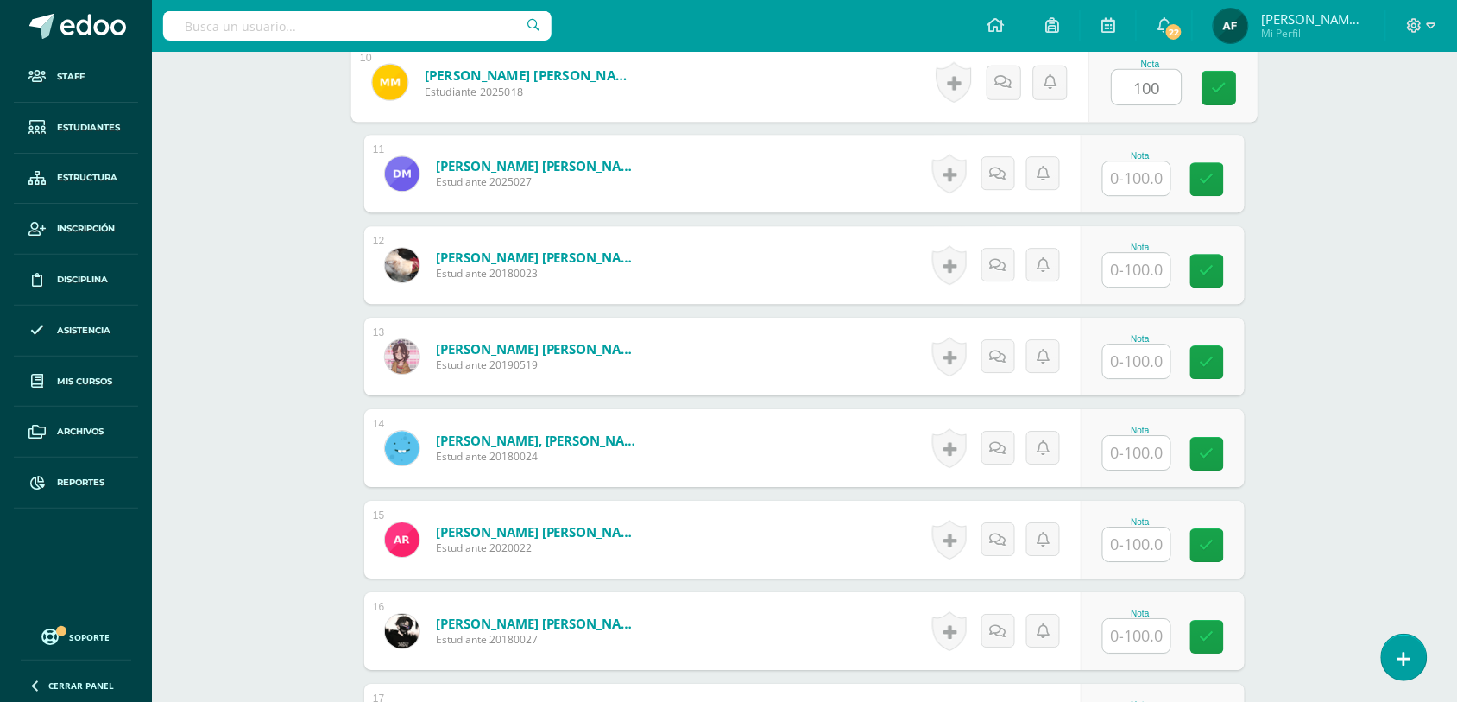
scroll to position [1411, 0]
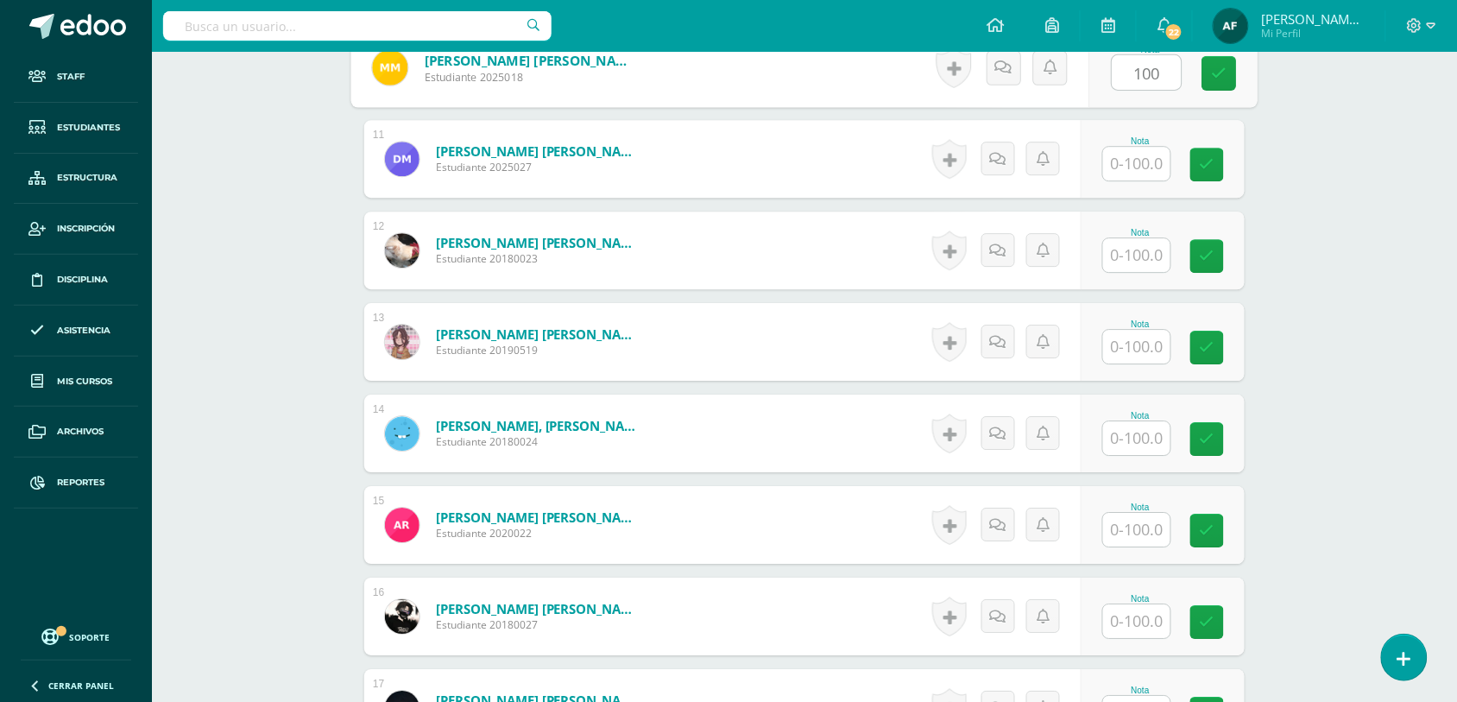
type input "100"
click at [1145, 170] on input "text" at bounding box center [1136, 164] width 67 height 34
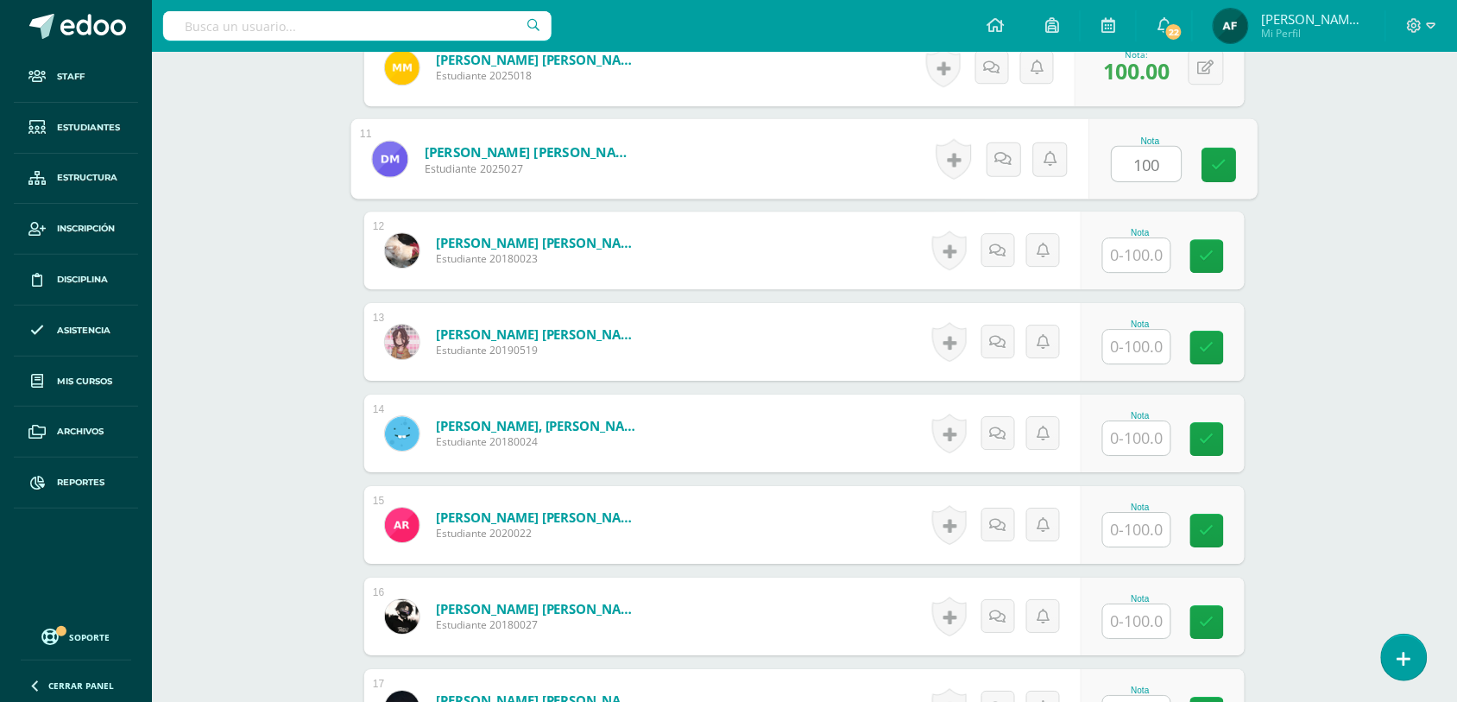
type input "100"
click at [1146, 242] on input "text" at bounding box center [1136, 255] width 67 height 34
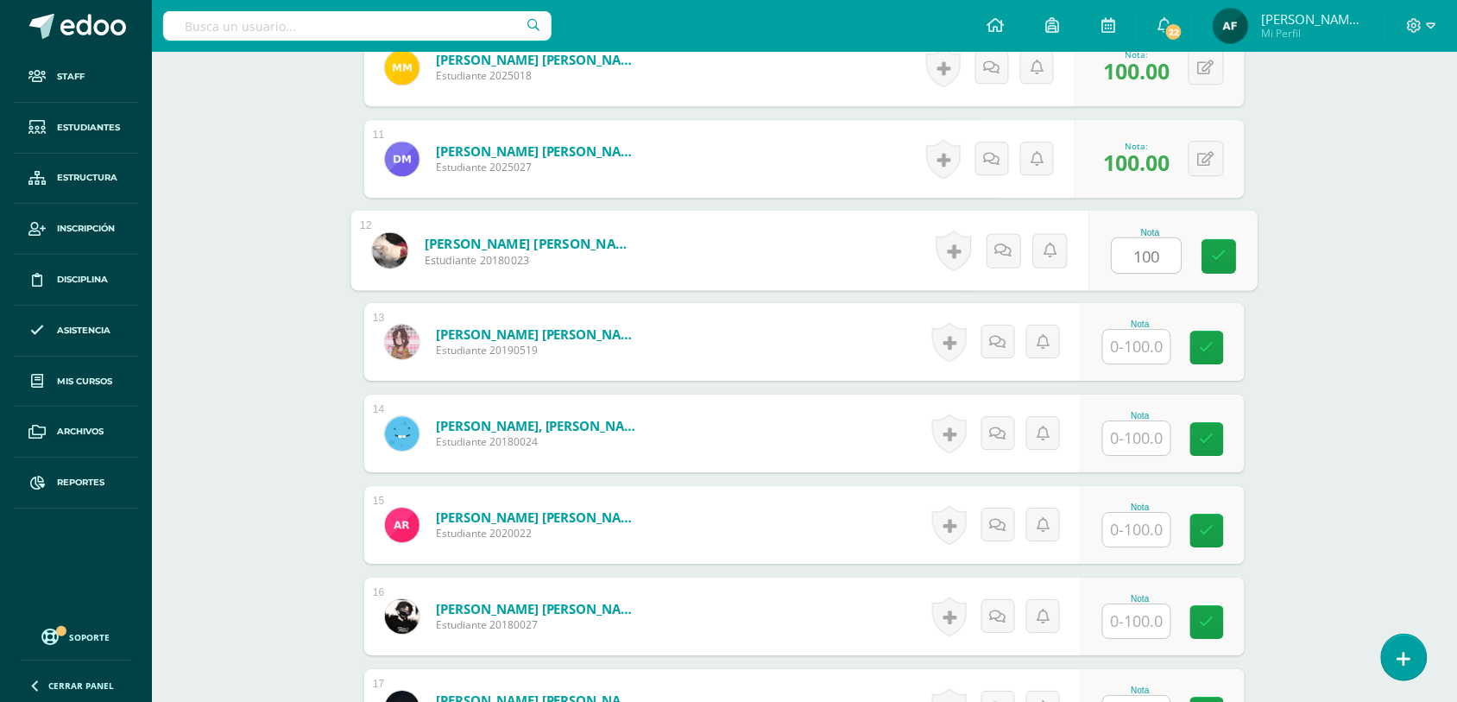
type input "100"
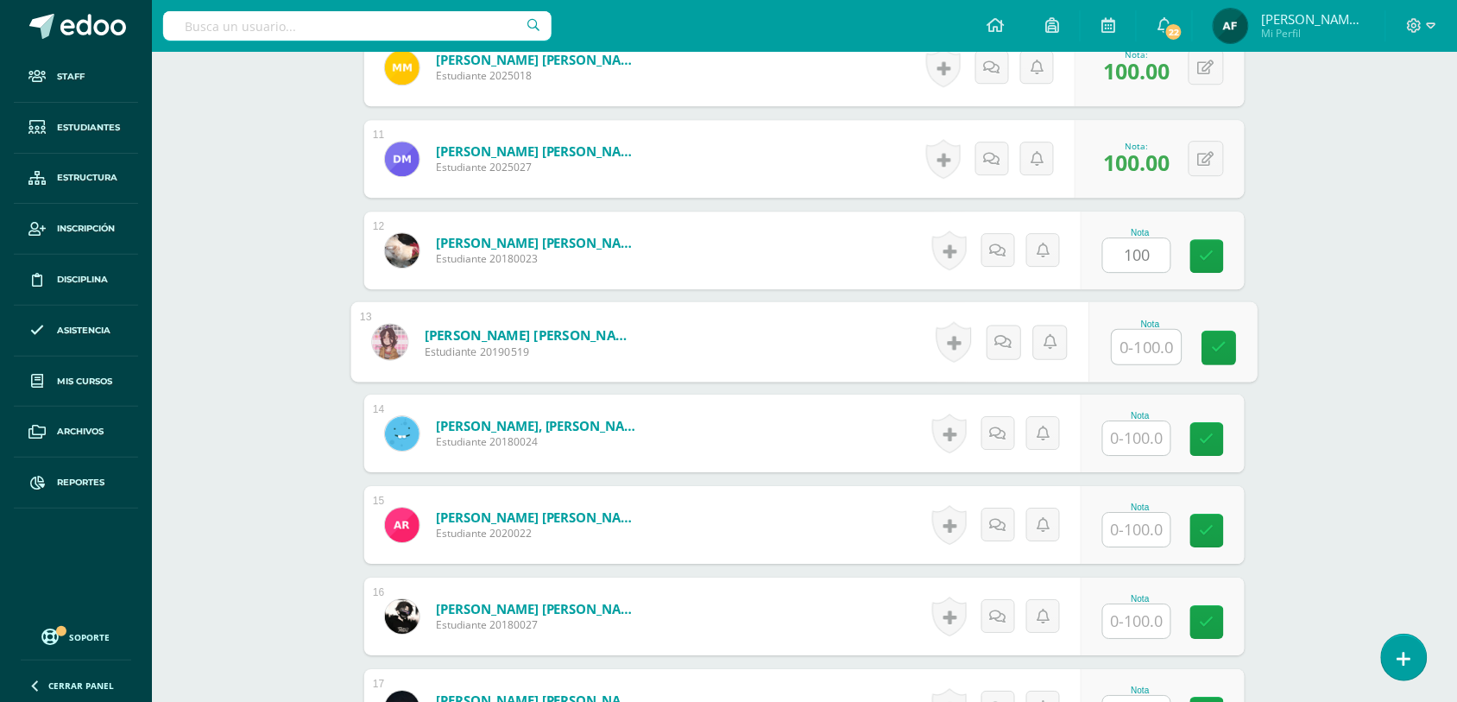
click at [1146, 332] on input "text" at bounding box center [1146, 347] width 69 height 35
type input "100"
click at [1146, 442] on input "text" at bounding box center [1136, 438] width 67 height 34
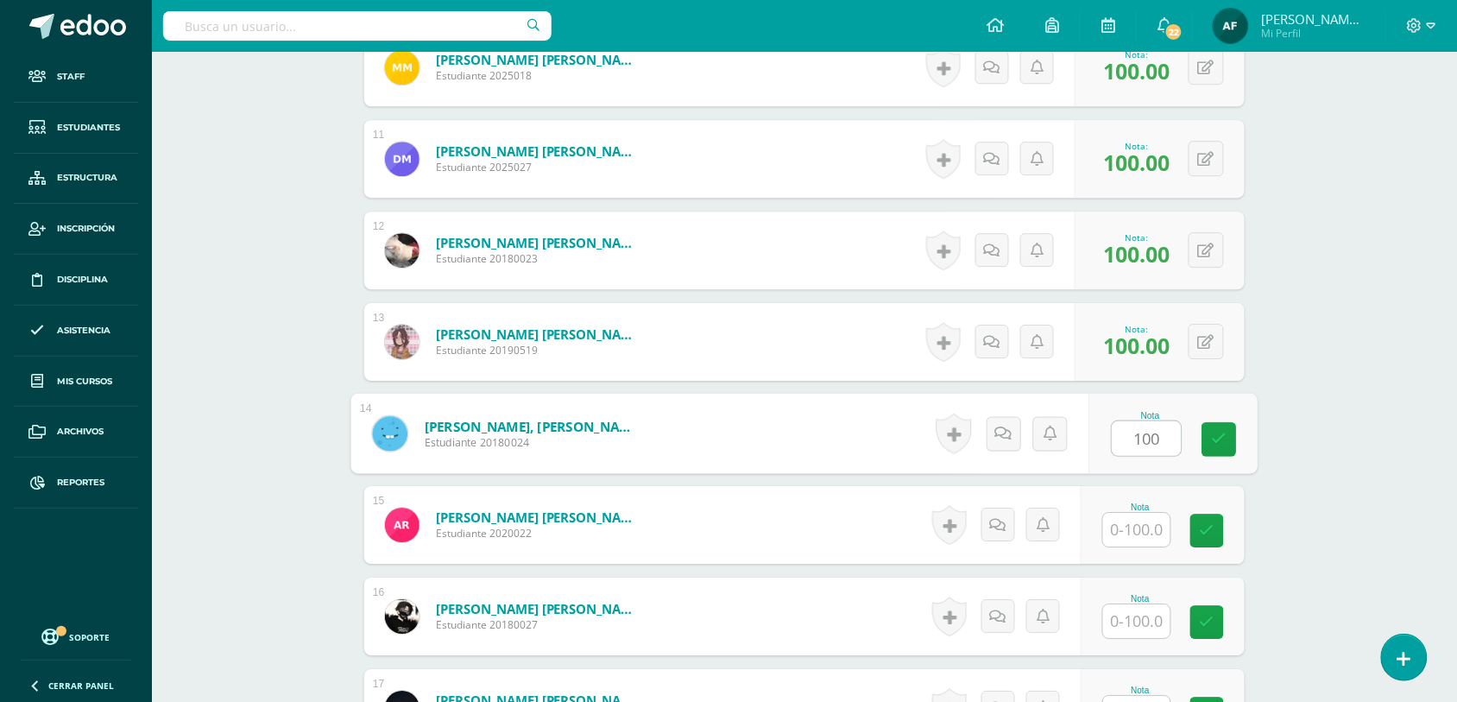
type input "100"
click at [1146, 519] on input "text" at bounding box center [1136, 530] width 67 height 34
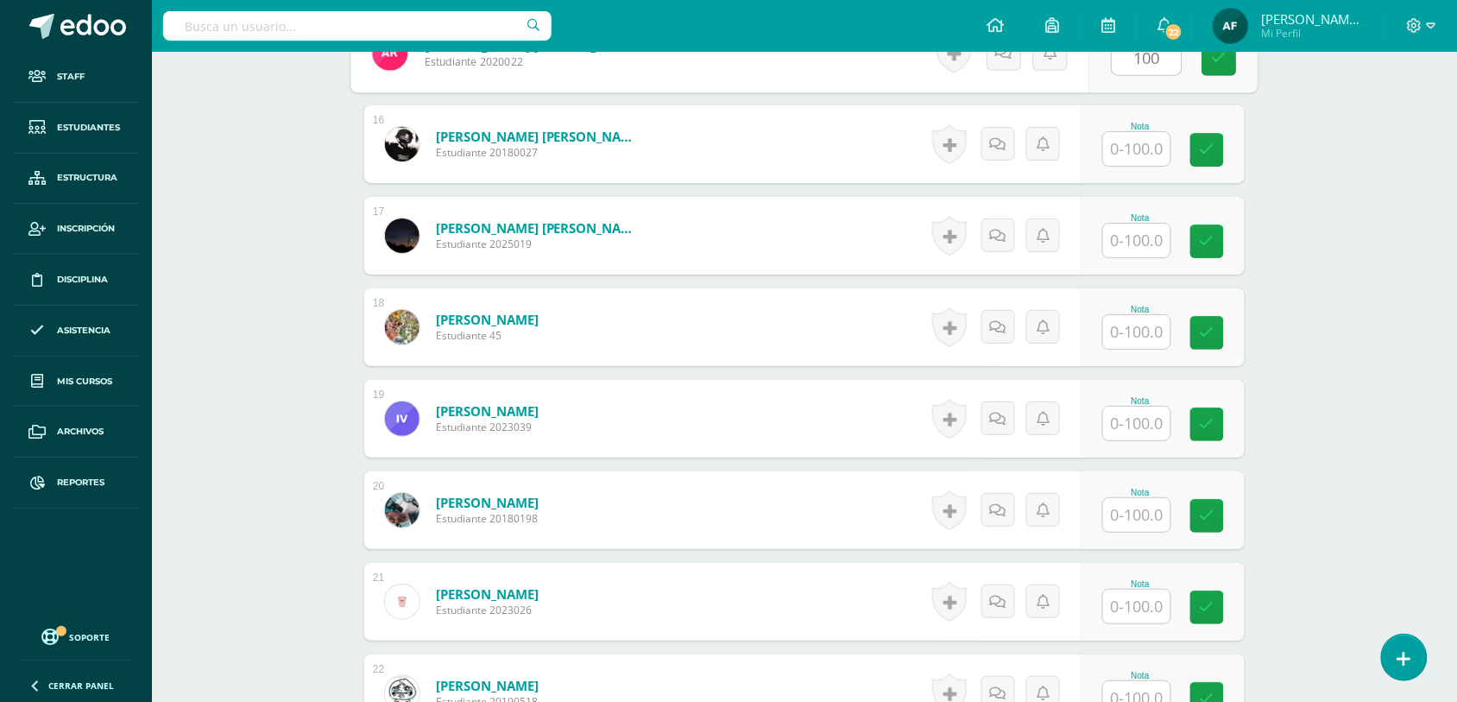
scroll to position [1864, 0]
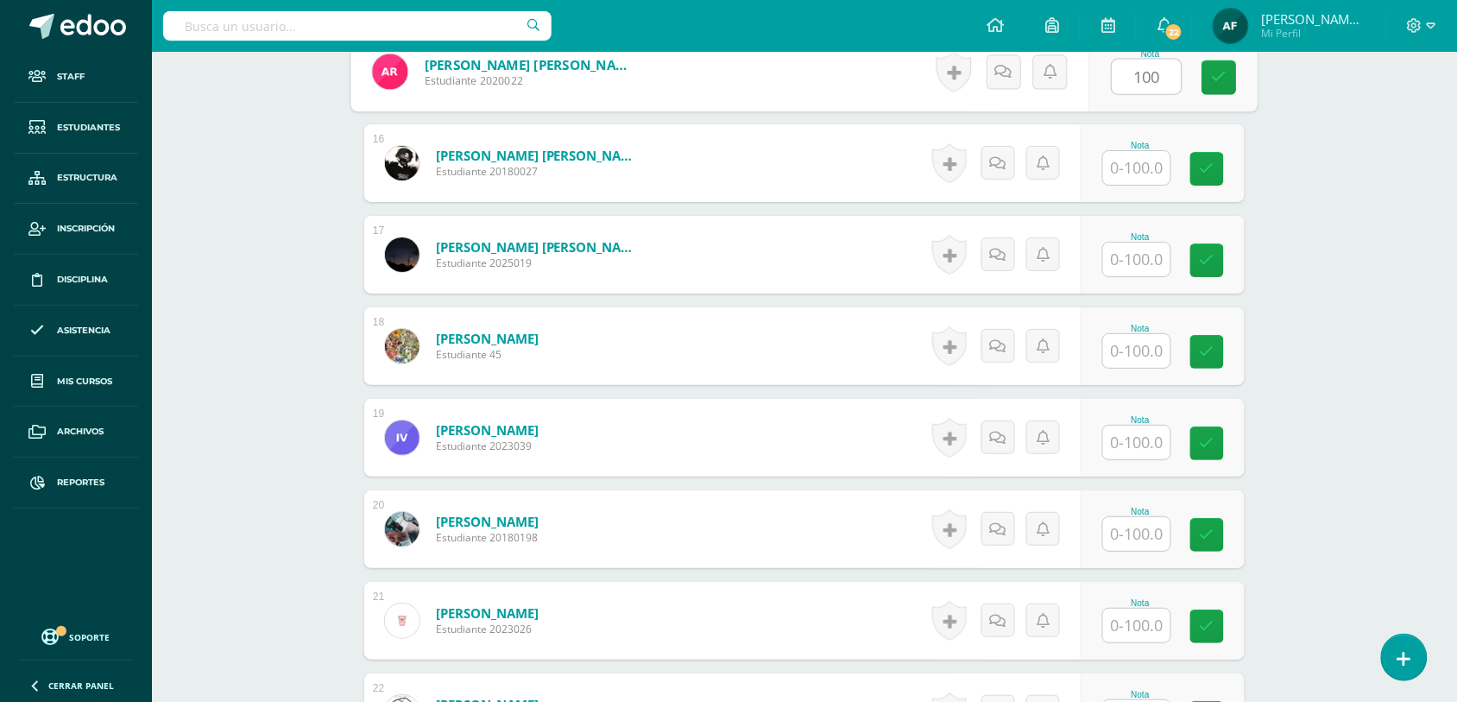
type input "100"
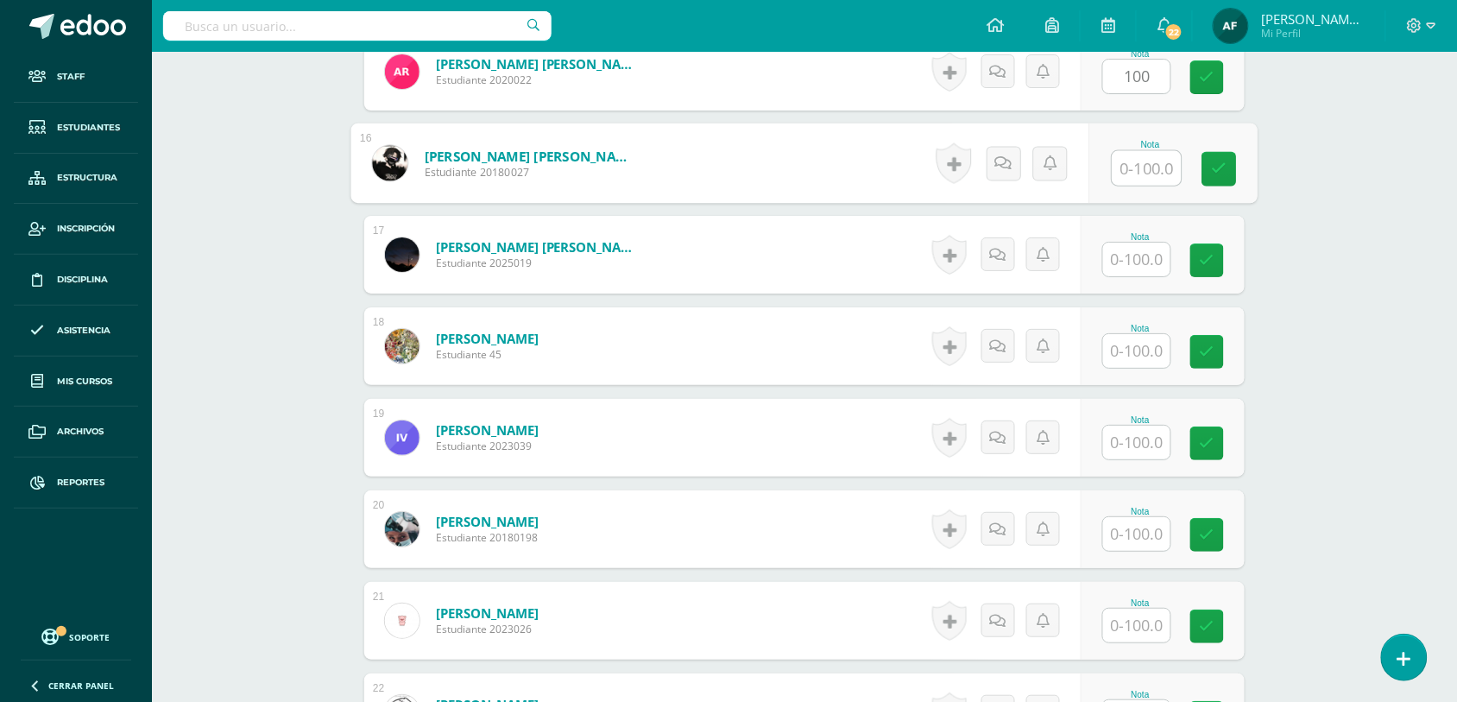
click at [1145, 162] on input "text" at bounding box center [1146, 168] width 69 height 35
type input "100"
click at [1142, 256] on input "text" at bounding box center [1136, 259] width 67 height 34
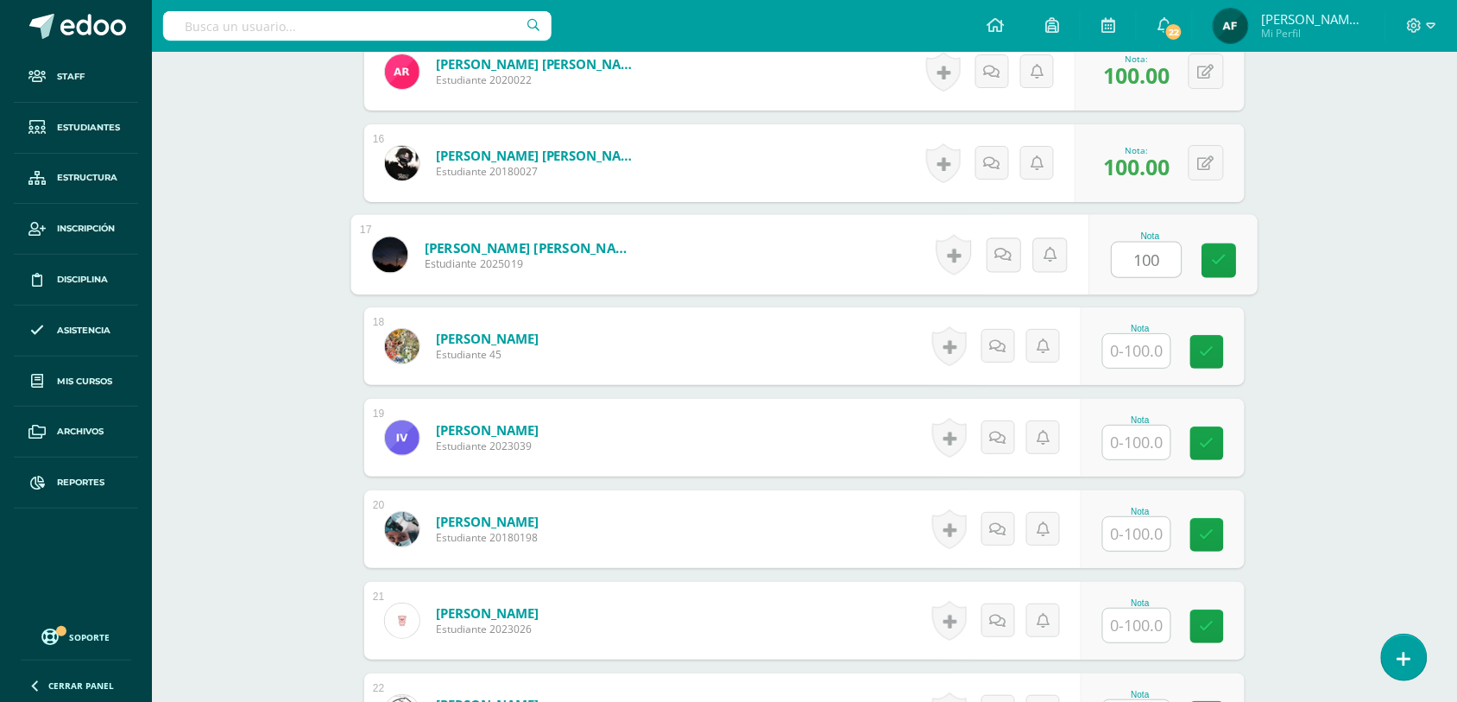
type input "100"
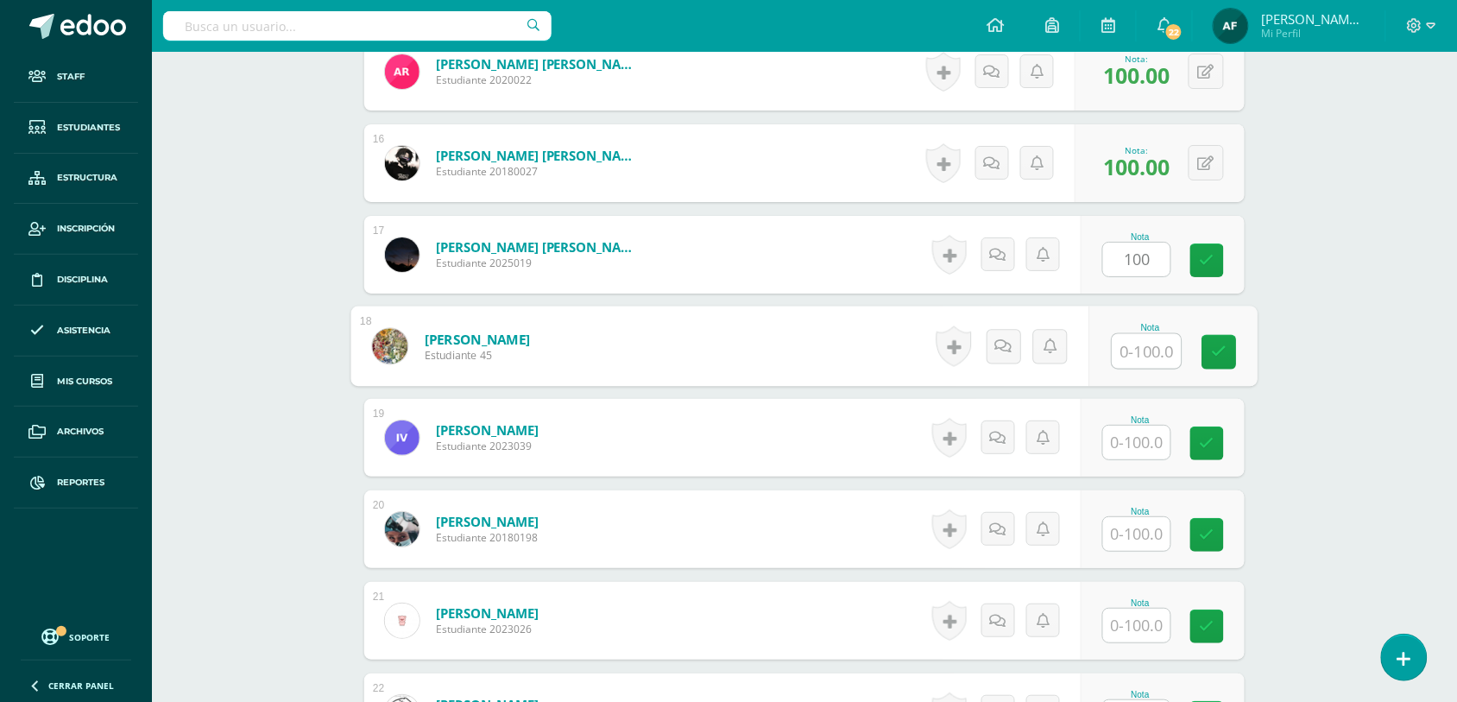
click at [1144, 358] on input "text" at bounding box center [1146, 351] width 69 height 35
type input "100"
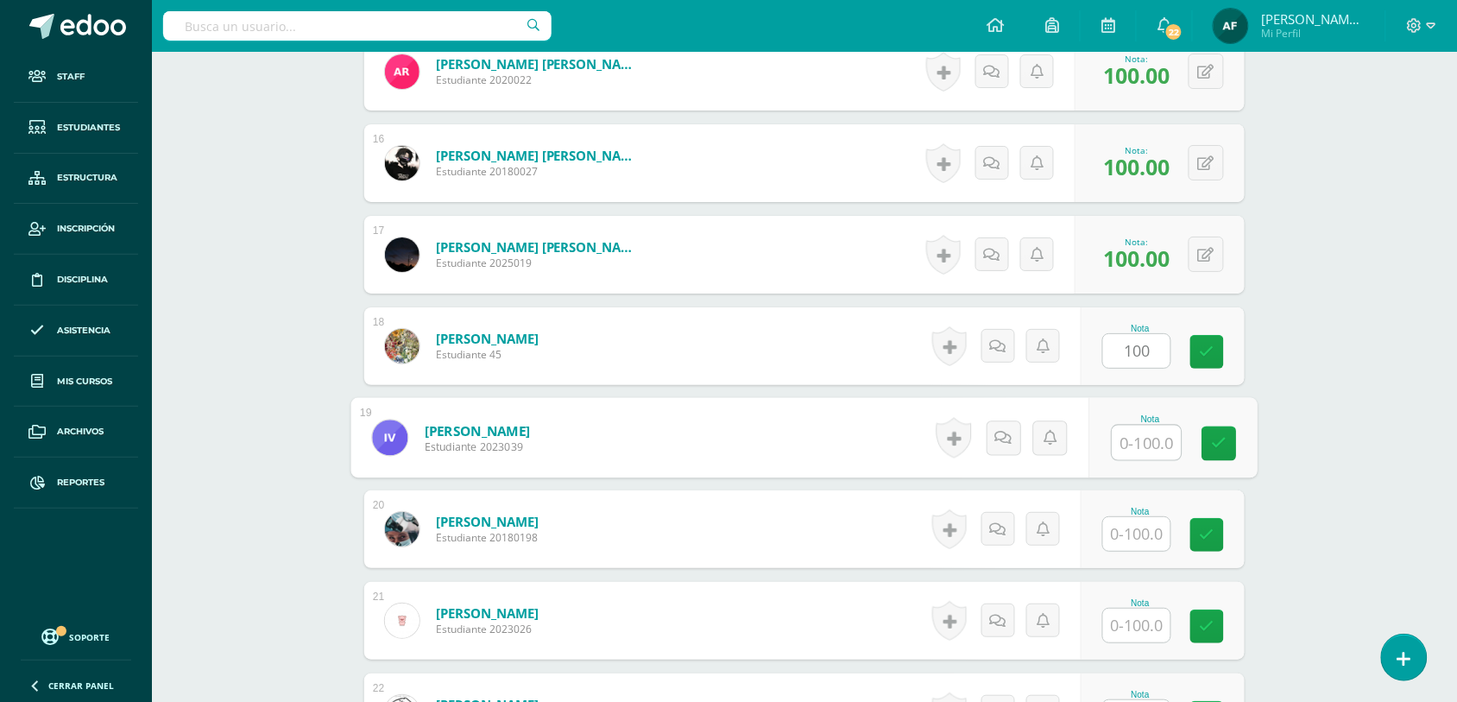
click at [1142, 433] on input "text" at bounding box center [1146, 442] width 69 height 35
type input "100"
click at [1146, 526] on input "text" at bounding box center [1136, 534] width 67 height 34
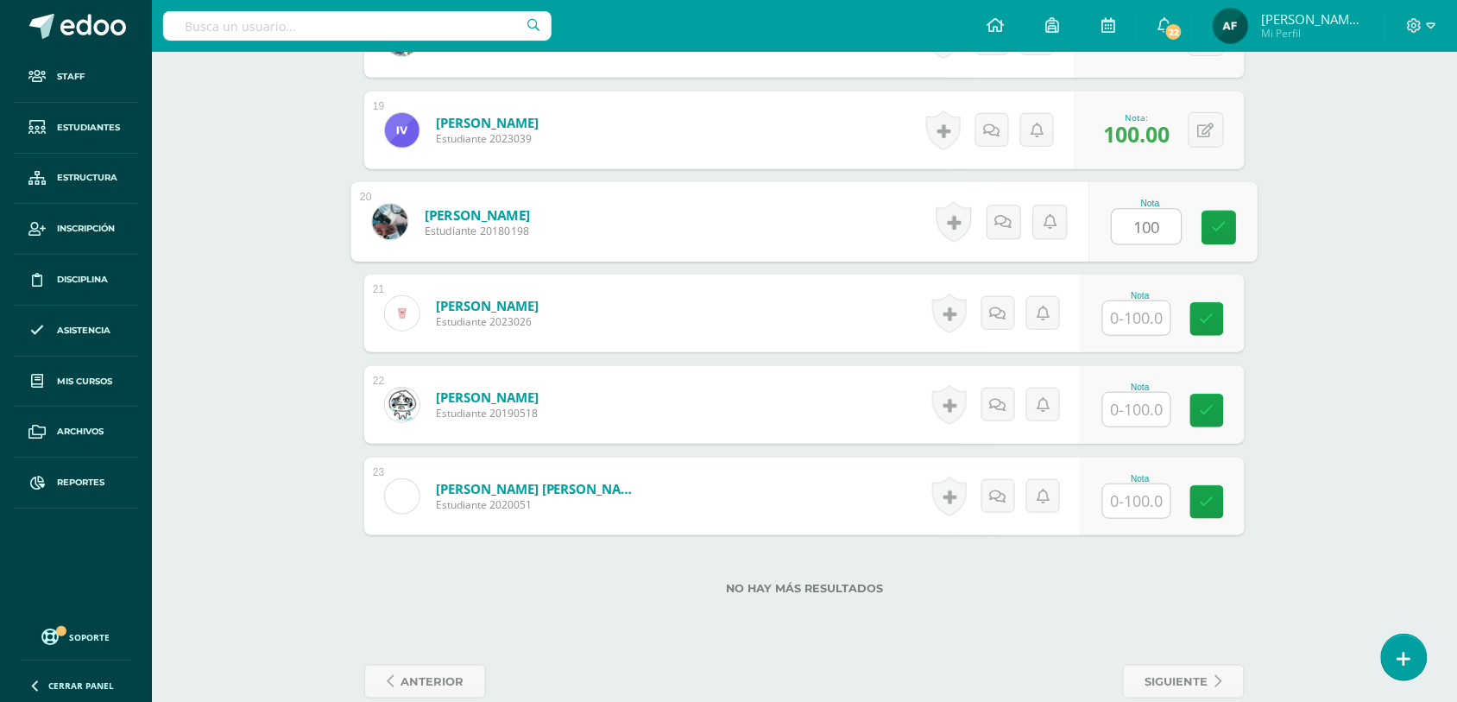
scroll to position [2181, 0]
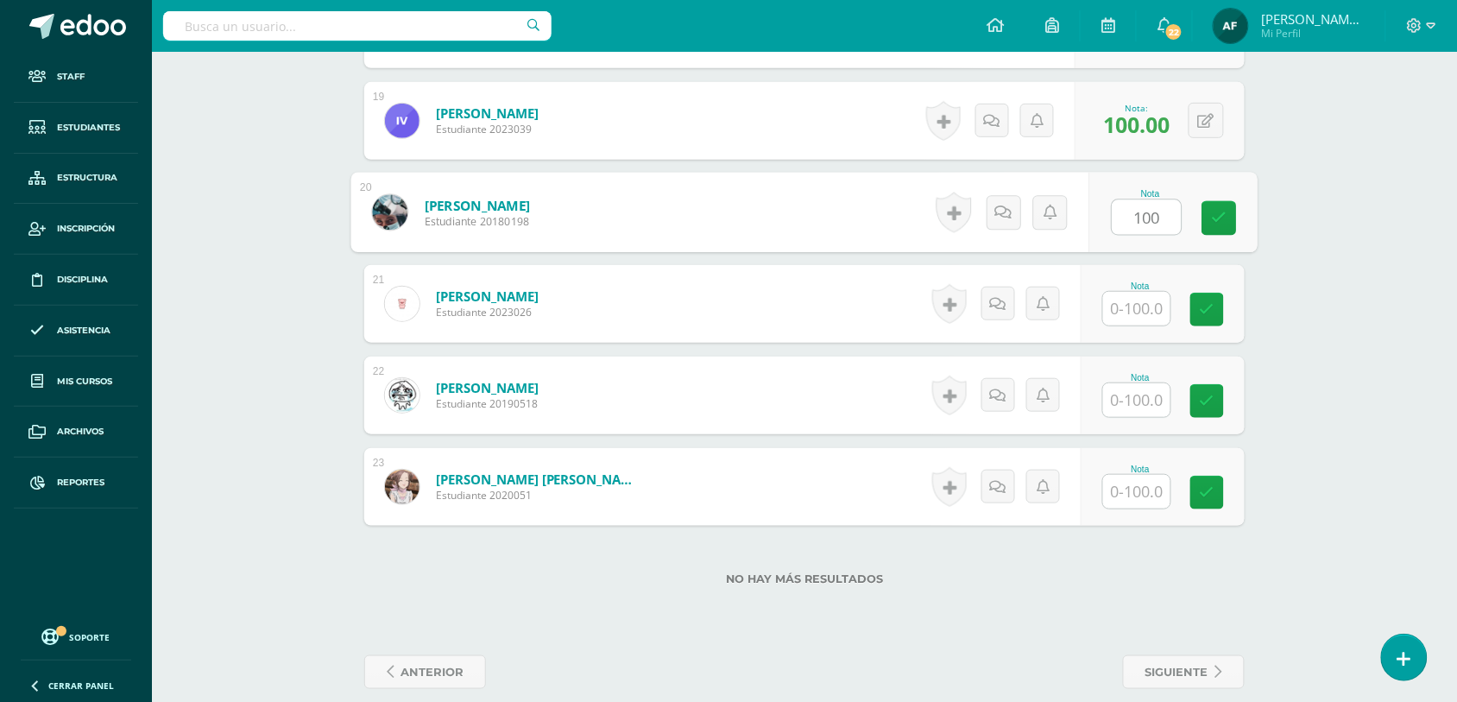
type input "100"
click at [1135, 321] on input "text" at bounding box center [1136, 309] width 67 height 34
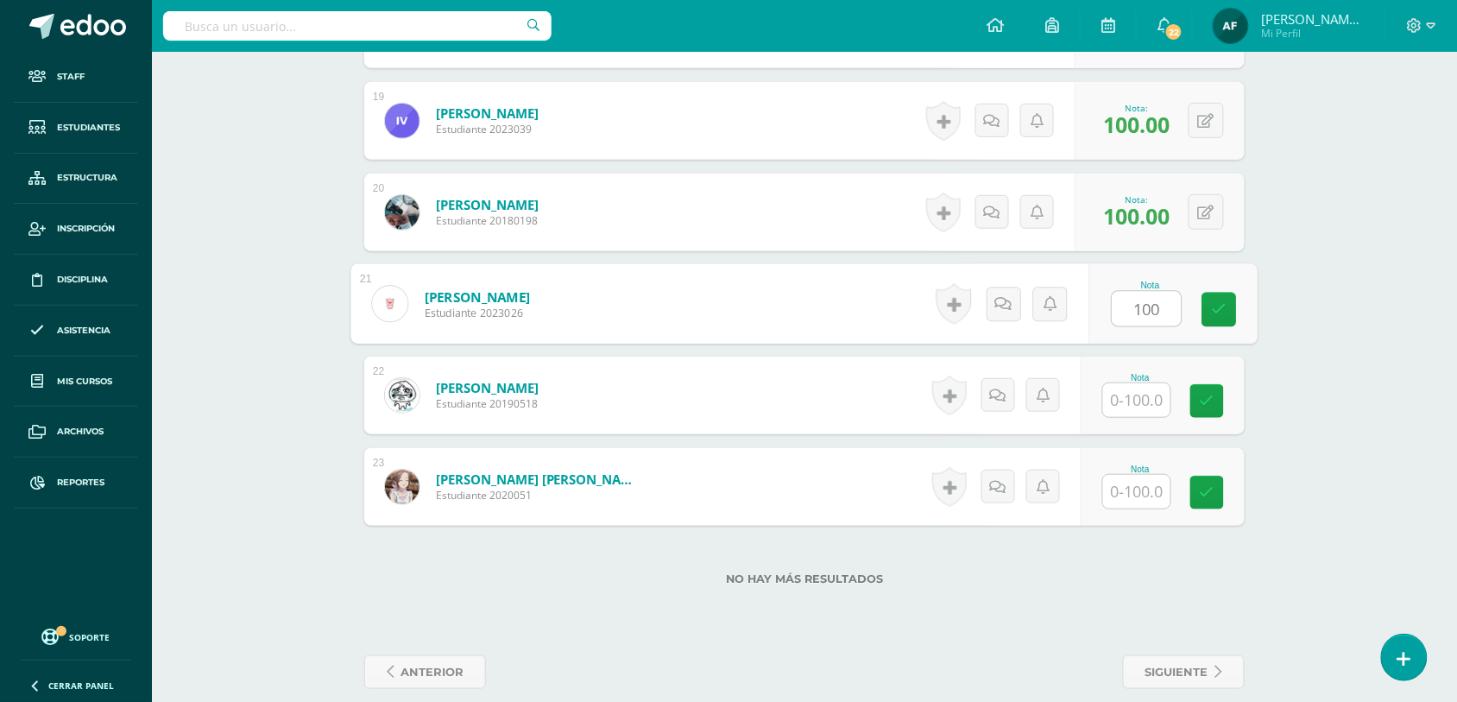
type input "100"
click at [1137, 386] on input "text" at bounding box center [1136, 400] width 67 height 34
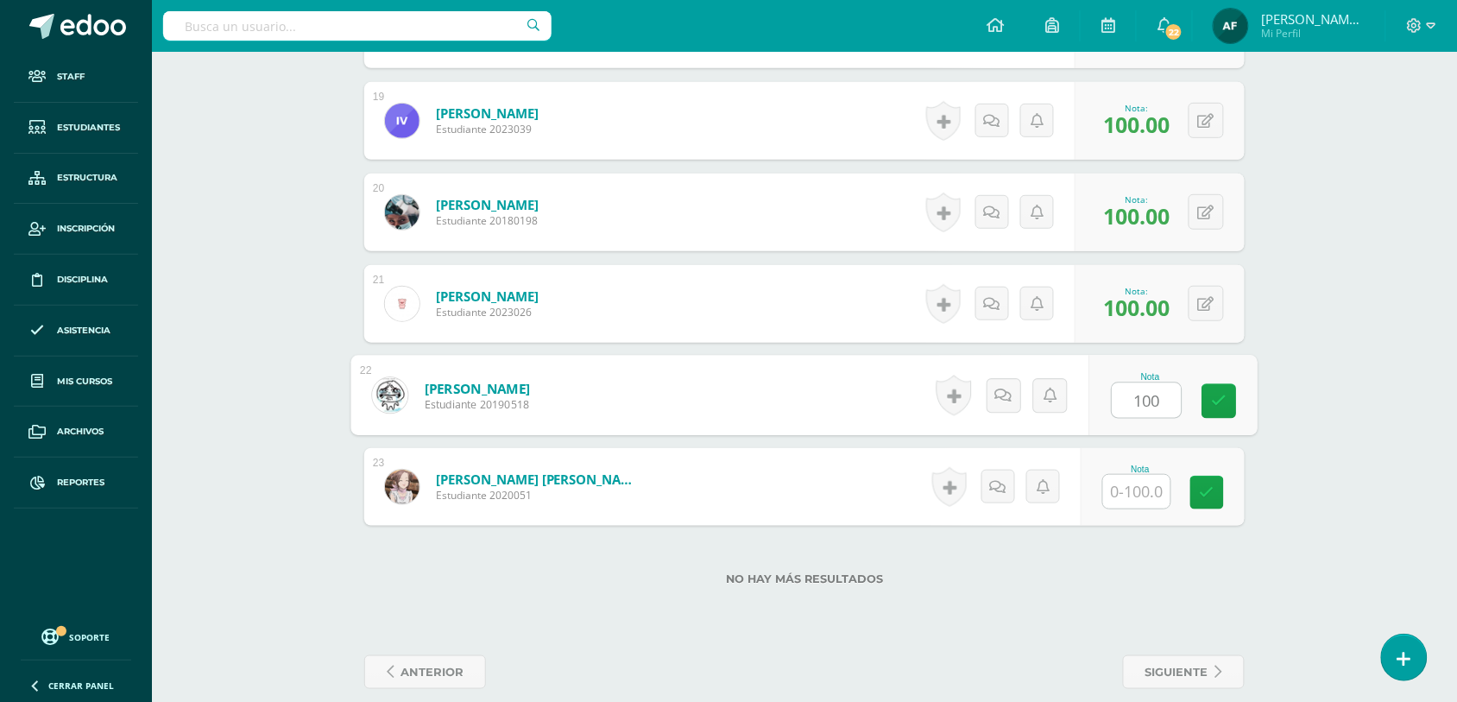
type input "100"
click at [1137, 493] on input "text" at bounding box center [1136, 492] width 67 height 34
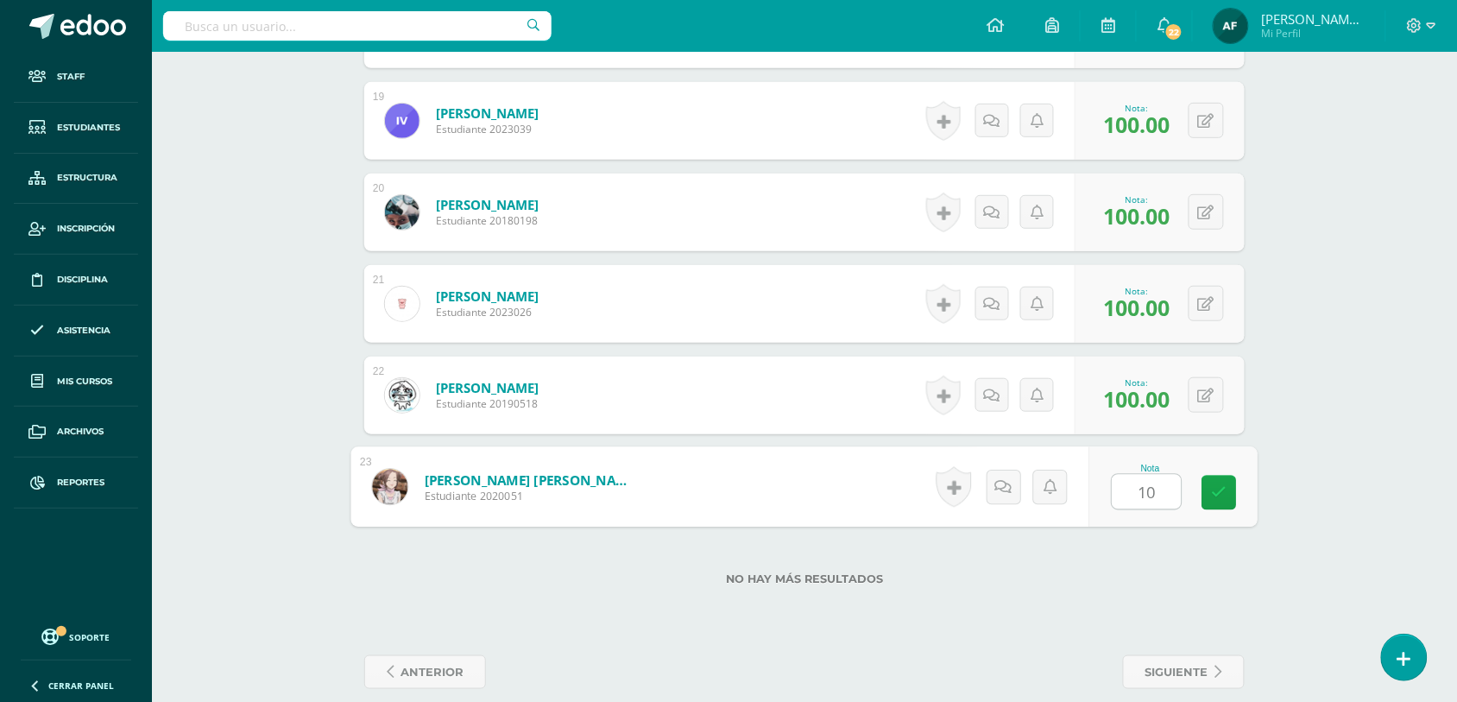
type input "100"
click at [1212, 490] on icon at bounding box center [1220, 492] width 16 height 15
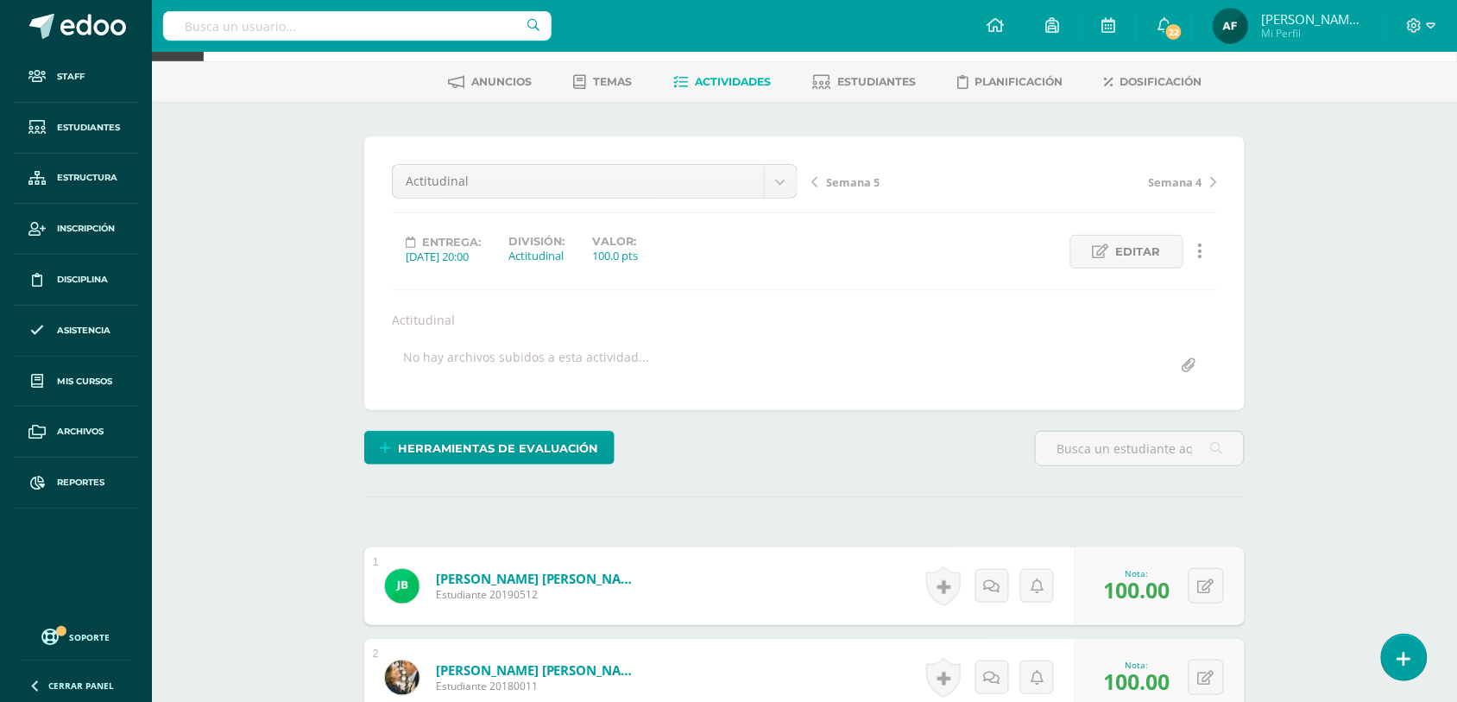
scroll to position [65, 0]
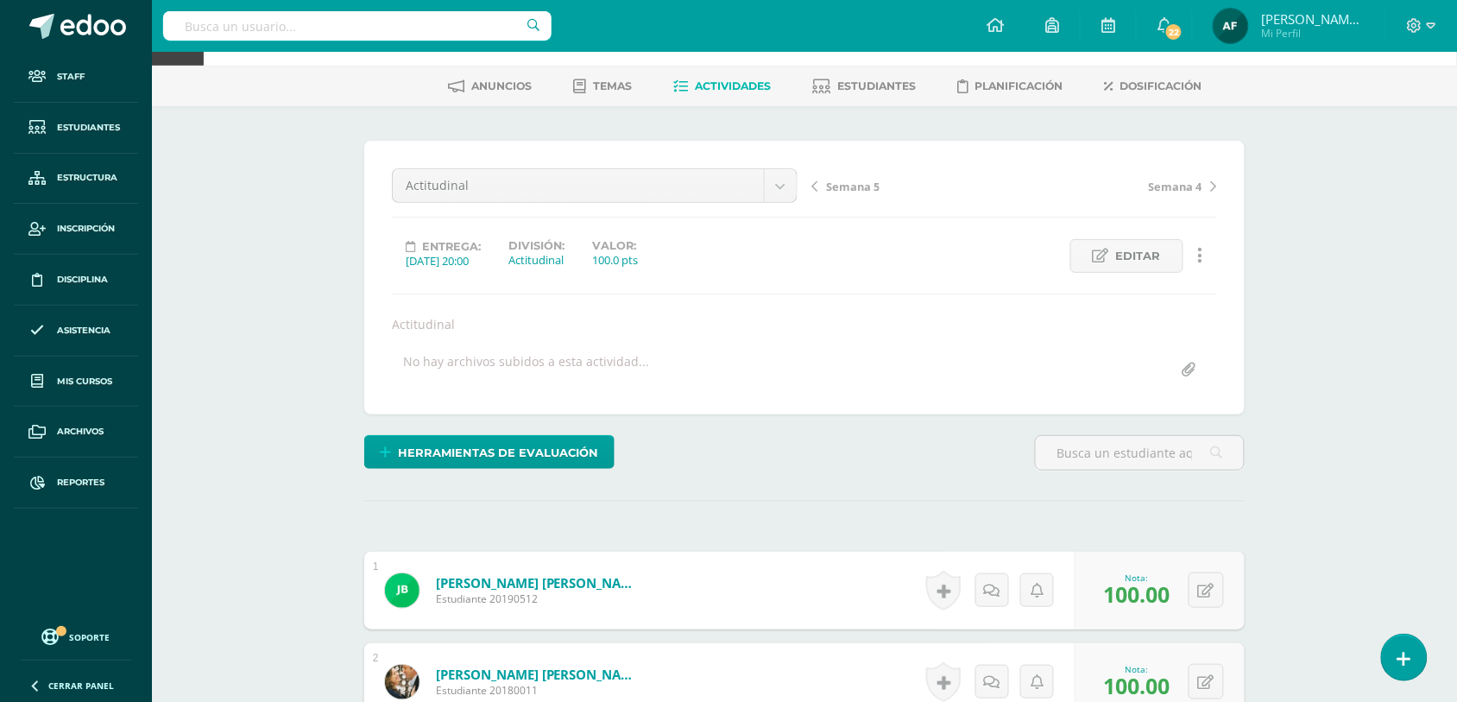
click at [705, 91] on span "Actividades" at bounding box center [733, 85] width 76 height 13
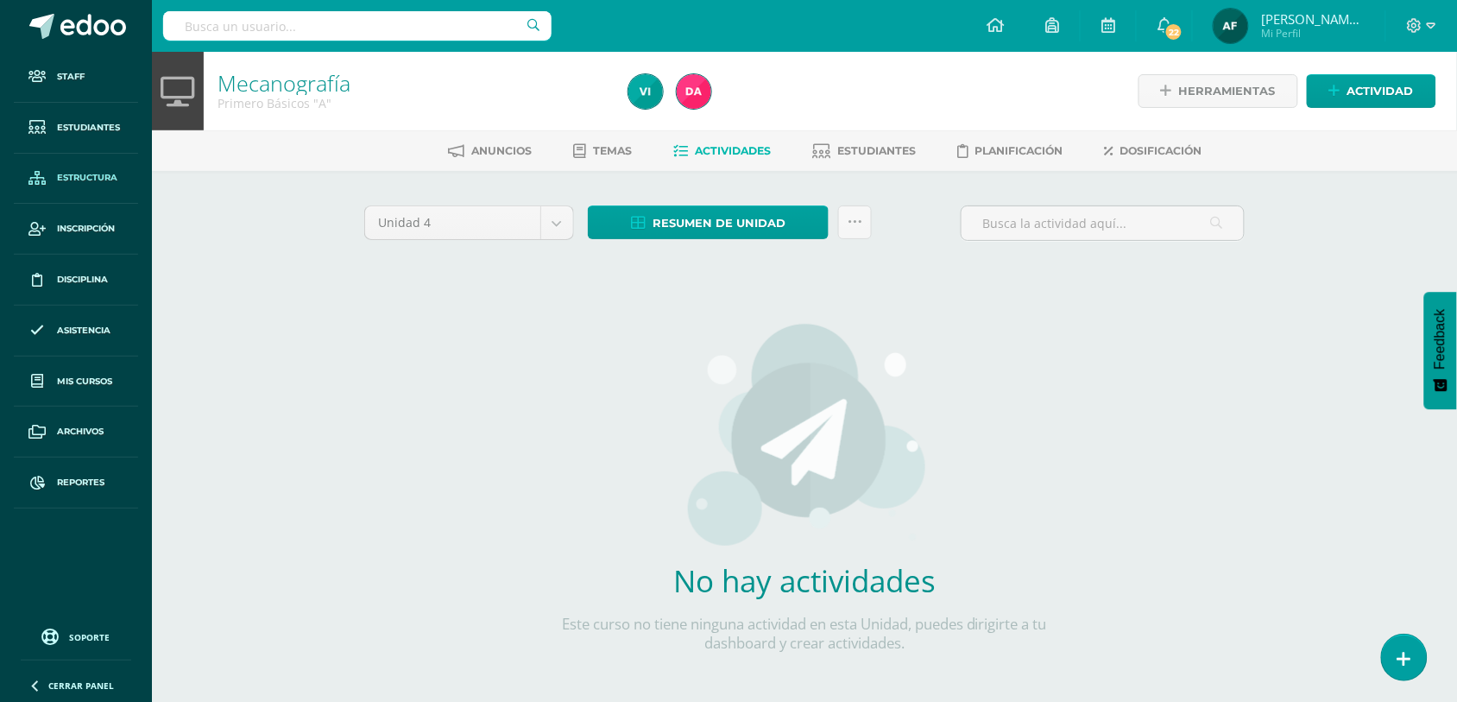
click at [101, 173] on span "Estructura" at bounding box center [87, 178] width 60 height 14
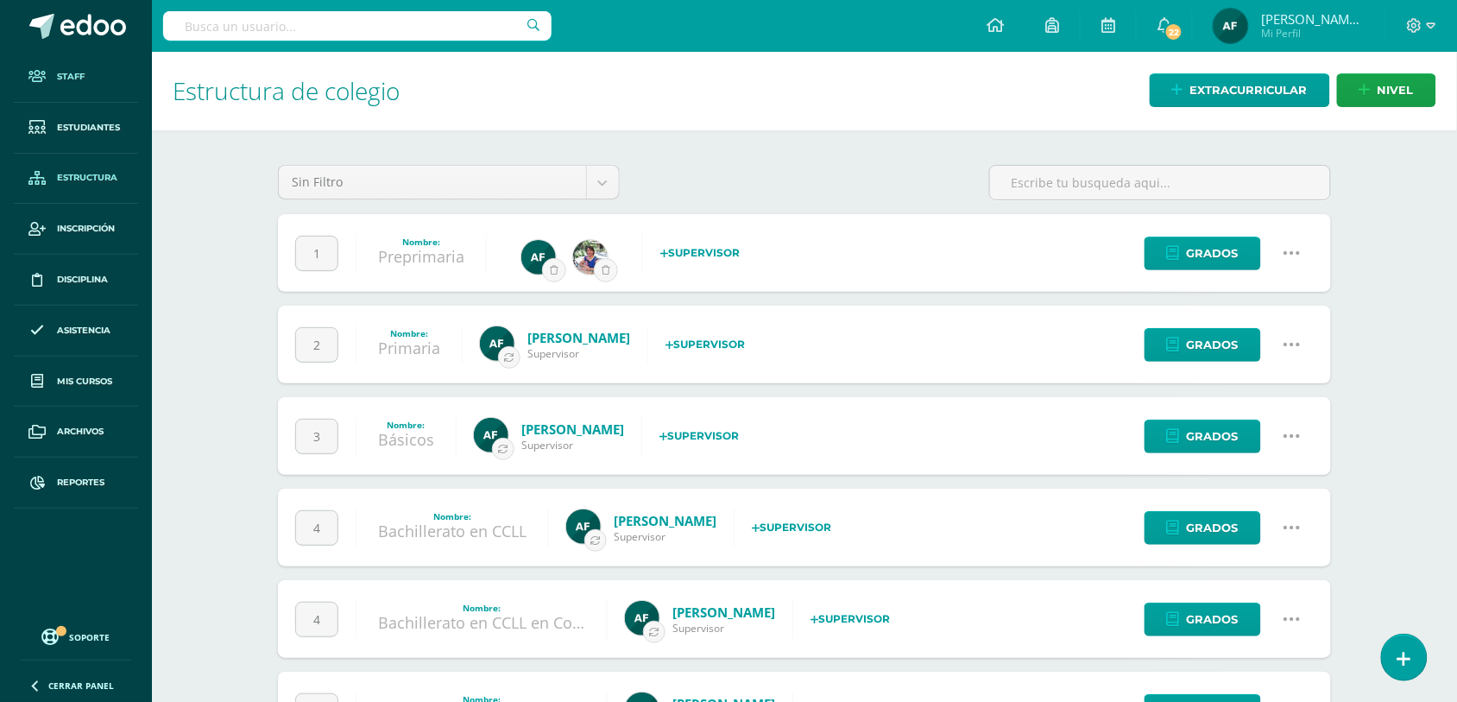
click at [57, 75] on span "Staff" at bounding box center [71, 77] width 28 height 14
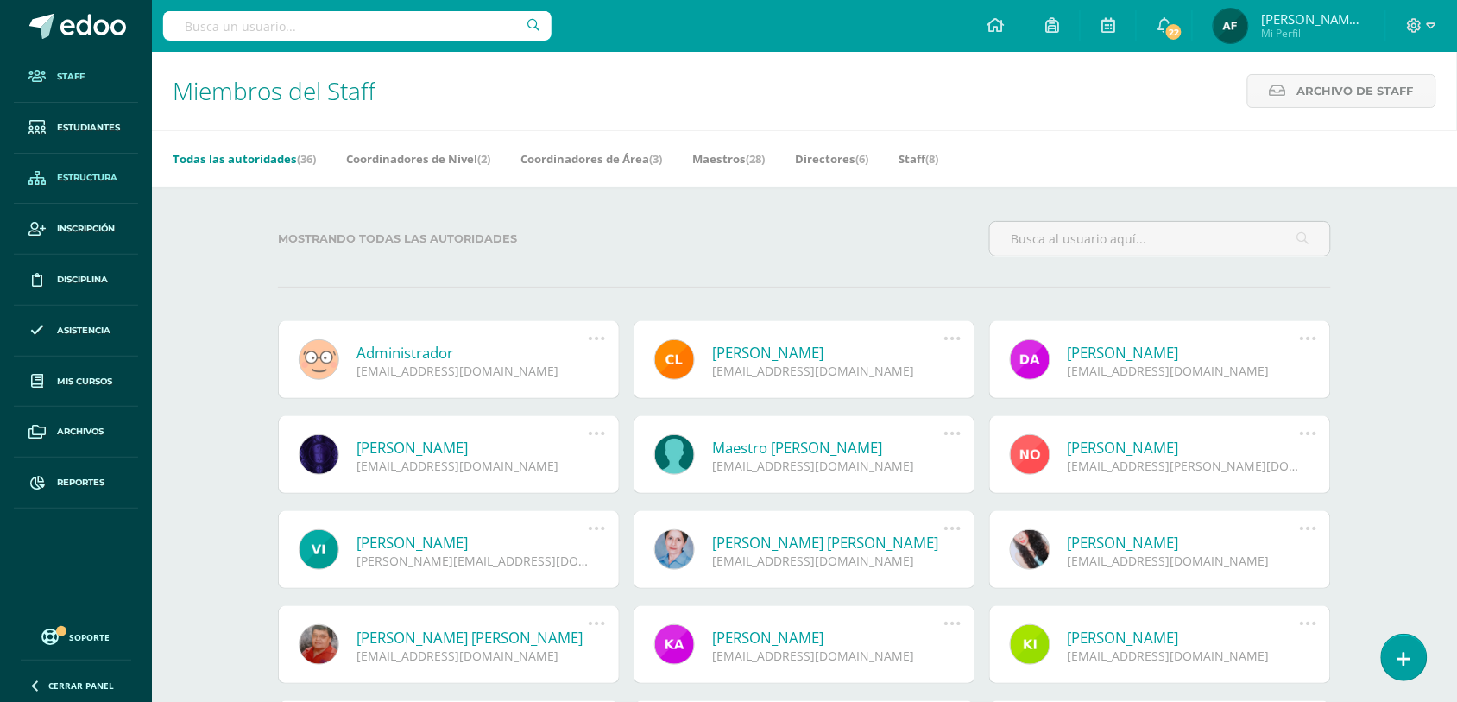
click at [83, 175] on span "Estructura" at bounding box center [87, 178] width 60 height 14
